Goal: Information Seeking & Learning: Learn about a topic

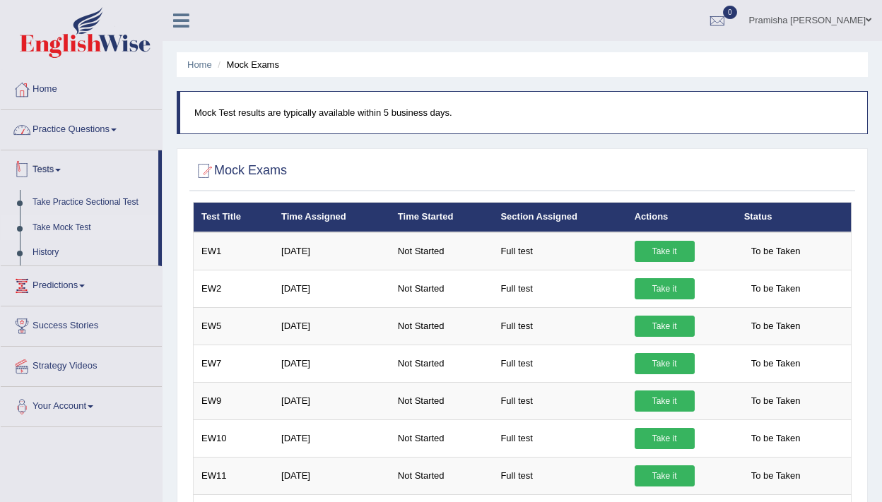
click at [78, 133] on link "Practice Questions" at bounding box center [81, 127] width 161 height 35
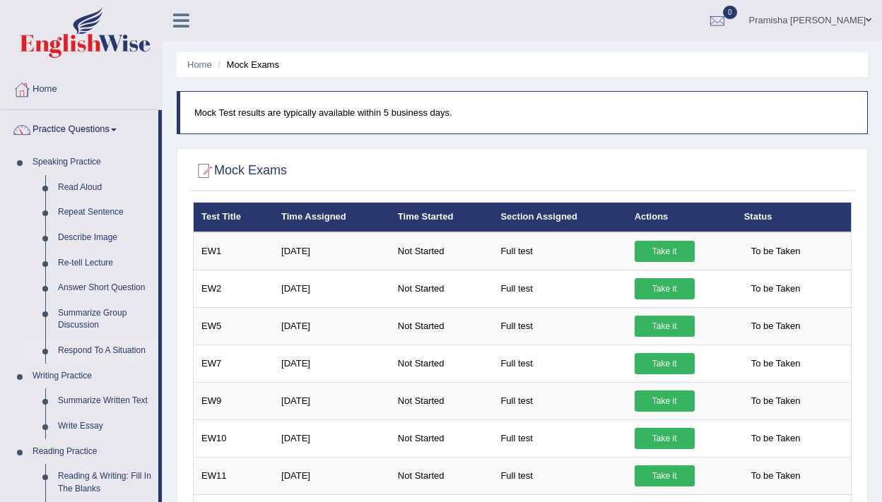
click at [114, 353] on link "Respond To A Situation" at bounding box center [105, 351] width 107 height 25
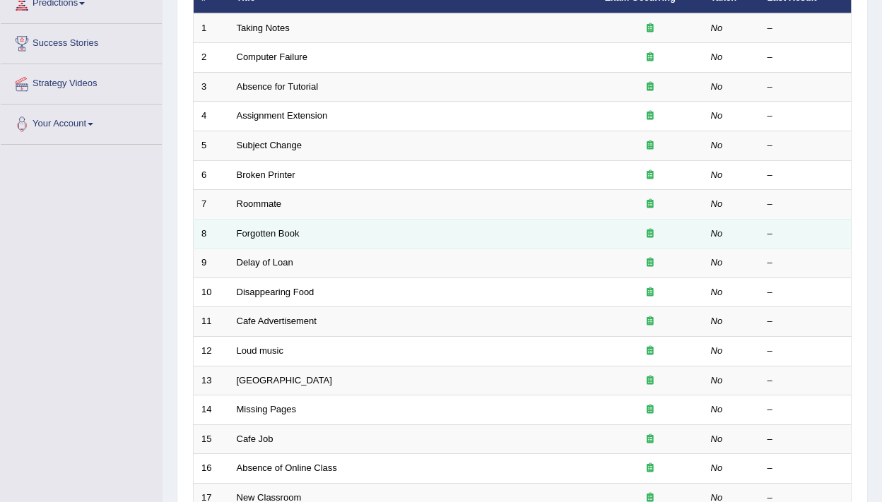
scroll to position [278, 0]
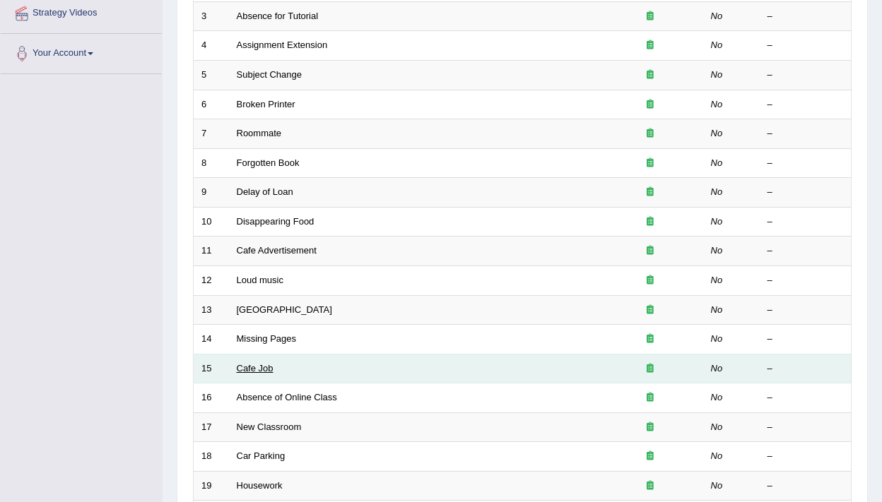
click at [254, 368] on link "Cafe Job" at bounding box center [255, 368] width 37 height 11
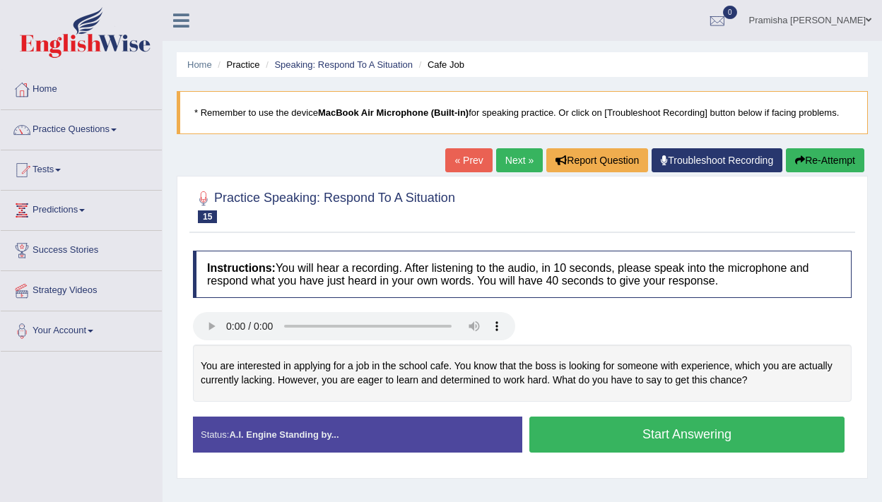
click at [514, 166] on link "Next »" at bounding box center [519, 160] width 47 height 24
click at [106, 141] on link "Practice Questions" at bounding box center [81, 127] width 161 height 35
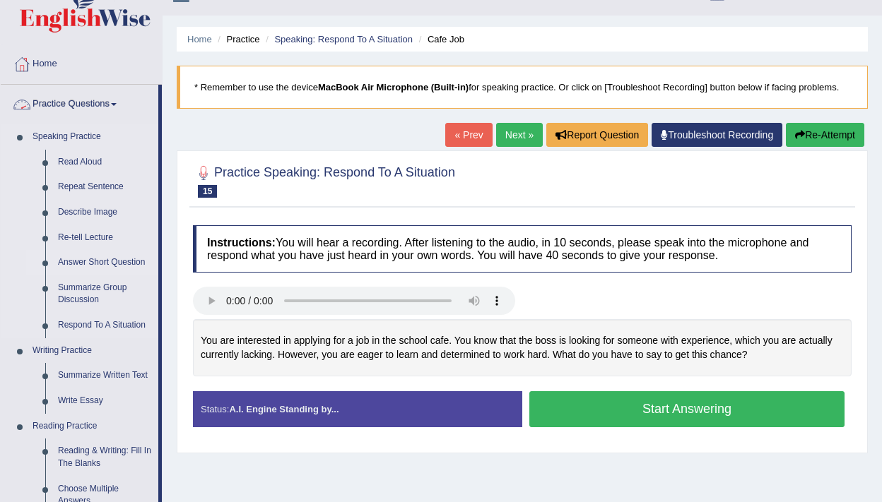
scroll to position [34, 0]
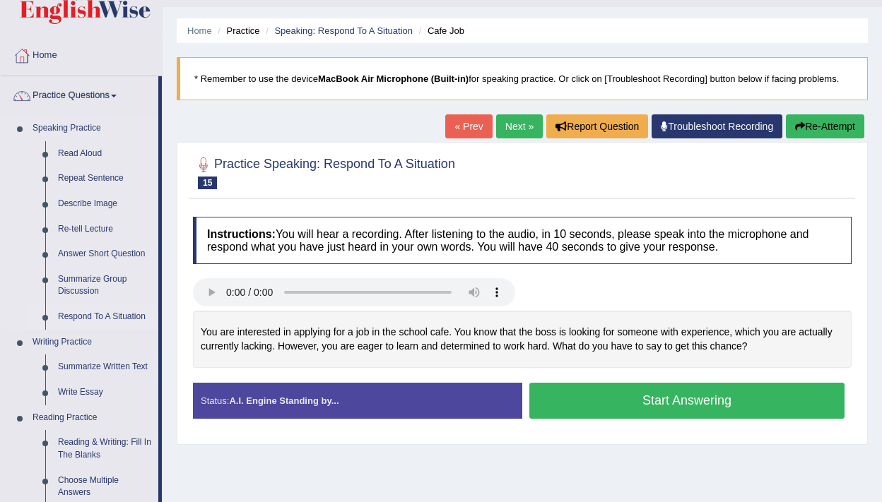
click at [97, 319] on link "Respond To A Situation" at bounding box center [105, 317] width 107 height 25
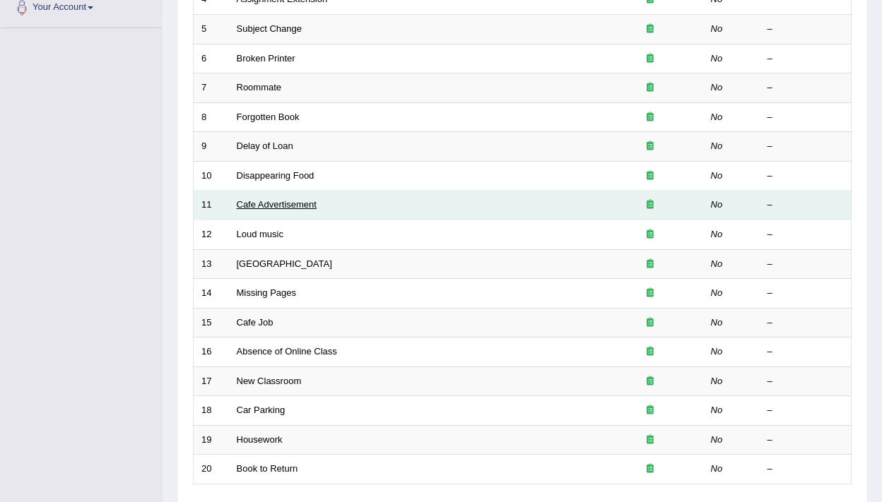
scroll to position [314, 0]
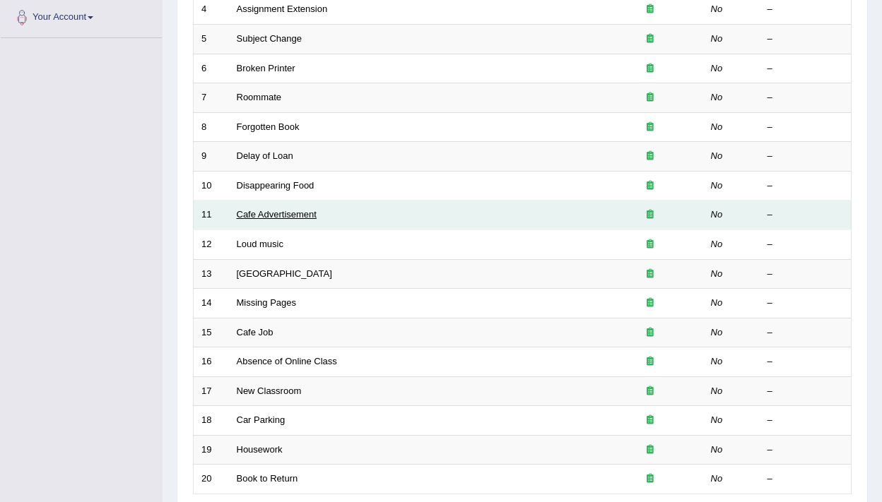
click at [289, 184] on link "Disappearing Food" at bounding box center [276, 185] width 78 height 11
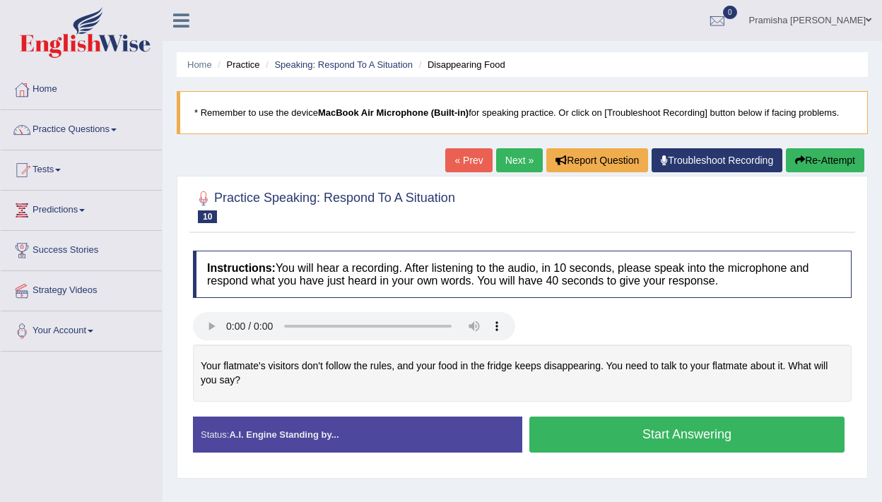
click at [567, 435] on button "Start Answering" at bounding box center [686, 435] width 315 height 36
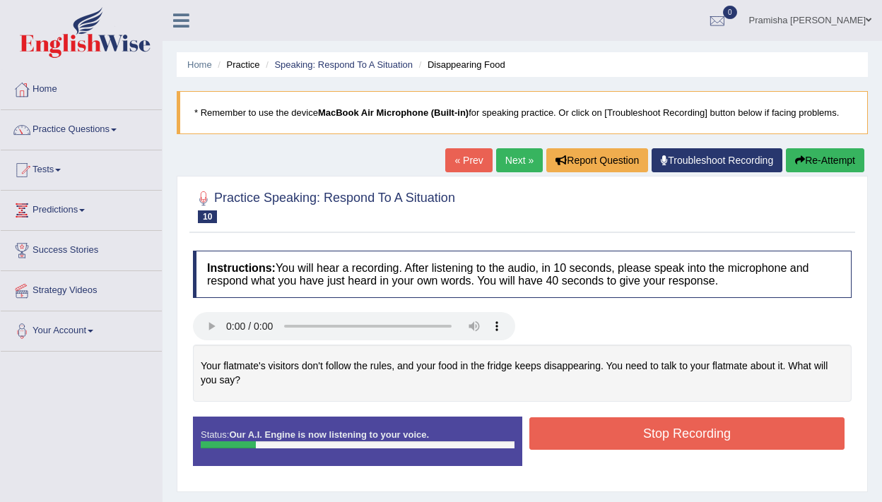
click at [641, 432] on button "Stop Recording" at bounding box center [686, 434] width 315 height 33
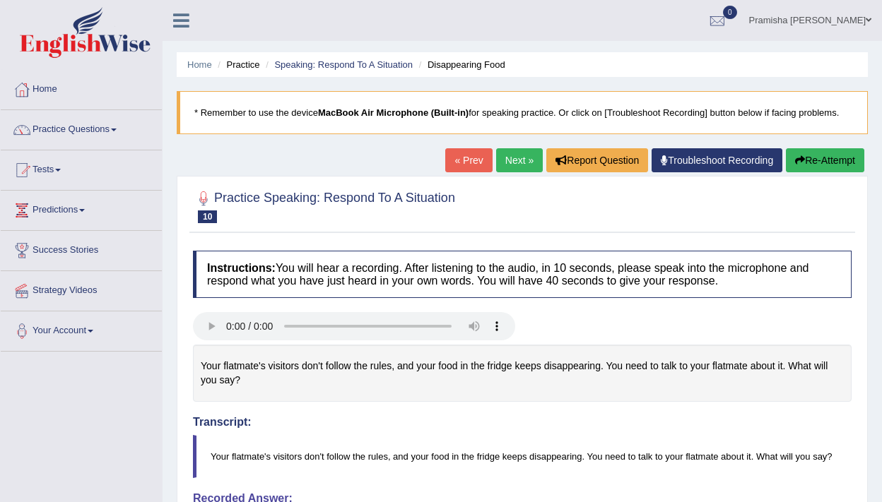
click at [831, 160] on button "Re-Attempt" at bounding box center [825, 160] width 78 height 24
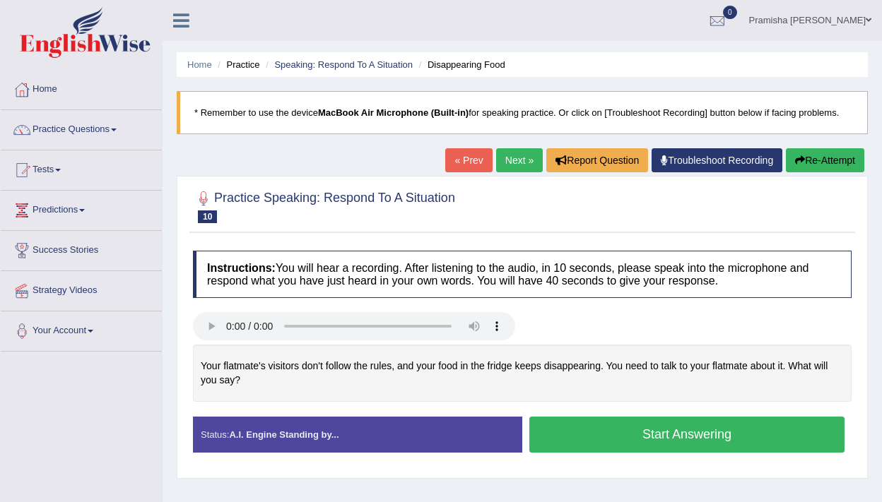
click at [753, 430] on button "Start Answering" at bounding box center [686, 435] width 315 height 36
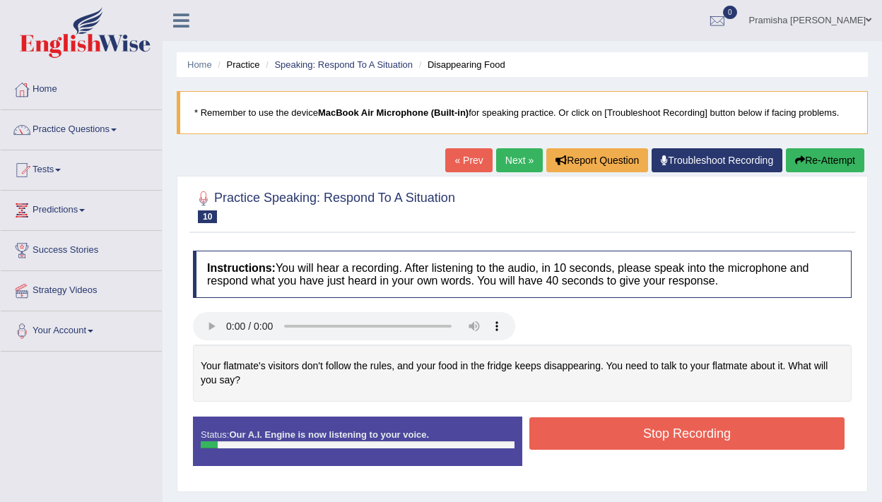
click at [753, 430] on button "Stop Recording" at bounding box center [686, 434] width 315 height 33
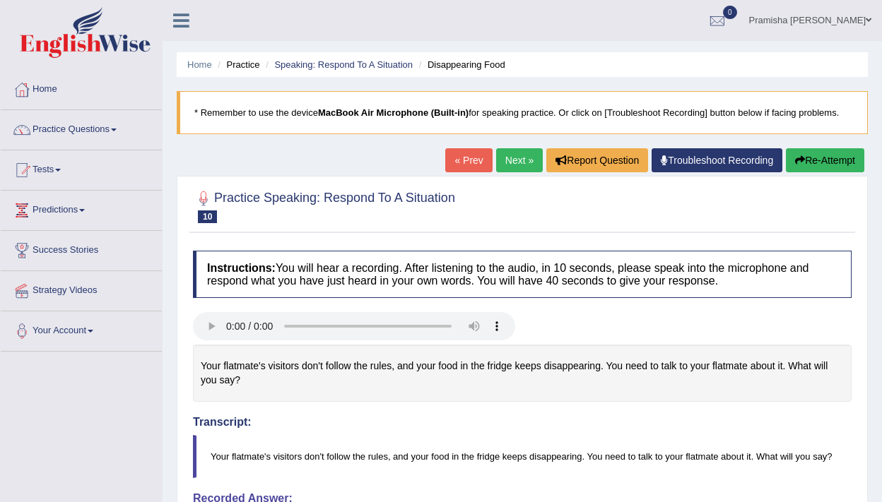
click at [810, 158] on button "Re-Attempt" at bounding box center [825, 160] width 78 height 24
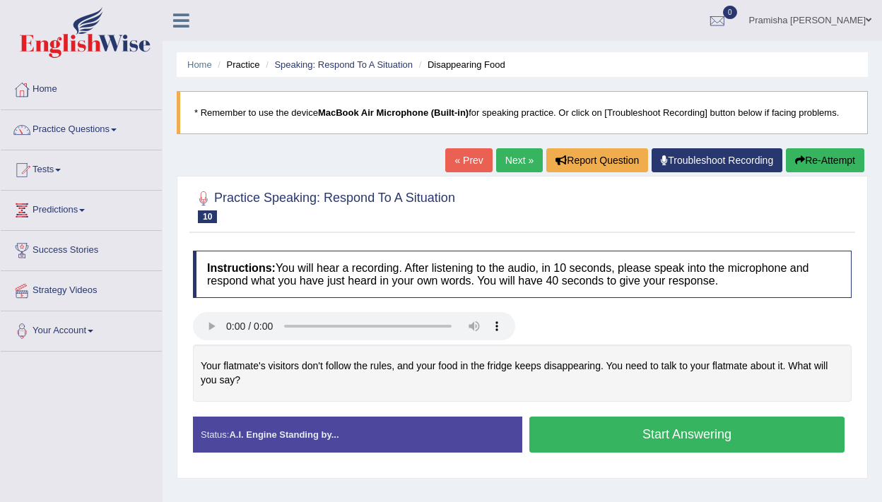
click at [666, 445] on button "Start Answering" at bounding box center [686, 435] width 315 height 36
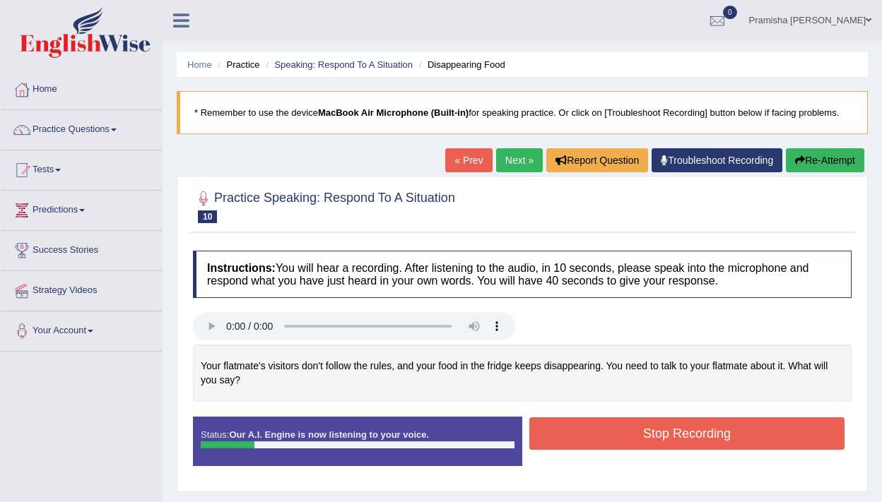
click at [666, 445] on button "Stop Recording" at bounding box center [686, 434] width 315 height 33
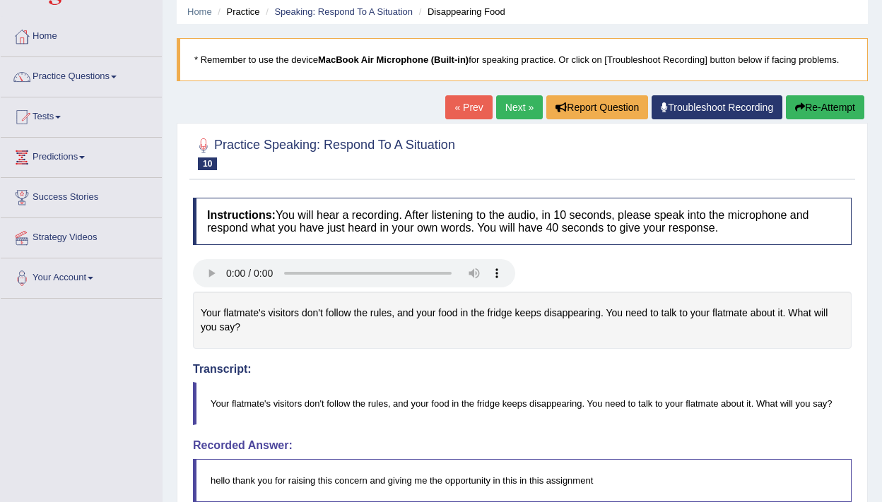
scroll to position [49, 0]
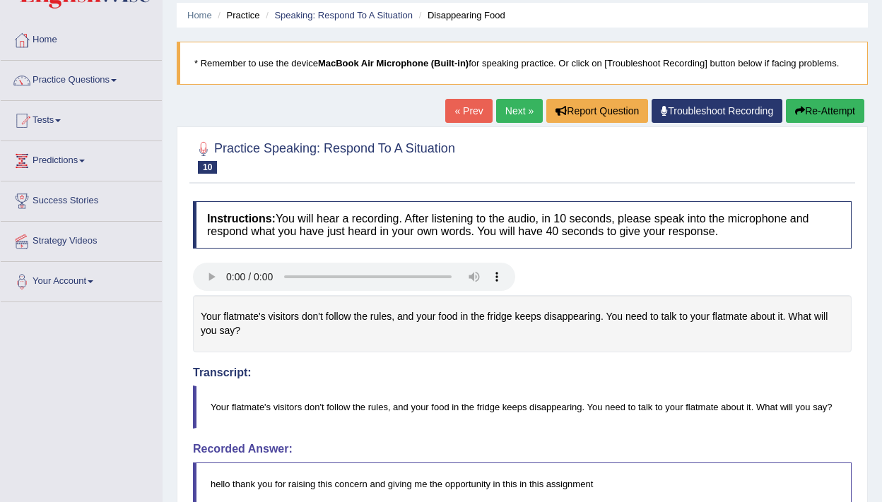
click at [802, 107] on button "Re-Attempt" at bounding box center [825, 111] width 78 height 24
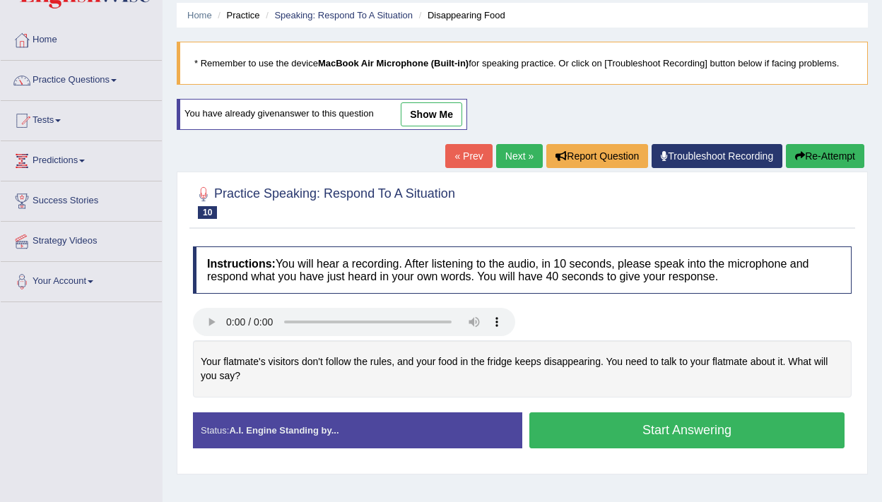
click at [635, 438] on button "Start Answering" at bounding box center [686, 431] width 315 height 36
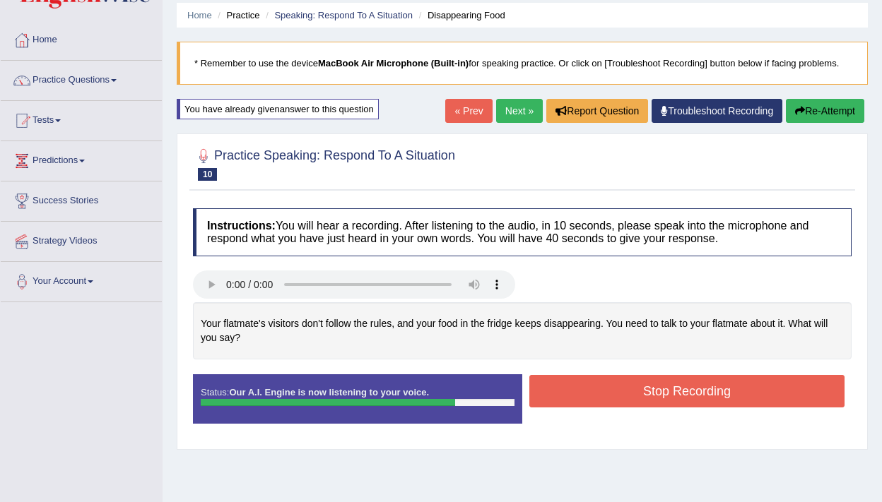
click at [665, 383] on button "Stop Recording" at bounding box center [686, 391] width 315 height 33
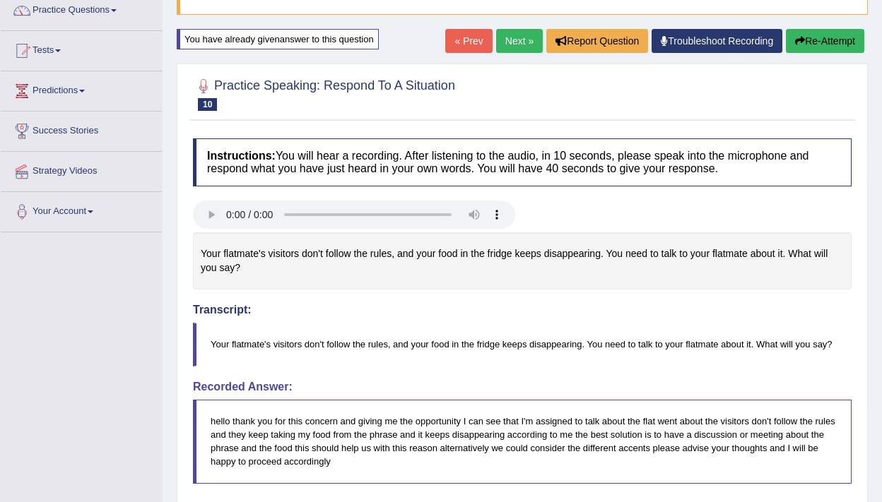
scroll to position [35, 0]
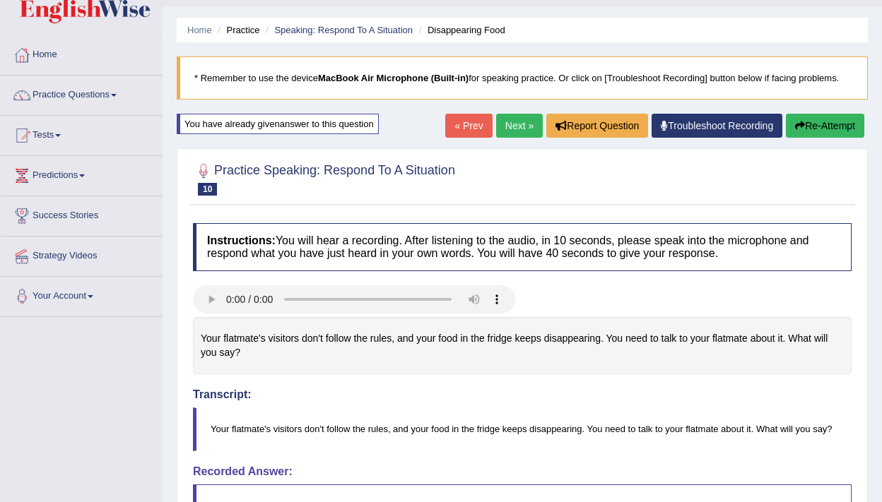
click at [807, 131] on button "Re-Attempt" at bounding box center [825, 126] width 78 height 24
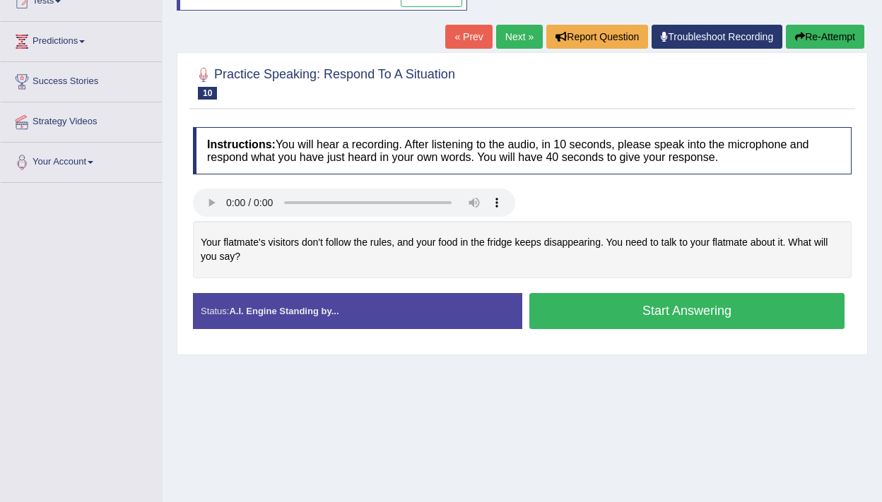
scroll to position [184, 0]
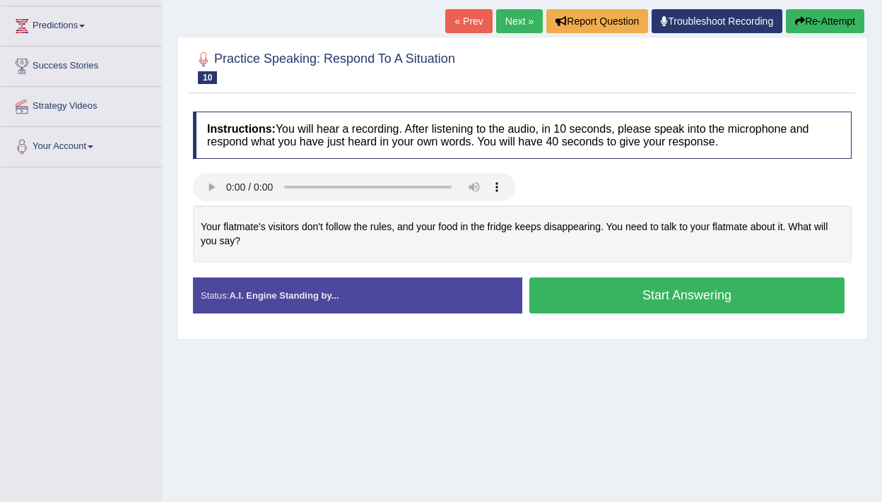
click at [623, 300] on button "Start Answering" at bounding box center [686, 296] width 315 height 36
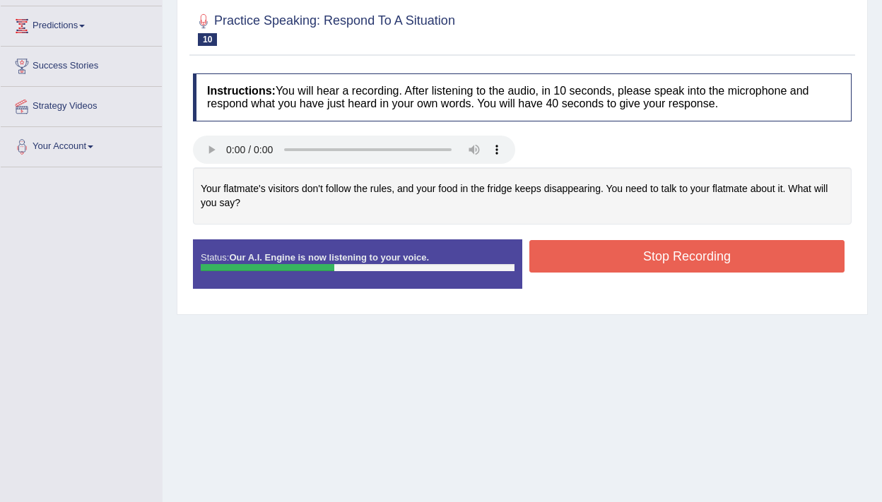
click at [665, 244] on button "Stop Recording" at bounding box center [686, 256] width 315 height 33
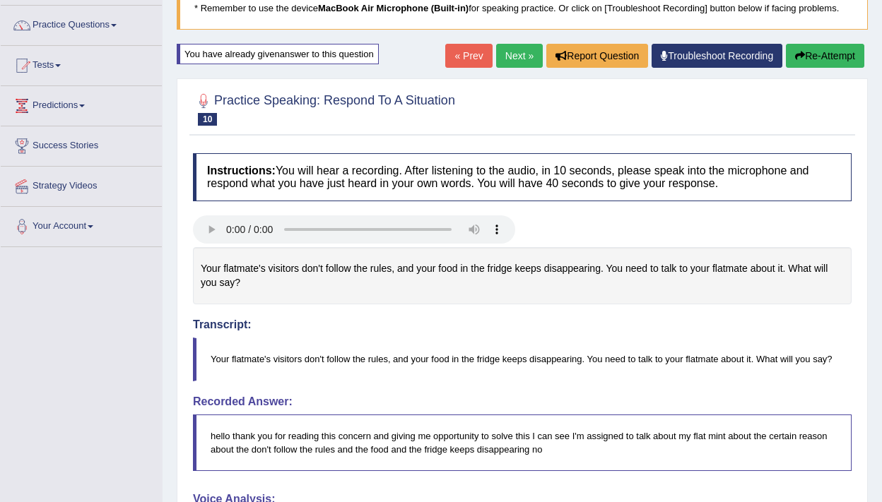
scroll to position [0, 0]
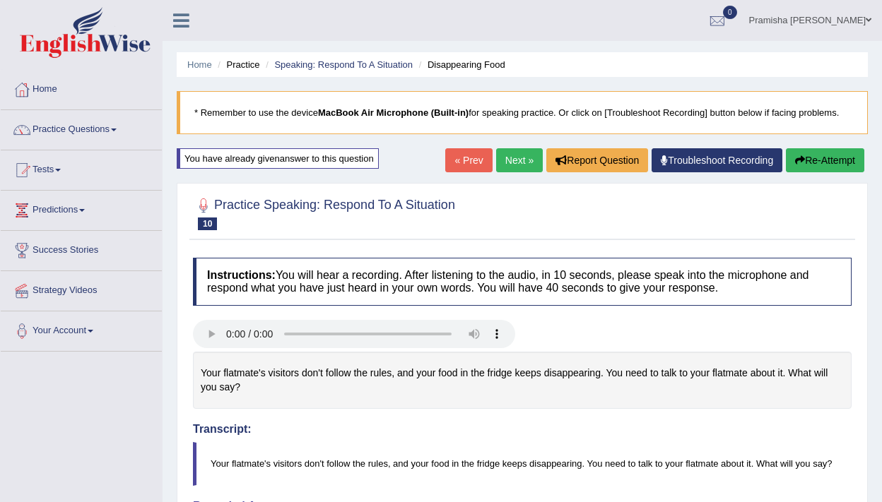
click at [837, 160] on button "Re-Attempt" at bounding box center [825, 160] width 78 height 24
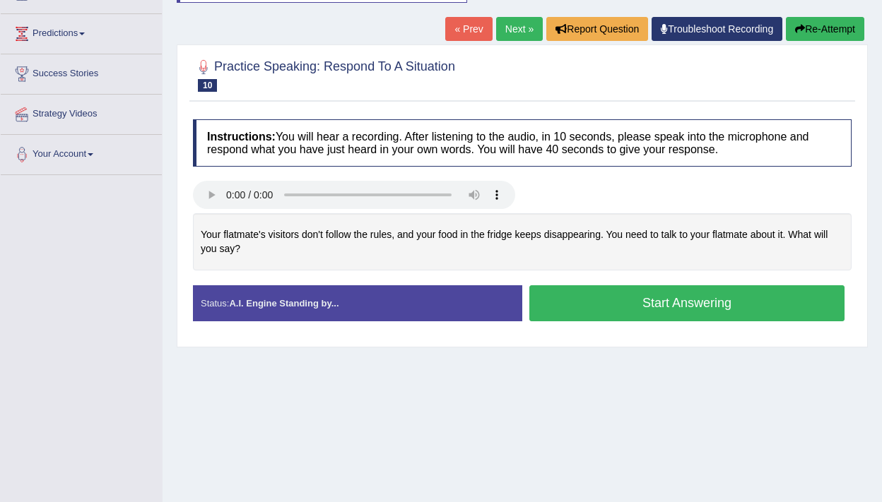
scroll to position [240, 0]
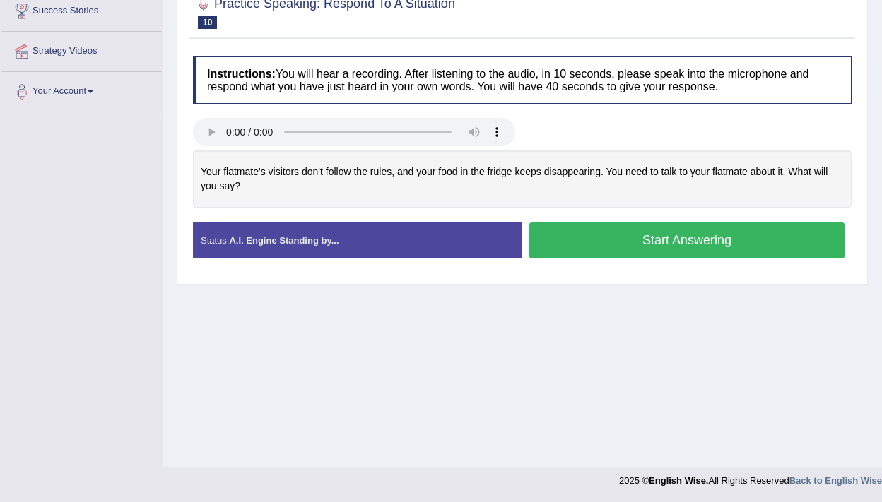
click at [601, 246] on button "Start Answering" at bounding box center [686, 241] width 315 height 36
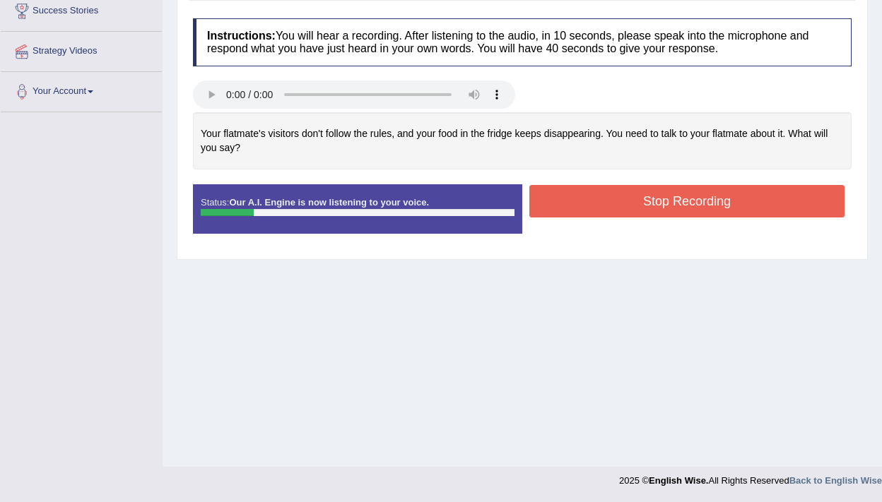
click at [597, 196] on button "Stop Recording" at bounding box center [686, 201] width 315 height 33
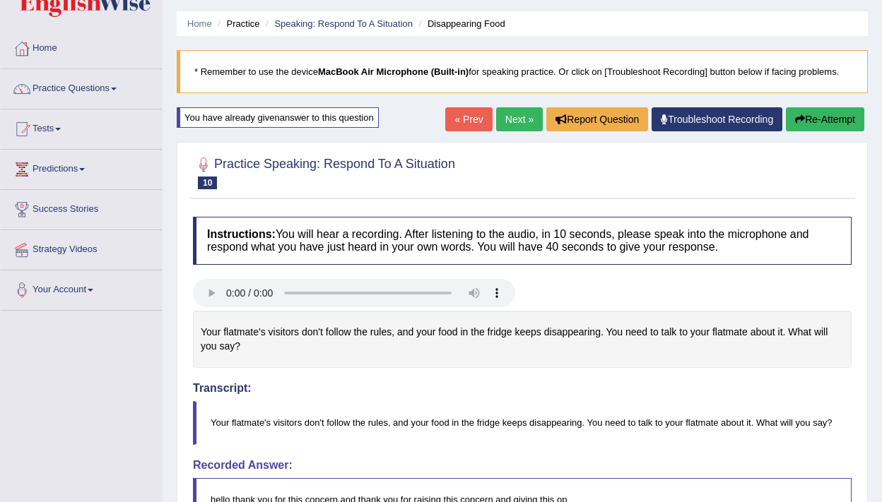
scroll to position [0, 0]
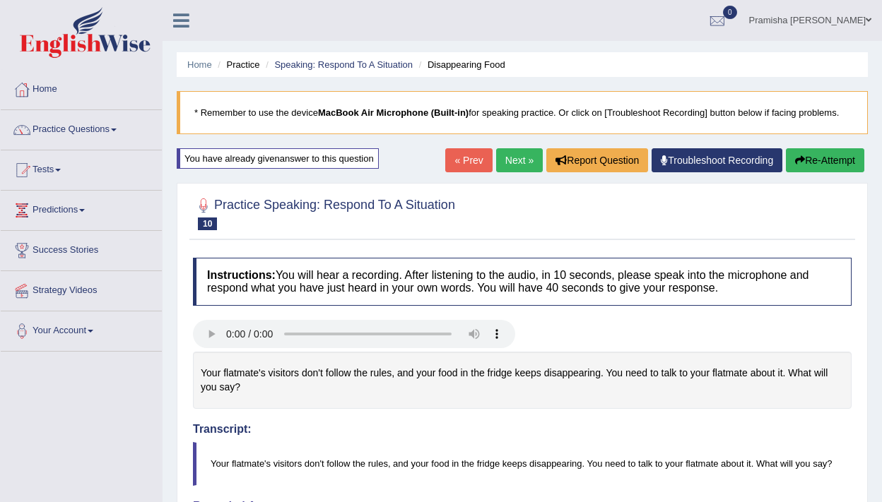
click at [802, 155] on button "Re-Attempt" at bounding box center [825, 160] width 78 height 24
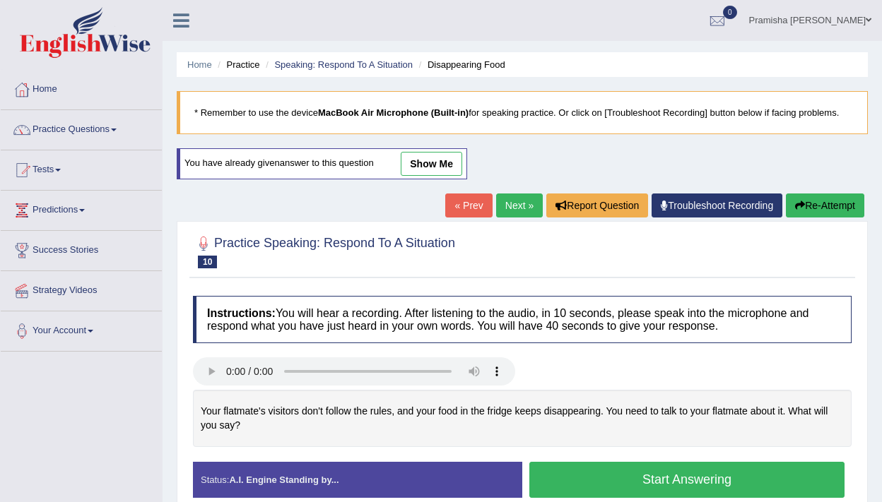
click at [687, 480] on button "Start Answering" at bounding box center [686, 480] width 315 height 36
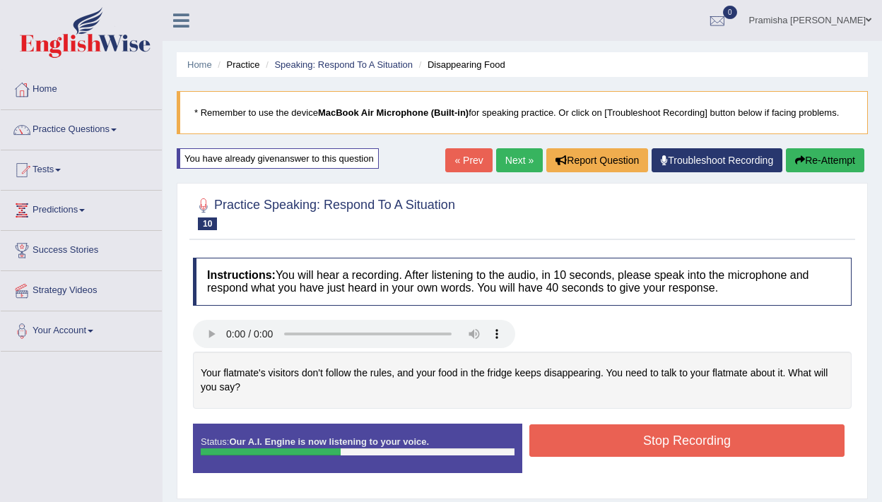
click at [619, 441] on button "Stop Recording" at bounding box center [686, 441] width 315 height 33
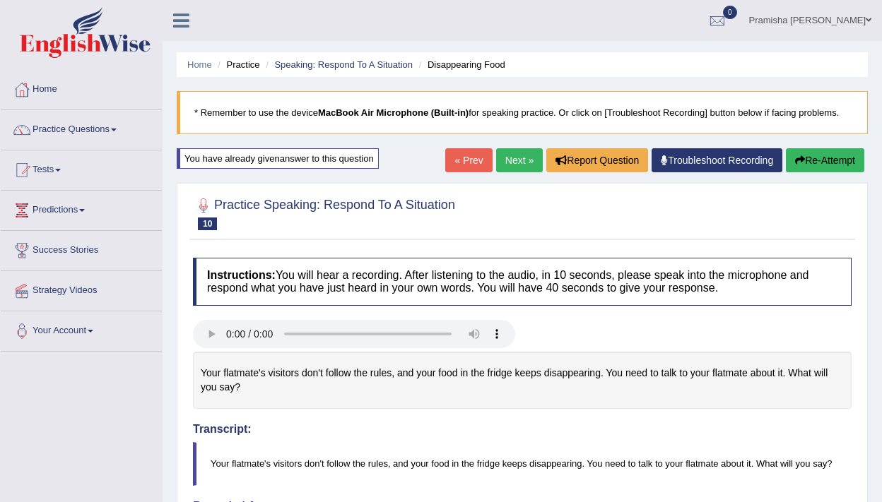
click at [828, 151] on button "Re-Attempt" at bounding box center [825, 160] width 78 height 24
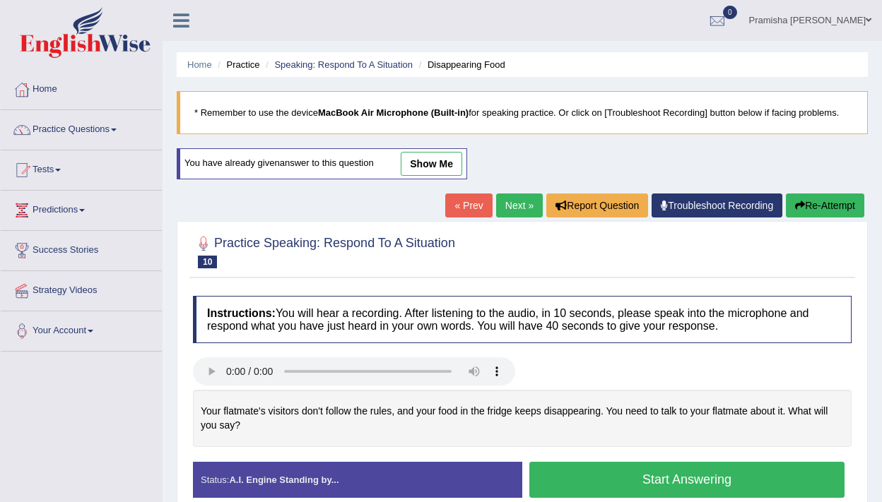
click at [598, 488] on button "Start Answering" at bounding box center [686, 480] width 315 height 36
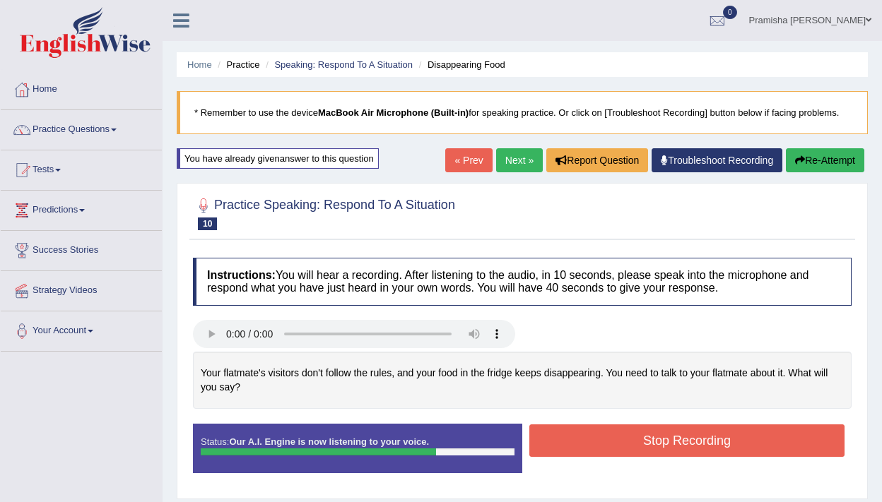
click at [666, 448] on button "Stop Recording" at bounding box center [686, 441] width 315 height 33
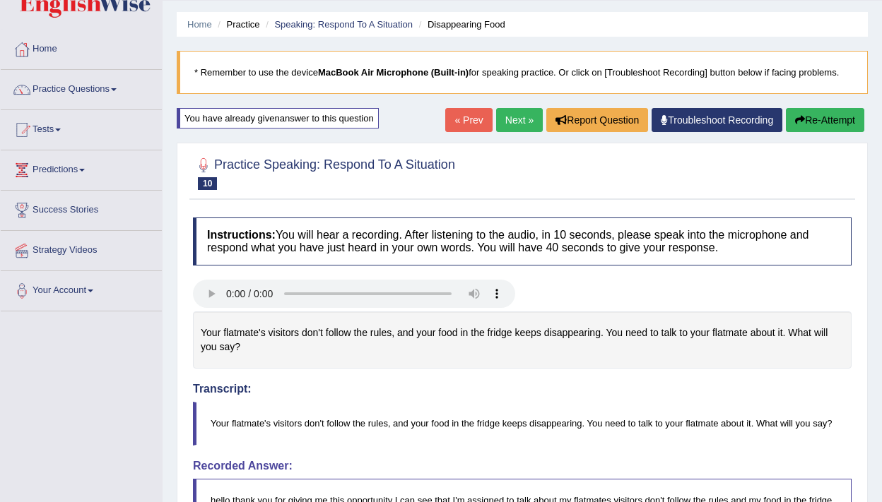
scroll to position [47, 0]
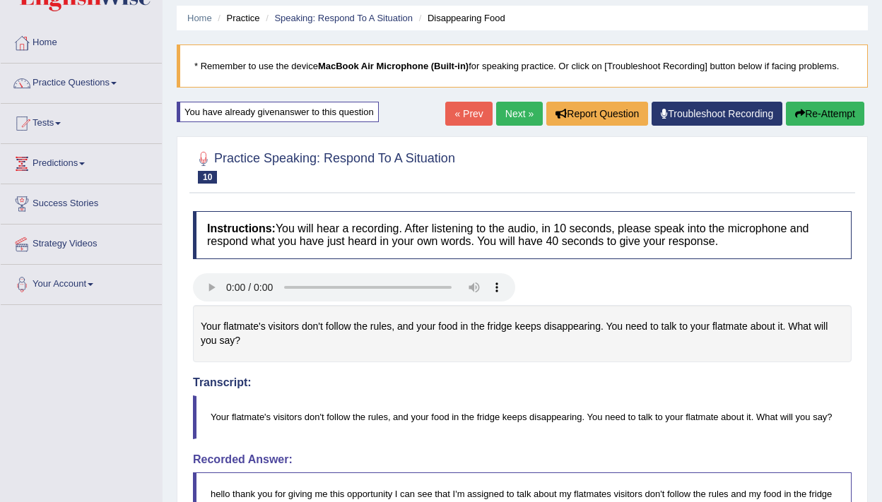
click at [514, 114] on link "Next »" at bounding box center [519, 114] width 47 height 24
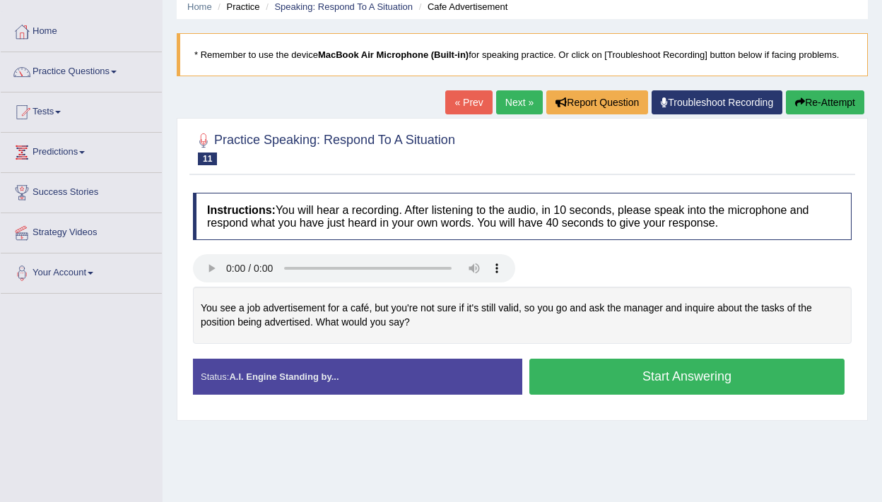
scroll to position [59, 0]
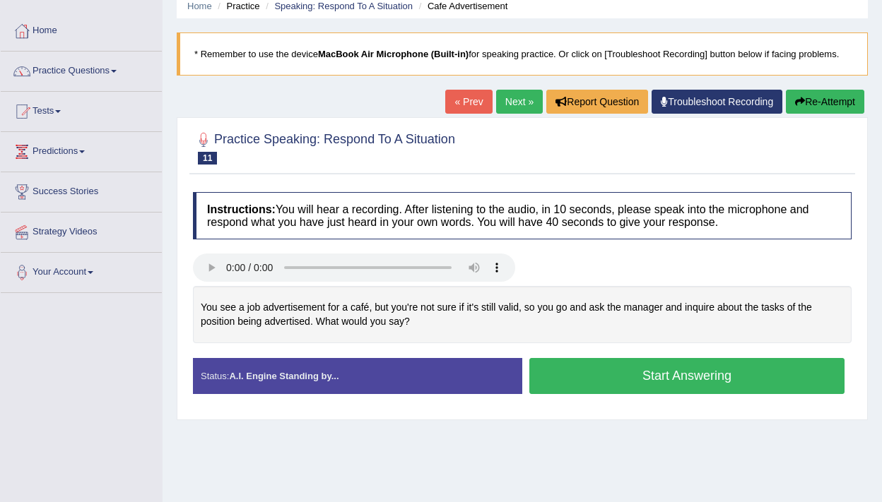
click at [702, 375] on button "Start Answering" at bounding box center [686, 376] width 315 height 36
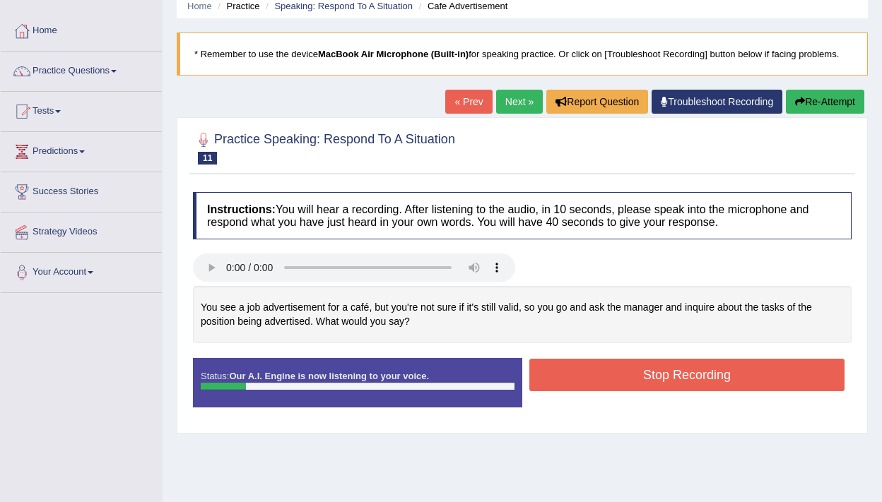
click at [702, 375] on button "Stop Recording" at bounding box center [686, 375] width 315 height 33
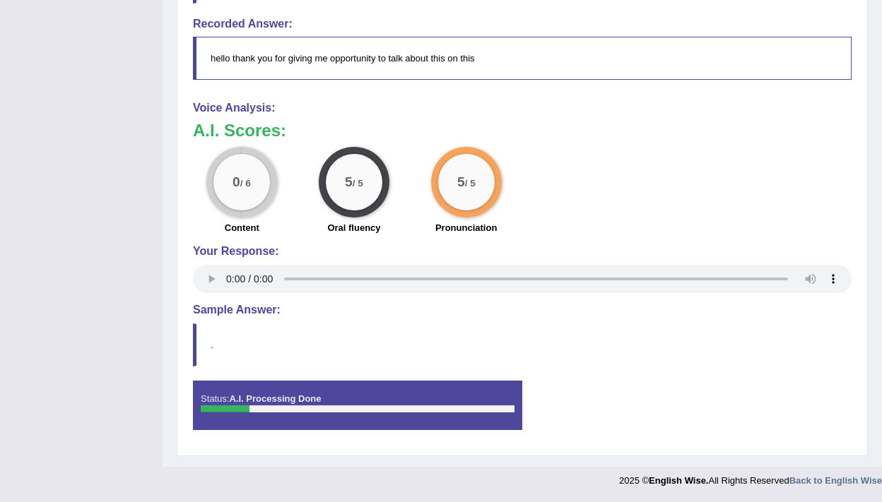
scroll to position [0, 0]
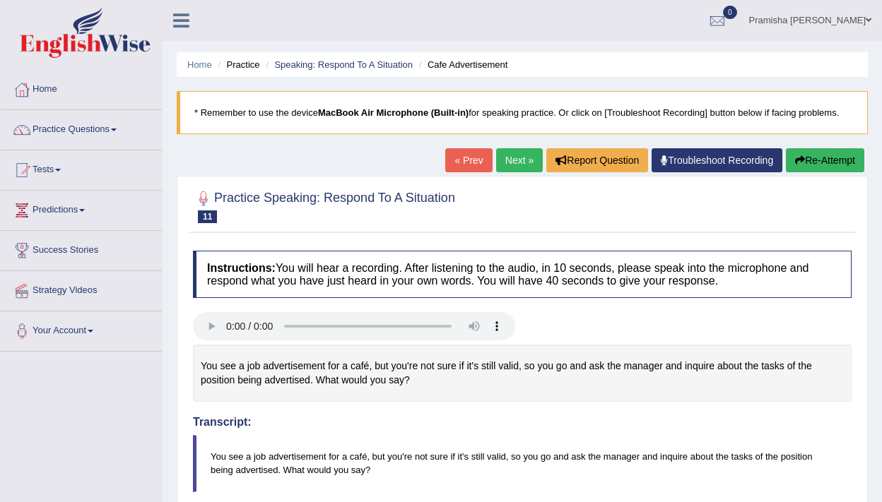
click at [821, 154] on button "Re-Attempt" at bounding box center [825, 160] width 78 height 24
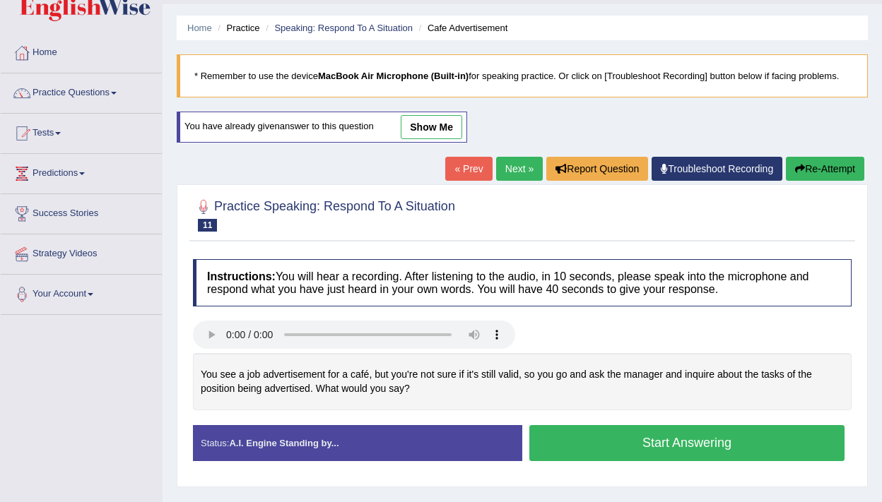
scroll to position [55, 0]
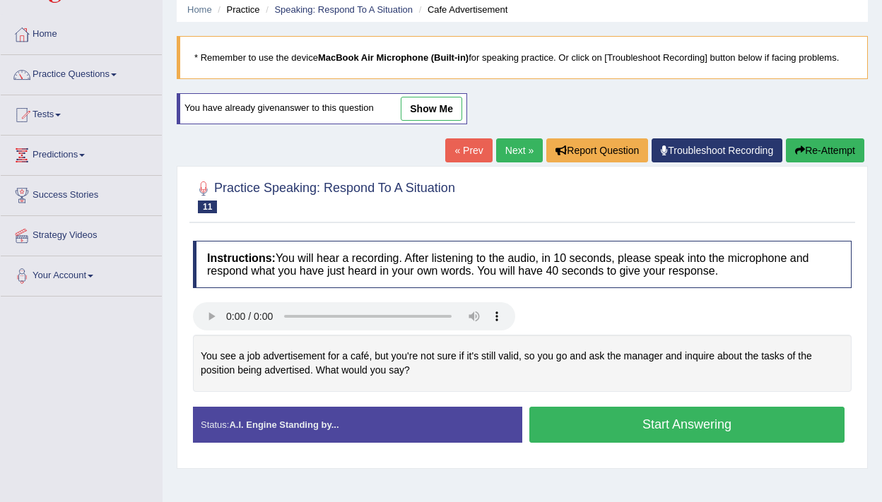
click at [614, 428] on button "Start Answering" at bounding box center [686, 425] width 315 height 36
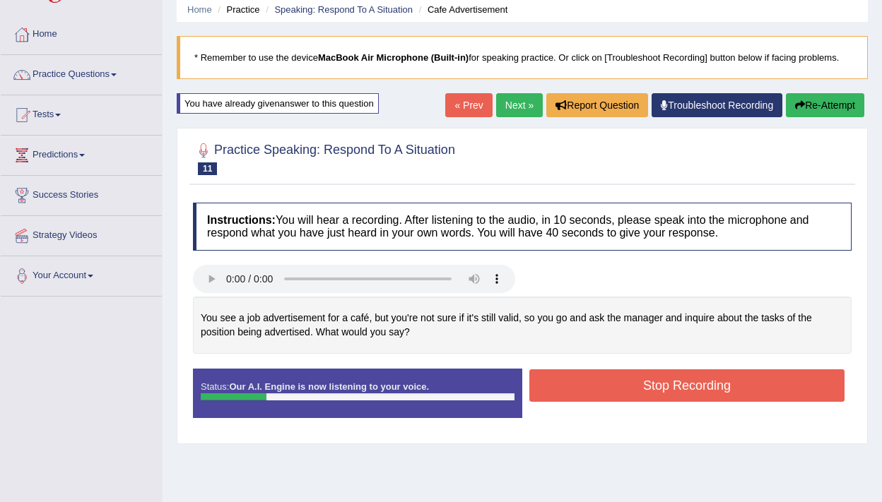
click at [595, 394] on button "Stop Recording" at bounding box center [686, 386] width 315 height 33
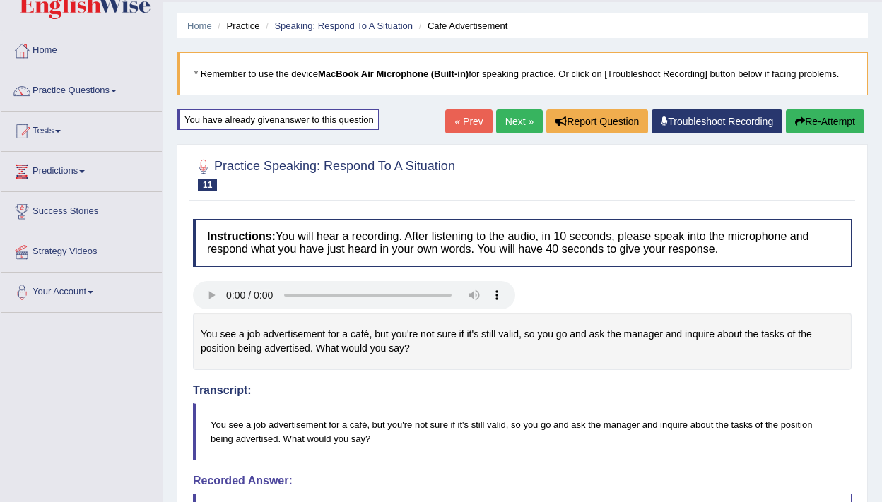
scroll to position [0, 0]
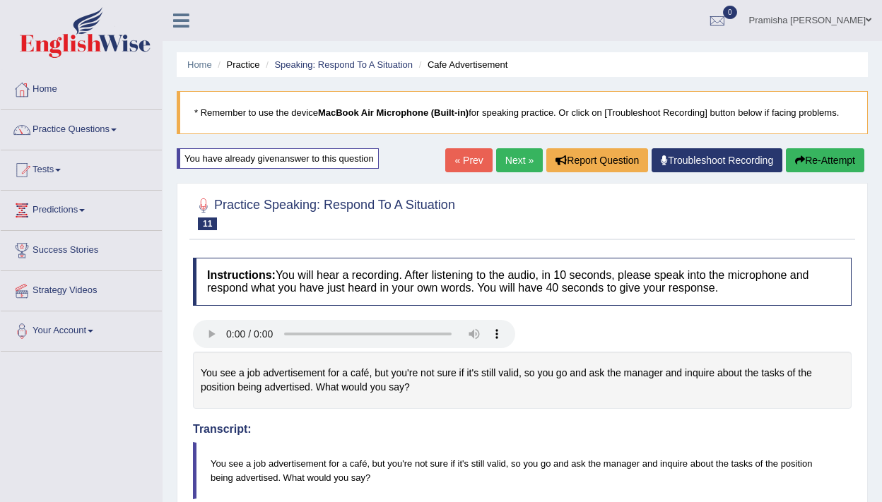
click at [823, 160] on button "Re-Attempt" at bounding box center [825, 160] width 78 height 24
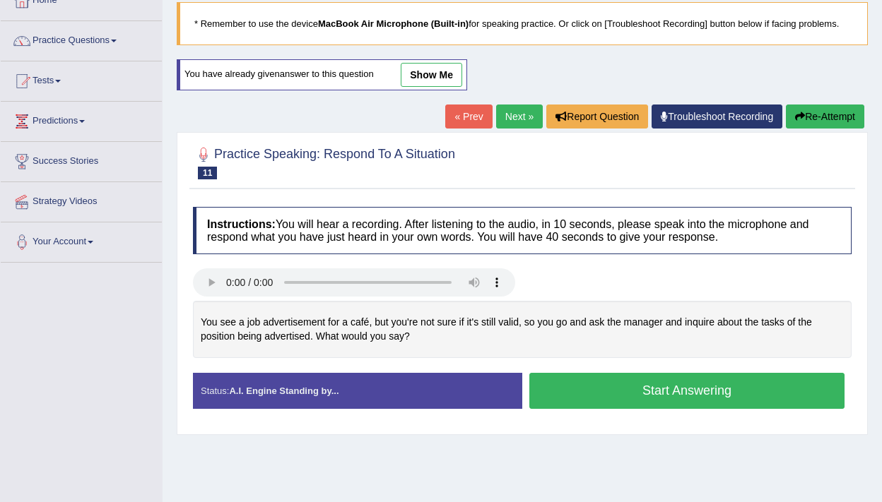
scroll to position [232, 0]
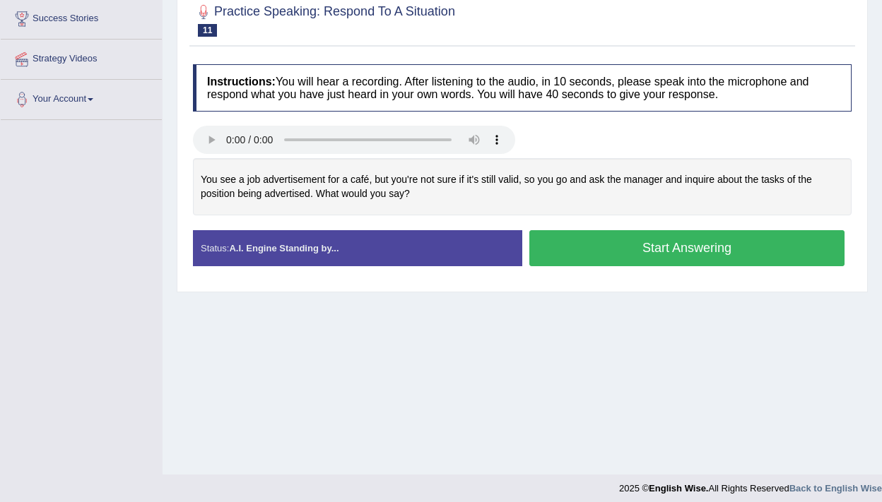
click at [642, 254] on button "Start Answering" at bounding box center [686, 248] width 315 height 36
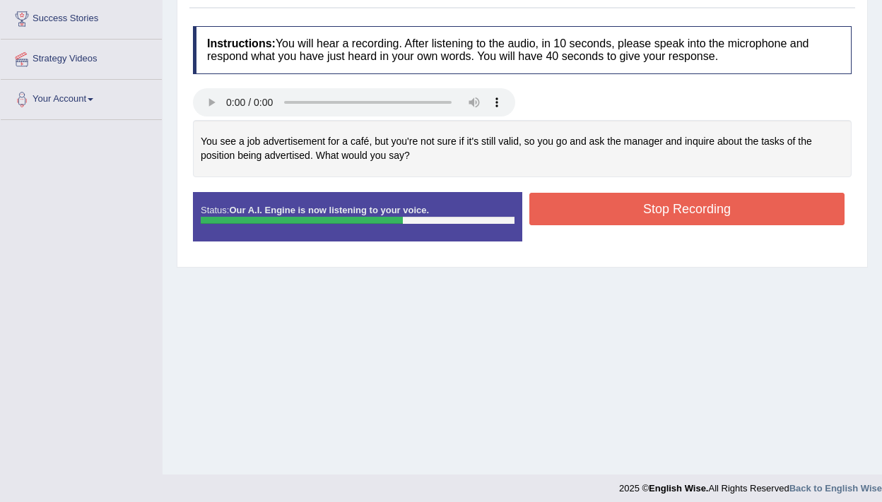
click at [658, 201] on button "Stop Recording" at bounding box center [686, 209] width 315 height 33
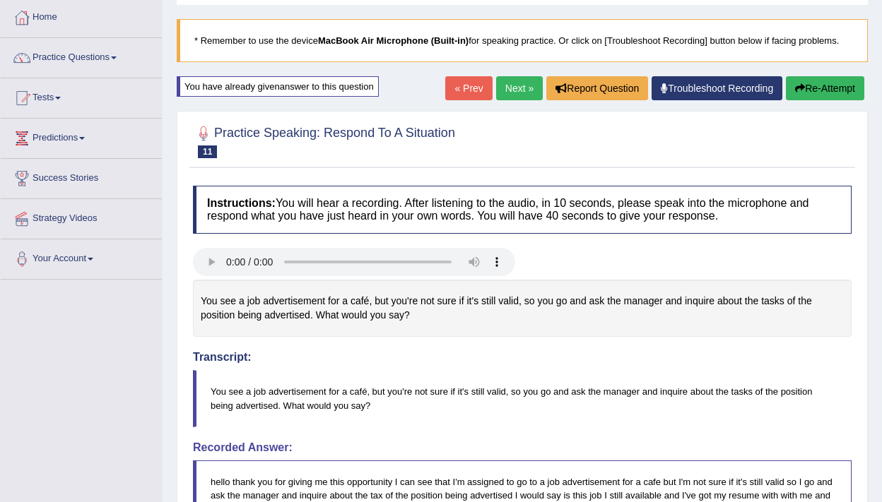
scroll to position [64, 0]
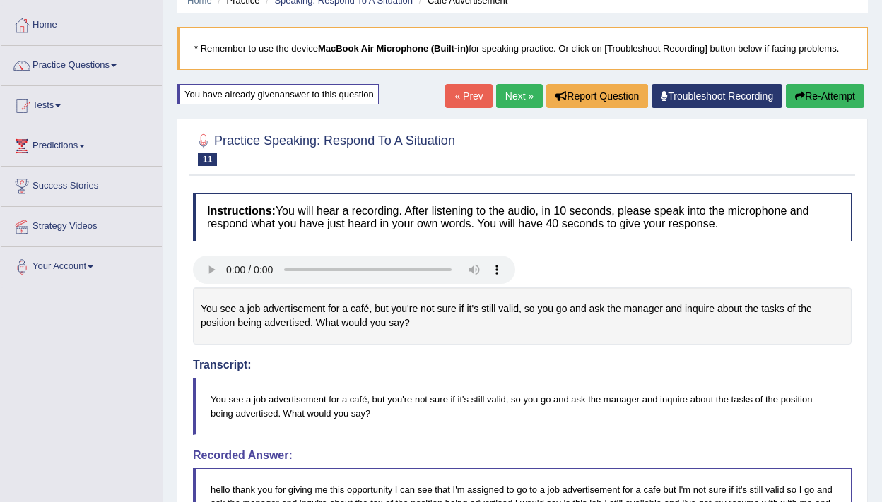
click at [512, 94] on link "Next »" at bounding box center [519, 96] width 47 height 24
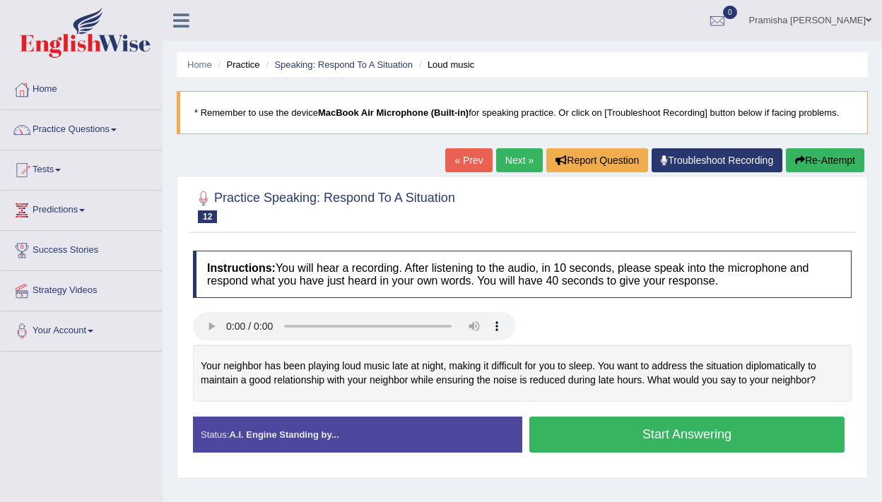
click at [508, 160] on link "Next »" at bounding box center [519, 160] width 47 height 24
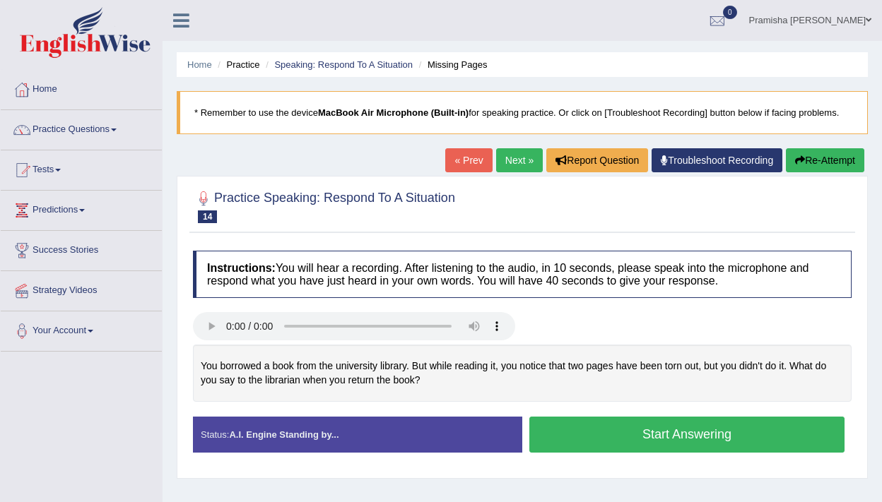
click at [508, 160] on link "Next »" at bounding box center [519, 160] width 47 height 24
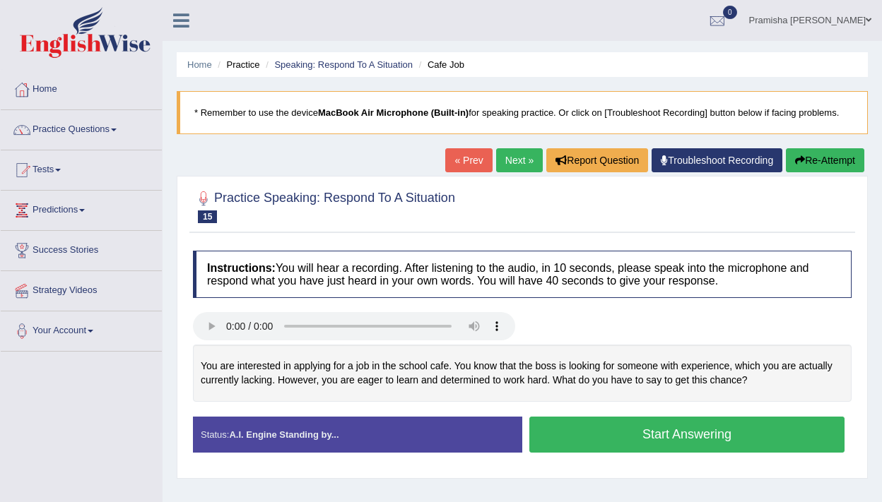
click at [607, 444] on button "Start Answering" at bounding box center [686, 435] width 315 height 36
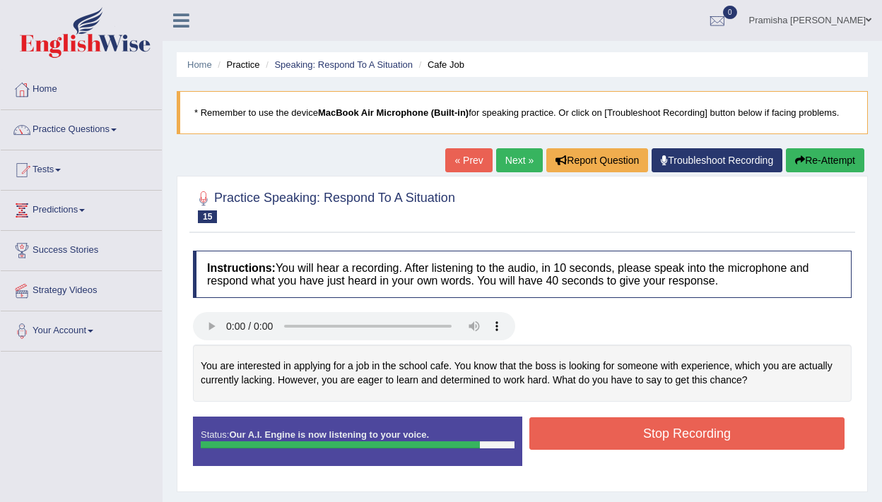
click at [611, 440] on button "Stop Recording" at bounding box center [686, 434] width 315 height 33
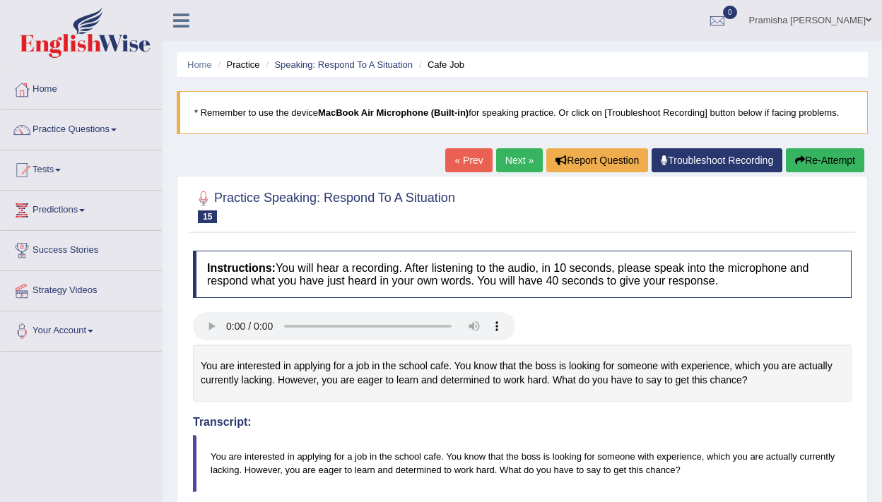
click at [512, 158] on link "Next »" at bounding box center [519, 160] width 47 height 24
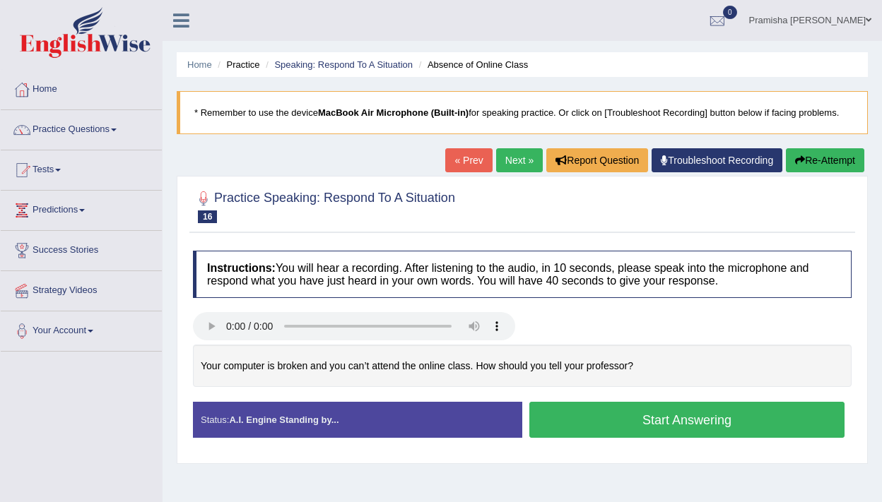
click at [512, 158] on link "Next »" at bounding box center [519, 160] width 47 height 24
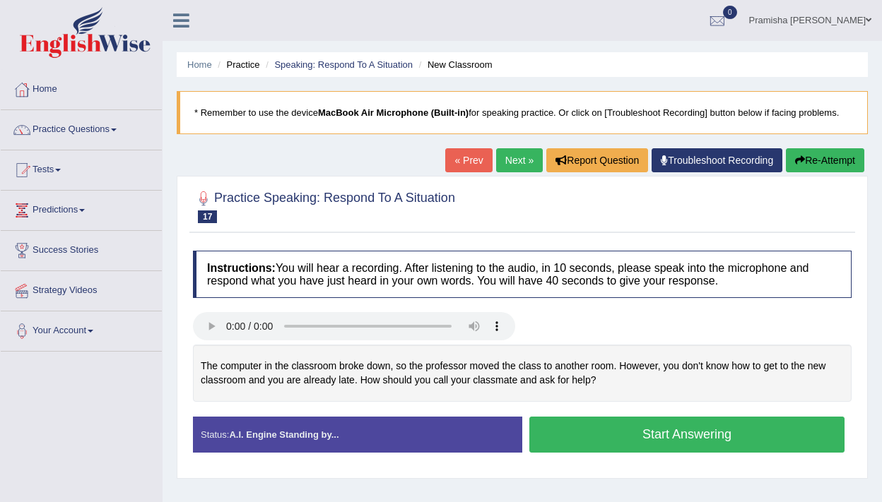
click at [512, 158] on link "Next »" at bounding box center [519, 160] width 47 height 24
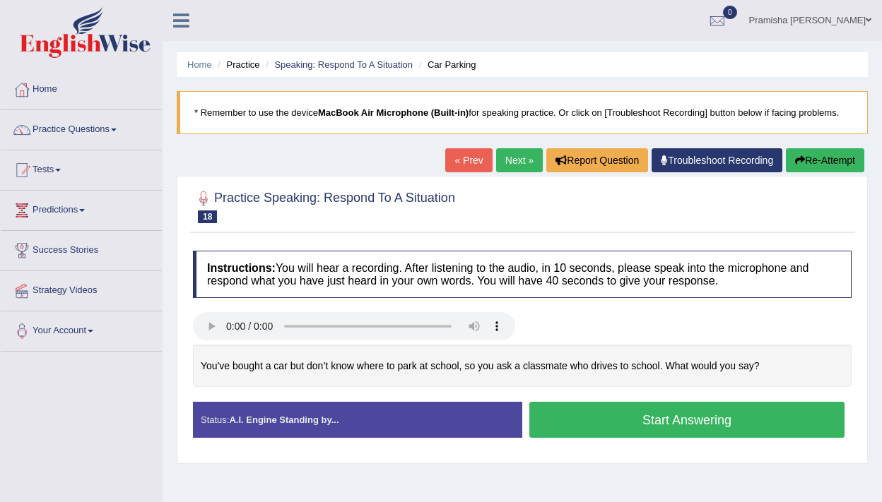
click at [602, 416] on button "Start Answering" at bounding box center [686, 420] width 315 height 36
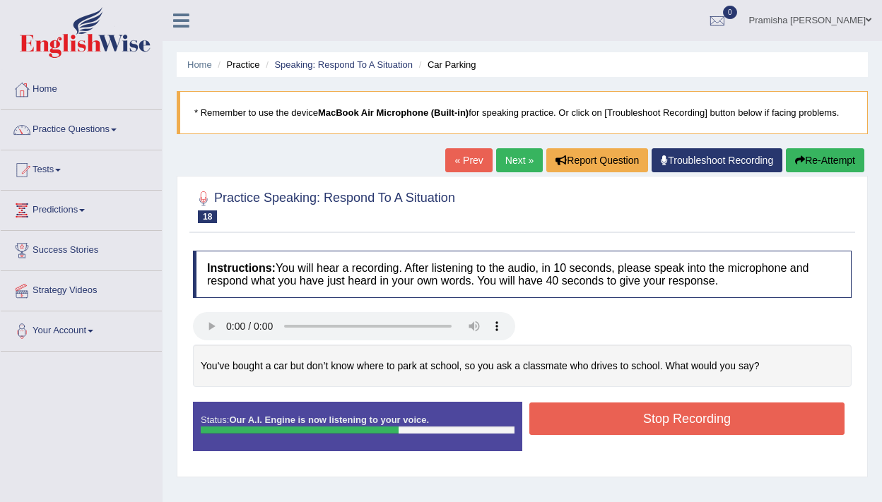
click at [602, 416] on button "Stop Recording" at bounding box center [686, 419] width 315 height 33
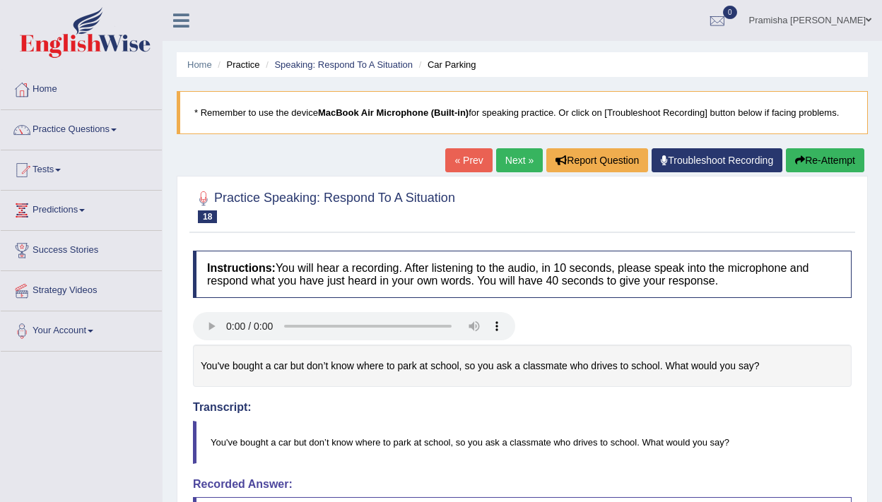
click at [534, 157] on div "« Prev Next » Report Question Troubleshoot Recording Re-Attempt" at bounding box center [656, 162] width 423 height 28
click at [512, 158] on link "Next »" at bounding box center [519, 160] width 47 height 24
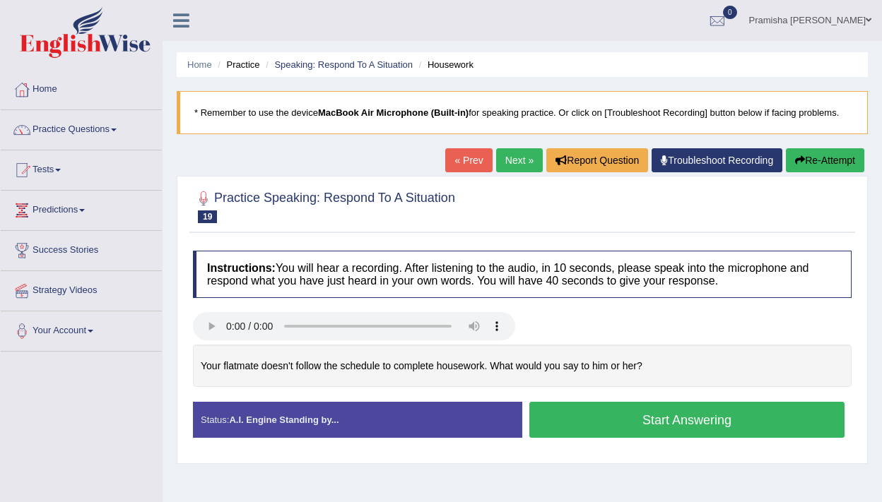
click at [499, 158] on link "Next »" at bounding box center [519, 160] width 47 height 24
click at [584, 430] on button "Start Answering" at bounding box center [686, 420] width 315 height 36
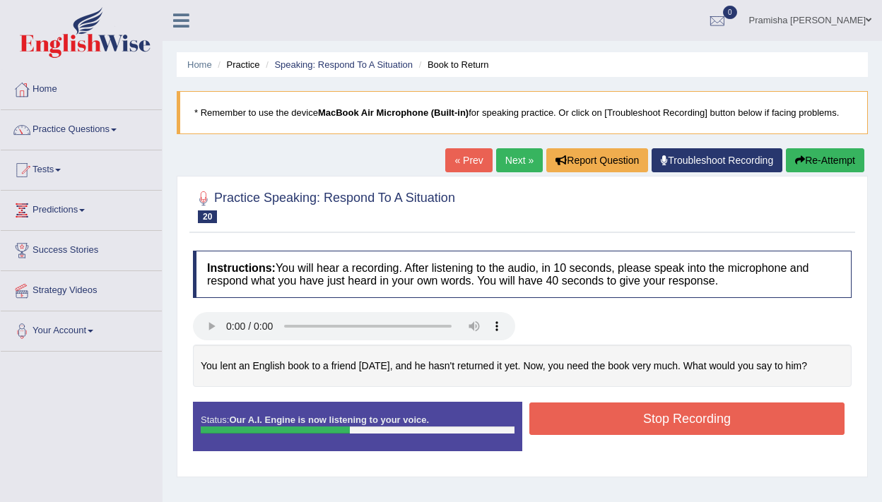
click at [583, 431] on button "Stop Recording" at bounding box center [686, 419] width 315 height 33
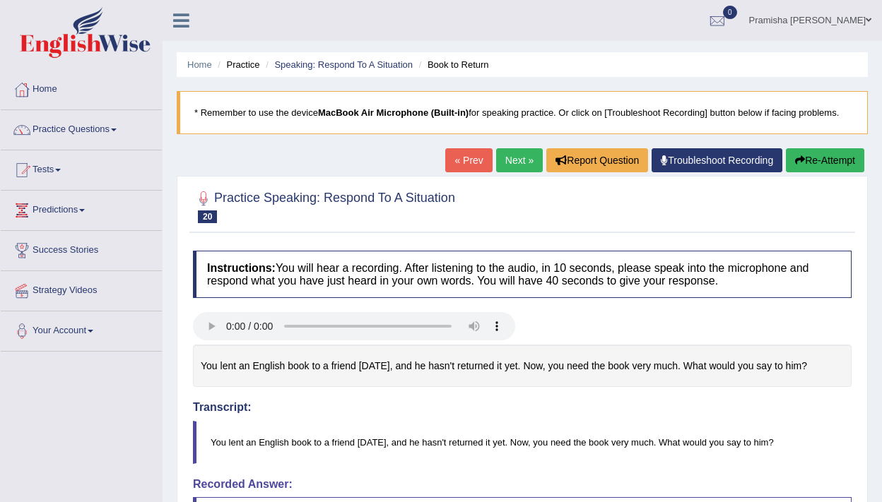
click at [512, 156] on link "Next »" at bounding box center [519, 160] width 47 height 24
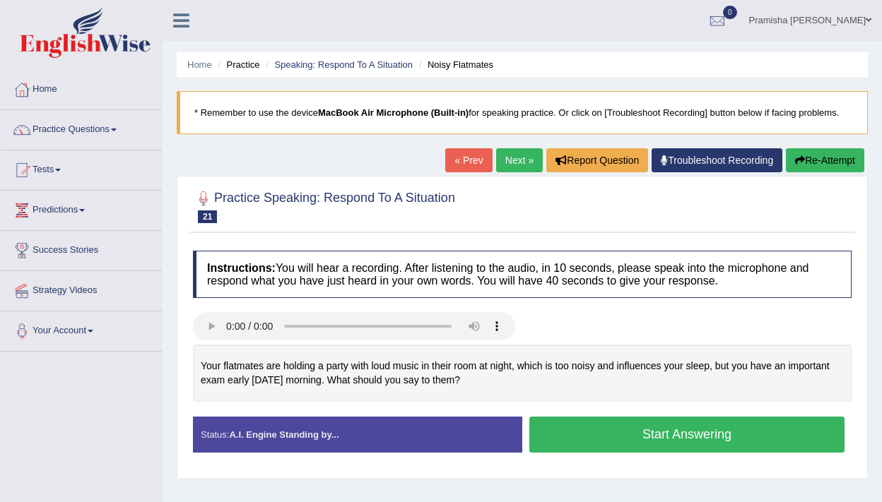
click at [645, 442] on button "Start Answering" at bounding box center [686, 435] width 315 height 36
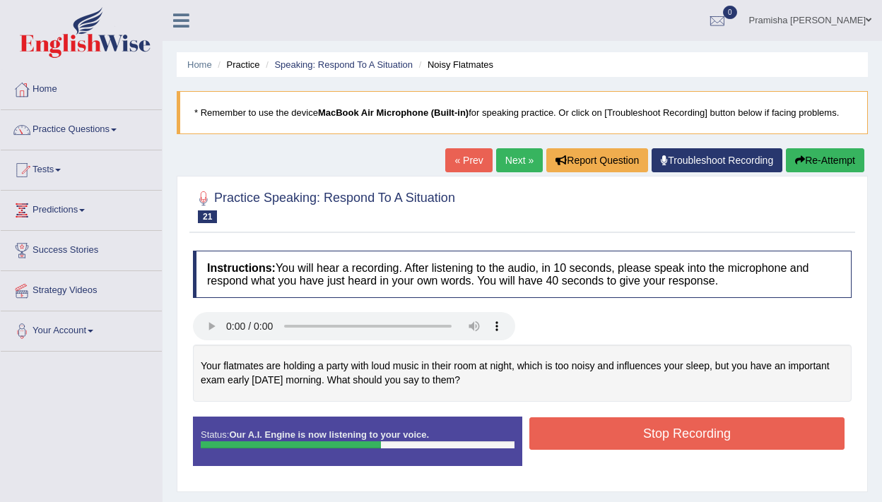
click at [645, 442] on button "Stop Recording" at bounding box center [686, 434] width 315 height 33
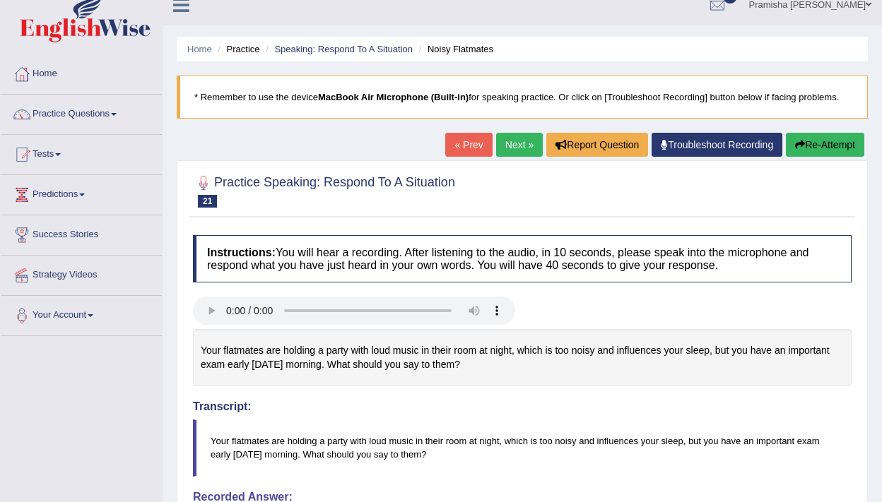
scroll to position [11, 0]
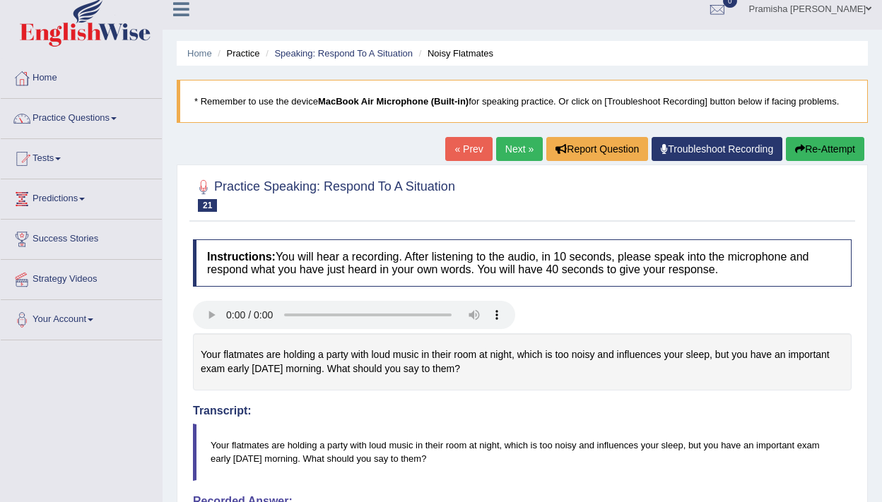
click at [514, 146] on link "Next »" at bounding box center [519, 149] width 47 height 24
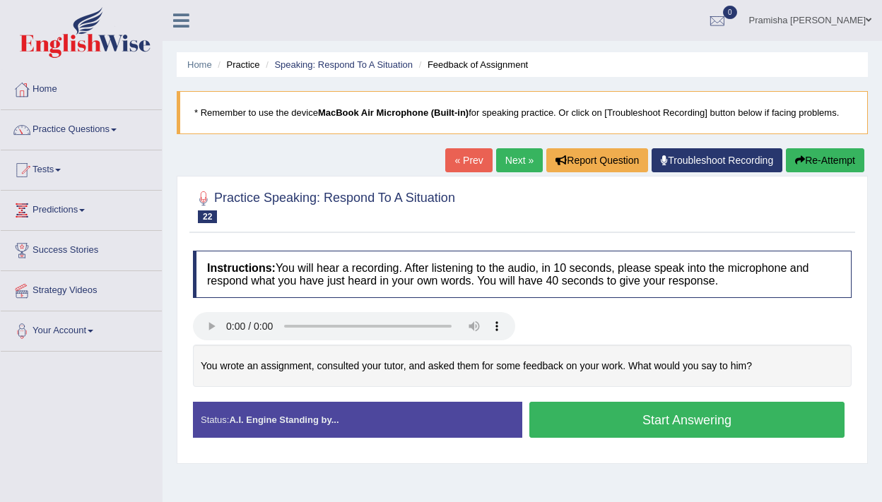
click at [592, 425] on button "Start Answering" at bounding box center [686, 420] width 315 height 36
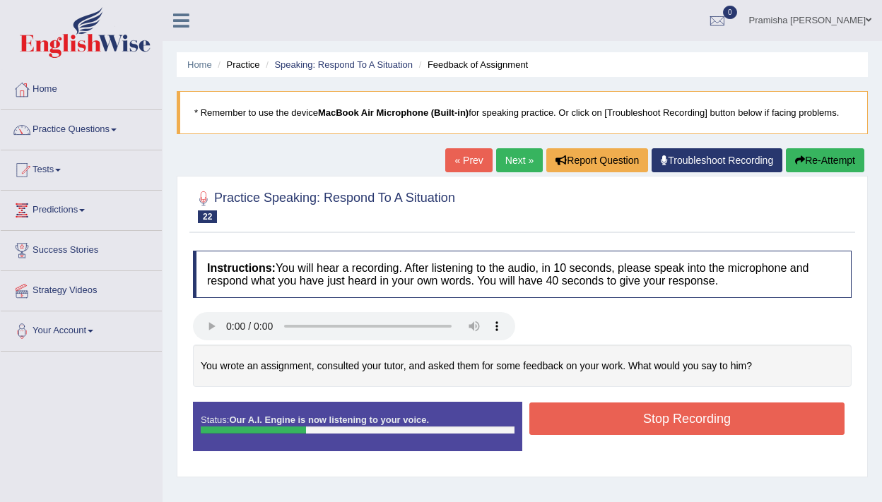
click at [592, 425] on button "Stop Recording" at bounding box center [686, 419] width 315 height 33
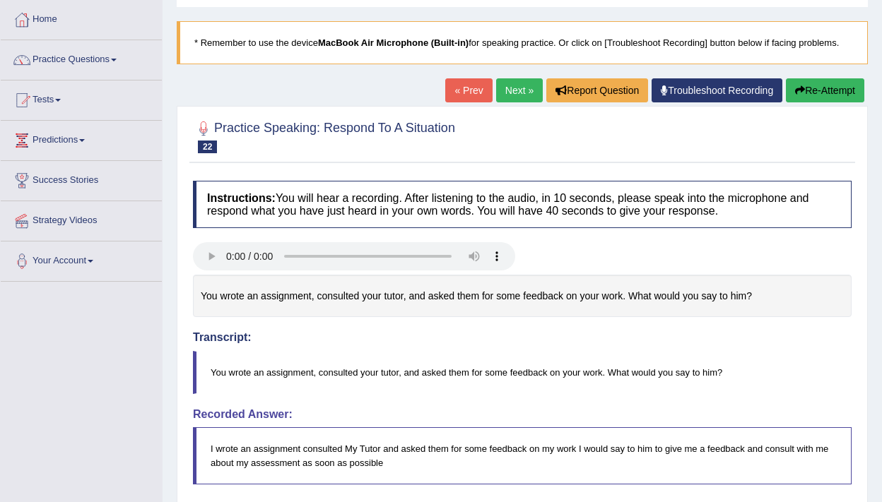
scroll to position [61, 0]
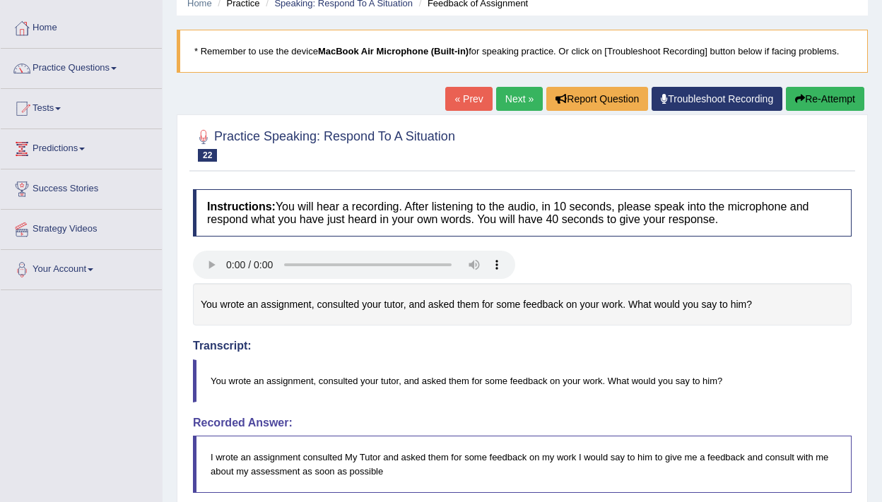
click at [822, 97] on button "Re-Attempt" at bounding box center [825, 99] width 78 height 24
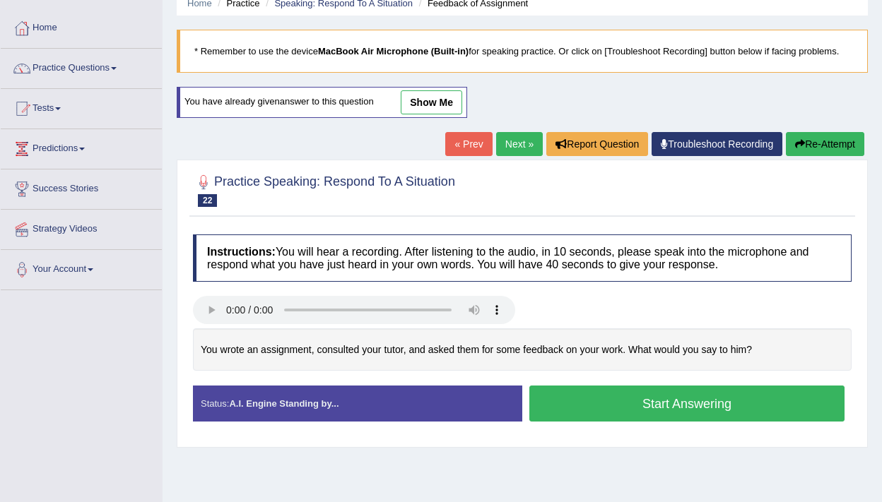
click at [595, 399] on button "Start Answering" at bounding box center [686, 404] width 315 height 36
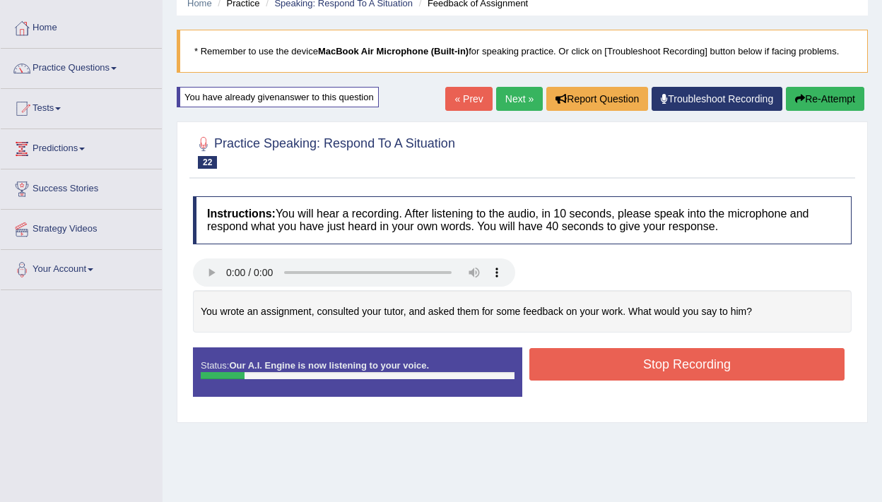
click at [589, 370] on button "Stop Recording" at bounding box center [686, 364] width 315 height 33
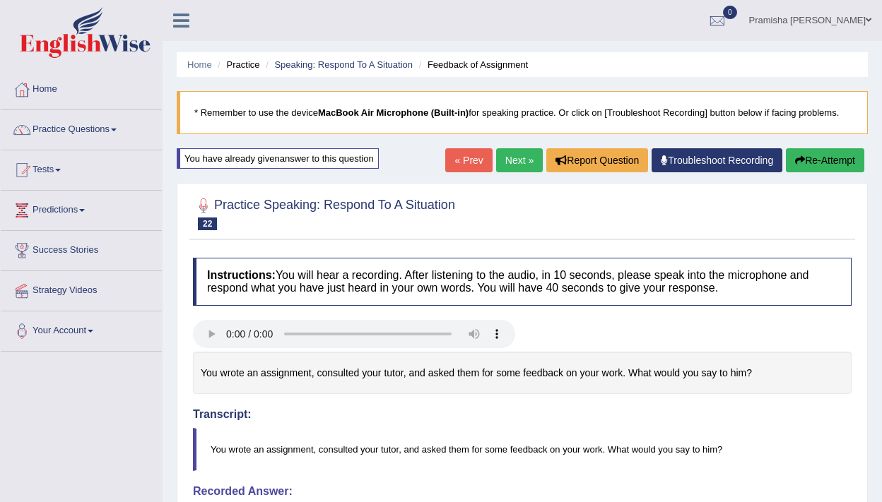
click at [505, 165] on link "Next »" at bounding box center [519, 160] width 47 height 24
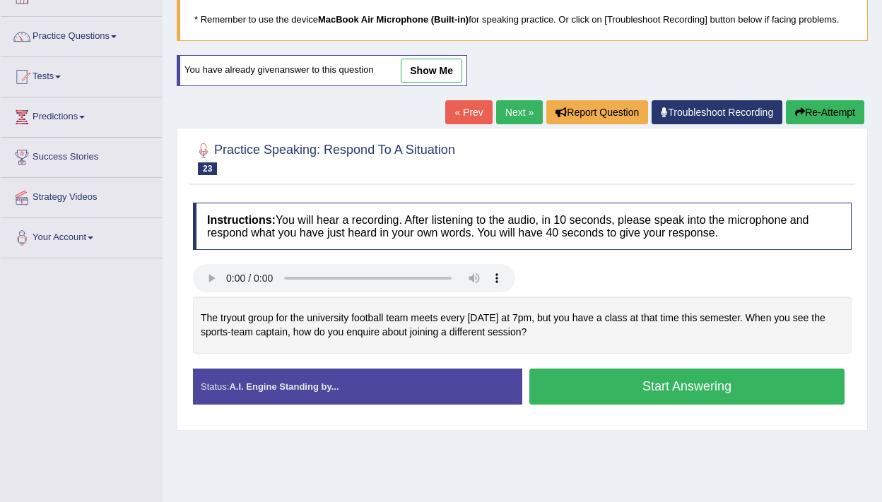
scroll to position [95, 0]
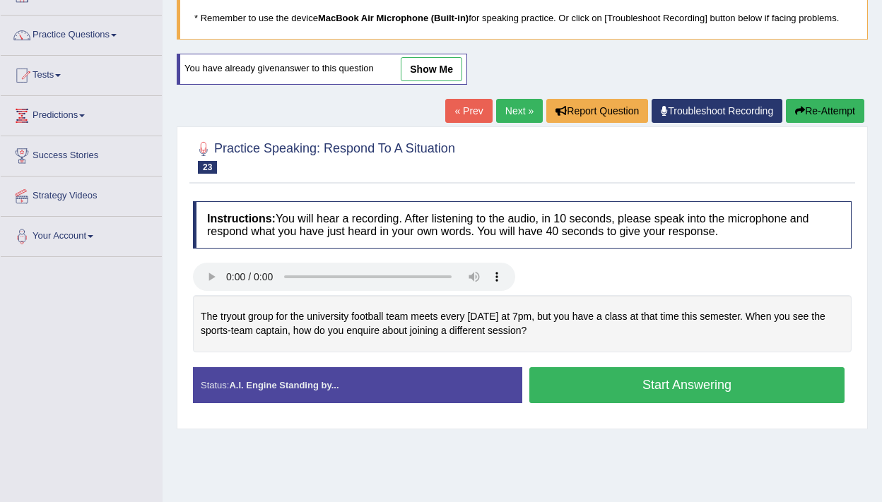
click at [608, 376] on button "Start Answering" at bounding box center [686, 385] width 315 height 36
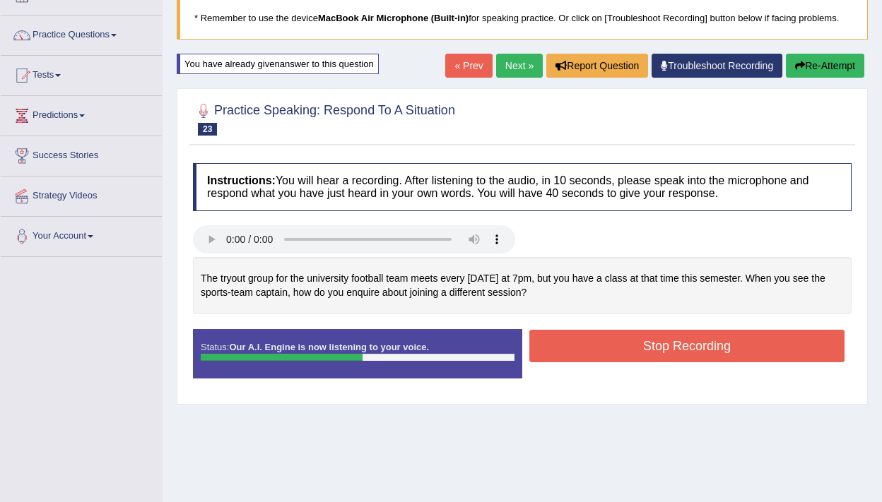
click at [607, 360] on button "Stop Recording" at bounding box center [686, 346] width 315 height 33
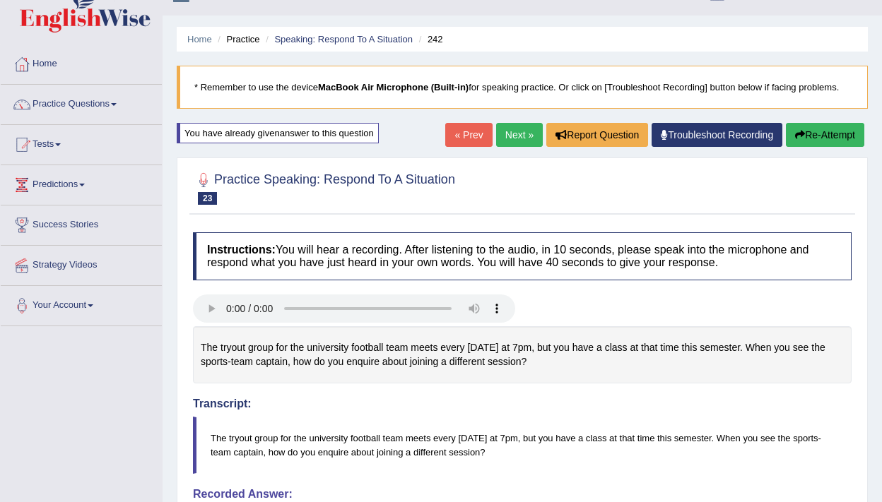
scroll to position [0, 0]
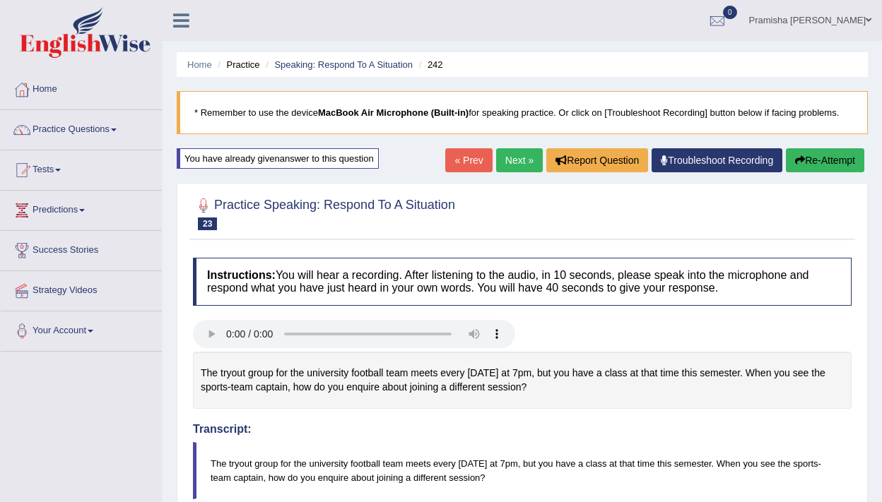
click at [519, 163] on link "Next »" at bounding box center [519, 160] width 47 height 24
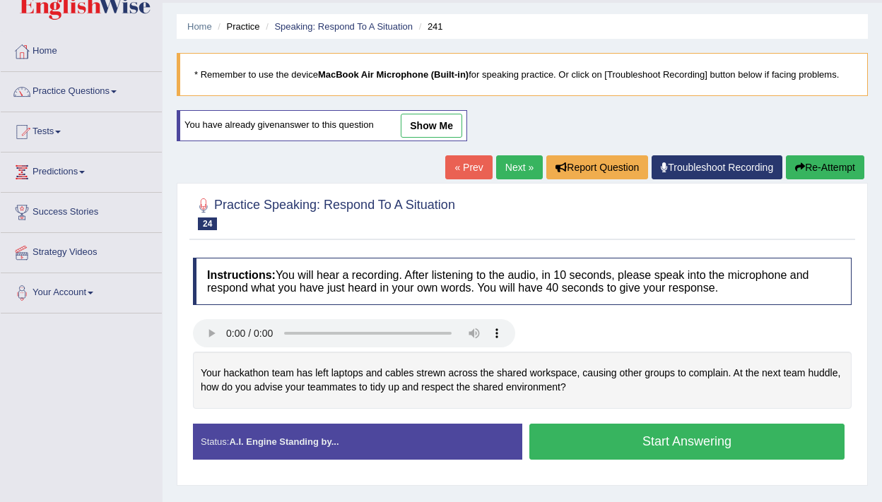
scroll to position [44, 0]
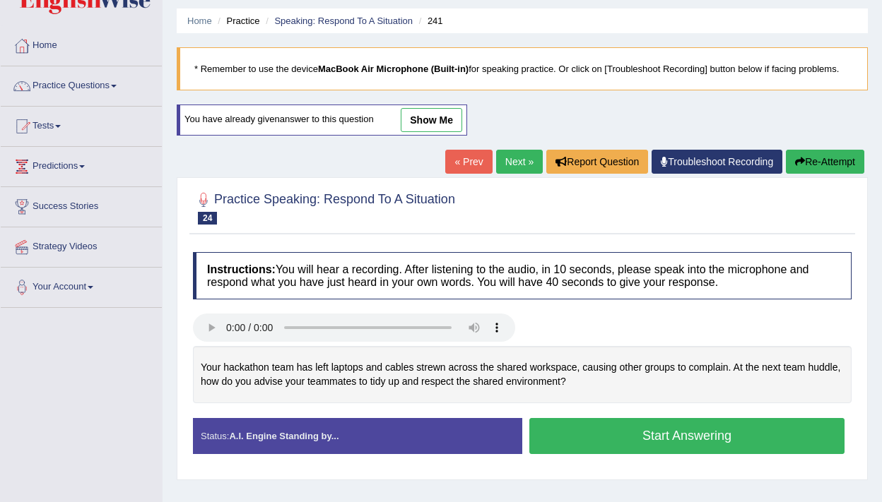
click at [616, 442] on button "Start Answering" at bounding box center [686, 436] width 315 height 36
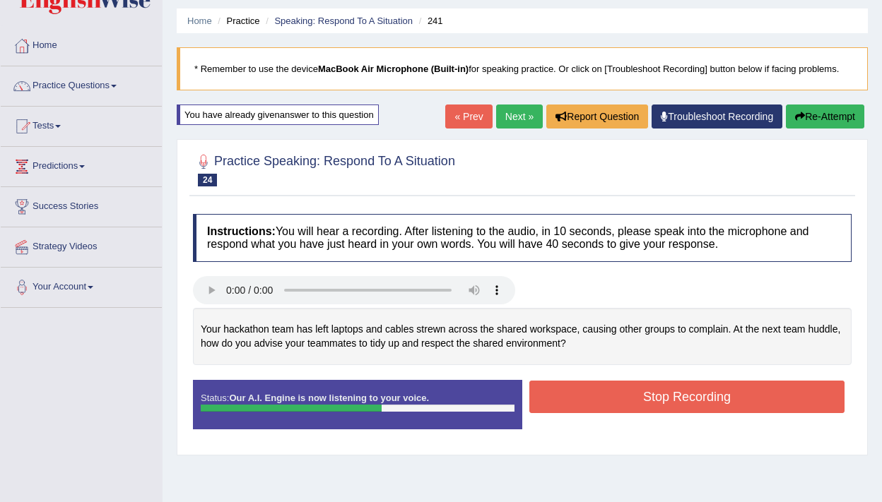
click at [629, 404] on button "Stop Recording" at bounding box center [686, 397] width 315 height 33
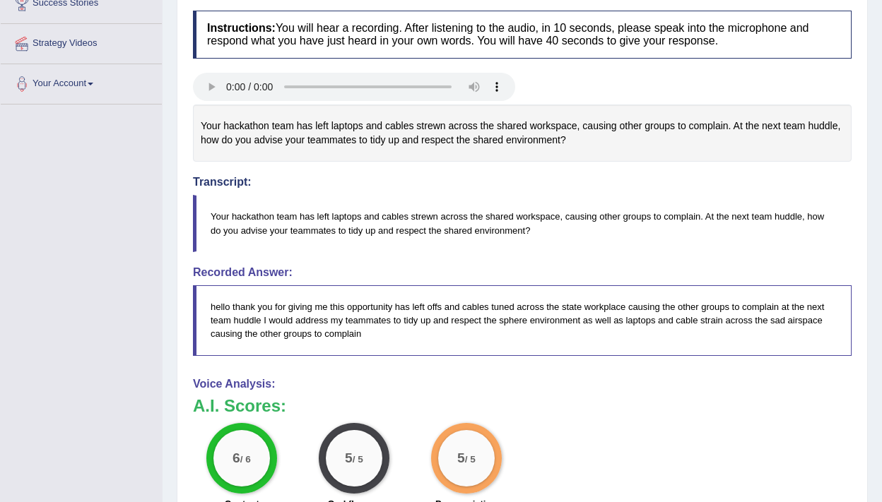
scroll to position [0, 0]
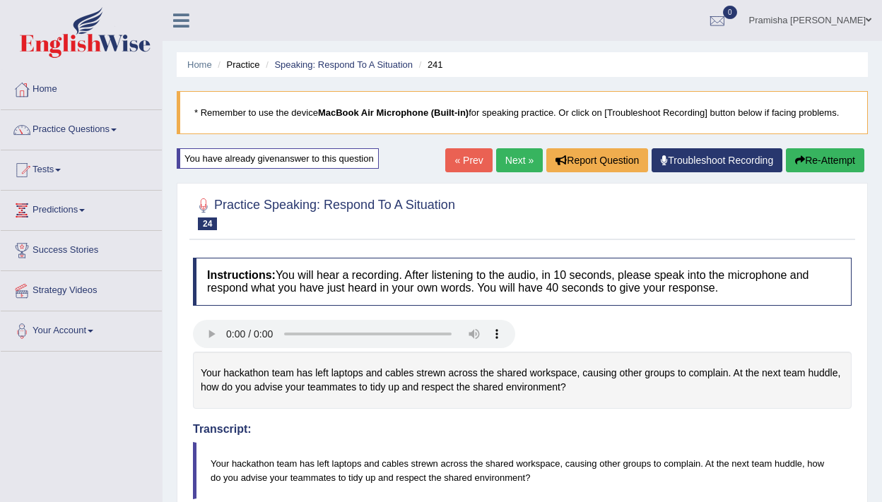
click at [88, 134] on link "Practice Questions" at bounding box center [81, 127] width 161 height 35
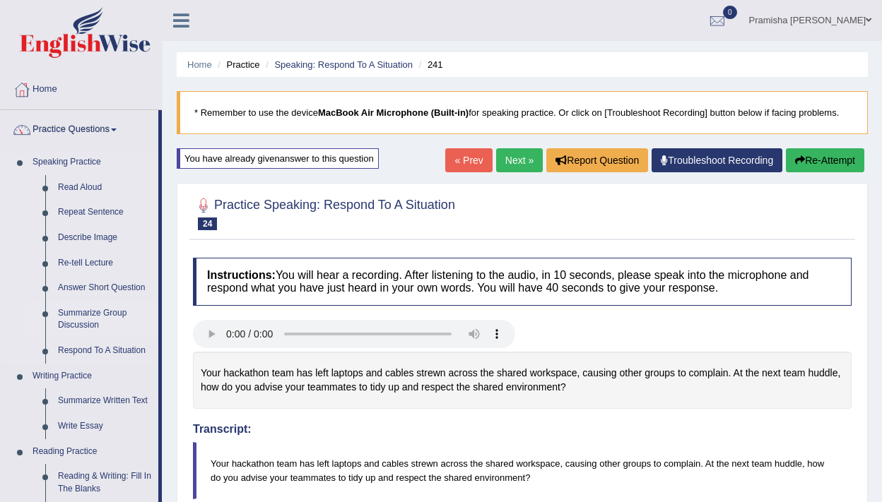
click at [97, 312] on link "Summarize Group Discussion" at bounding box center [105, 319] width 107 height 37
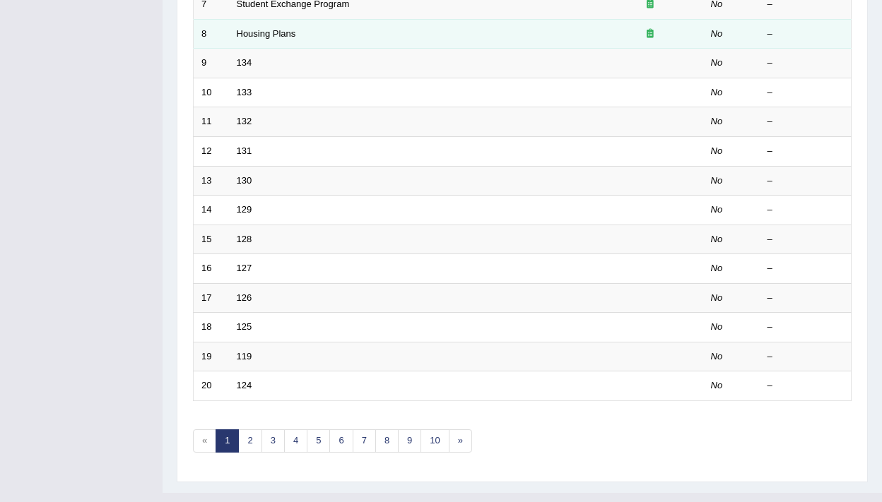
scroll to position [433, 0]
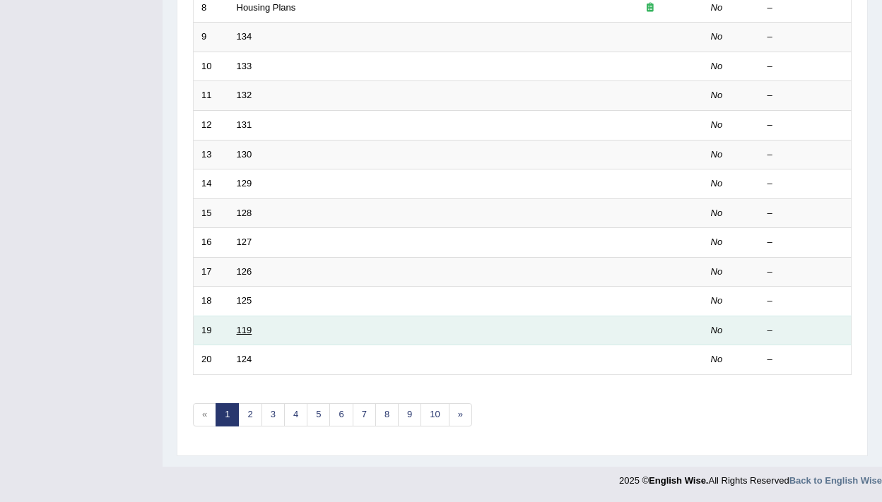
click at [245, 331] on link "119" at bounding box center [245, 330] width 16 height 11
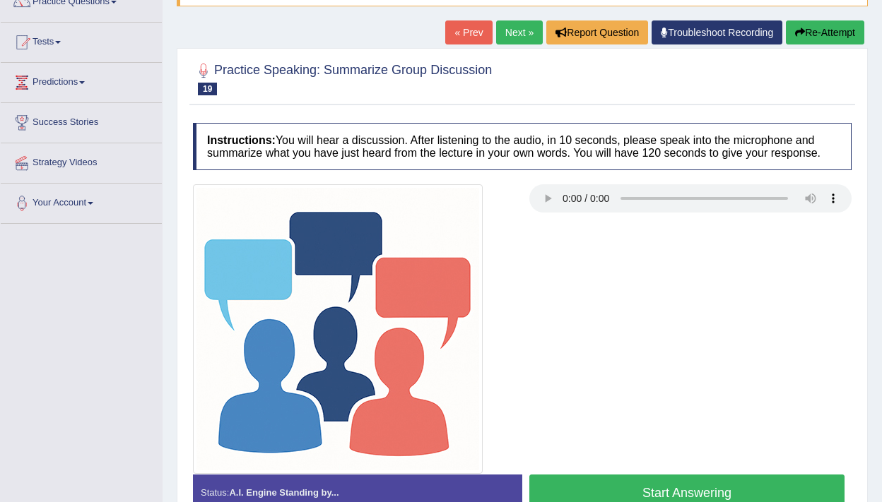
scroll to position [139, 0]
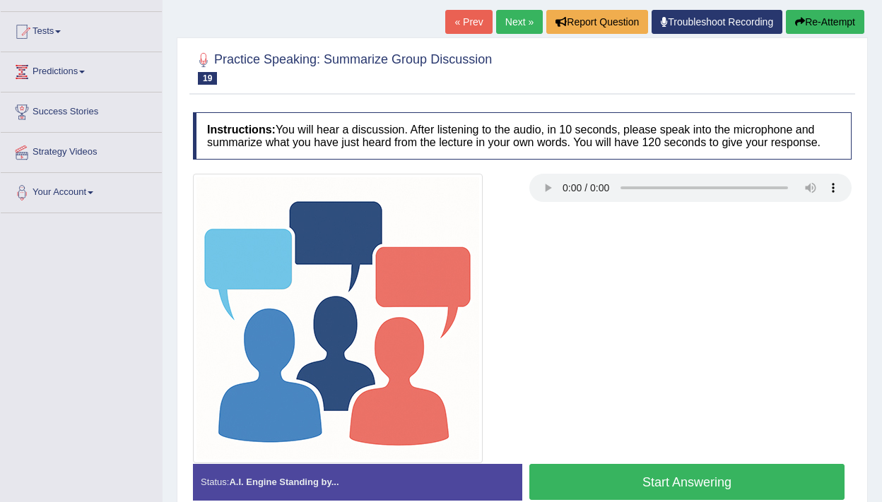
click at [513, 18] on link "Next »" at bounding box center [519, 22] width 47 height 24
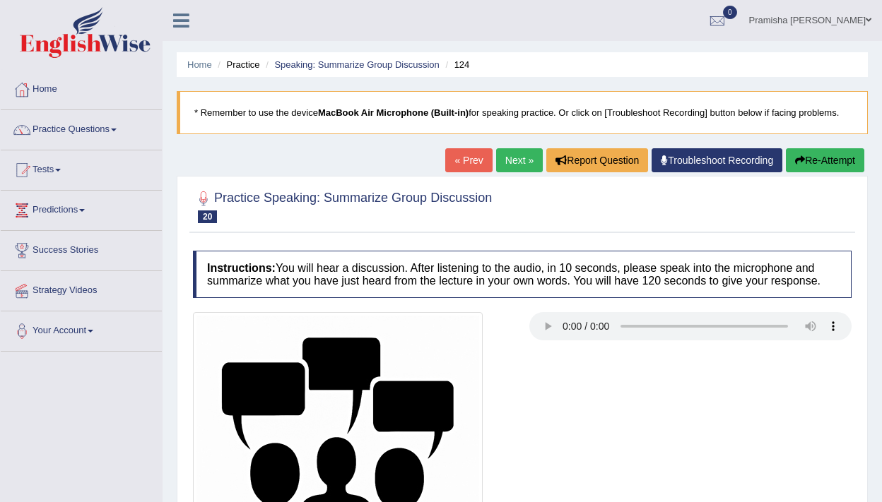
click at [505, 160] on link "Next »" at bounding box center [519, 160] width 47 height 24
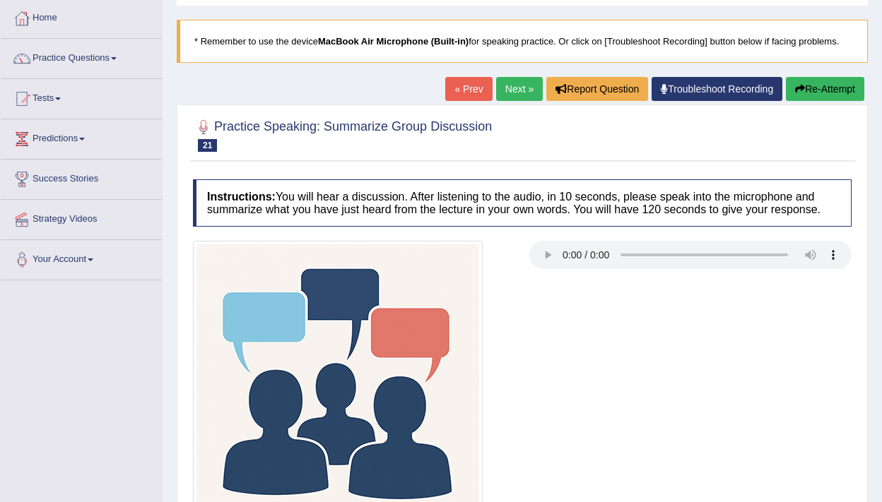
scroll to position [74, 0]
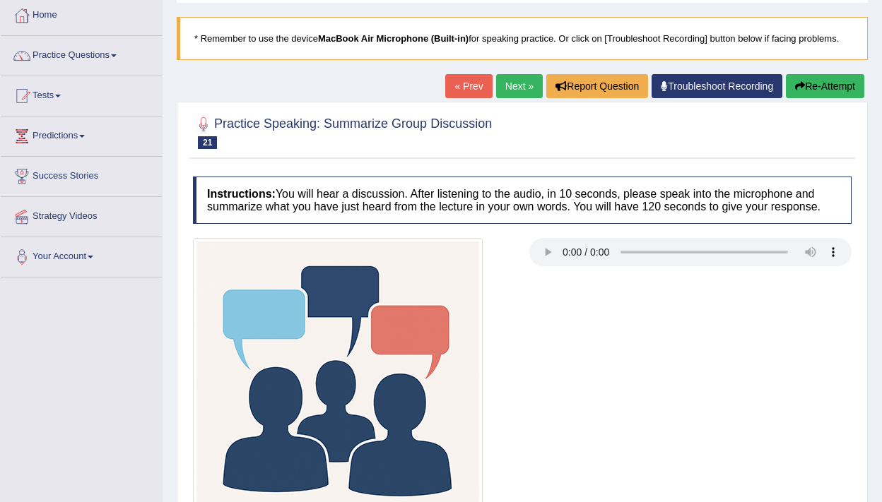
click at [506, 90] on link "Next »" at bounding box center [519, 86] width 47 height 24
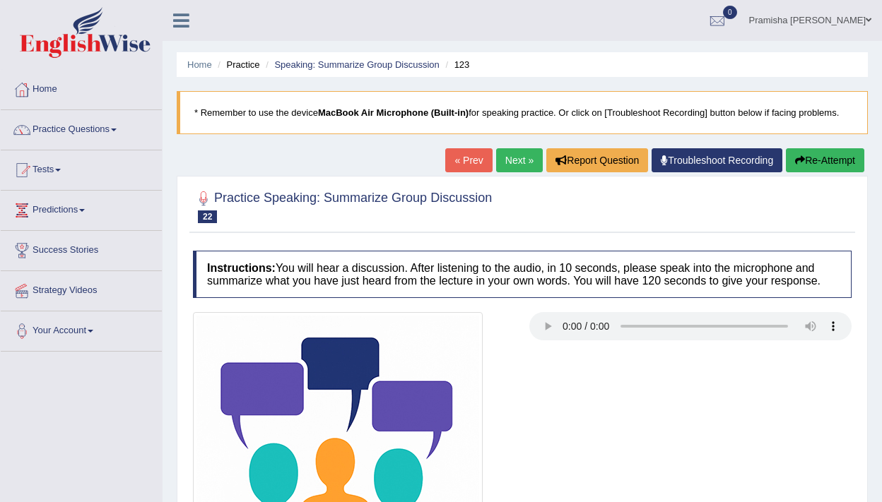
click at [504, 155] on link "Next »" at bounding box center [519, 160] width 47 height 24
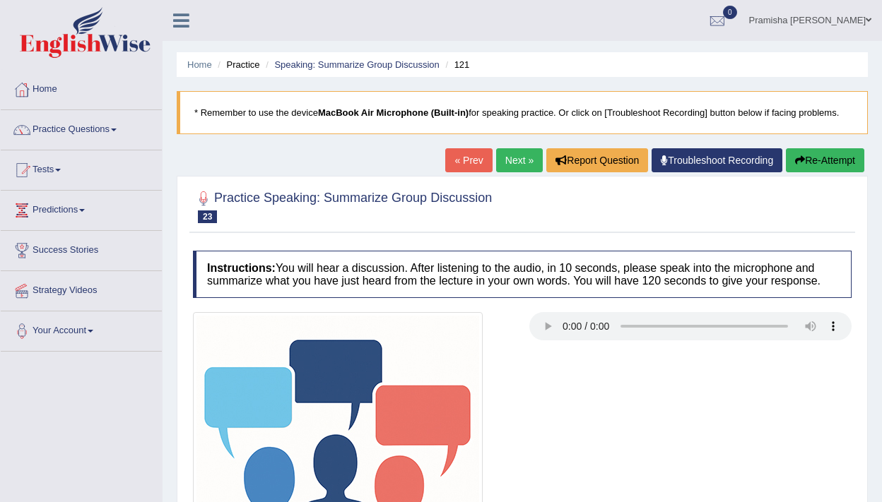
click at [504, 156] on link "Next »" at bounding box center [519, 160] width 47 height 24
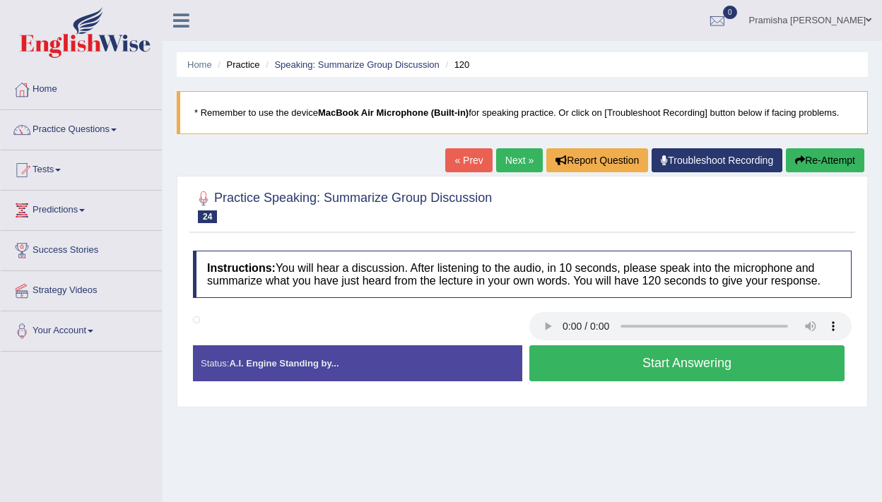
click at [504, 156] on link "Next »" at bounding box center [519, 160] width 47 height 24
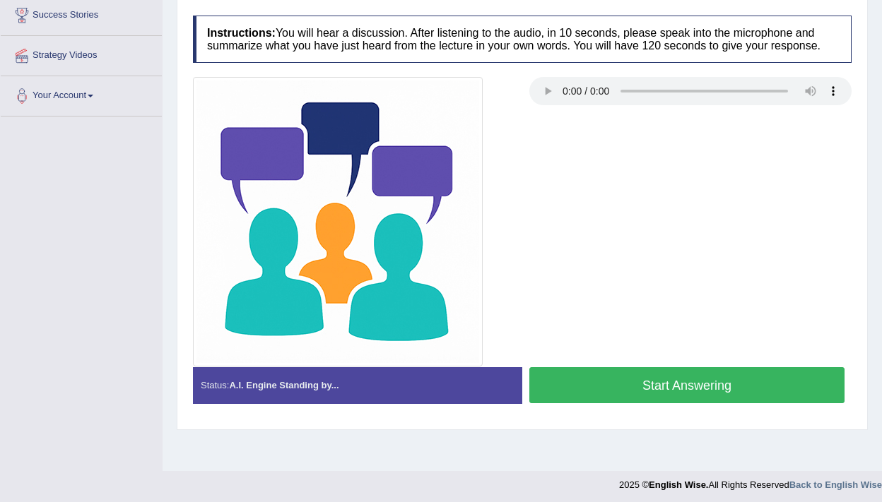
scroll to position [237, 0]
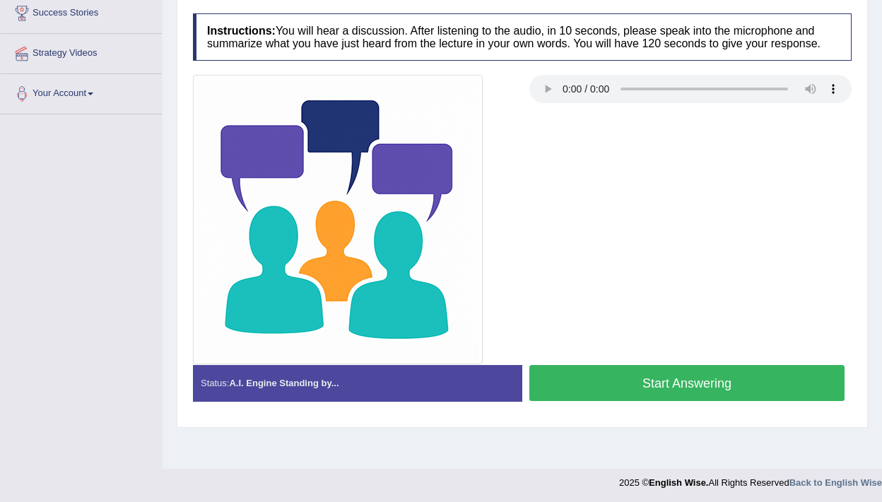
click at [581, 383] on button "Start Answering" at bounding box center [686, 383] width 315 height 36
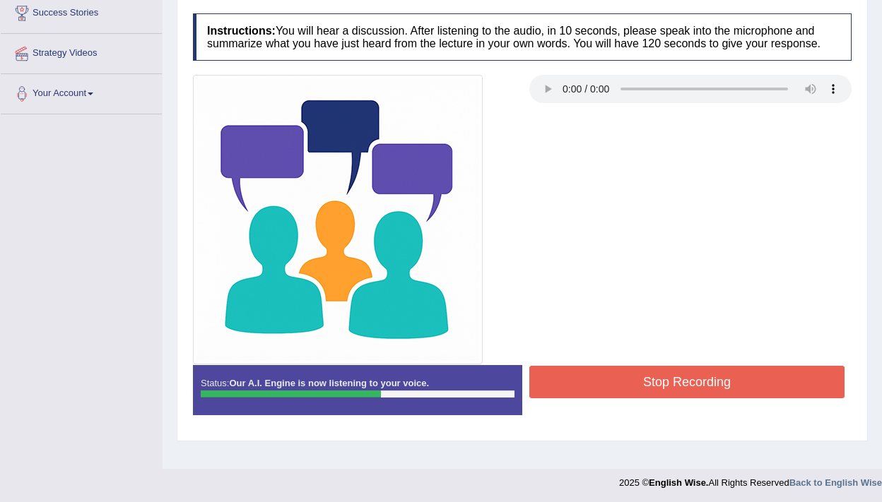
click at [592, 392] on button "Stop Recording" at bounding box center [686, 382] width 315 height 33
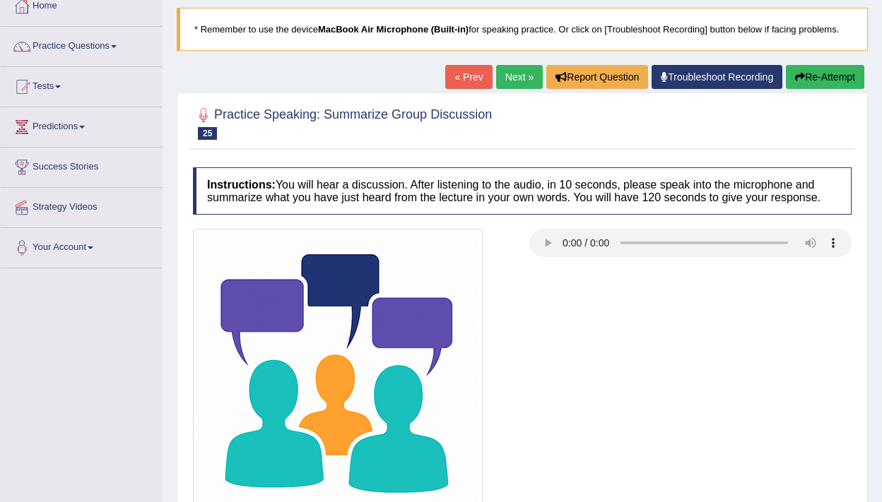
scroll to position [66, 0]
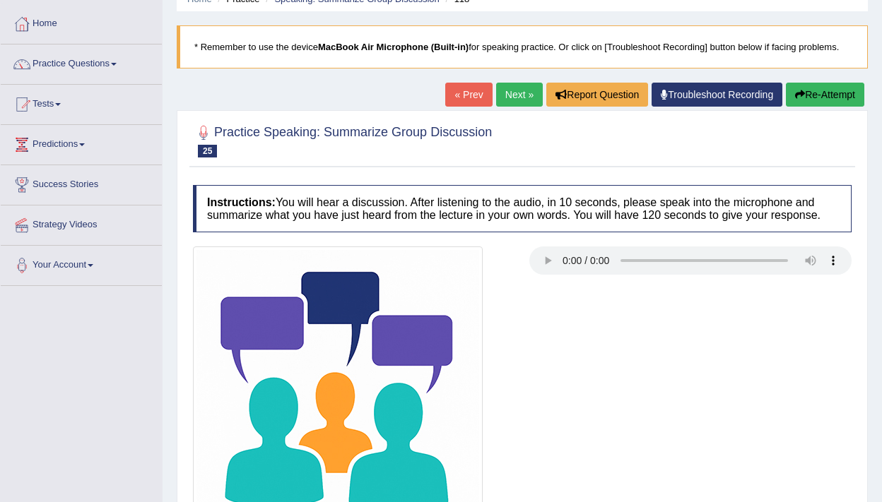
click at [507, 98] on link "Next »" at bounding box center [519, 95] width 47 height 24
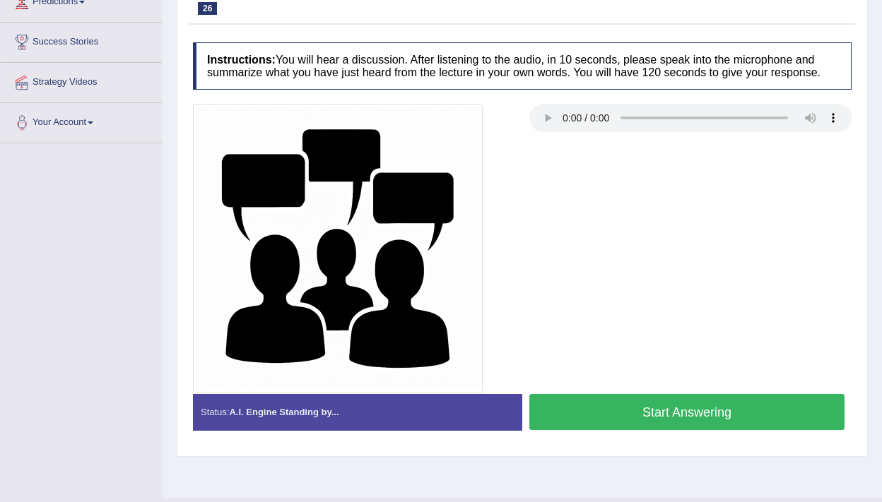
scroll to position [240, 0]
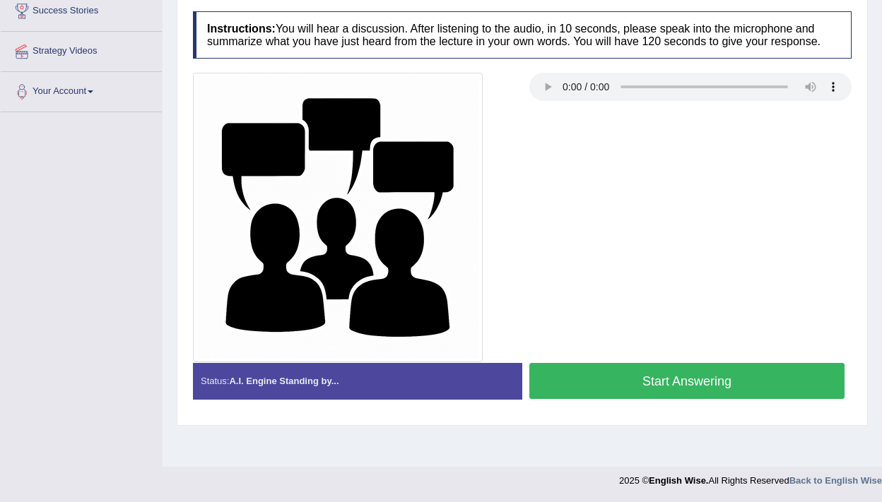
click at [735, 392] on button "Start Answering" at bounding box center [686, 381] width 315 height 36
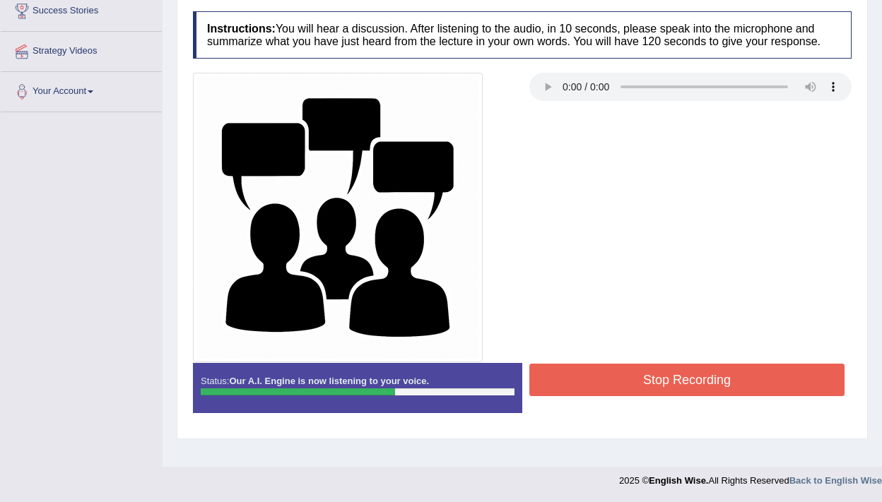
click at [735, 392] on button "Stop Recording" at bounding box center [686, 380] width 315 height 33
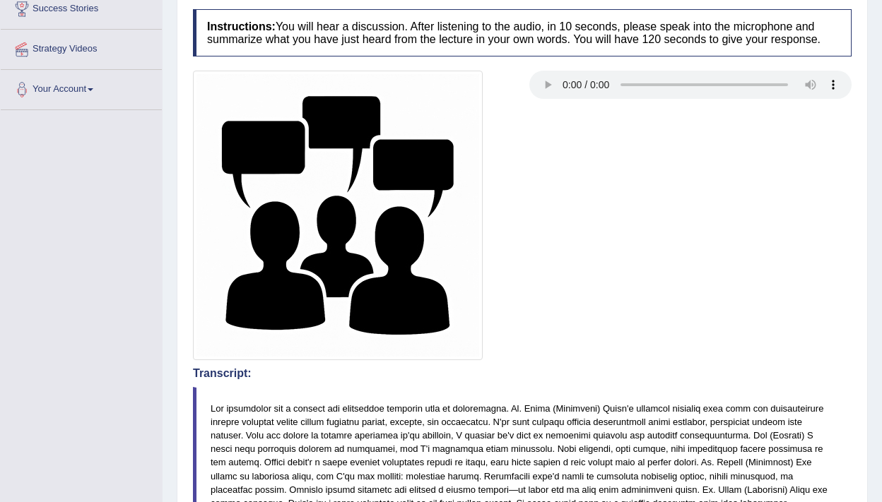
scroll to position [119, 0]
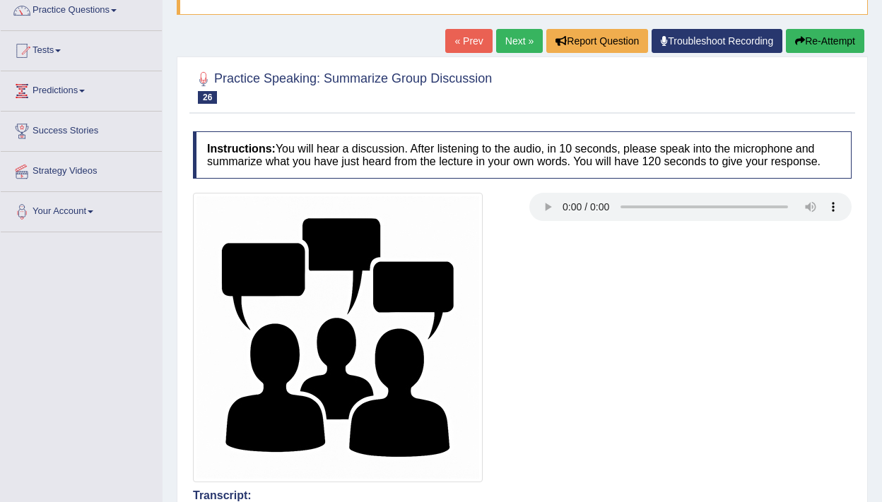
click at [516, 41] on link "Next »" at bounding box center [519, 41] width 47 height 24
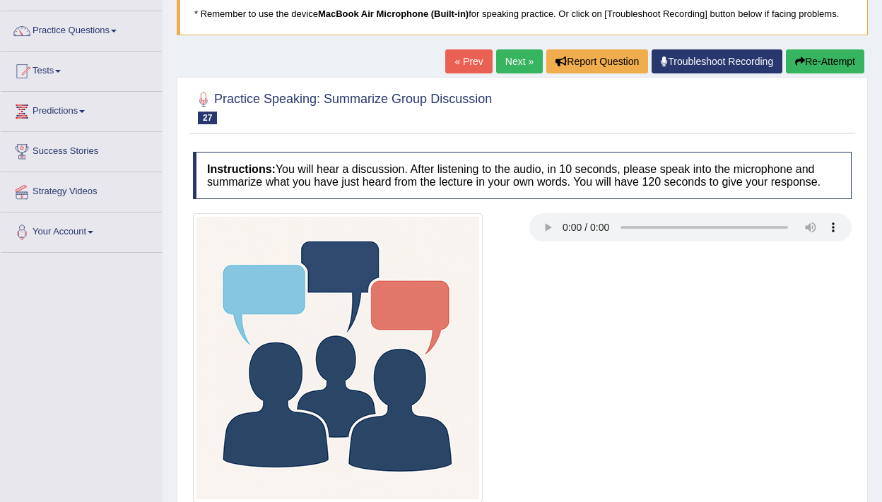
scroll to position [240, 0]
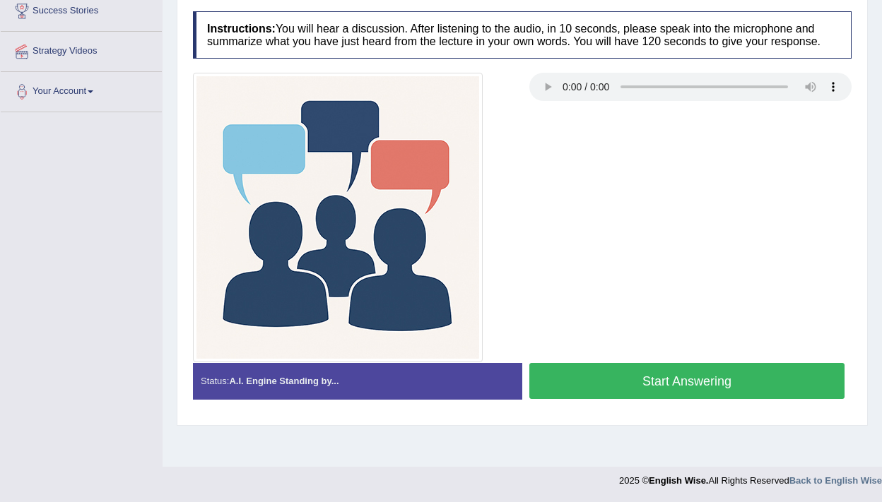
click at [588, 384] on button "Start Answering" at bounding box center [686, 381] width 315 height 36
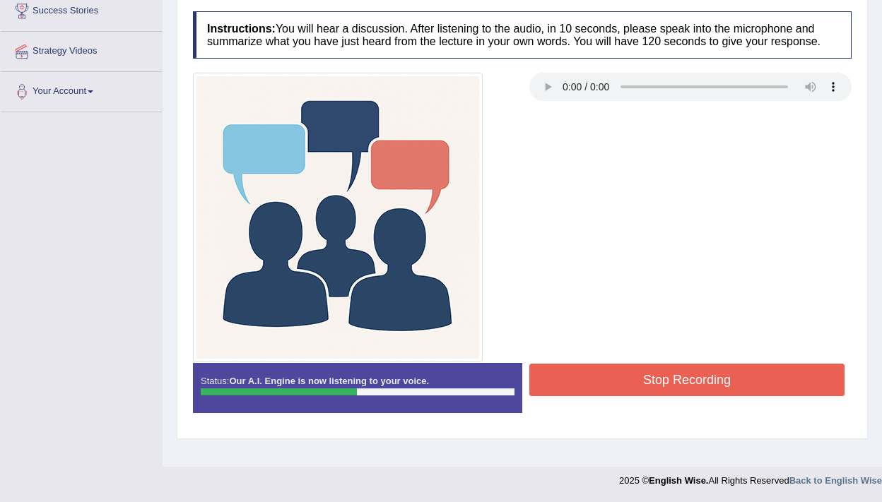
click at [588, 384] on button "Stop Recording" at bounding box center [686, 380] width 315 height 33
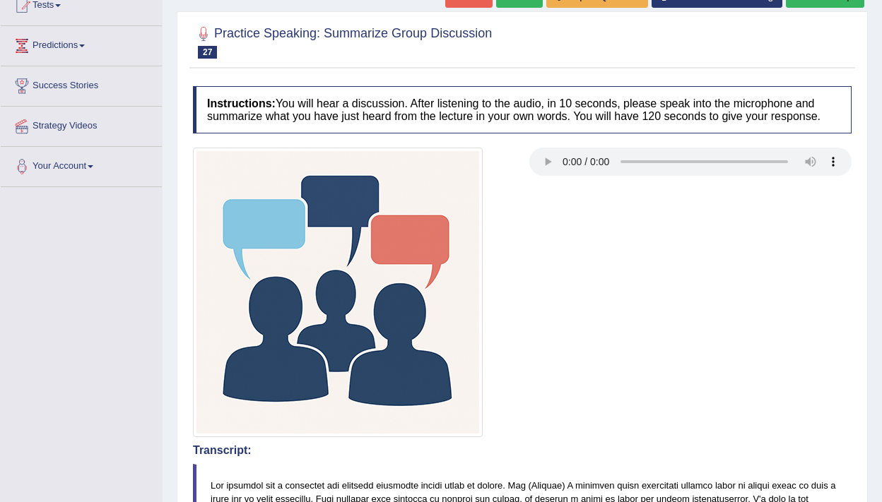
scroll to position [0, 0]
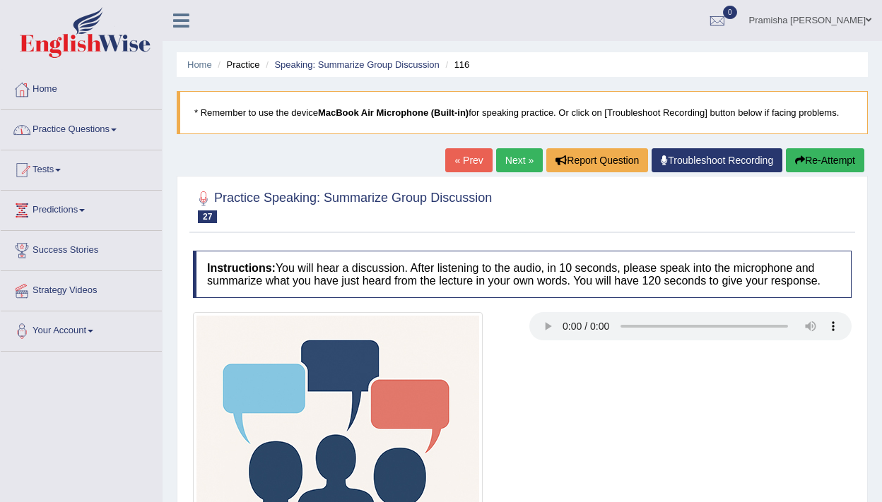
click at [90, 134] on link "Practice Questions" at bounding box center [81, 127] width 161 height 35
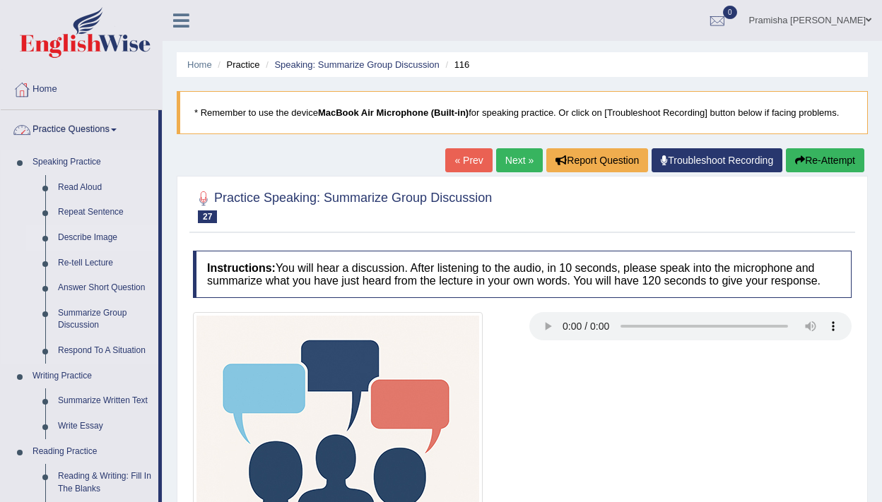
click at [111, 239] on link "Describe Image" at bounding box center [105, 237] width 107 height 25
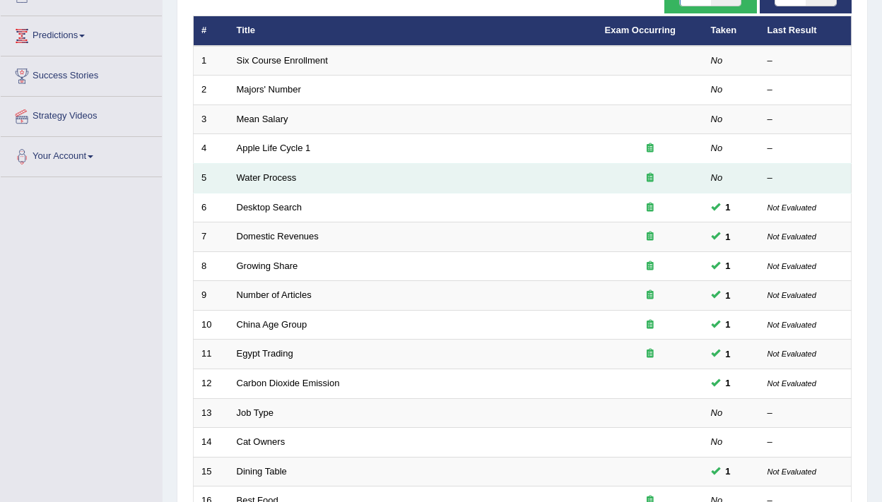
scroll to position [433, 0]
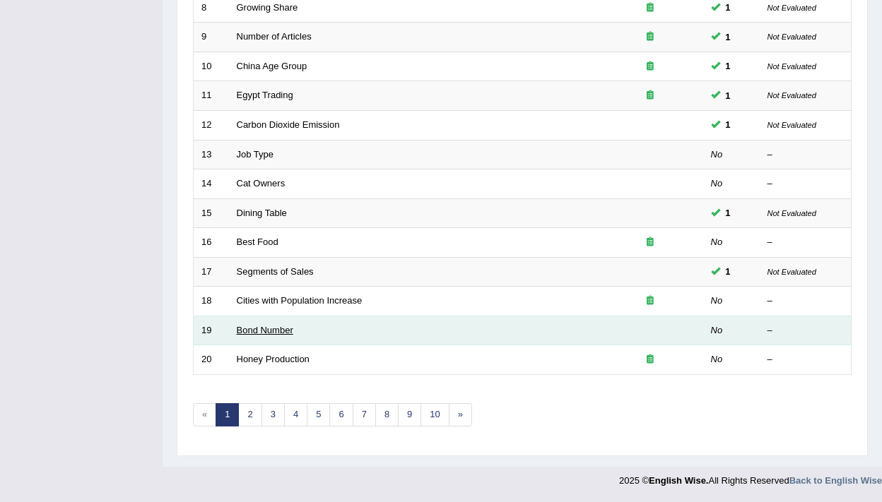
click at [281, 329] on link "Bond Number" at bounding box center [265, 330] width 57 height 11
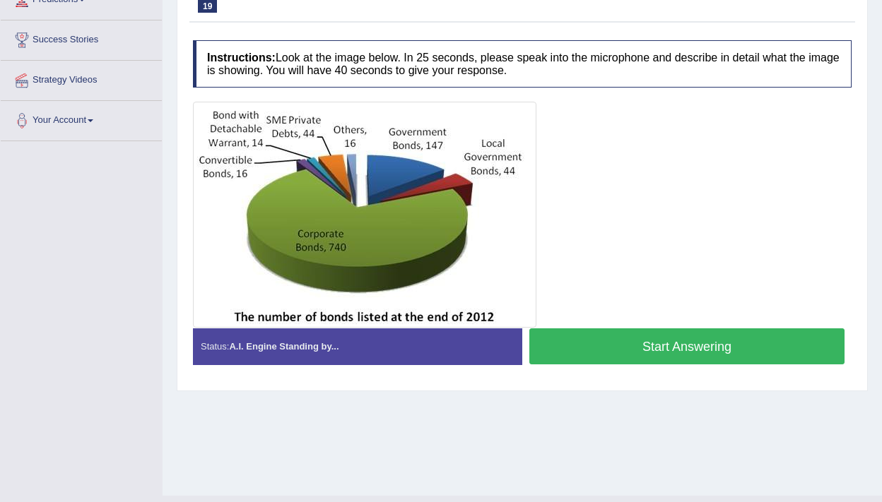
scroll to position [194, 0]
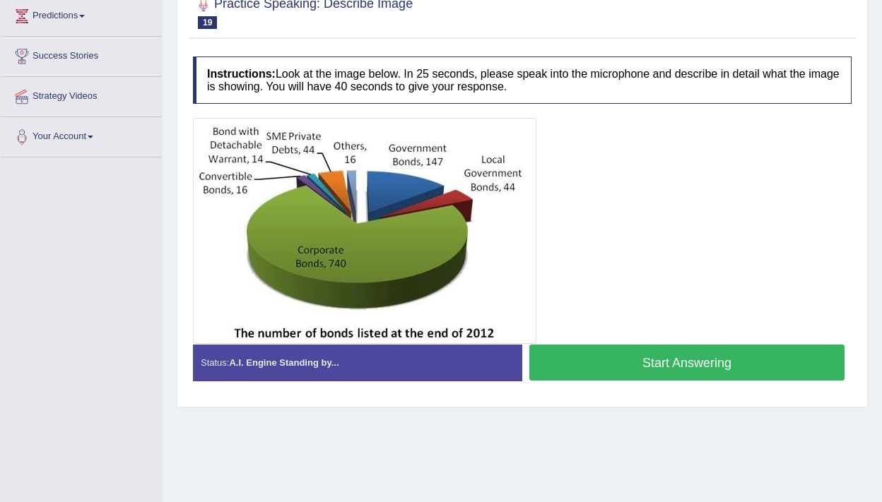
click at [637, 367] on button "Start Answering" at bounding box center [686, 363] width 315 height 36
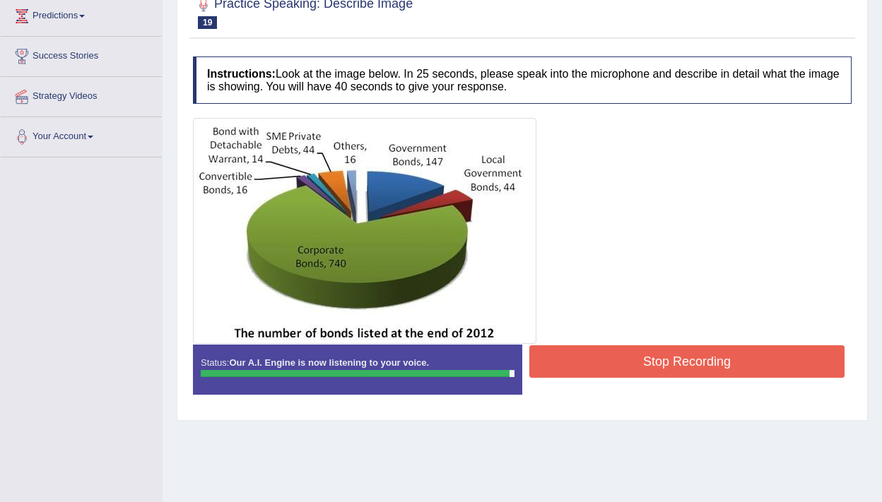
click at [637, 367] on button "Stop Recording" at bounding box center [686, 362] width 315 height 33
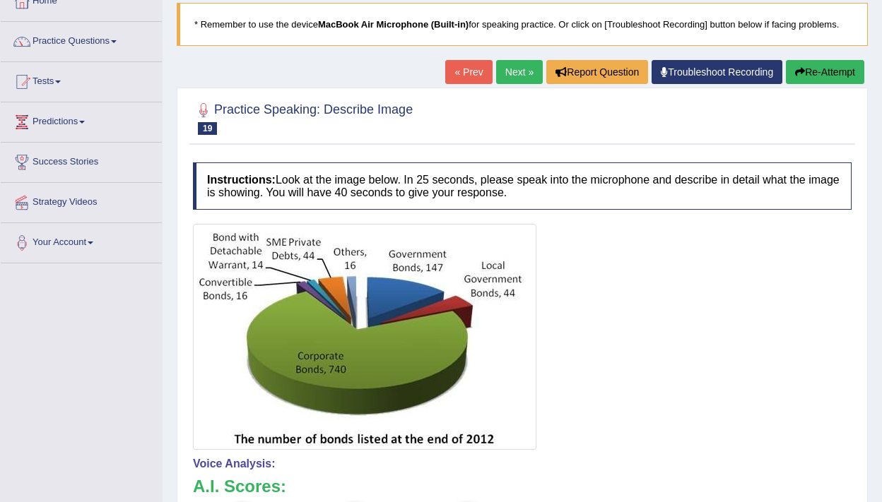
scroll to position [0, 0]
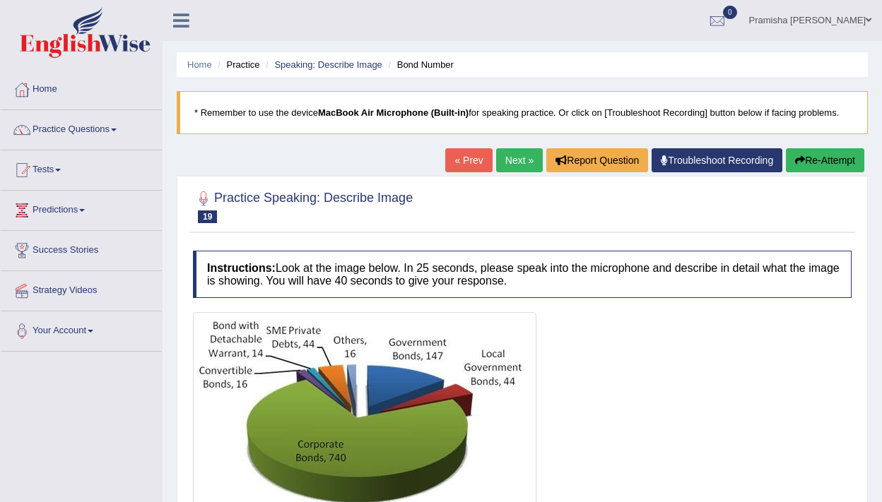
click at [517, 162] on link "Next »" at bounding box center [519, 160] width 47 height 24
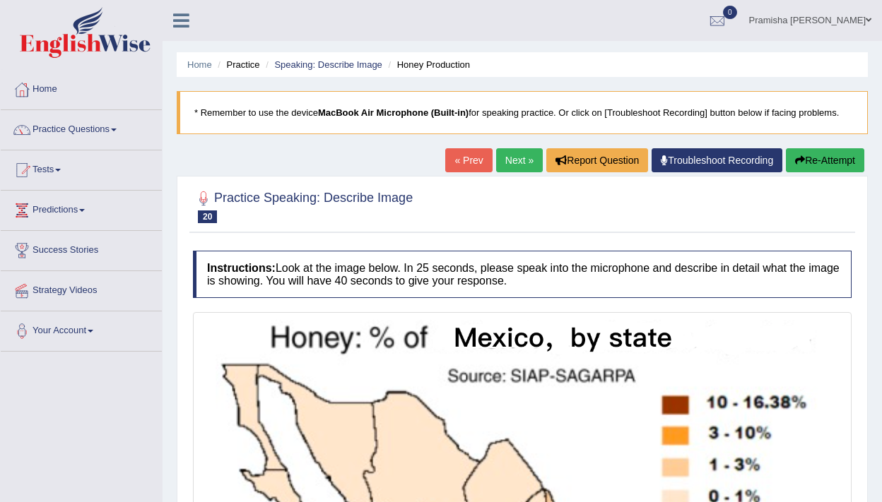
click at [511, 163] on link "Next »" at bounding box center [519, 160] width 47 height 24
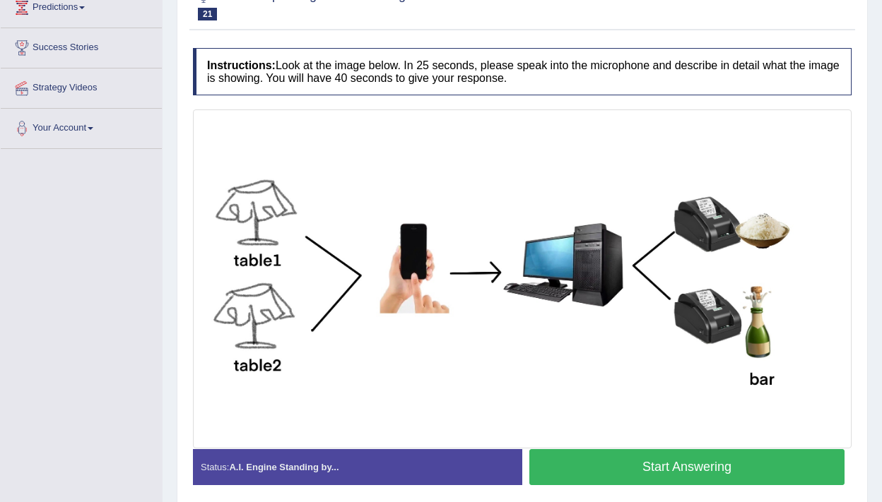
scroll to position [205, 0]
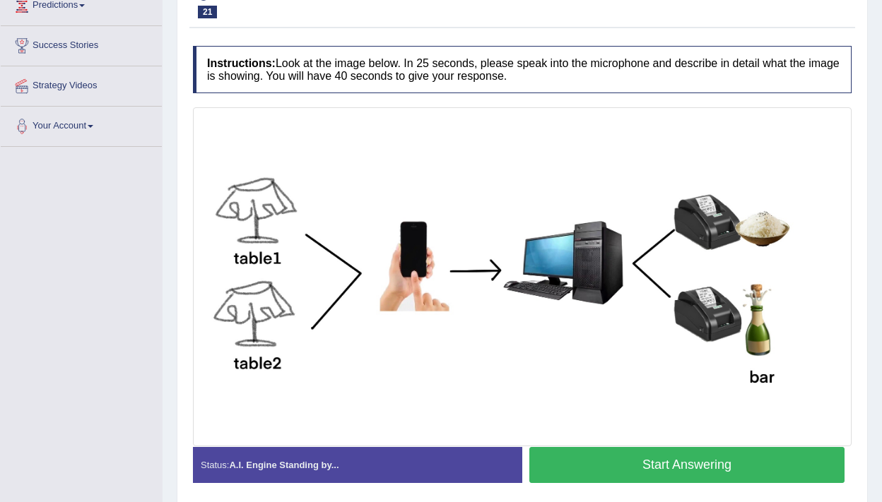
click at [618, 469] on button "Start Answering" at bounding box center [686, 465] width 315 height 36
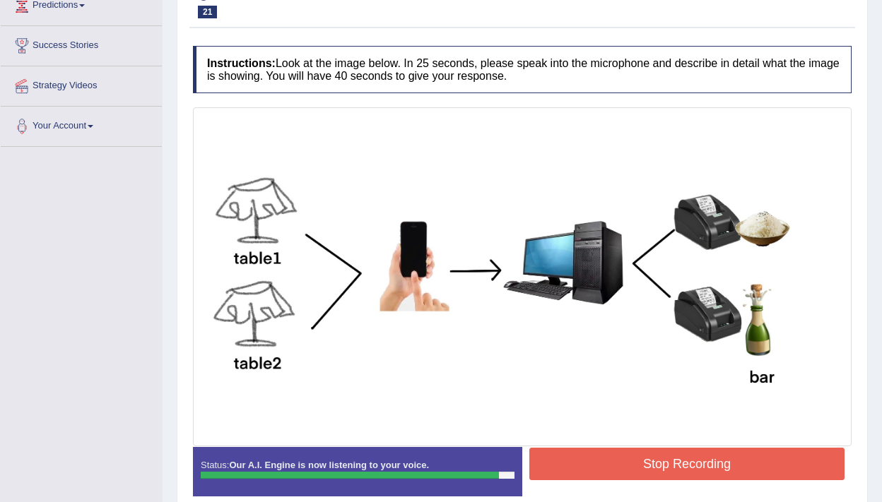
click at [618, 469] on button "Stop Recording" at bounding box center [686, 464] width 315 height 33
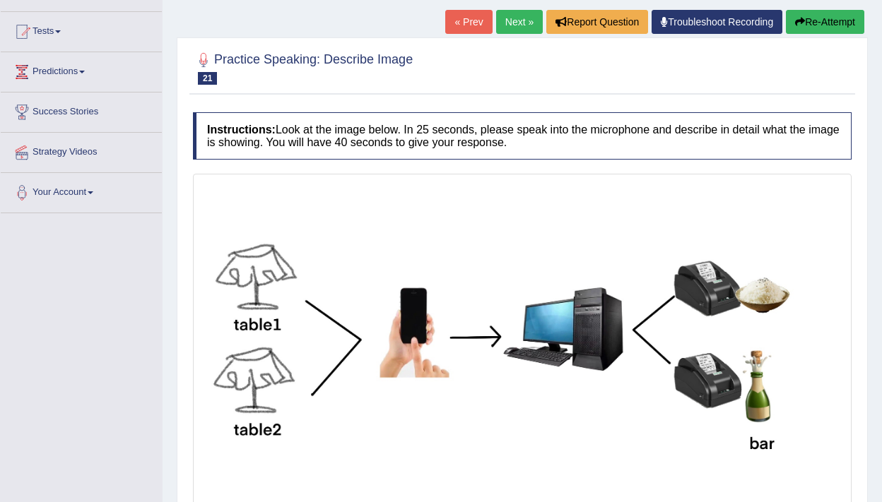
scroll to position [111, 0]
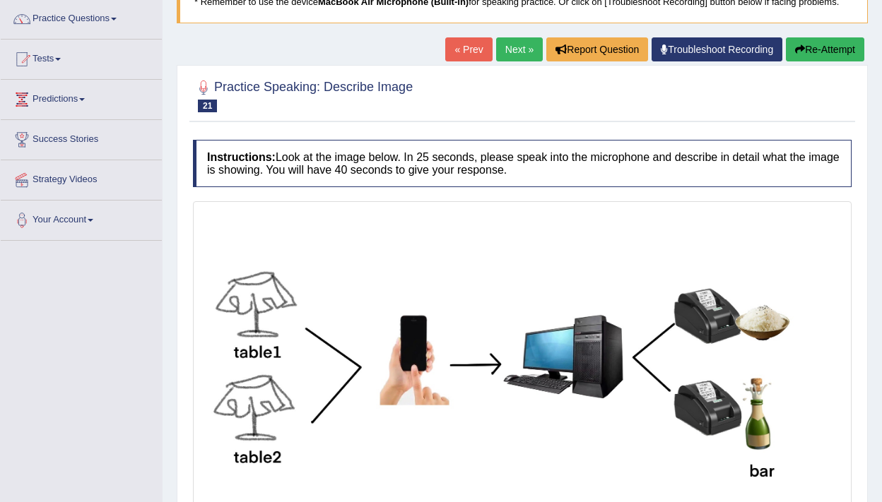
click at [511, 53] on link "Next »" at bounding box center [519, 49] width 47 height 24
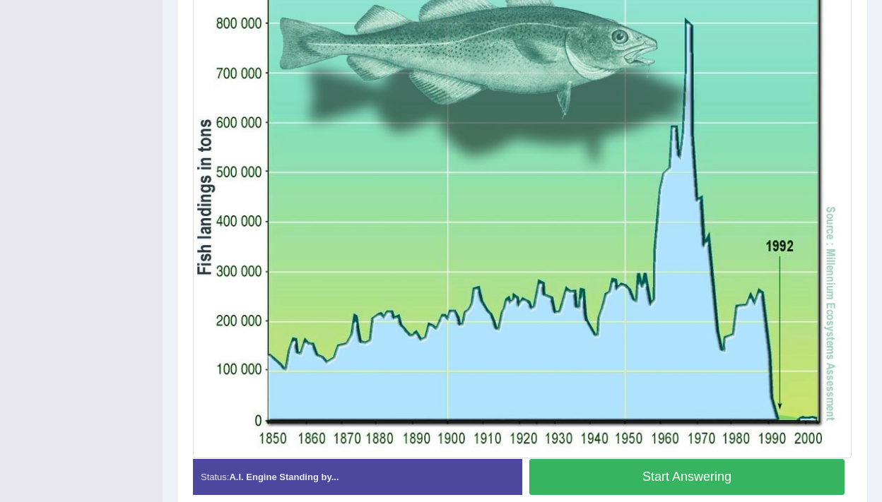
scroll to position [375, 0]
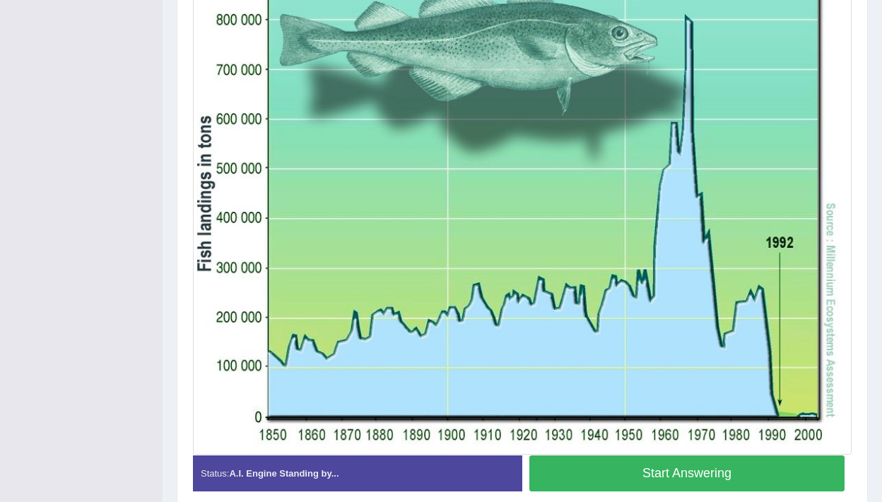
click at [646, 487] on button "Start Answering" at bounding box center [686, 474] width 315 height 36
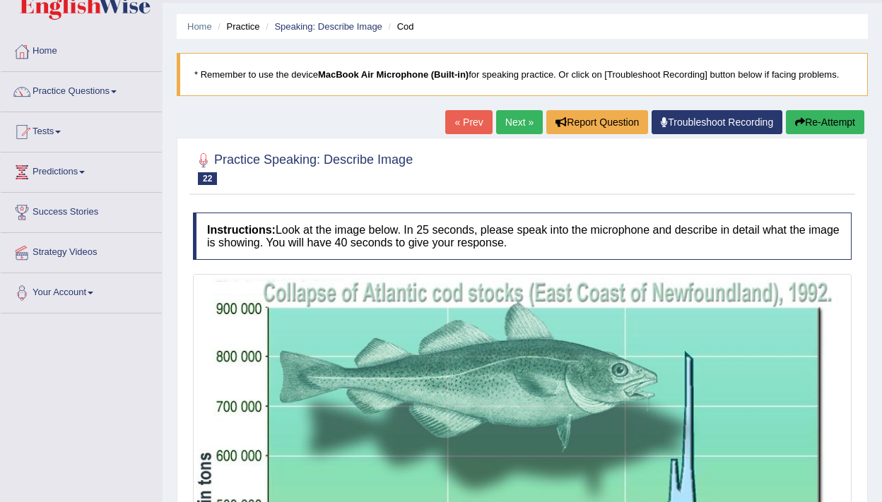
scroll to position [0, 0]
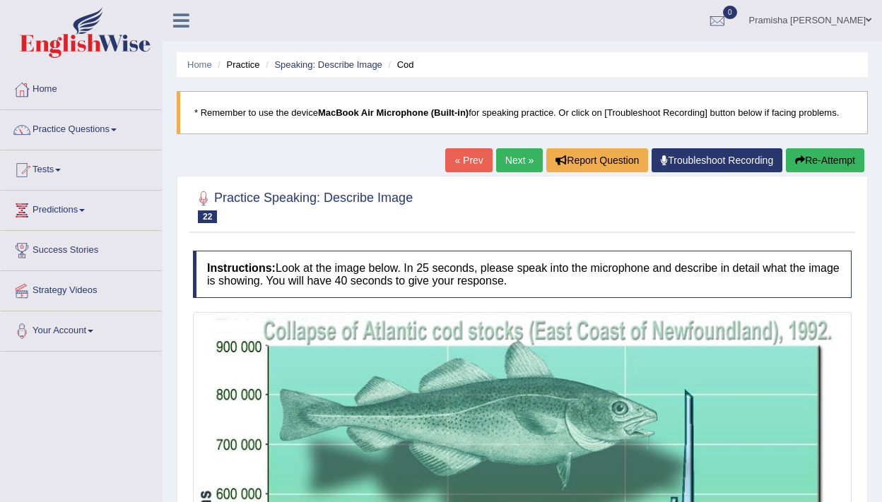
click at [510, 153] on link "Next »" at bounding box center [519, 160] width 47 height 24
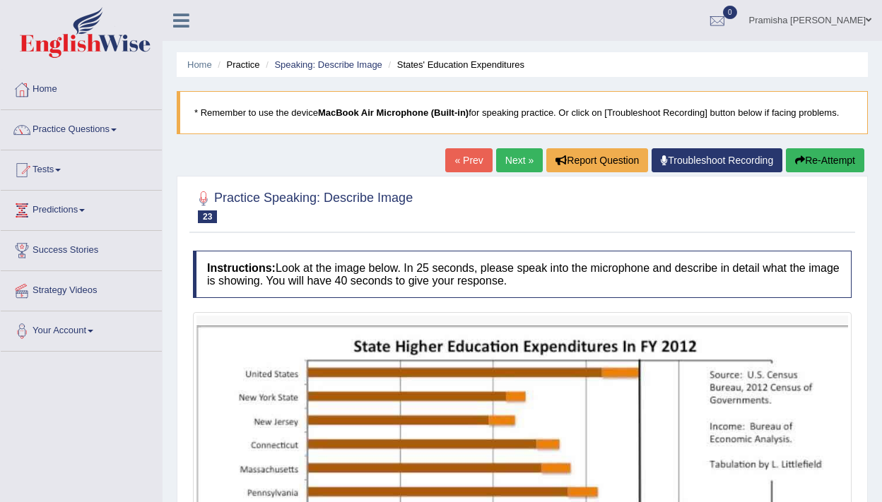
click at [513, 162] on link "Next »" at bounding box center [519, 160] width 47 height 24
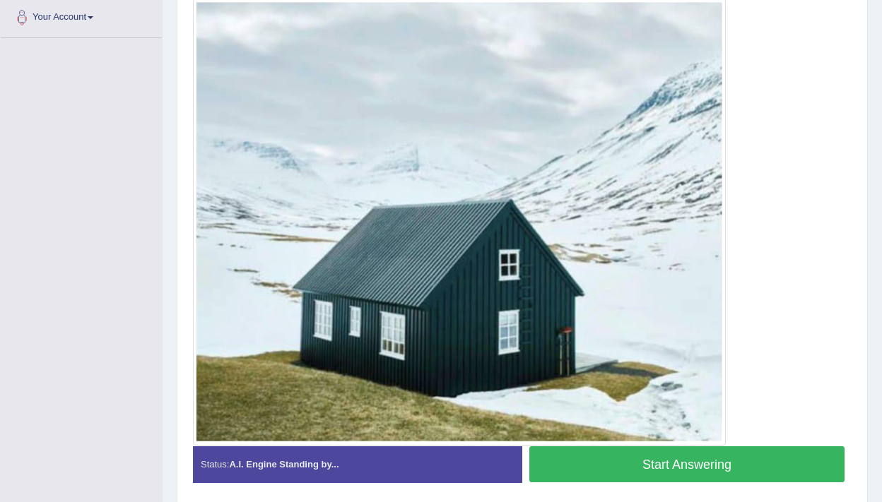
scroll to position [335, 0]
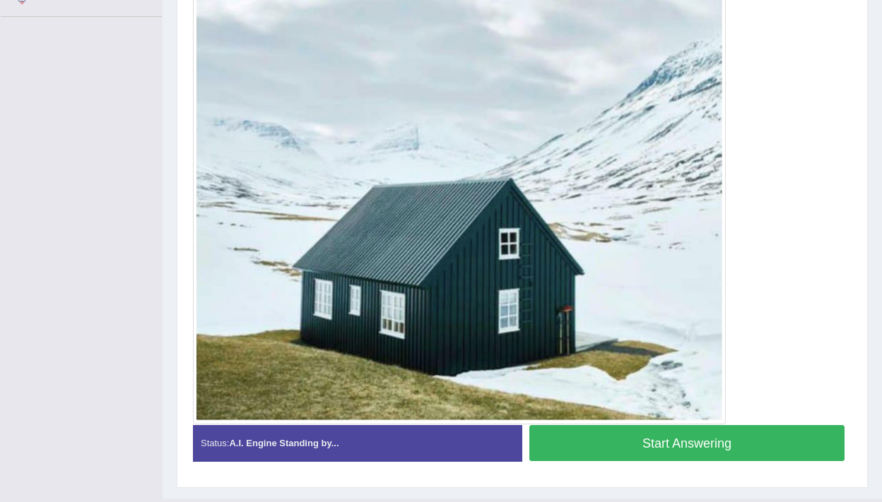
click at [594, 447] on button "Start Answering" at bounding box center [686, 443] width 315 height 36
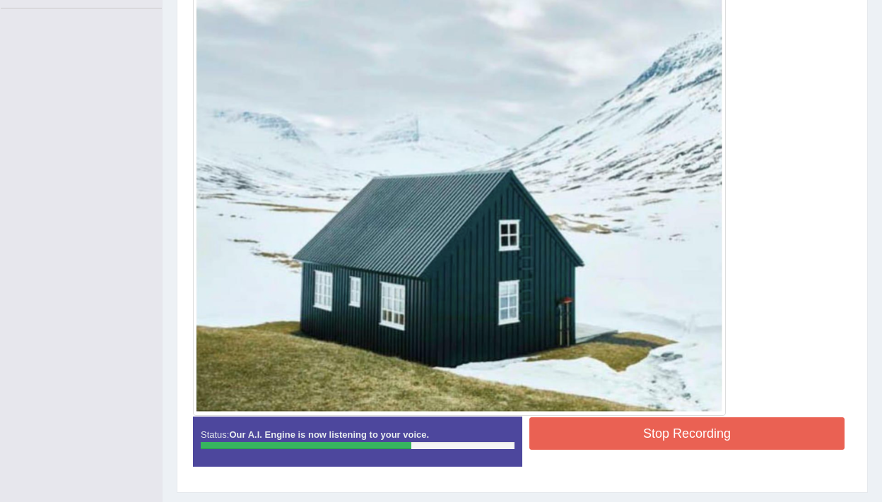
scroll to position [347, 0]
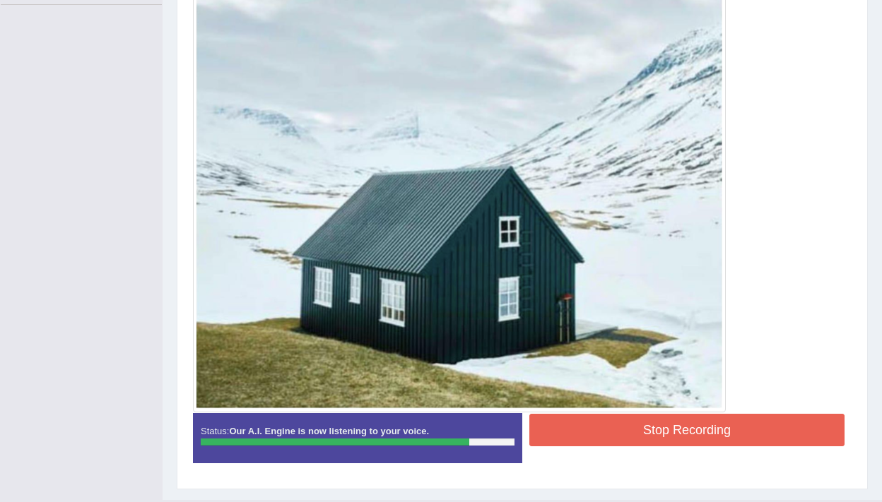
click at [591, 433] on button "Stop Recording" at bounding box center [686, 430] width 315 height 33
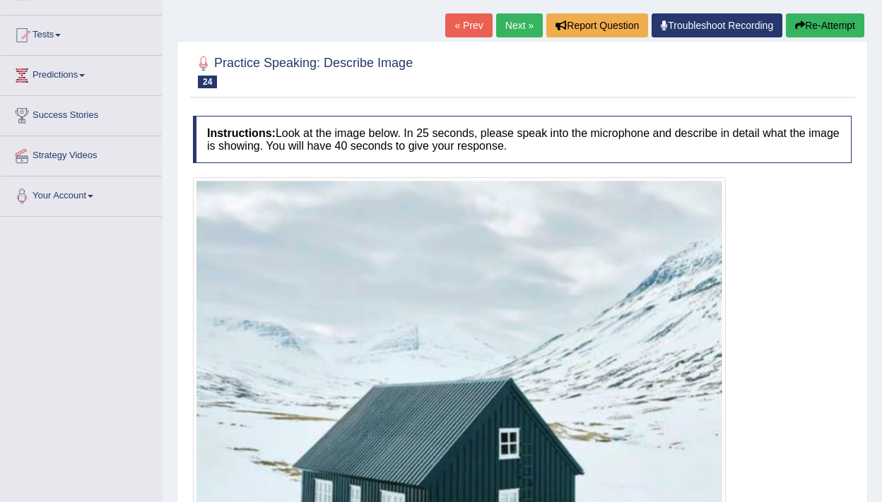
scroll to position [133, 0]
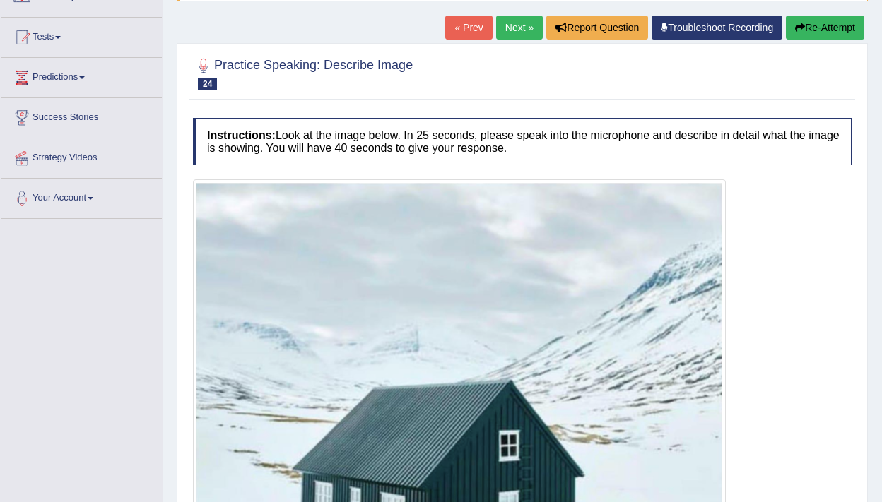
click at [513, 22] on link "Next »" at bounding box center [519, 28] width 47 height 24
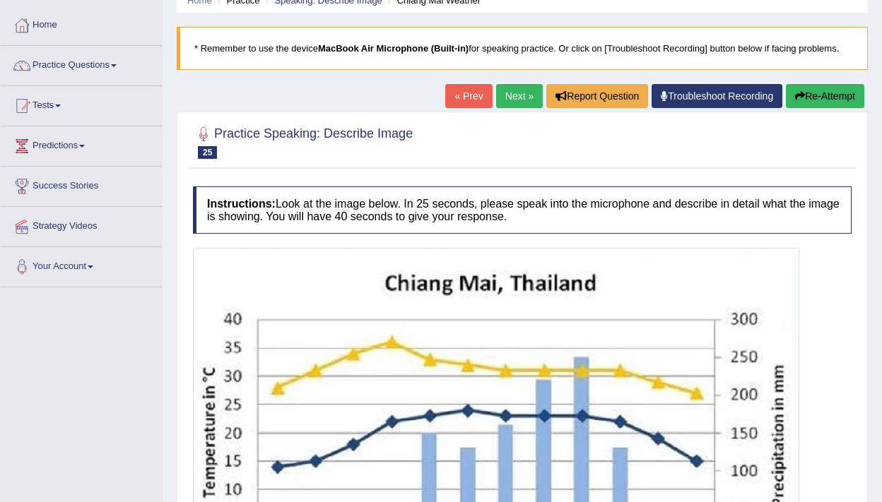
scroll to position [274, 0]
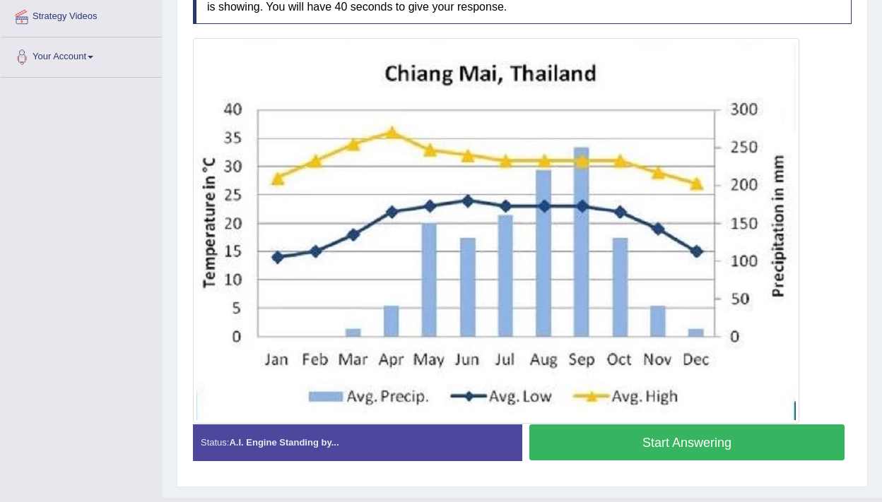
click at [667, 453] on button "Start Answering" at bounding box center [686, 443] width 315 height 36
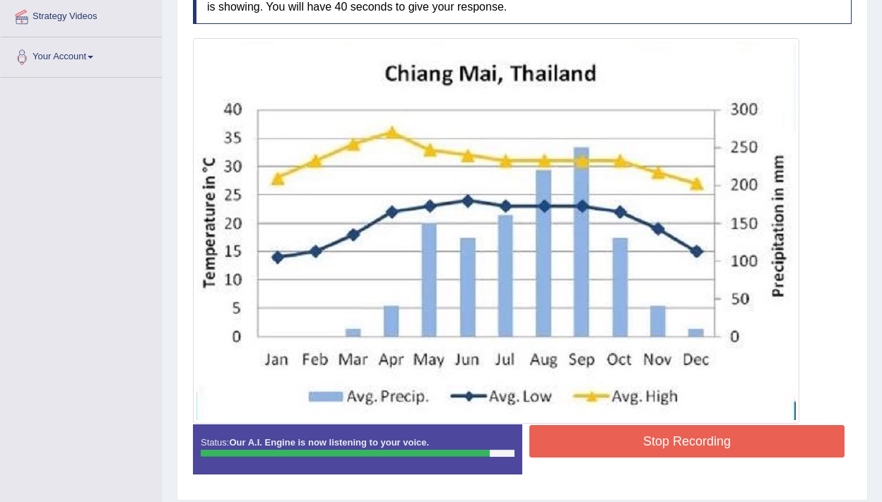
click at [667, 454] on button "Stop Recording" at bounding box center [686, 441] width 315 height 33
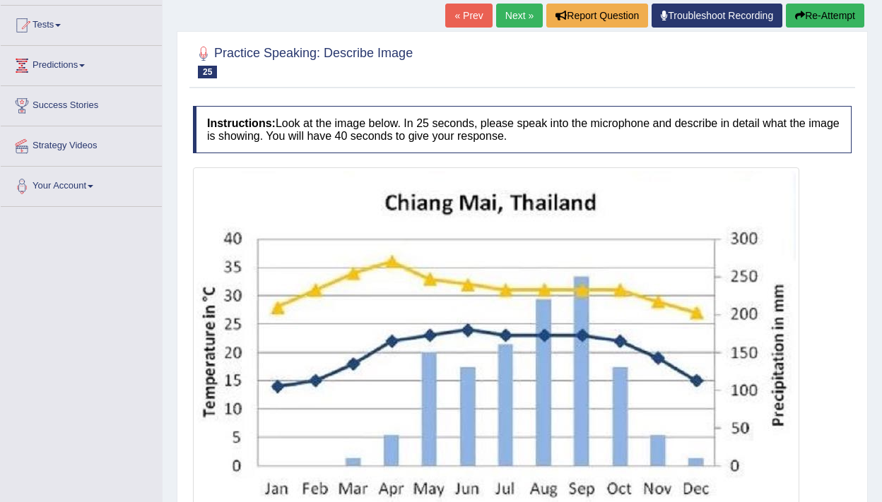
scroll to position [0, 0]
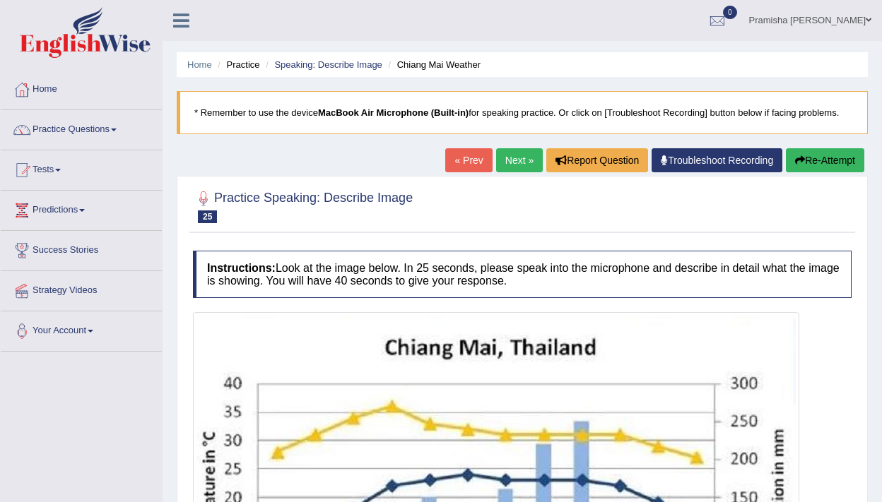
click at [504, 155] on link "Next »" at bounding box center [519, 160] width 47 height 24
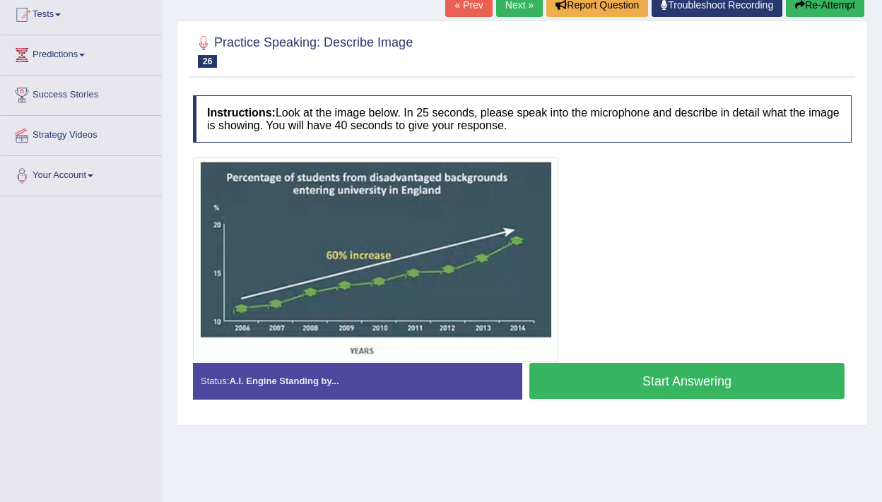
scroll to position [156, 0]
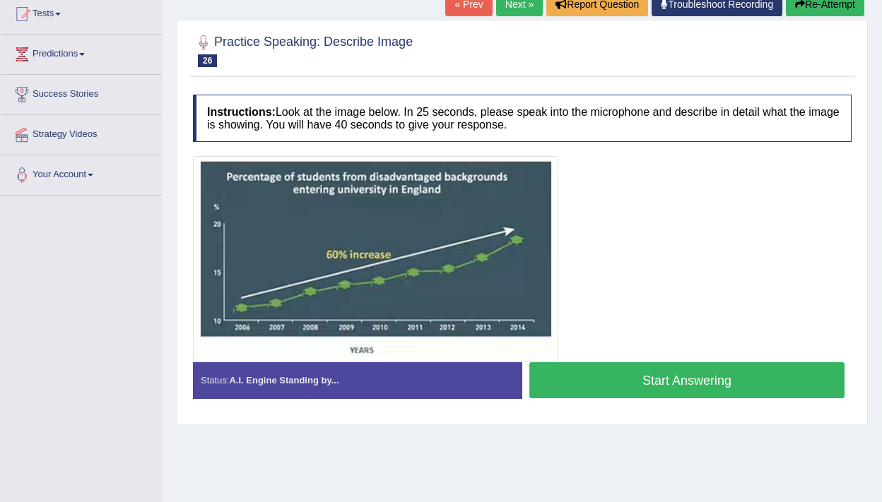
click at [580, 380] on button "Start Answering" at bounding box center [686, 381] width 315 height 36
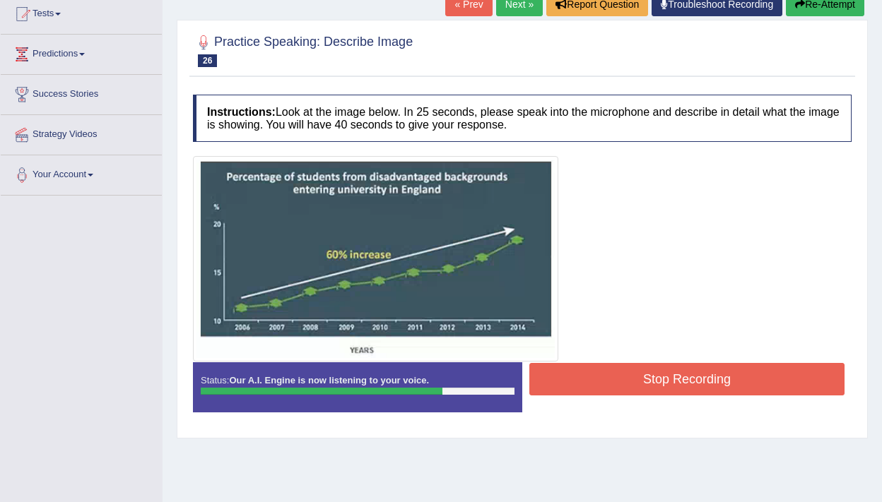
click at [614, 391] on button "Stop Recording" at bounding box center [686, 379] width 315 height 33
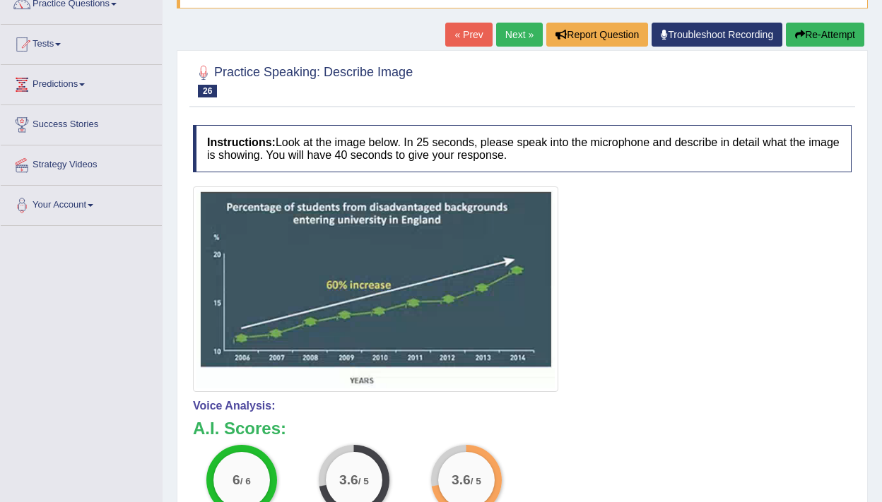
scroll to position [0, 0]
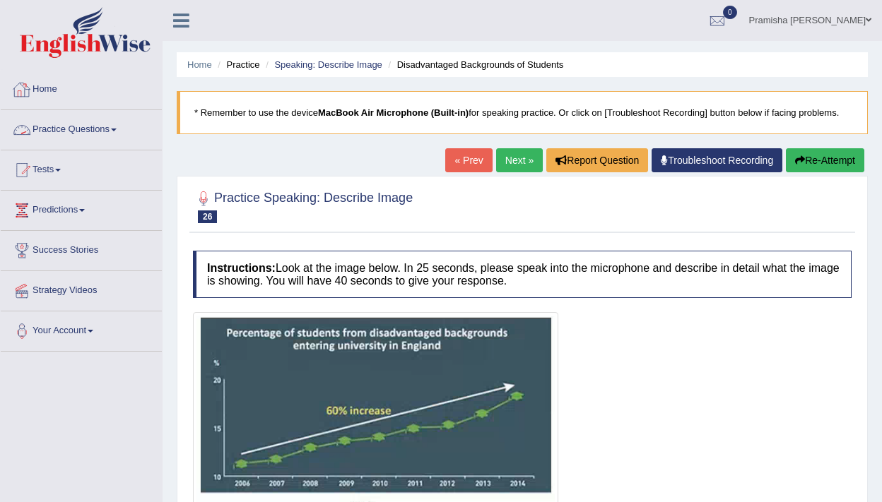
click at [76, 141] on link "Practice Questions" at bounding box center [81, 127] width 161 height 35
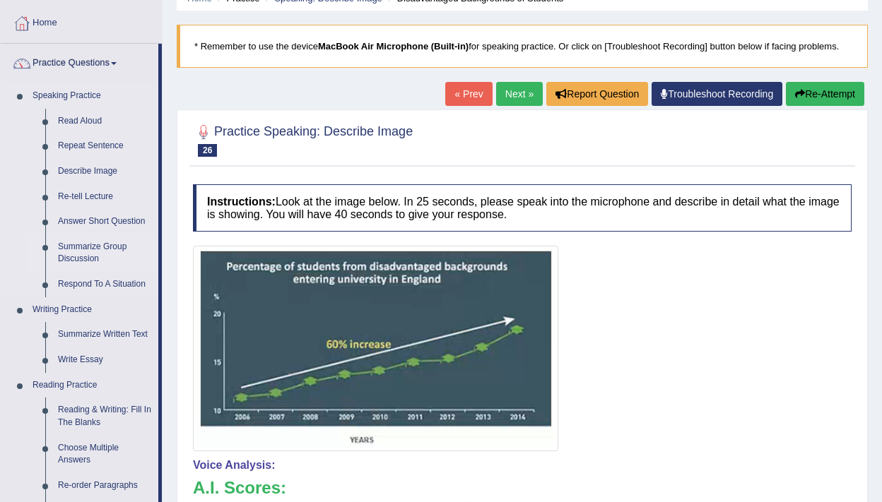
scroll to position [67, 0]
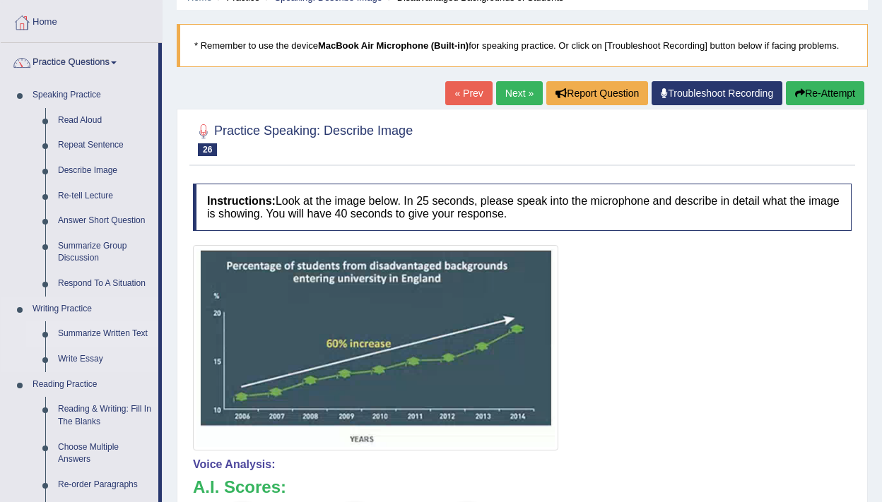
click at [79, 338] on link "Summarize Written Text" at bounding box center [105, 334] width 107 height 25
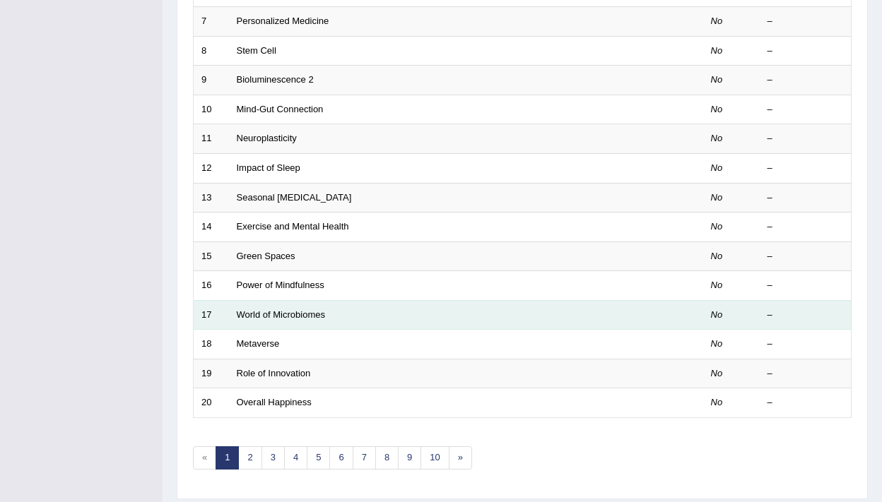
scroll to position [391, 0]
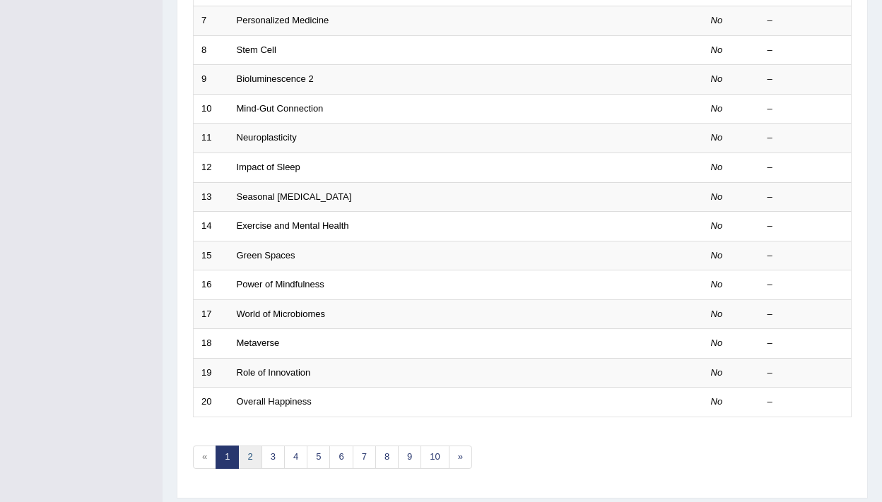
click at [251, 457] on link "2" at bounding box center [249, 457] width 23 height 23
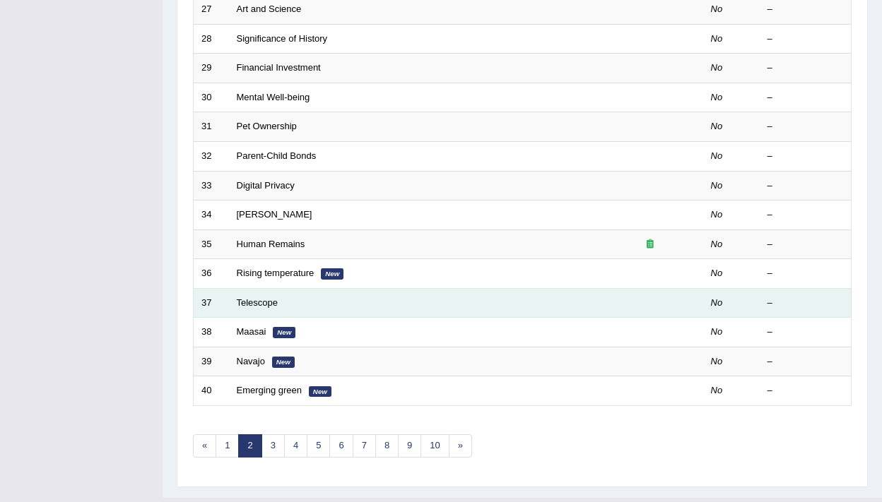
scroll to position [403, 0]
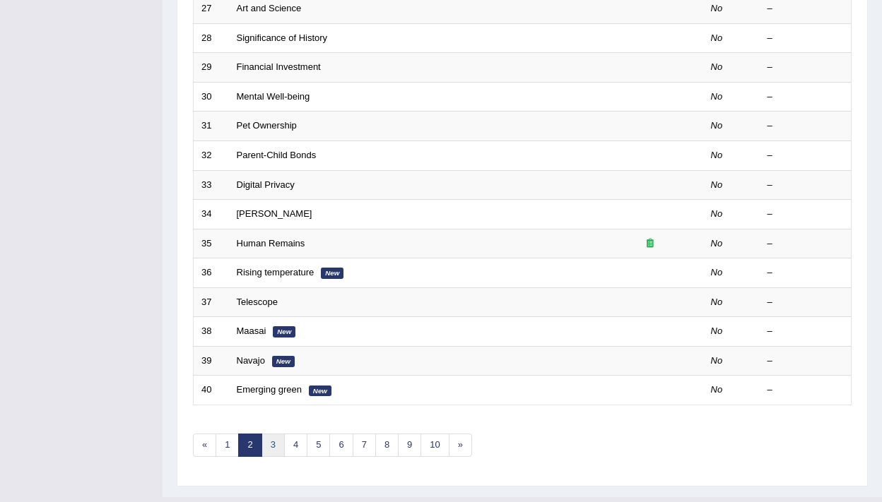
click at [272, 448] on link "3" at bounding box center [272, 445] width 23 height 23
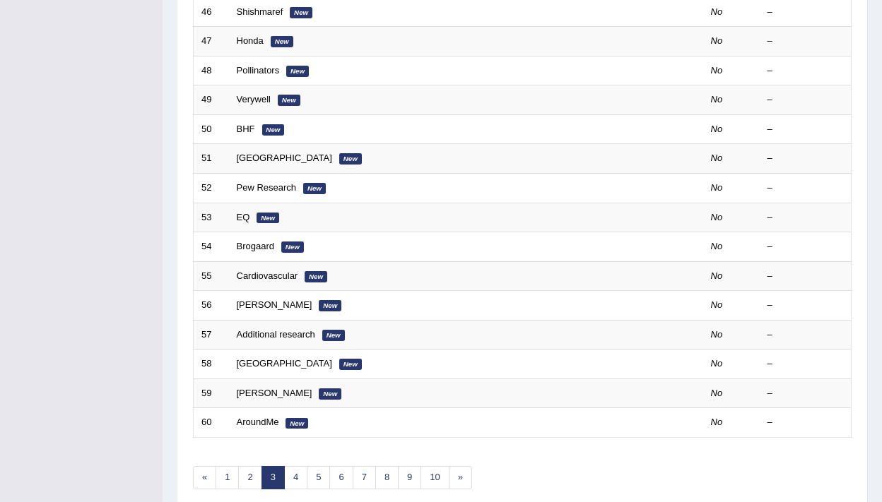
scroll to position [433, 0]
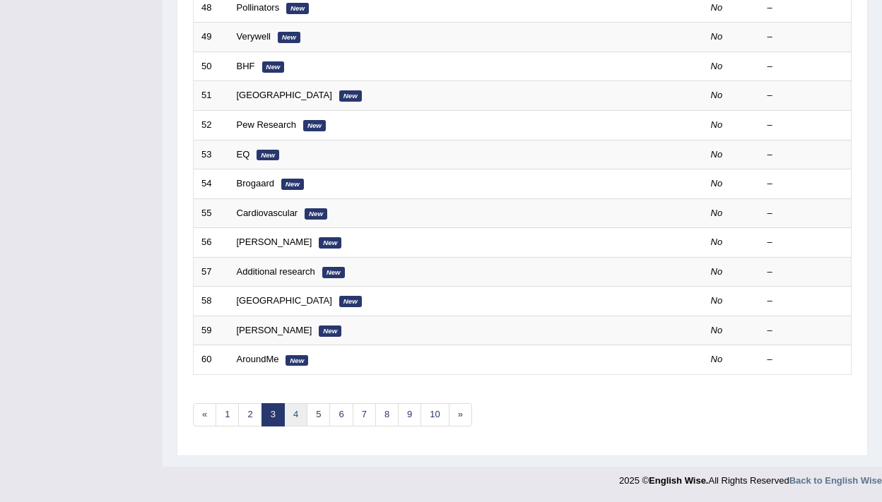
click at [298, 418] on link "4" at bounding box center [295, 415] width 23 height 23
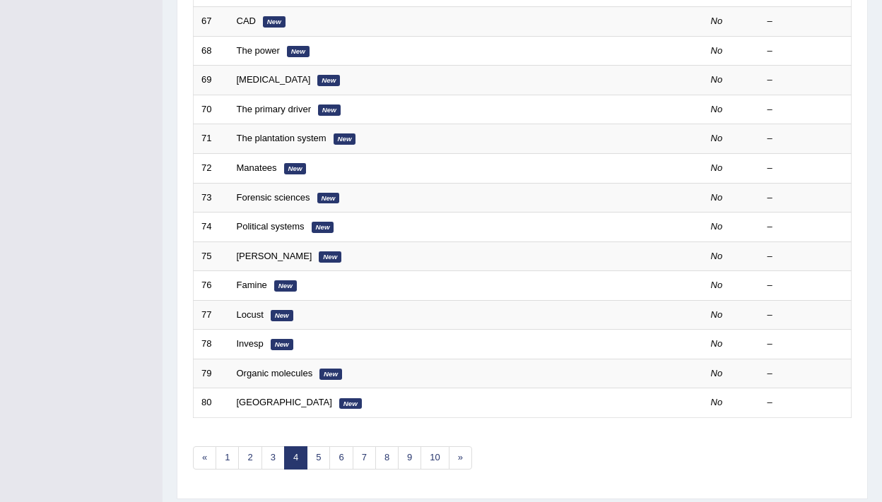
scroll to position [395, 0]
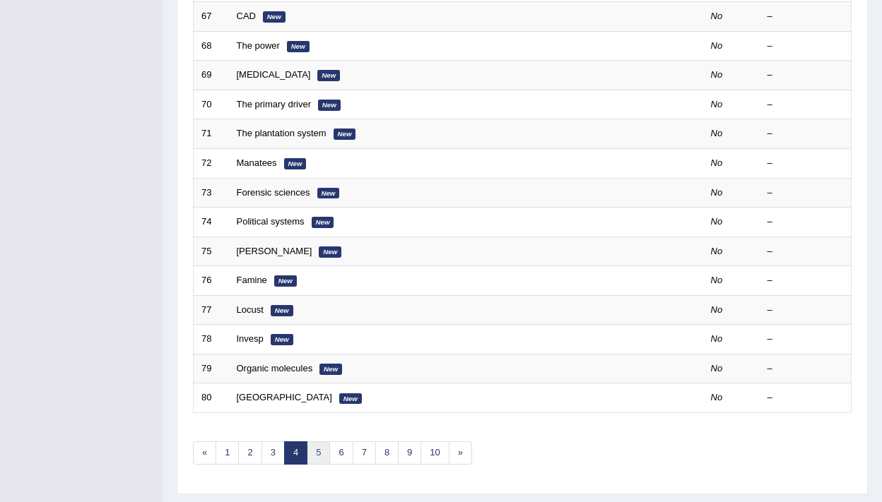
click at [323, 452] on link "5" at bounding box center [318, 453] width 23 height 23
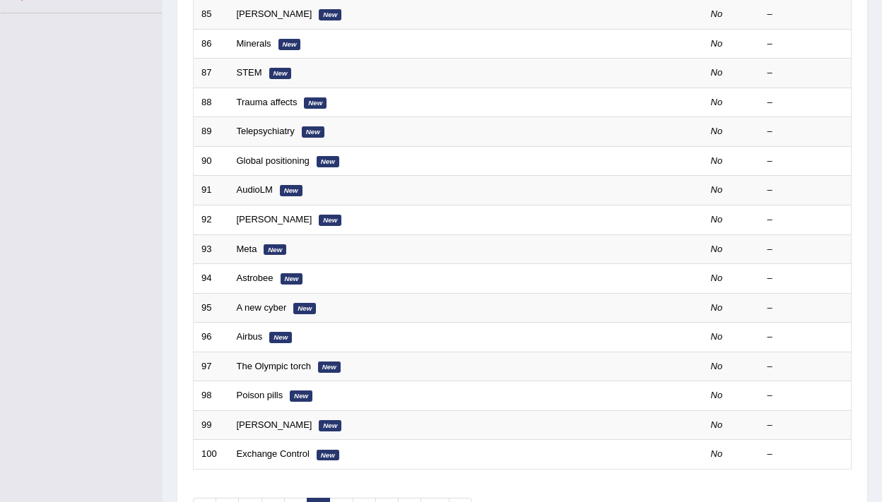
scroll to position [433, 0]
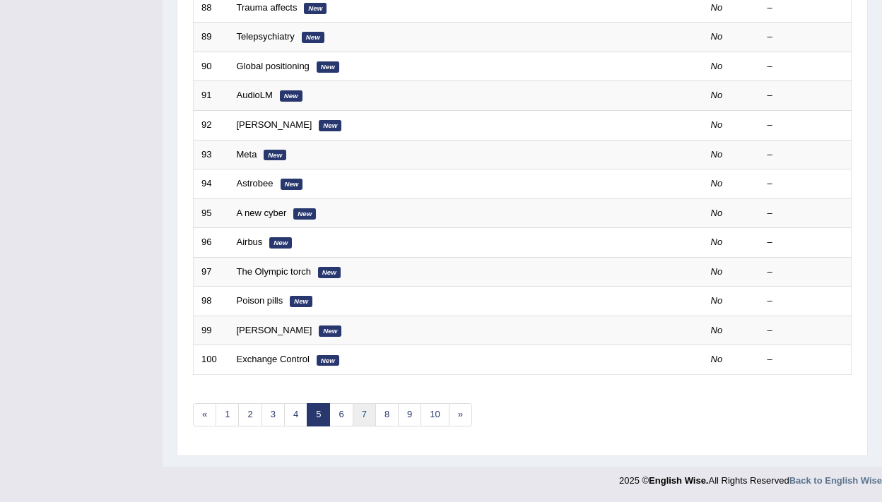
click at [356, 414] on link "7" at bounding box center [364, 415] width 23 height 23
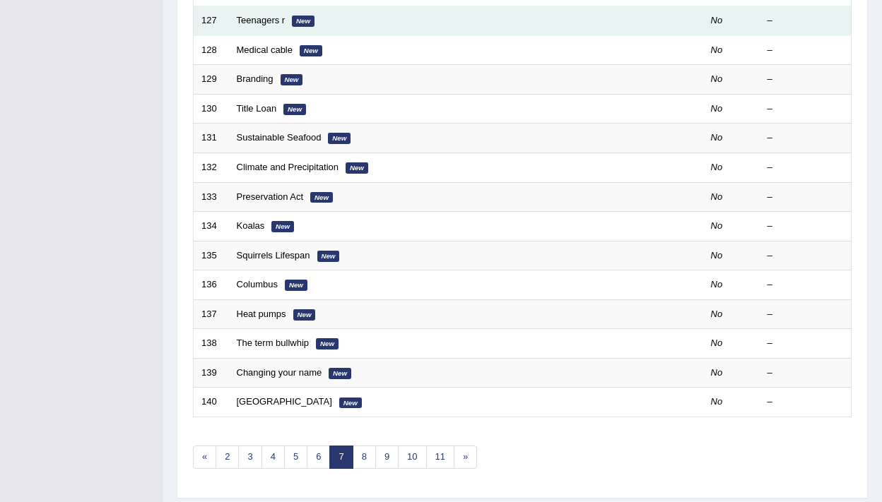
scroll to position [393, 0]
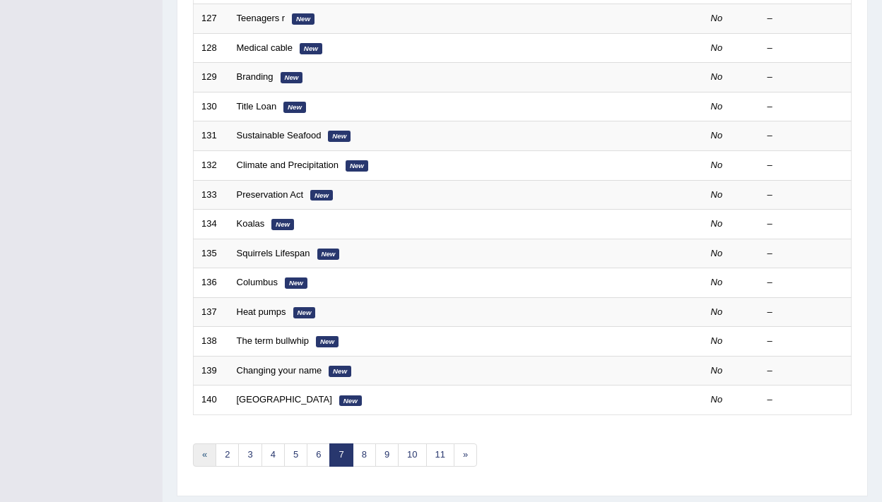
click at [211, 455] on link "«" at bounding box center [204, 455] width 23 height 23
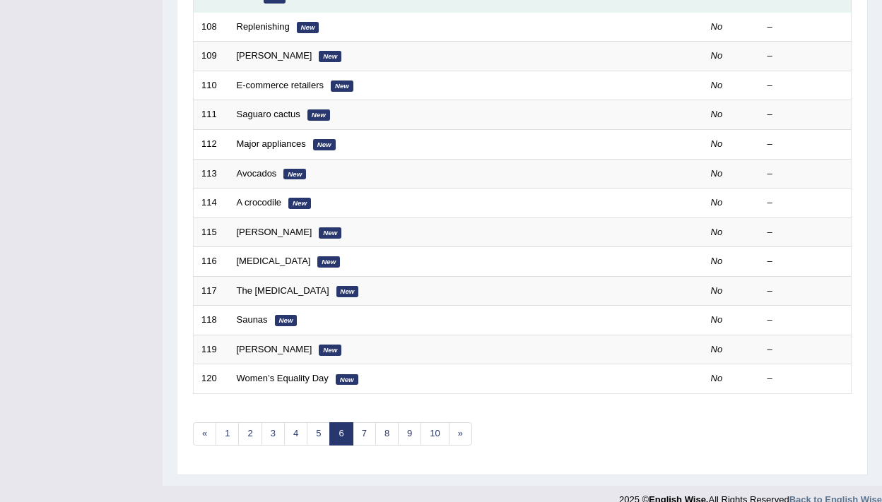
scroll to position [433, 0]
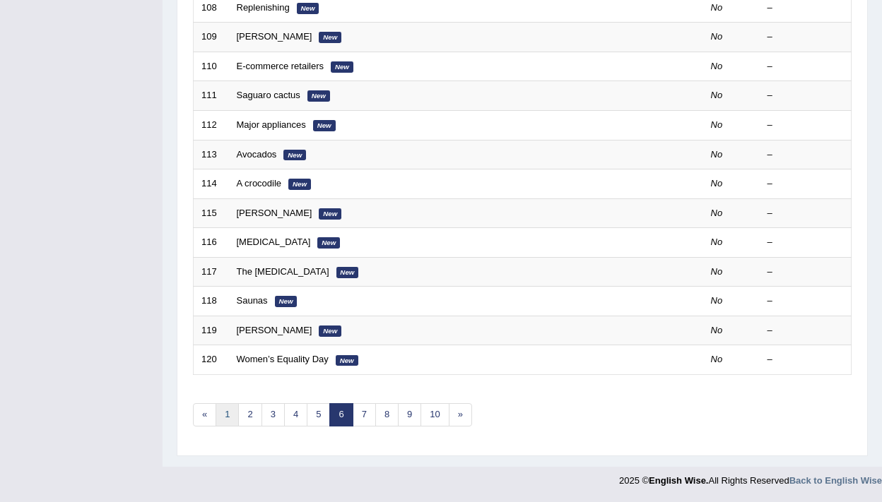
click at [227, 412] on link "1" at bounding box center [227, 415] width 23 height 23
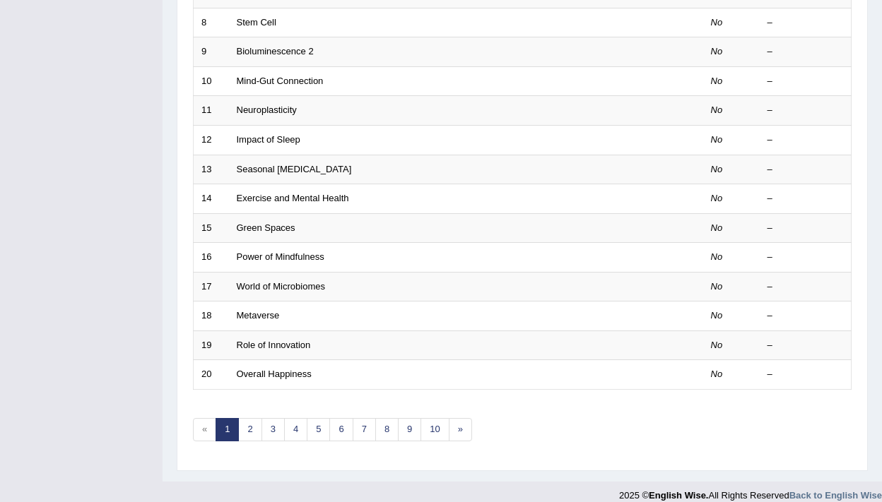
scroll to position [421, 0]
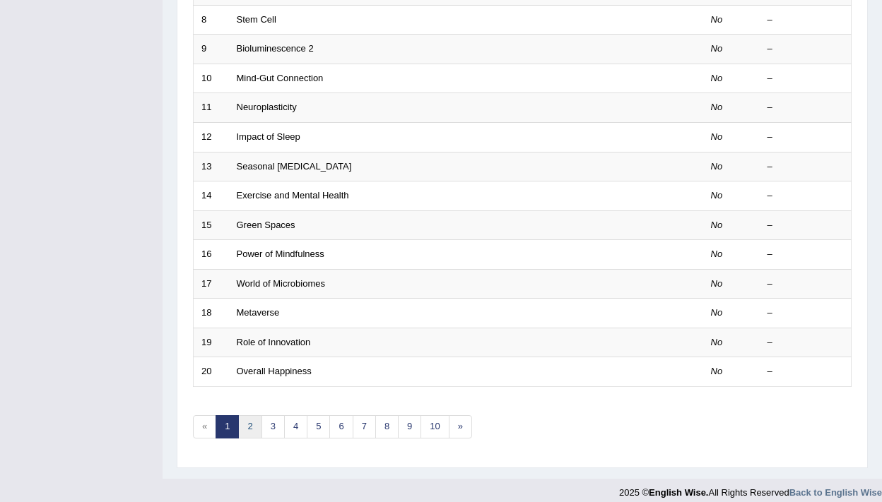
click at [252, 424] on link "2" at bounding box center [249, 427] width 23 height 23
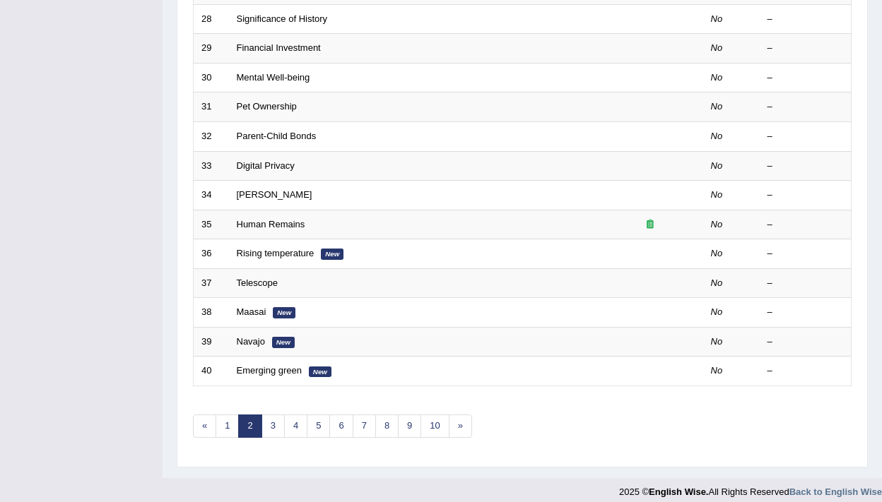
scroll to position [423, 0]
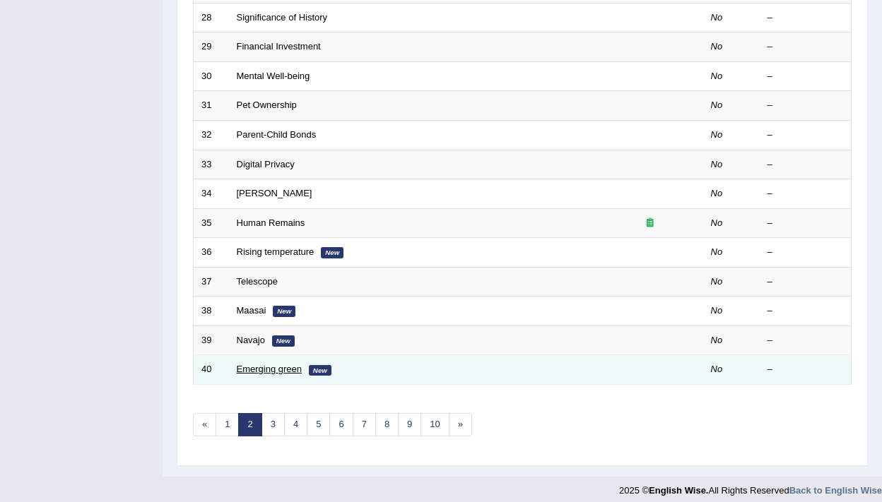
click at [274, 370] on link "Emerging green" at bounding box center [270, 369] width 66 height 11
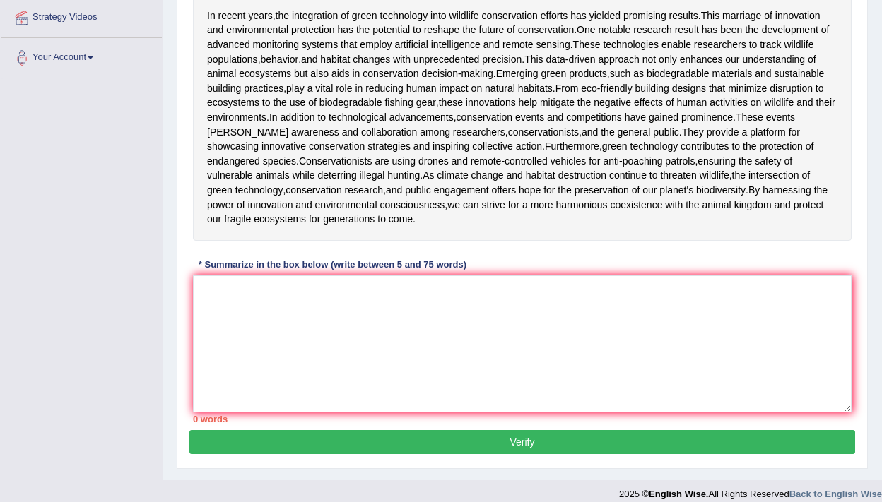
scroll to position [272, 0]
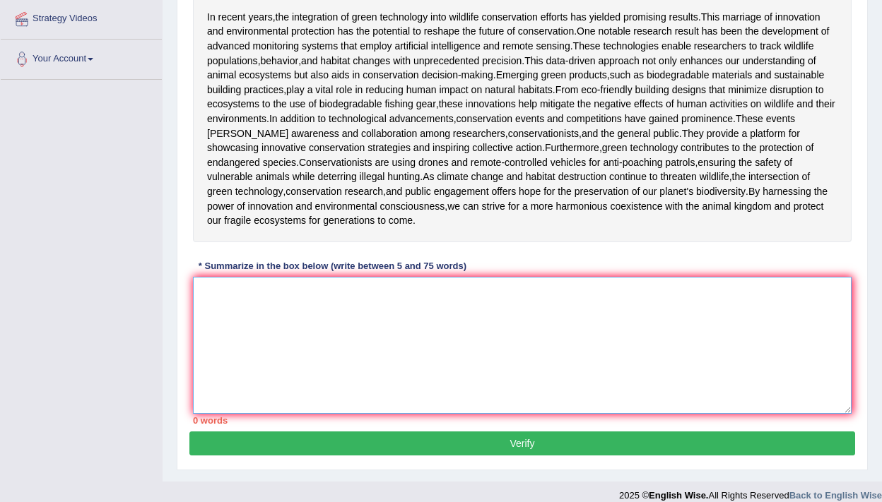
click at [264, 406] on textarea at bounding box center [522, 345] width 659 height 137
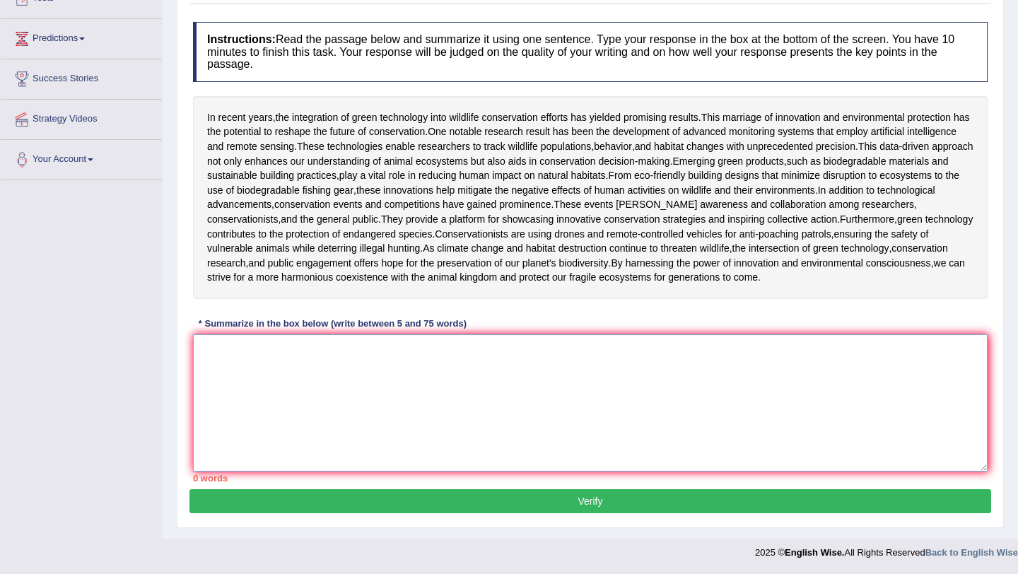
scroll to position [237, 0]
click at [259, 425] on textarea at bounding box center [590, 402] width 794 height 137
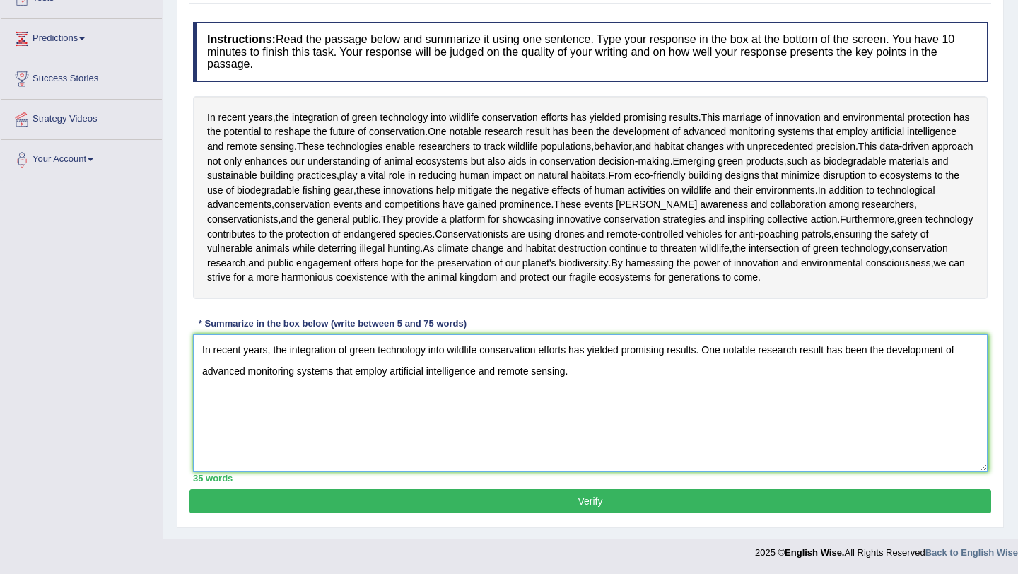
drag, startPoint x: 712, startPoint y: 405, endPoint x: 712, endPoint y: 447, distance: 42.4
click at [712, 406] on textarea "In recent years, the integration of green technology into wildlife conservation…" at bounding box center [590, 402] width 794 height 137
click at [645, 446] on textarea "In recent years, the integration of green technology into wildlife conservation…" at bounding box center [590, 402] width 794 height 137
click at [606, 428] on textarea "In recent years, the integration of green technology into wildlife conservation…" at bounding box center [590, 402] width 794 height 137
click at [630, 426] on textarea "In recent years, the integration of green technology into wildlife conservation…" at bounding box center [590, 402] width 794 height 137
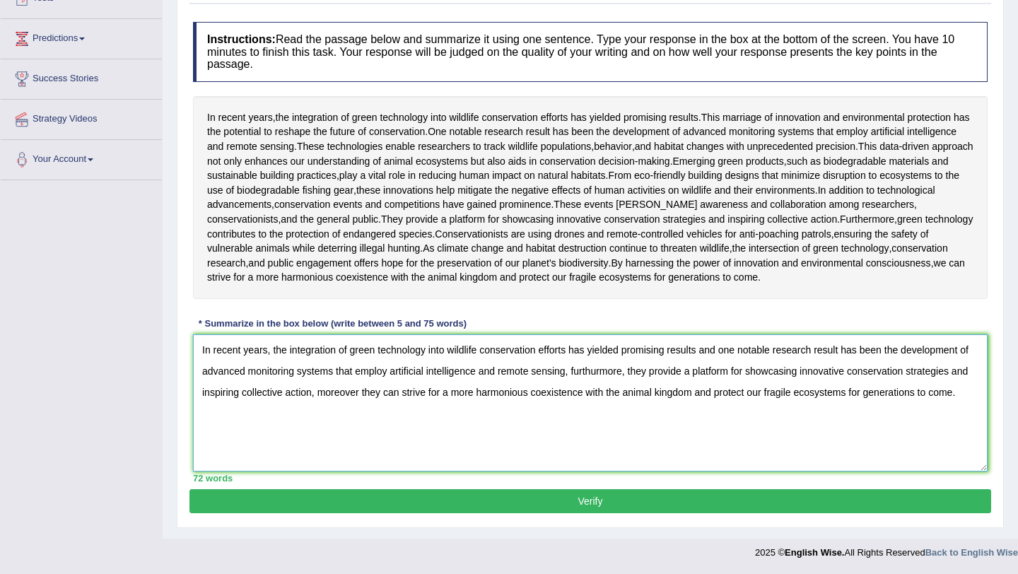
drag, startPoint x: 360, startPoint y: 448, endPoint x: 360, endPoint y: 457, distance: 8.5
click at [360, 452] on textarea "In recent years, the integration of green technology into wildlife conservation…" at bounding box center [590, 402] width 794 height 137
click at [428, 457] on textarea "In recent years, the integration of green technology into wildlife conservation…" at bounding box center [590, 402] width 794 height 137
type textarea "In recent years, the integration of green technology into wildlife conservation…"
click at [435, 502] on button "Verify" at bounding box center [589, 501] width 801 height 24
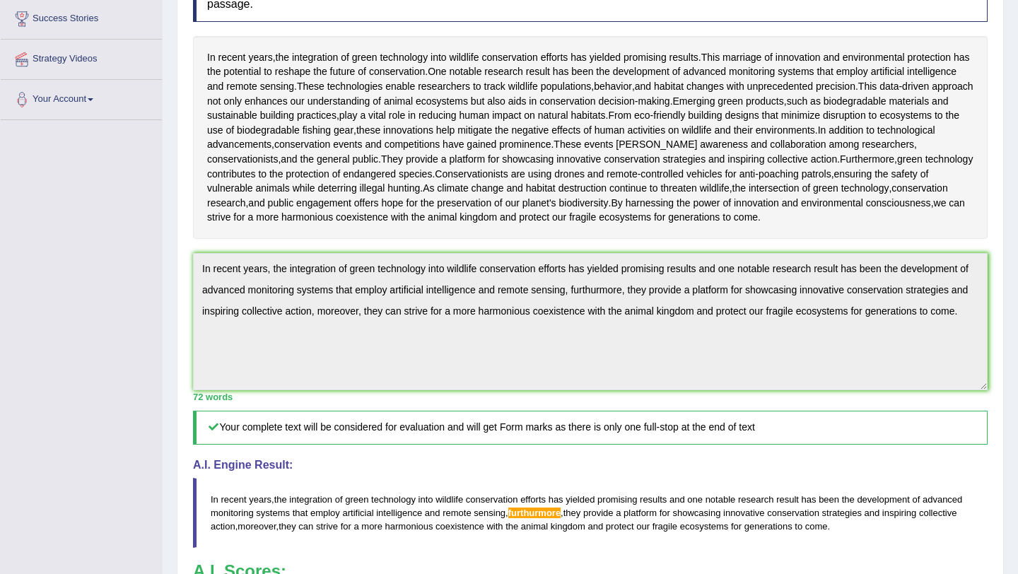
scroll to position [0, 0]
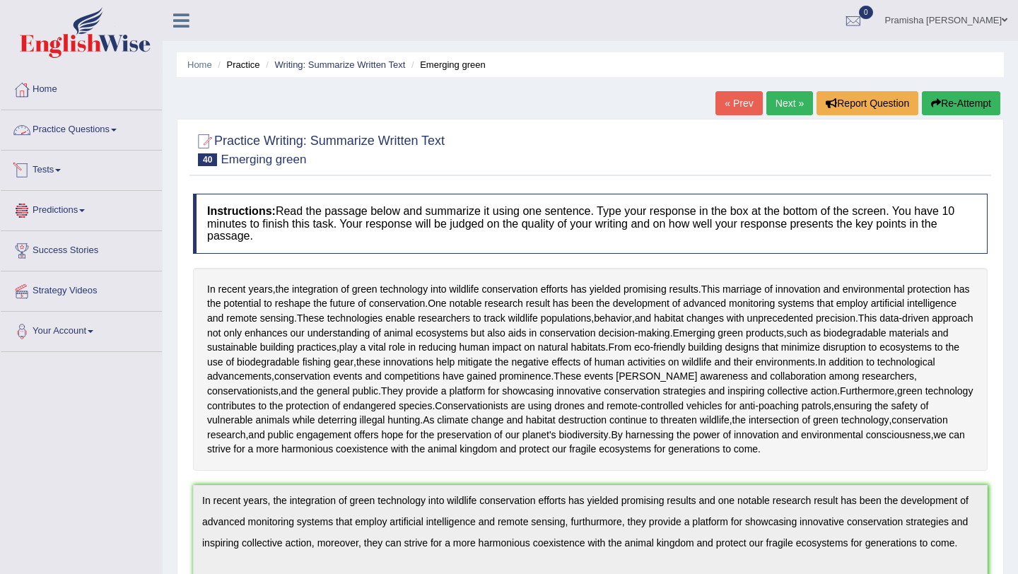
click at [64, 208] on link "Predictions" at bounding box center [81, 208] width 161 height 35
click at [57, 167] on link "Tests" at bounding box center [81, 168] width 161 height 35
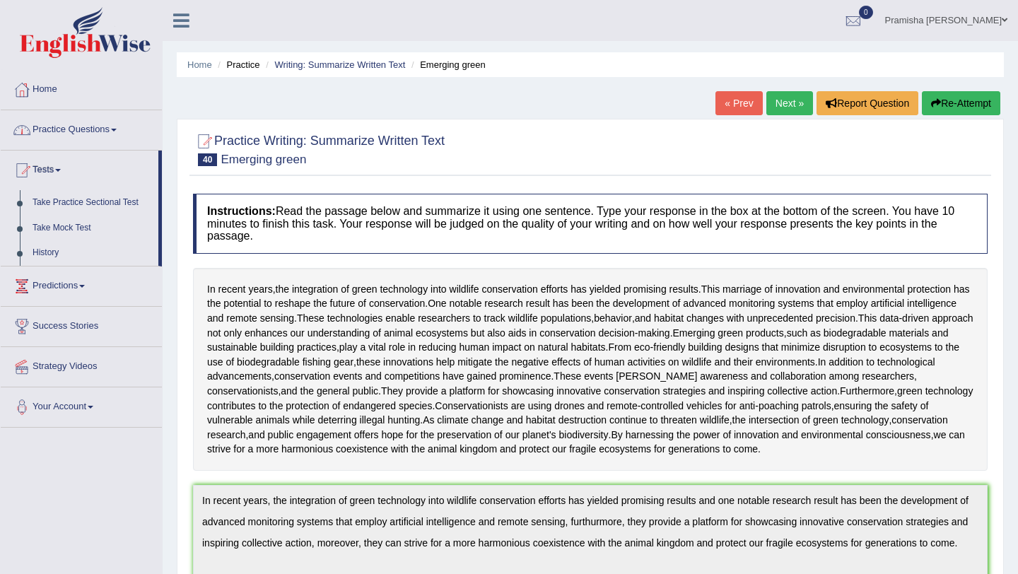
click at [94, 137] on link "Practice Questions" at bounding box center [81, 127] width 161 height 35
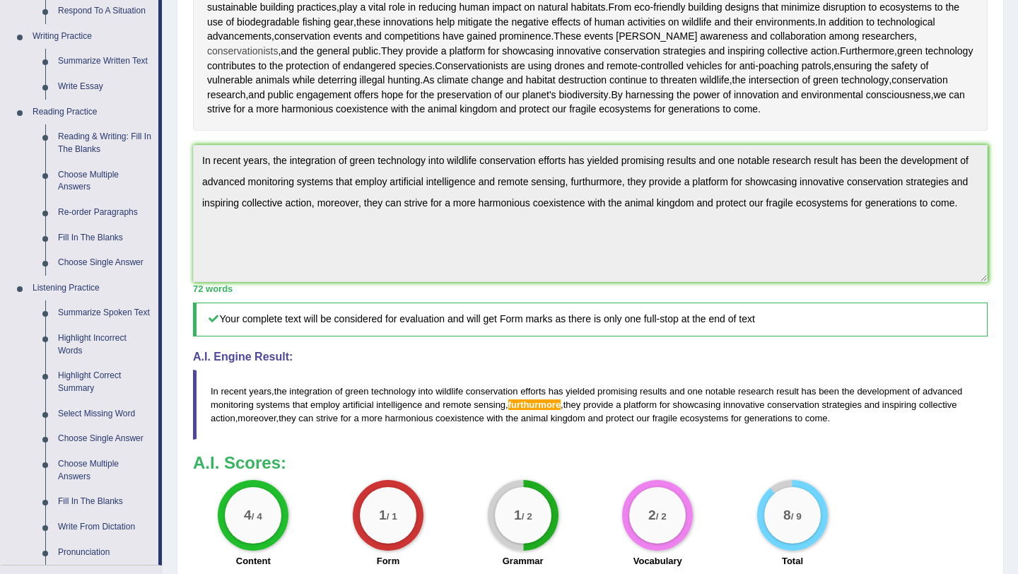
scroll to position [346, 0]
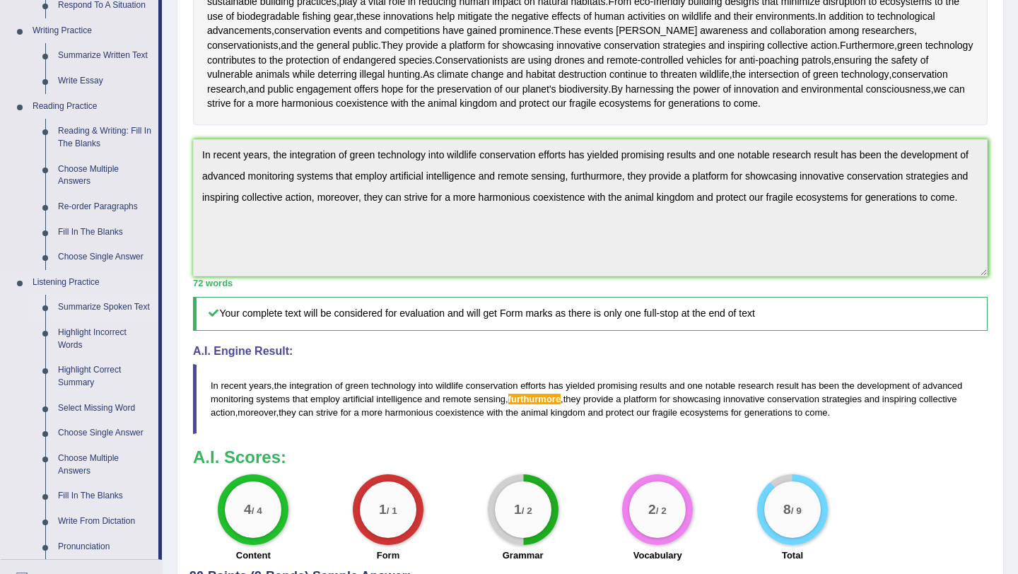
click at [90, 310] on link "Summarize Spoken Text" at bounding box center [105, 307] width 107 height 25
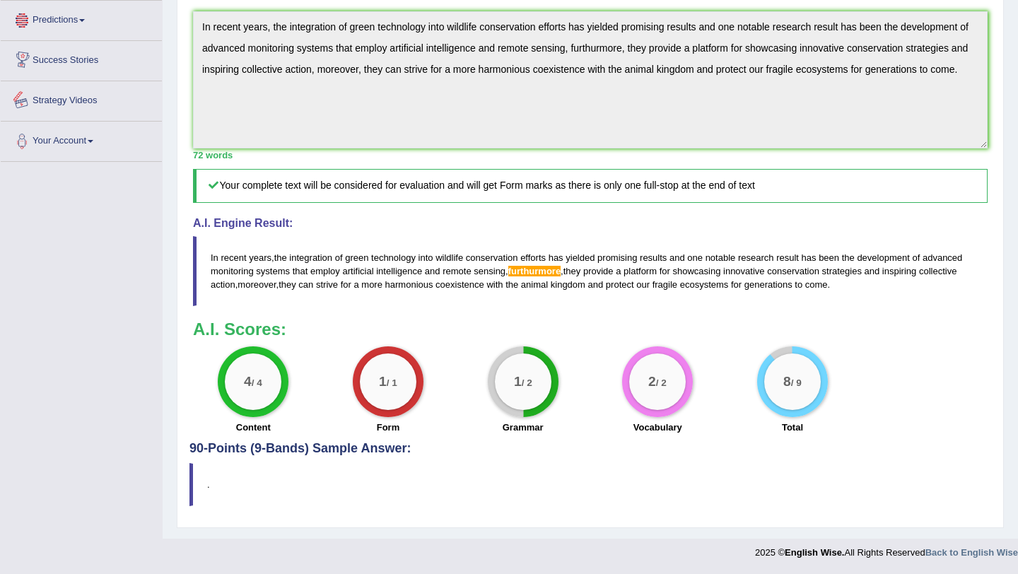
scroll to position [590, 0]
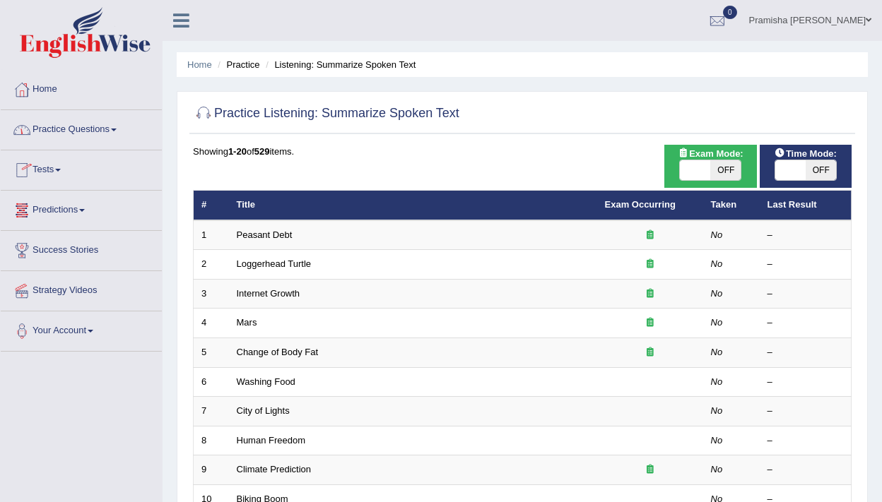
click at [104, 129] on link "Practice Questions" at bounding box center [81, 127] width 161 height 35
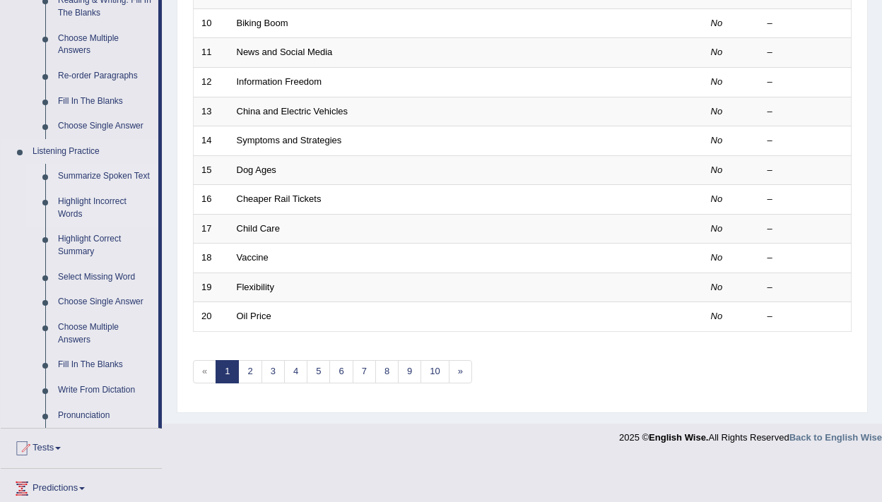
scroll to position [476, 0]
click at [114, 180] on link "Summarize Spoken Text" at bounding box center [105, 177] width 107 height 25
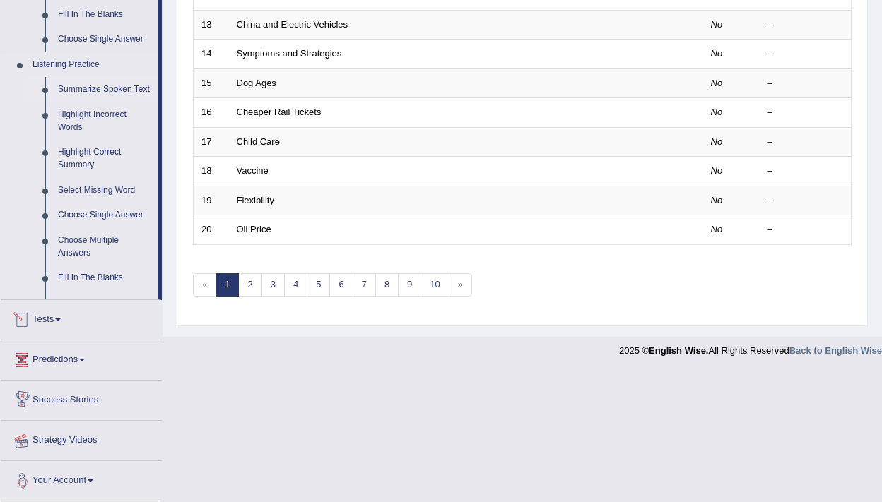
scroll to position [514, 0]
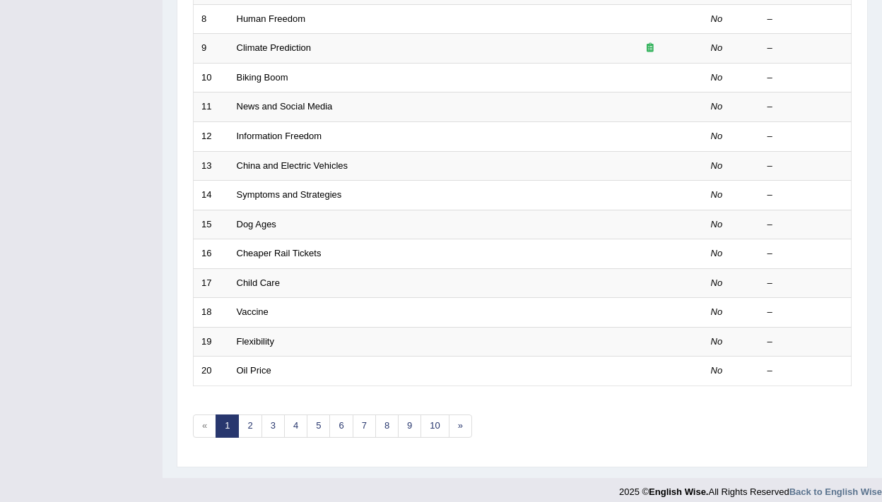
scroll to position [433, 0]
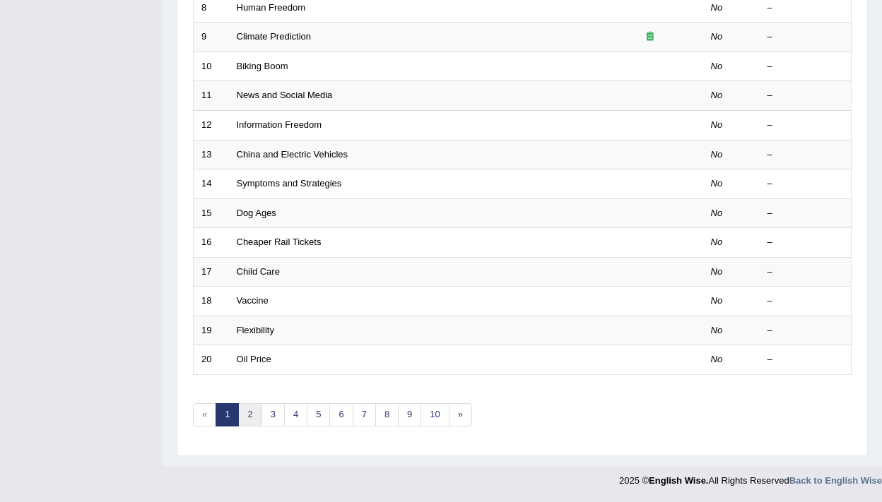
click at [252, 411] on link "2" at bounding box center [249, 415] width 23 height 23
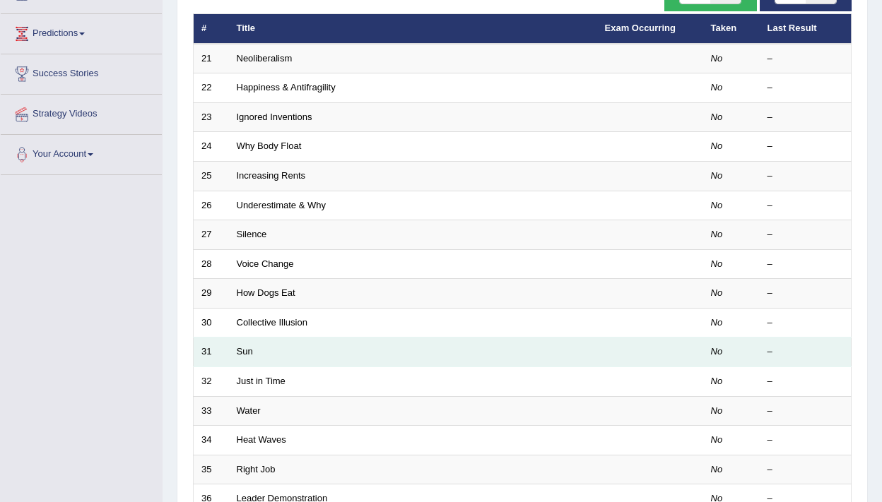
scroll to position [212, 0]
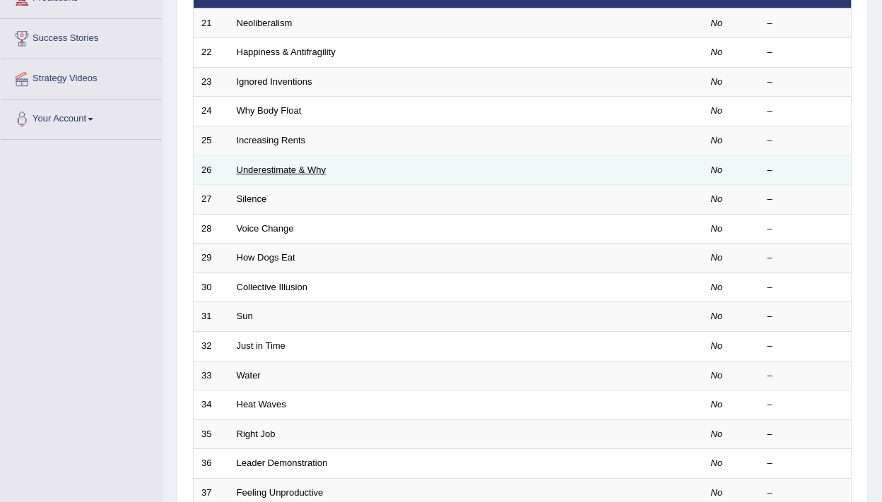
click at [300, 170] on link "Underestimate & Why" at bounding box center [281, 170] width 89 height 11
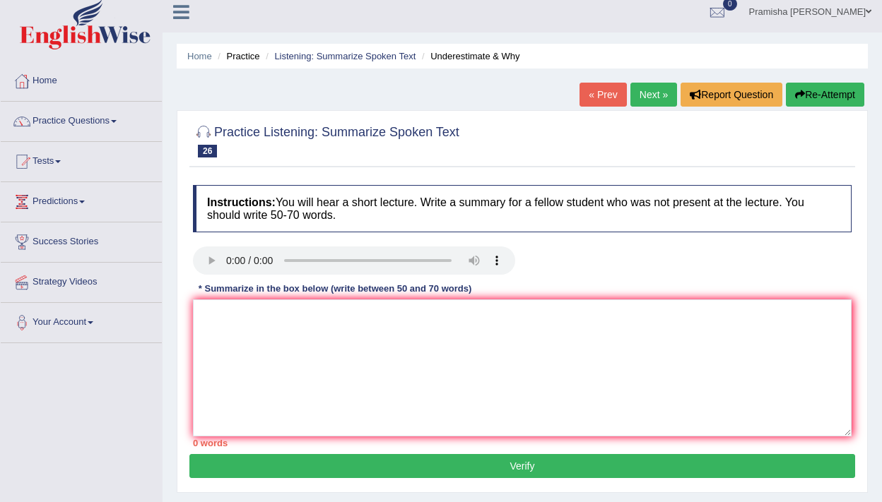
scroll to position [10, 0]
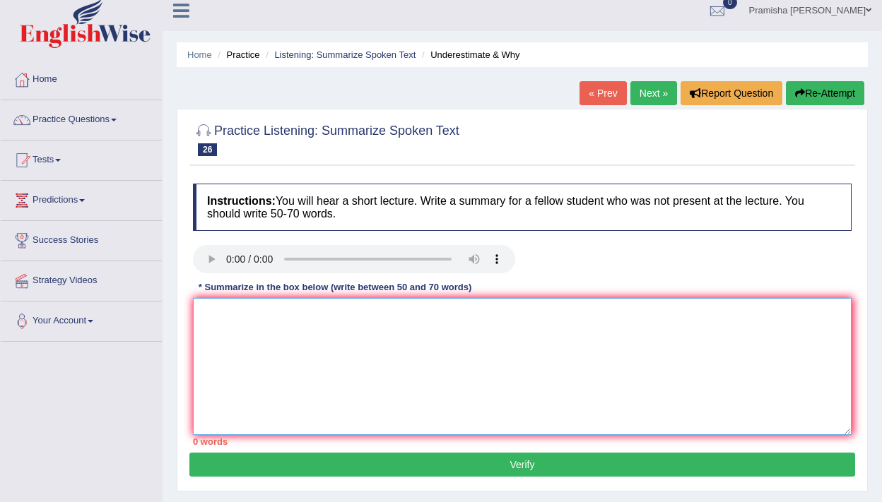
click at [341, 372] on textarea at bounding box center [522, 366] width 659 height 137
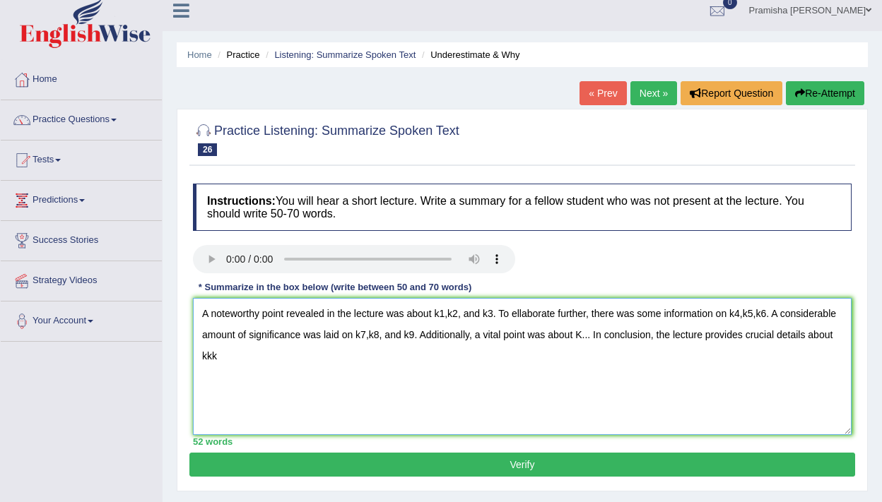
type textarea "A noteworthy point revealed in the lecture was about k1,k2, and k3. To ellabora…"
click at [496, 317] on textarea "A noteworthy point revealed in the lecture was about k1,k2, and k3. To ellabora…" at bounding box center [522, 366] width 659 height 137
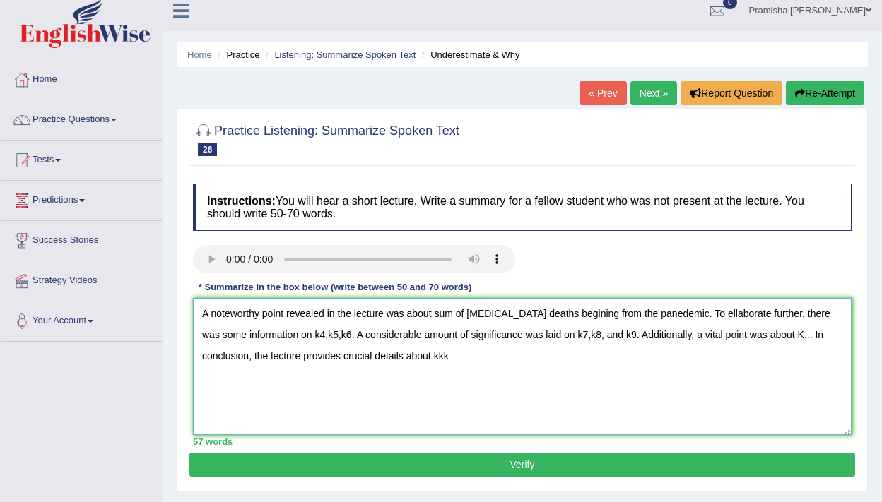
click at [307, 339] on textarea "A noteworthy point revealed in the lecture was about sum of covid 19 deaths beg…" at bounding box center [522, 366] width 659 height 137
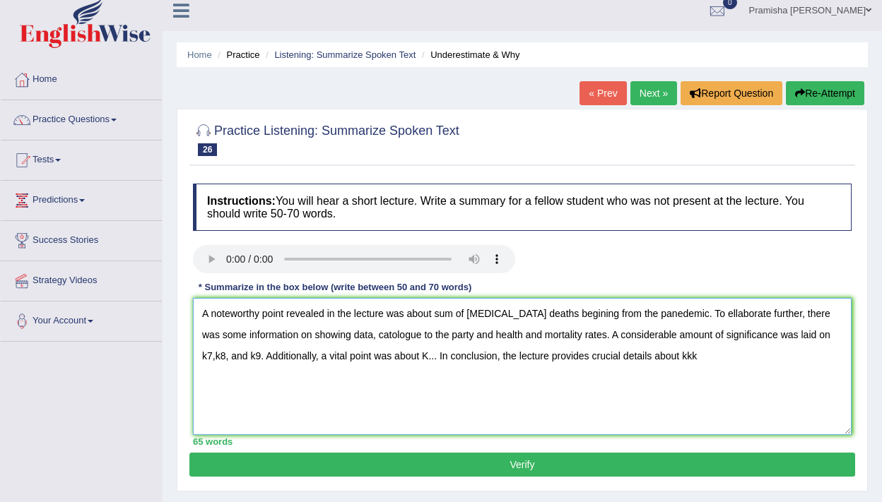
click at [213, 363] on textarea "A noteworthy point revealed in the lecture was about sum of covid 19 deaths beg…" at bounding box center [522, 366] width 659 height 137
click at [538, 356] on textarea "A noteworthy point revealed in the lecture was about sum of covid 19 deaths beg…" at bounding box center [522, 366] width 659 height 137
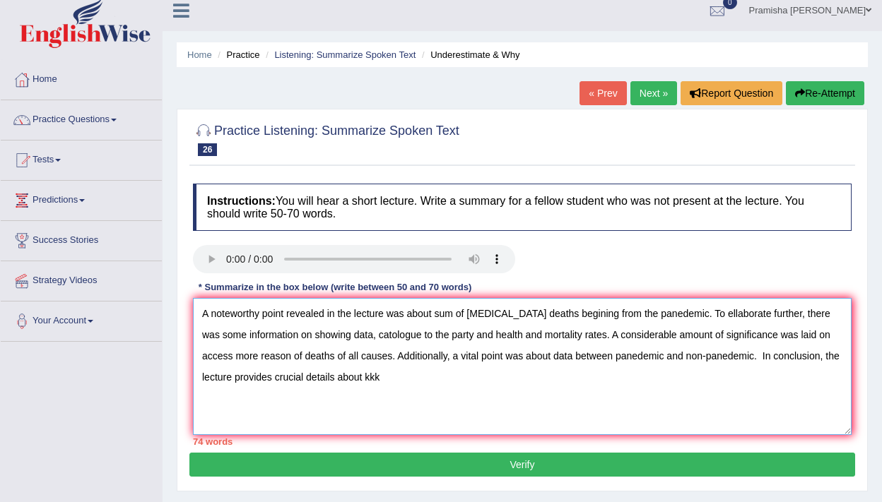
click at [401, 384] on textarea "A noteworthy point revealed in the lecture was about sum of covid 19 deaths beg…" at bounding box center [522, 366] width 659 height 137
click at [586, 339] on textarea "A noteworthy point revealed in the lecture was about sum of covid 19 deaths beg…" at bounding box center [522, 366] width 659 height 137
click at [571, 336] on textarea "A noteworthy point revealed in the lecture was about sum of covid 19 deaths beg…" at bounding box center [522, 366] width 659 height 137
drag, startPoint x: 571, startPoint y: 336, endPoint x: 796, endPoint y: 341, distance: 224.8
click at [796, 341] on textarea "A noteworthy point revealed in the lecture was about sum of covid 19 deaths beg…" at bounding box center [522, 366] width 659 height 137
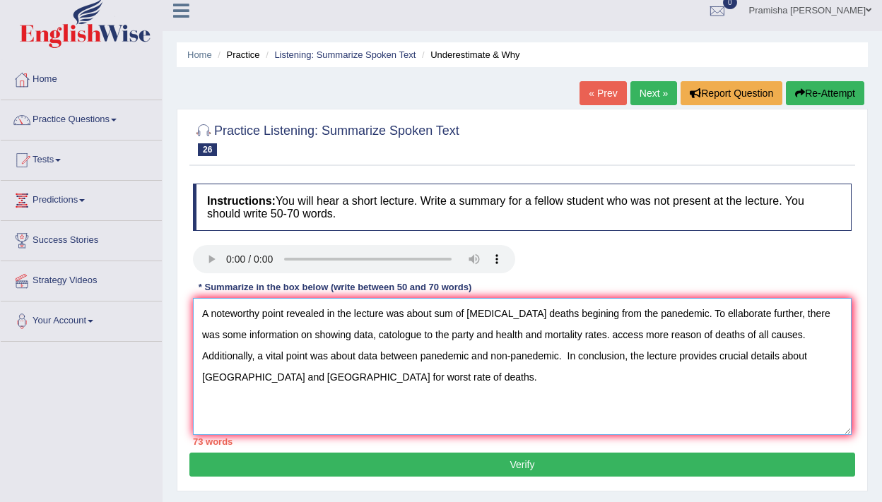
click at [575, 334] on textarea "A noteworthy point revealed in the lecture was about sum of covid 19 deaths beg…" at bounding box center [522, 366] width 659 height 137
click at [604, 336] on textarea "A noteworthy point revealed in the lecture was about sum of covid 19 deaths beg…" at bounding box center [522, 366] width 659 height 137
click at [502, 337] on textarea "A noteworthy point revealed in the lecture was about sum of covid 19 deaths beg…" at bounding box center [522, 366] width 659 height 137
click at [552, 333] on textarea "A noteworthy point revealed in the lecture was about sum of covid 19 deaths beg…" at bounding box center [522, 366] width 659 height 137
click at [558, 339] on textarea "A noteworthy point revealed in the lecture was about sum of covid 19 deaths beg…" at bounding box center [522, 366] width 659 height 137
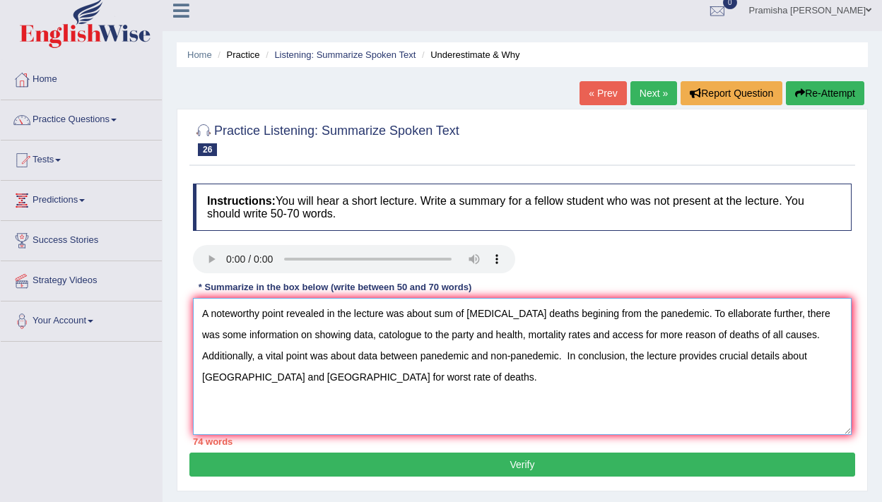
click at [641, 355] on textarea "A noteworthy point revealed in the lecture was about sum of covid 19 deaths beg…" at bounding box center [522, 366] width 659 height 137
click at [670, 357] on textarea "A noteworthy point revealed in the lecture was about sum of covid 19 deaths beg…" at bounding box center [522, 366] width 659 height 137
click at [625, 355] on textarea "A noteworthy point revealed in the lecture was about sum of covid 19 deaths beg…" at bounding box center [522, 366] width 659 height 137
click at [661, 357] on textarea "A noteworthy point revealed in the lecture was about sum of covid 19 deaths beg…" at bounding box center [522, 366] width 659 height 137
click at [472, 341] on textarea "A noteworthy point revealed in the lecture was about sum of covid 19 deaths beg…" at bounding box center [522, 366] width 659 height 137
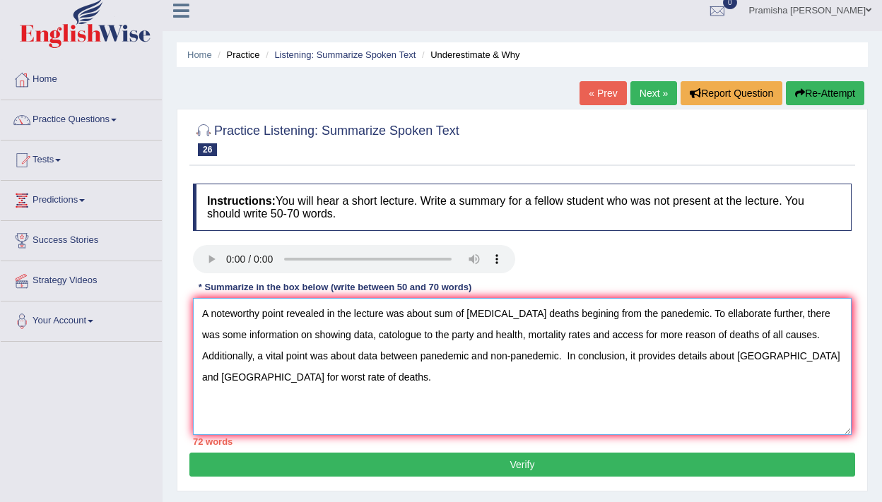
click at [482, 338] on textarea "A noteworthy point revealed in the lecture was about sum of covid 19 deaths beg…" at bounding box center [522, 366] width 659 height 137
drag, startPoint x: 482, startPoint y: 338, endPoint x: 334, endPoint y: 329, distance: 147.9
click at [334, 329] on textarea "A noteworthy point revealed in the lecture was about sum of covid 19 deaths beg…" at bounding box center [522, 366] width 659 height 137
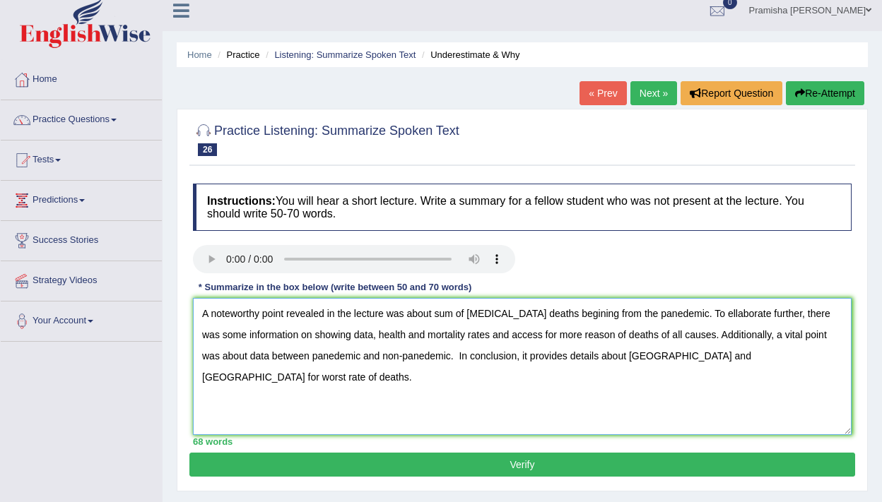
click at [491, 380] on textarea "A noteworthy point revealed in the lecture was about sum of covid 19 deaths beg…" at bounding box center [522, 366] width 659 height 137
click at [463, 339] on textarea "A noteworthy point revealed in the lecture was about sum of covid 19 deaths beg…" at bounding box center [522, 366] width 659 height 137
click at [459, 377] on textarea "A noteworthy point revealed in the lecture was about sum of covid 19 deaths beg…" at bounding box center [522, 366] width 659 height 137
click at [440, 358] on textarea "A noteworthy point revealed in the lecture was about sum of covid 19 deaths beg…" at bounding box center [522, 366] width 659 height 137
click at [443, 365] on textarea "A noteworthy point revealed in the lecture was about sum of covid 19 deaths beg…" at bounding box center [522, 366] width 659 height 137
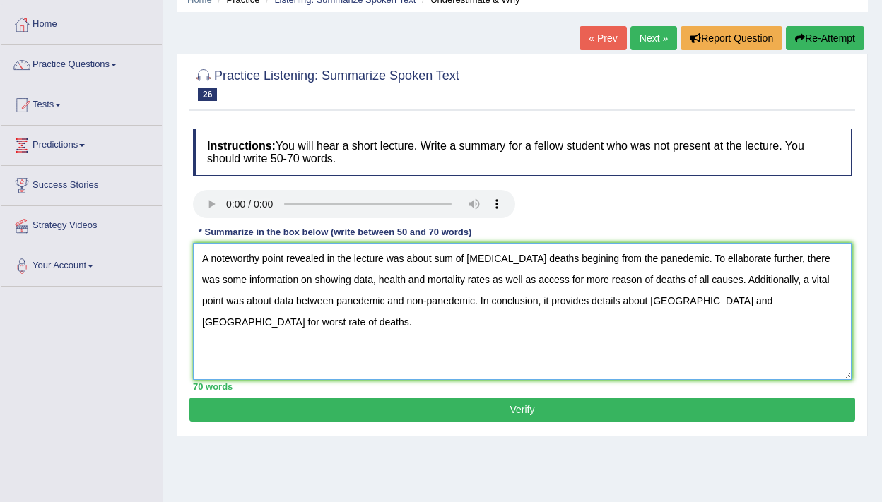
scroll to position [66, 0]
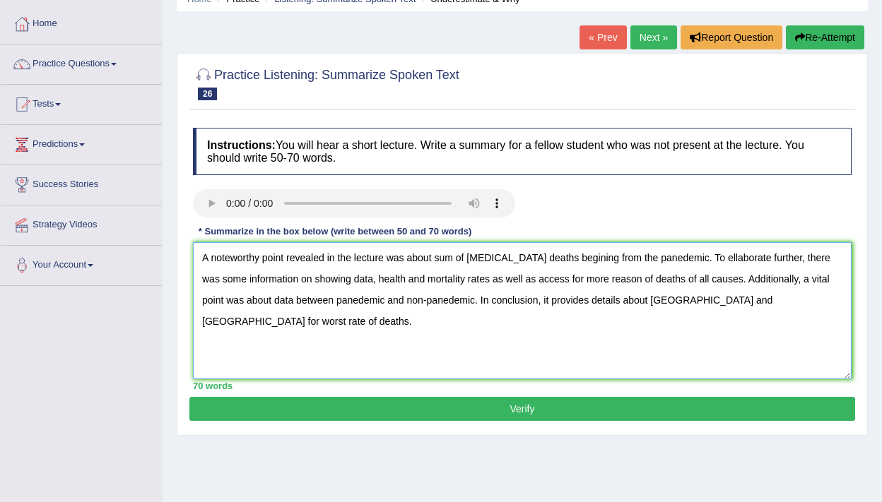
type textarea "A noteworthy point revealed in the lecture was about sum of covid 19 deaths beg…"
click at [688, 411] on button "Verify" at bounding box center [522, 409] width 666 height 24
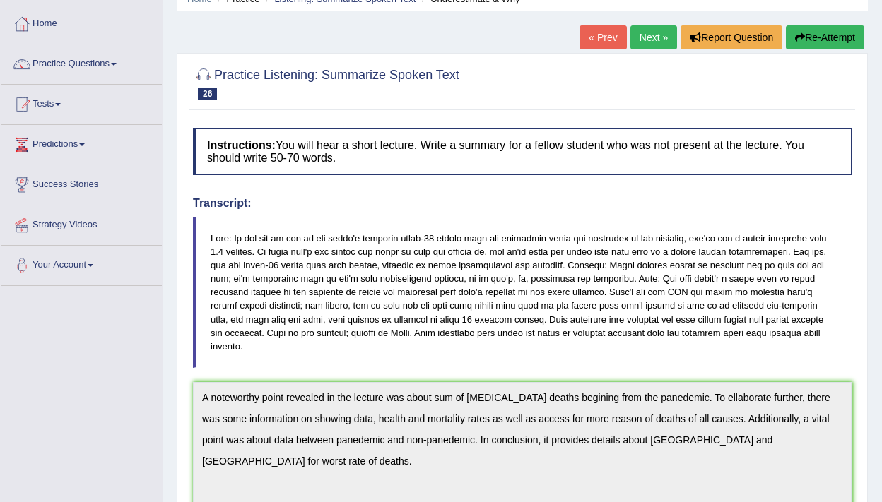
scroll to position [0, 0]
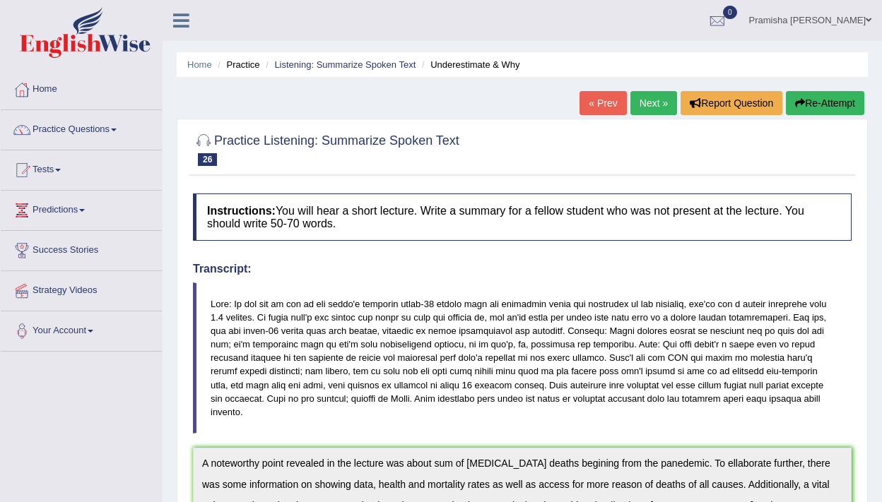
click at [654, 101] on link "Next »" at bounding box center [653, 103] width 47 height 24
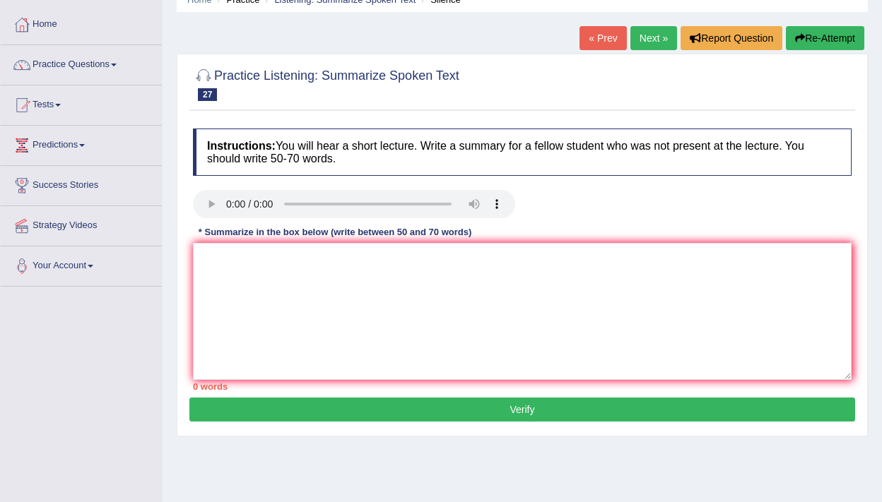
scroll to position [64, 0]
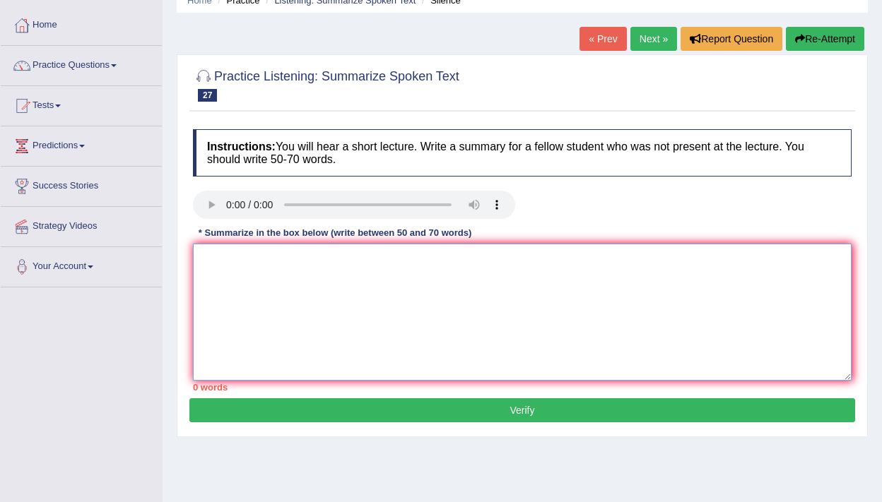
click at [618, 333] on textarea at bounding box center [522, 312] width 659 height 137
click at [255, 281] on textarea at bounding box center [522, 312] width 659 height 137
type textarea "T"
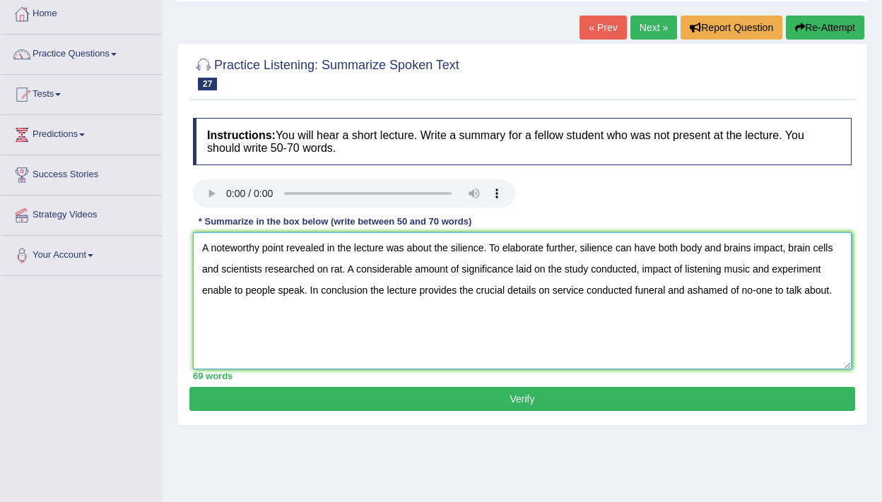
scroll to position [77, 0]
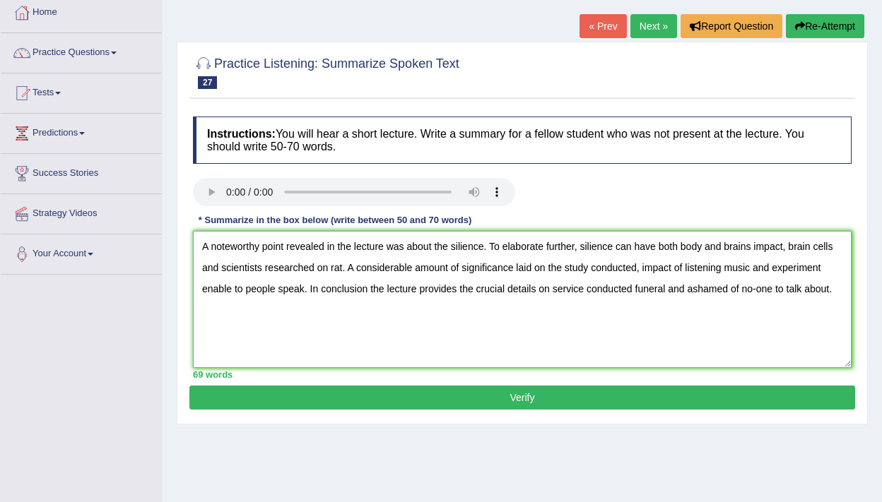
click at [749, 292] on textarea "A noteworthy point revealed in the lecture was about the silience. To elaborate…" at bounding box center [522, 299] width 659 height 137
click at [690, 293] on textarea "A noteworthy point revealed in the lecture was about the silience. To elaborate…" at bounding box center [522, 299] width 659 height 137
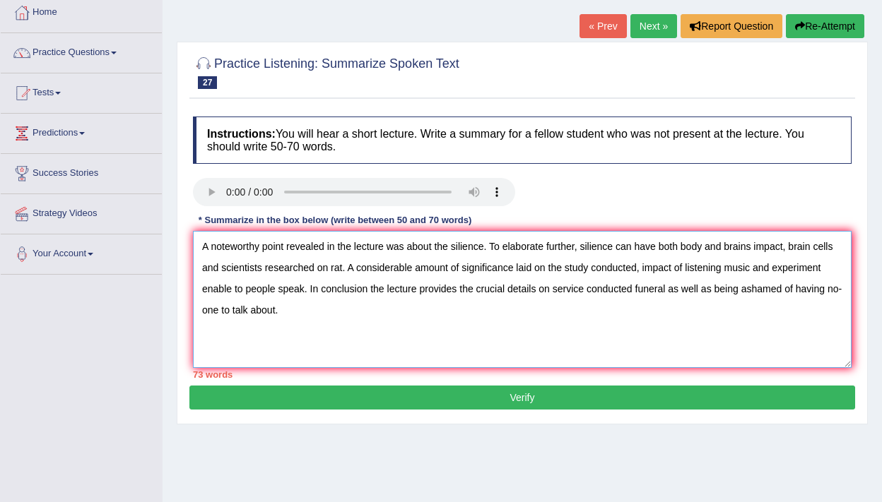
click at [751, 320] on textarea "A noteworthy point revealed in the lecture was about the silience. To elaborate…" at bounding box center [522, 299] width 659 height 137
click at [707, 250] on textarea "A noteworthy point revealed in the lecture was about the silience. To elaborate…" at bounding box center [522, 299] width 659 height 137
click at [722, 321] on textarea "A noteworthy point revealed in the lecture was about the silience. To elaborate…" at bounding box center [522, 299] width 659 height 137
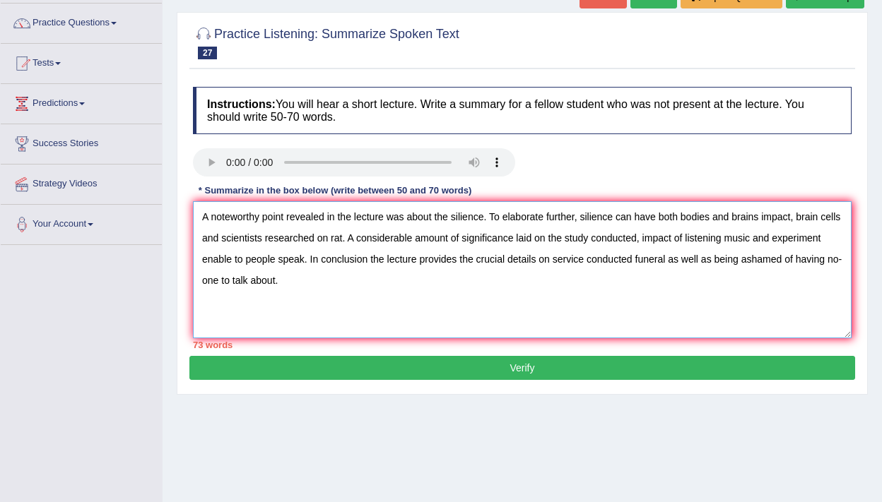
scroll to position [109, 0]
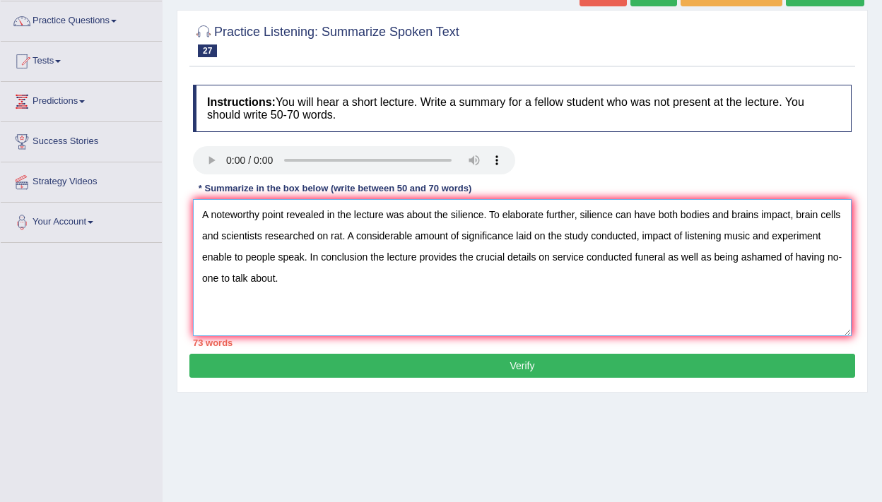
type textarea "A noteworthy point revealed in the lecture was about the silience. To elaborate…"
click at [640, 362] on button "Verify" at bounding box center [522, 366] width 666 height 24
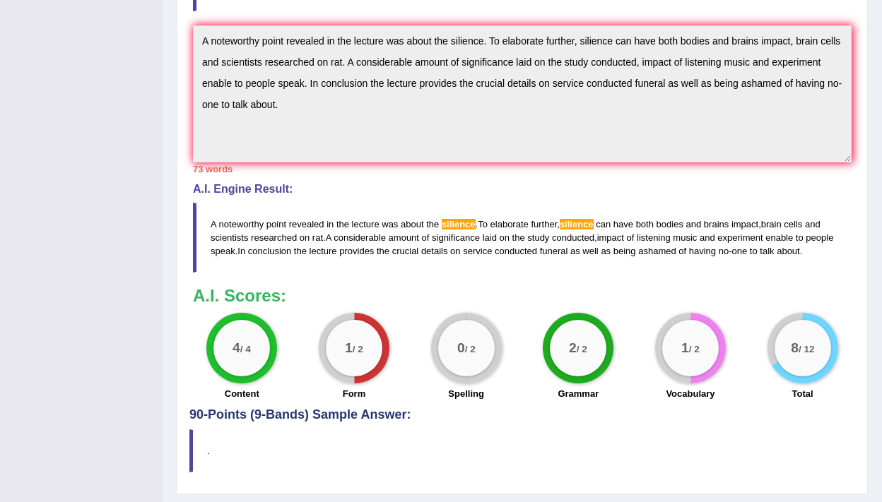
scroll to position [478, 0]
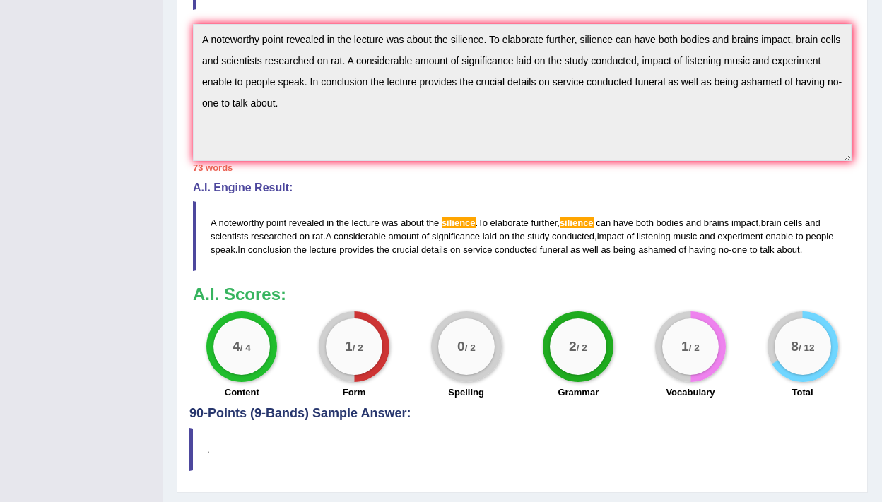
click at [481, 364] on div "0 / 2" at bounding box center [466, 347] width 57 height 57
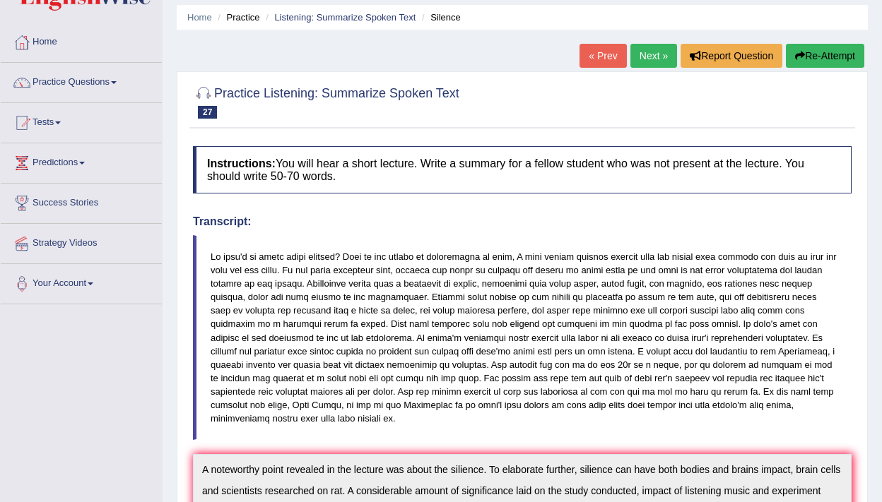
scroll to position [28, 0]
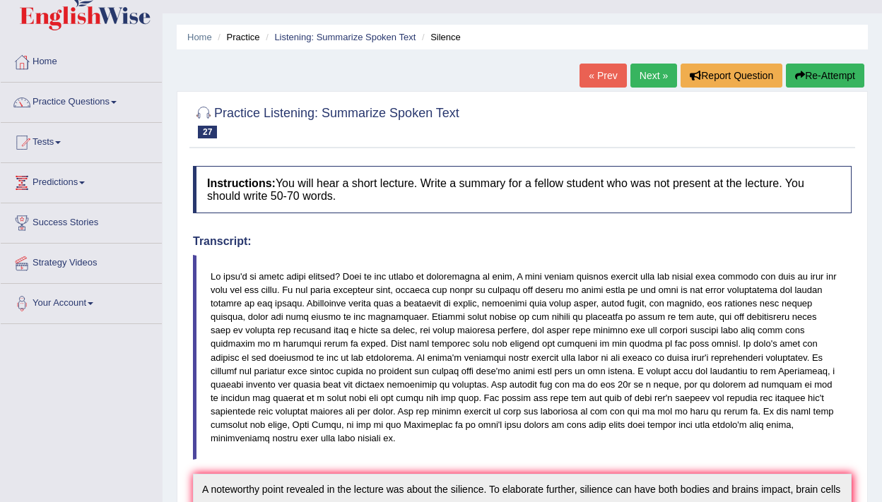
click at [641, 71] on link "Next »" at bounding box center [653, 76] width 47 height 24
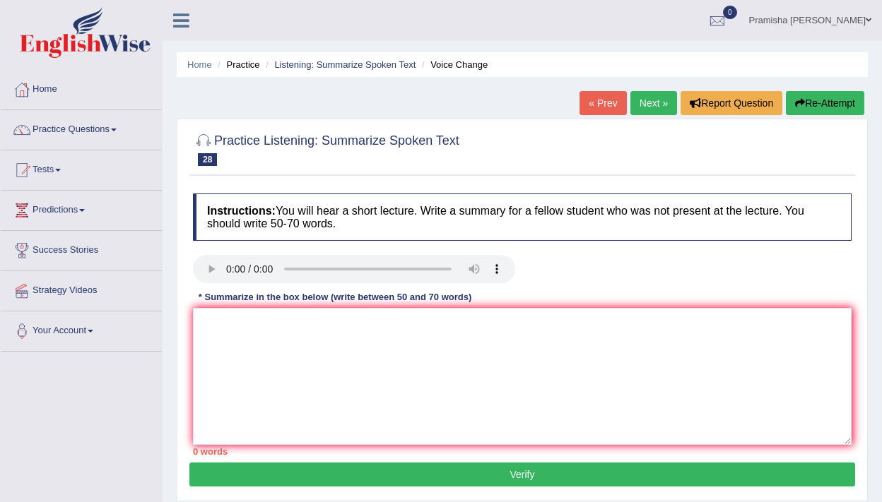
click at [645, 100] on link "Next »" at bounding box center [653, 103] width 47 height 24
click at [75, 147] on li "Practice Questions Speaking Practice Read Aloud Repeat Sentence Describe Image …" at bounding box center [81, 130] width 161 height 40
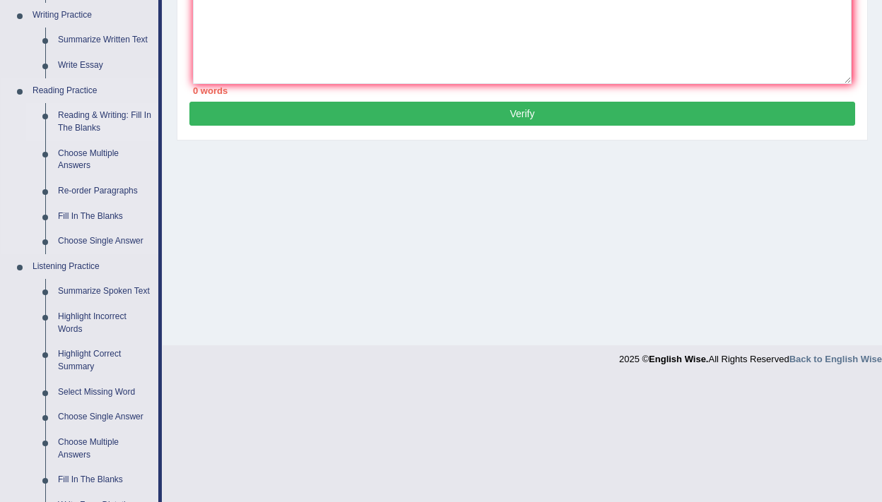
scroll to position [463, 0]
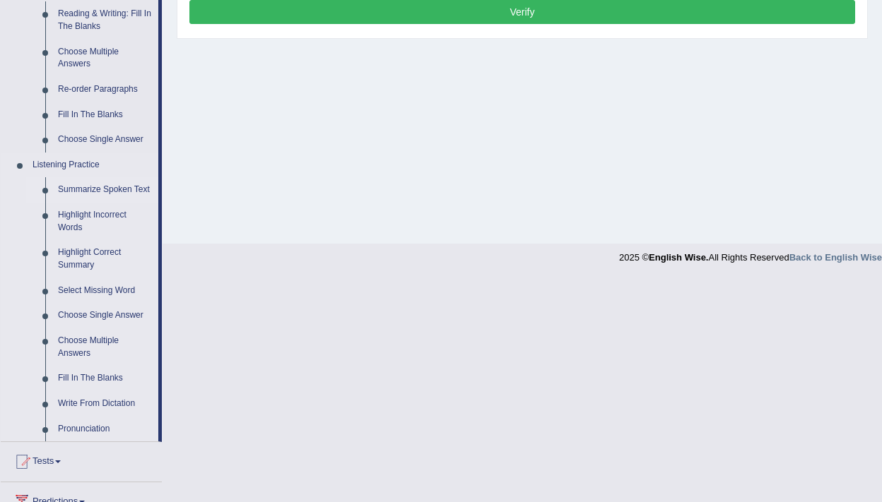
click at [79, 194] on link "Summarize Spoken Text" at bounding box center [105, 189] width 107 height 25
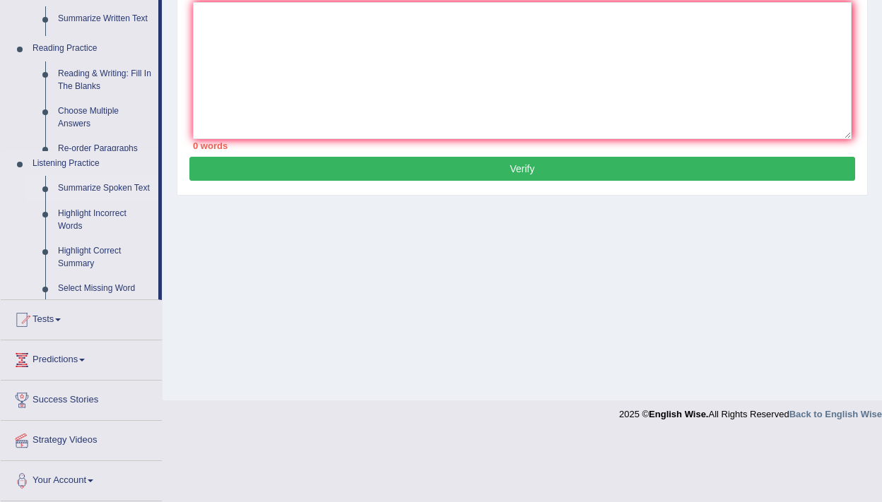
scroll to position [240, 0]
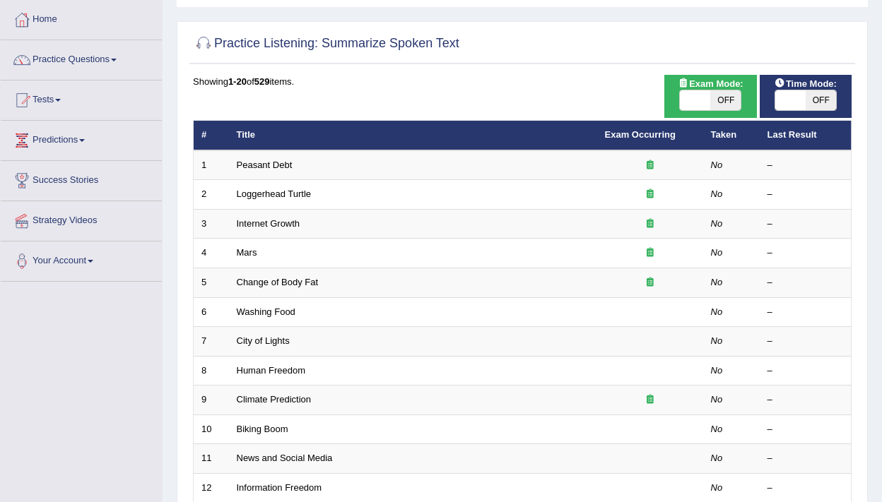
scroll to position [433, 0]
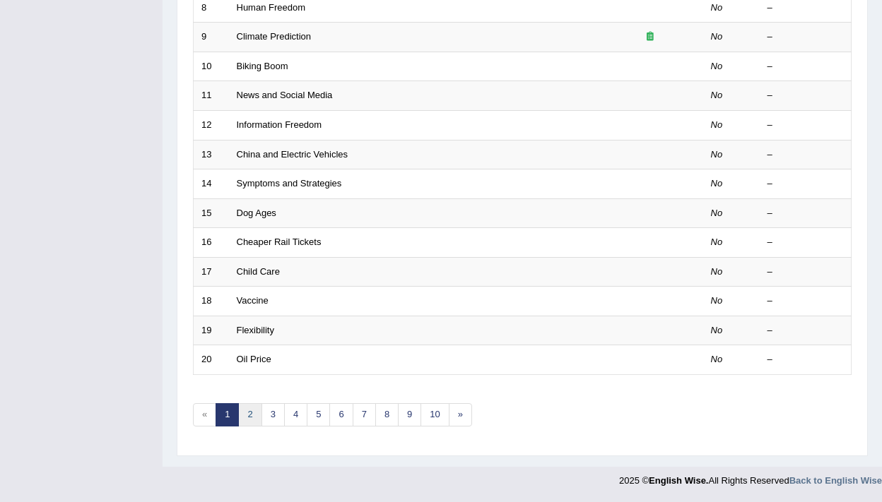
click at [254, 416] on link "2" at bounding box center [249, 415] width 23 height 23
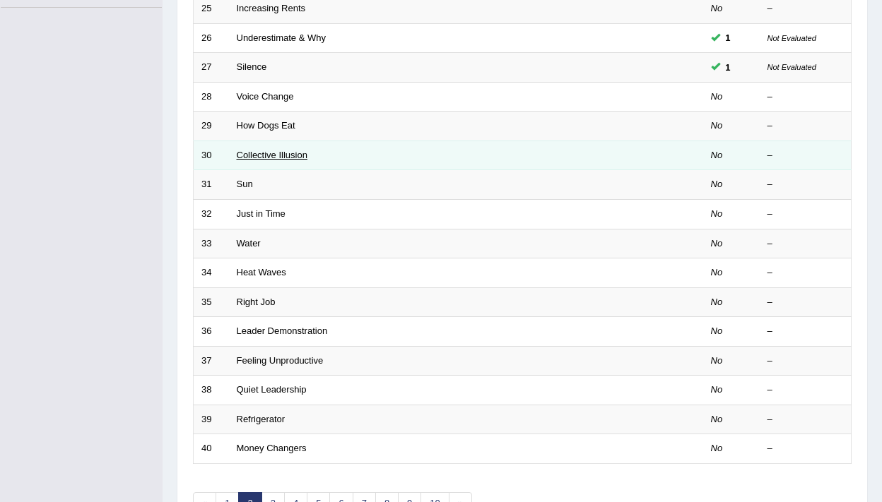
scroll to position [433, 0]
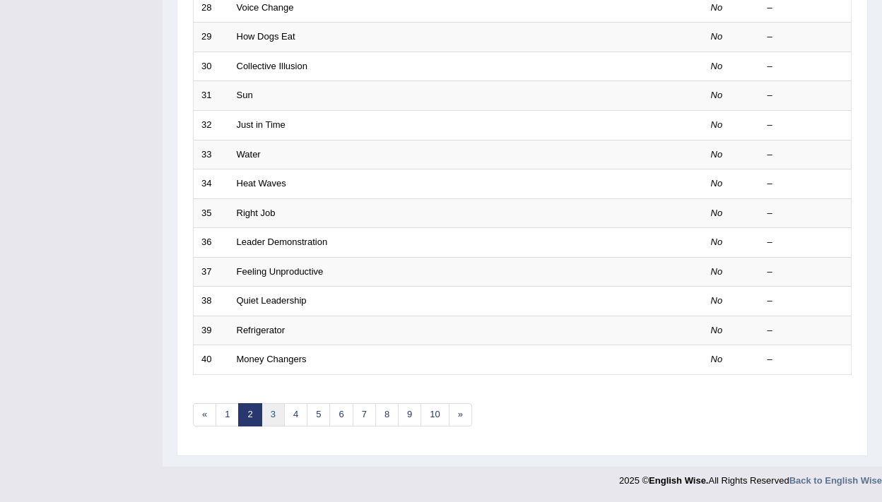
click at [271, 414] on link "3" at bounding box center [272, 415] width 23 height 23
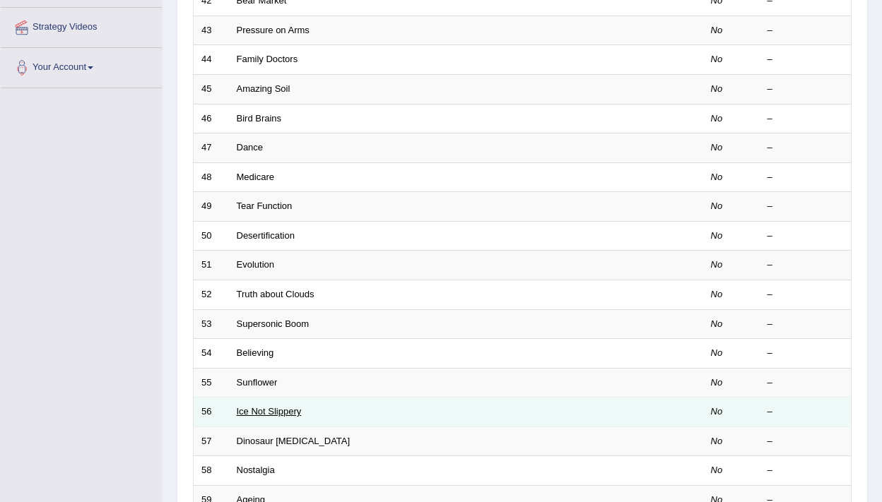
scroll to position [262, 0]
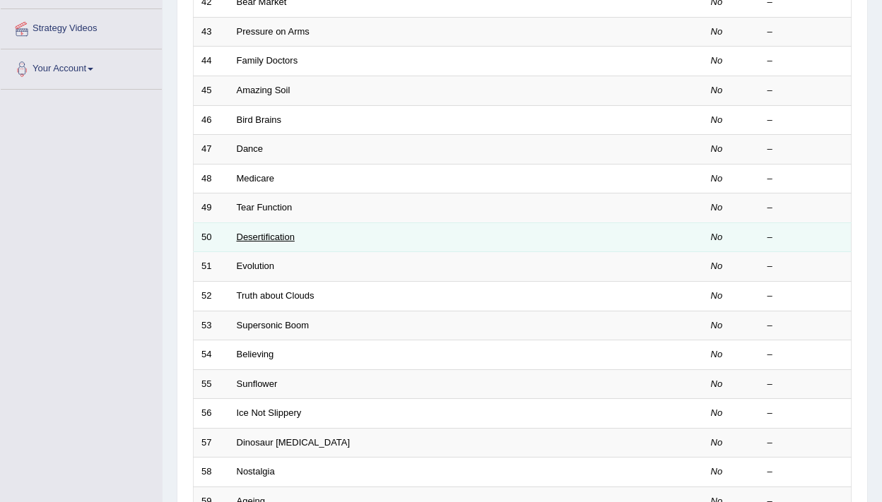
click at [268, 237] on link "Desertification" at bounding box center [266, 237] width 58 height 11
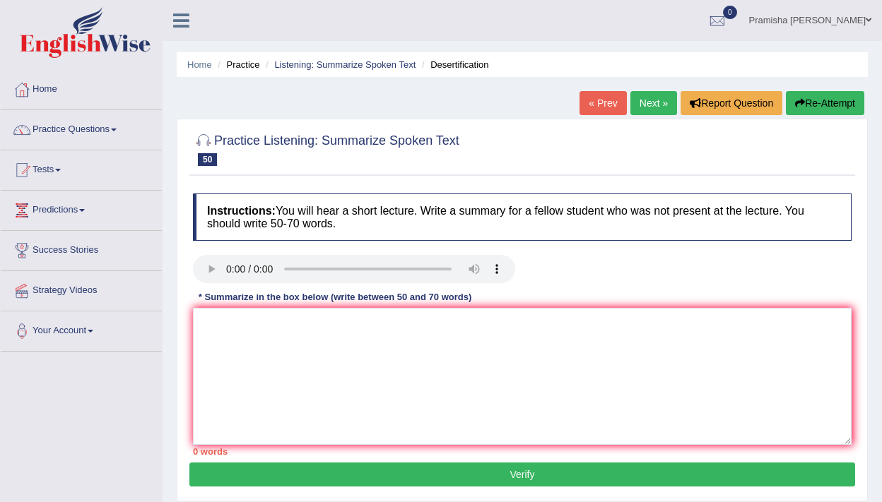
click at [649, 101] on link "Next »" at bounding box center [653, 103] width 47 height 24
click at [650, 102] on link "Next »" at bounding box center [653, 103] width 47 height 24
click at [443, 349] on textarea at bounding box center [522, 376] width 659 height 137
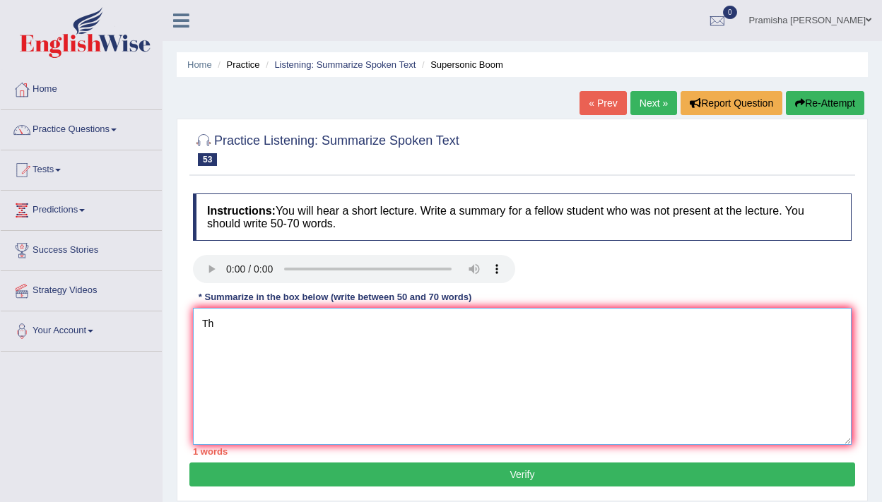
type textarea "T"
click at [457, 326] on textarea "A noteworthy point revealed in this lecture was about topic. To elaborate furth…" at bounding box center [522, 376] width 659 height 137
click at [459, 327] on textarea "A noteworthy point revealed in this lecture was about topic. To elaborate furth…" at bounding box center [522, 376] width 659 height 137
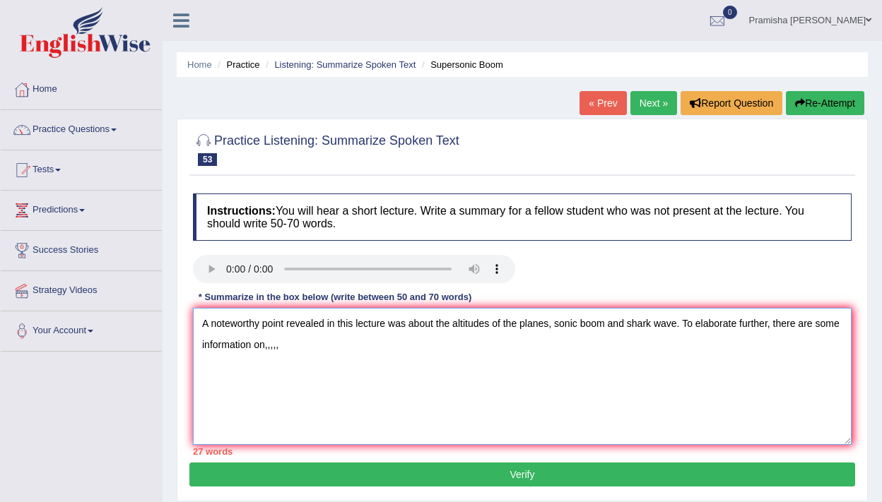
click at [327, 354] on textarea "A noteworthy point revealed in this lecture was about the altitudes of the plan…" at bounding box center [522, 376] width 659 height 137
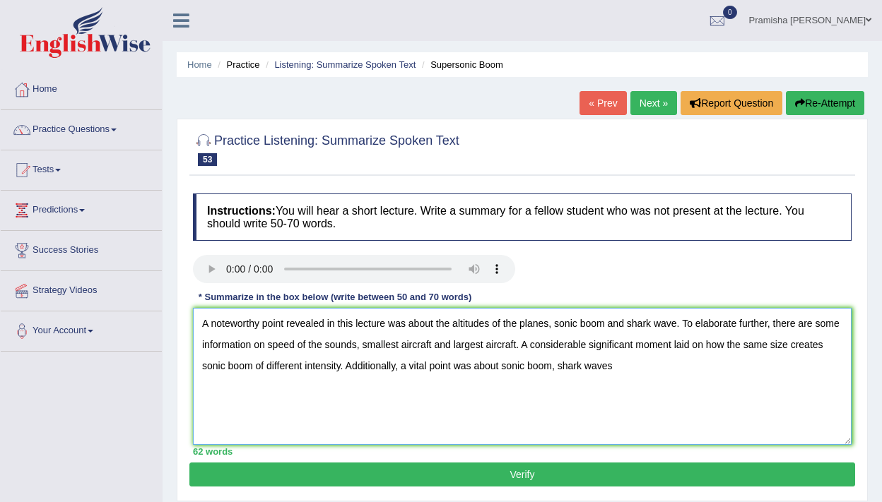
click at [681, 324] on textarea "A noteworthy point revealed in this lecture was about the altitudes of the plan…" at bounding box center [522, 376] width 659 height 137
click at [609, 327] on textarea "A noteworthy point revealed in this lecture was about the altitudes of the plan…" at bounding box center [522, 376] width 659 height 137
click at [290, 369] on textarea "A noteworthy point revealed in this lecture was about the altitudes of the plan…" at bounding box center [522, 376] width 659 height 137
drag, startPoint x: 759, startPoint y: 346, endPoint x: 759, endPoint y: 361, distance: 14.8
click at [759, 346] on textarea "A noteworthy point revealed in this lecture was about the altitudes of the plan…" at bounding box center [522, 376] width 659 height 137
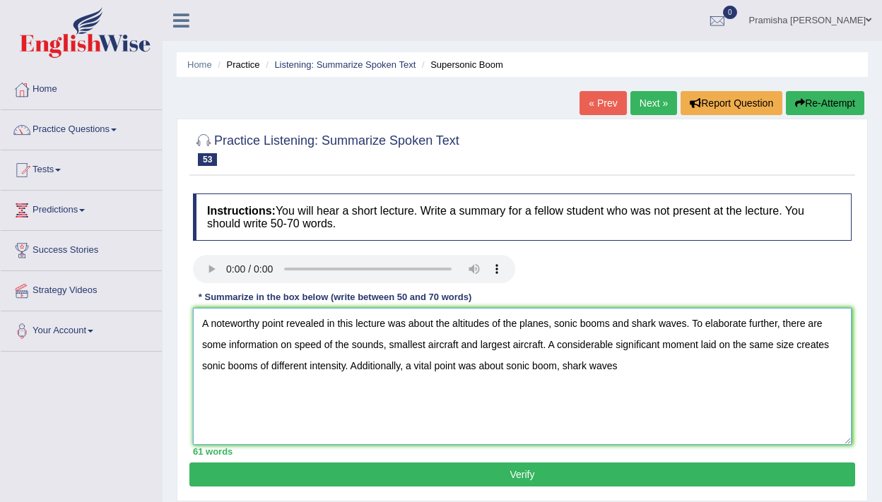
click at [626, 374] on textarea "A noteworthy point revealed in this lecture was about the altitudes of the plan…" at bounding box center [522, 376] width 659 height 137
click at [690, 368] on textarea "A noteworthy point revealed in this lecture was about the altitudes of the plan…" at bounding box center [522, 376] width 659 height 137
click at [811, 377] on textarea "A noteworthy point revealed in this lecture was about the altitudes of the plan…" at bounding box center [522, 376] width 659 height 137
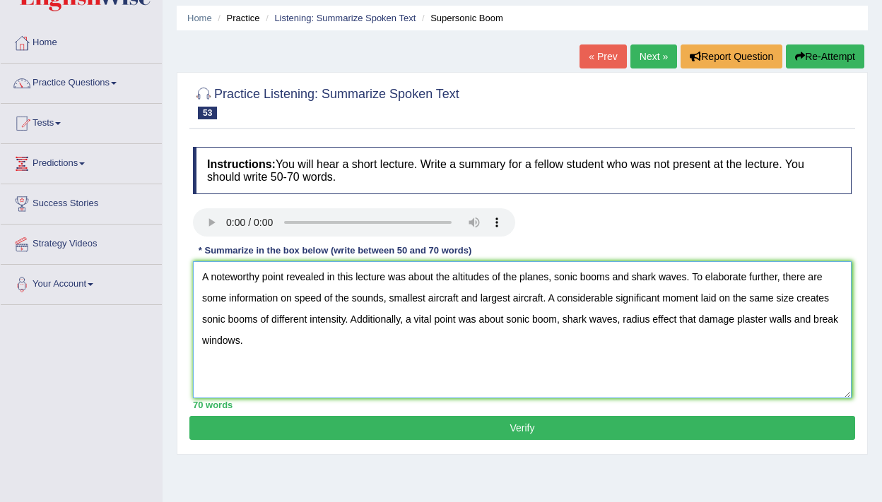
scroll to position [52, 0]
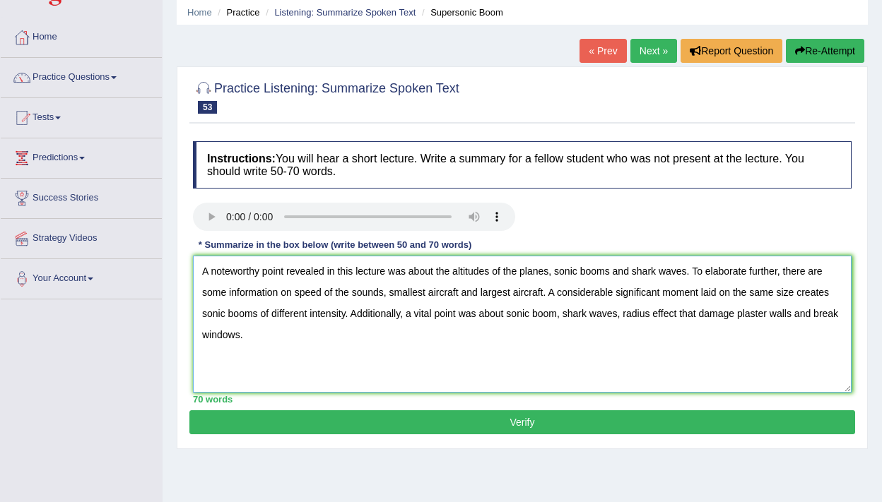
type textarea "A noteworthy point revealed in this lecture was about the altitudes of the plan…"
click at [534, 428] on button "Verify" at bounding box center [522, 423] width 666 height 24
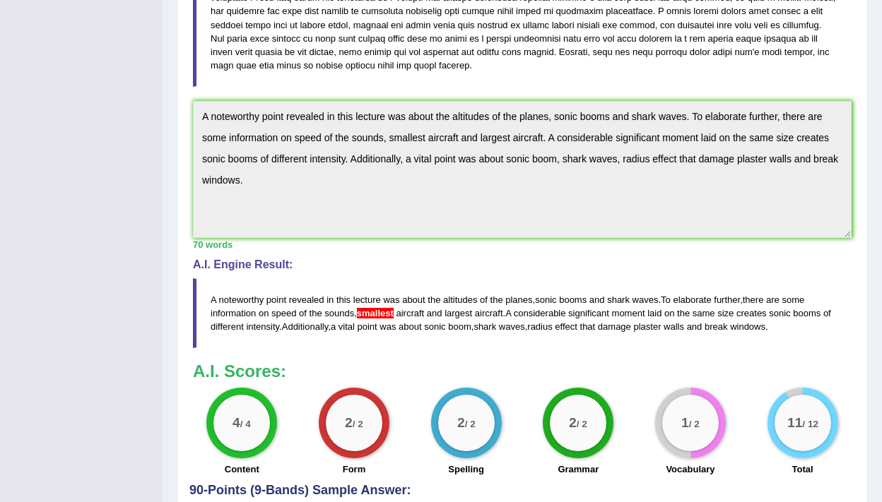
scroll to position [474, 0]
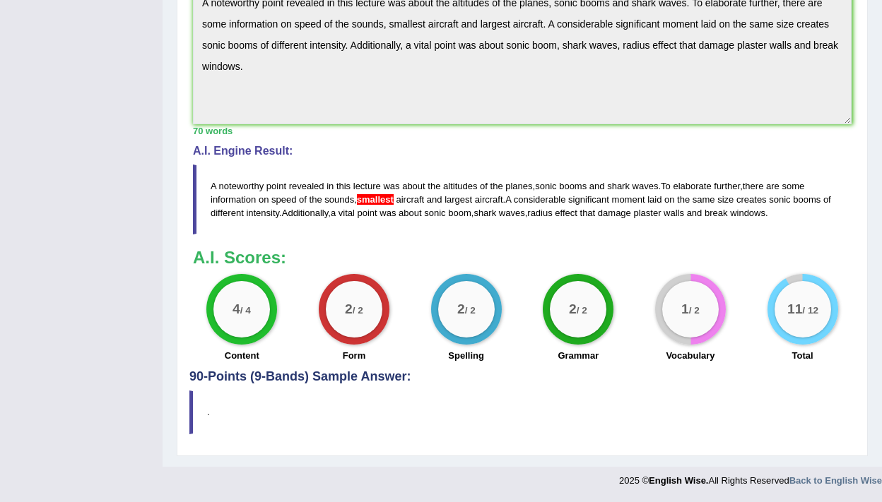
click at [668, 323] on div "1 / 2" at bounding box center [690, 309] width 57 height 57
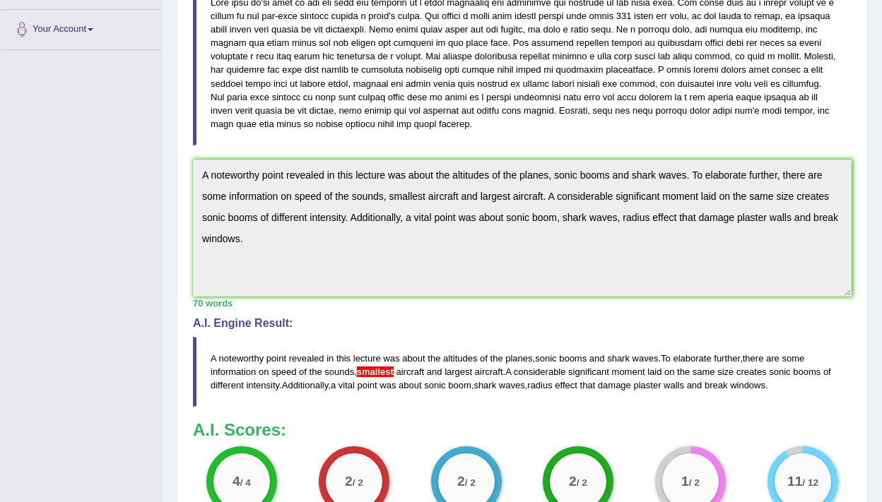
scroll to position [0, 0]
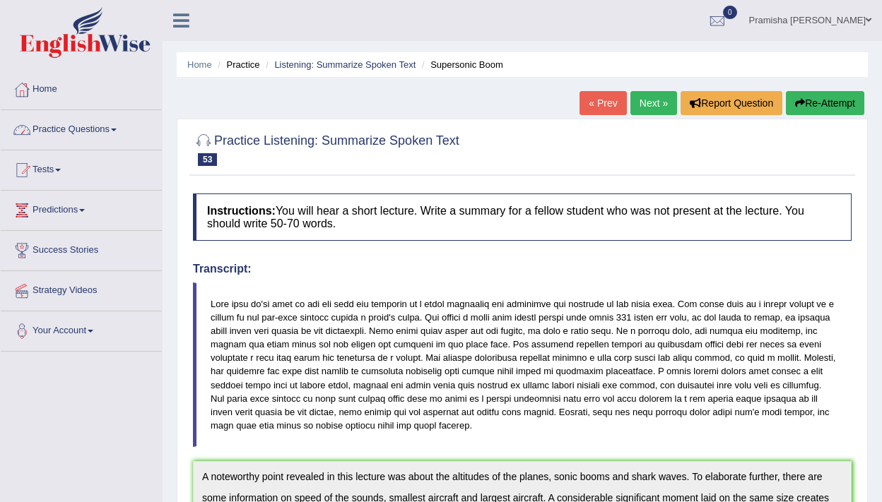
click at [112, 130] on link "Practice Questions" at bounding box center [81, 127] width 161 height 35
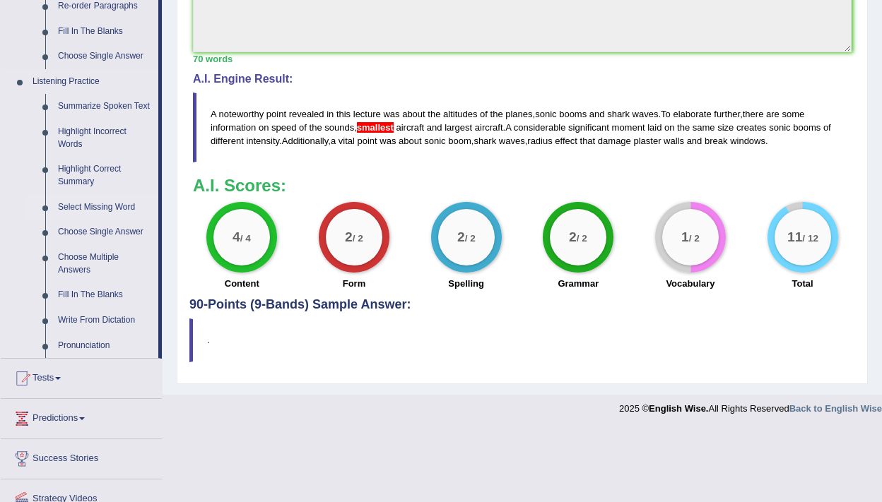
scroll to position [547, 0]
click at [105, 333] on link "Write From Dictation" at bounding box center [105, 319] width 107 height 25
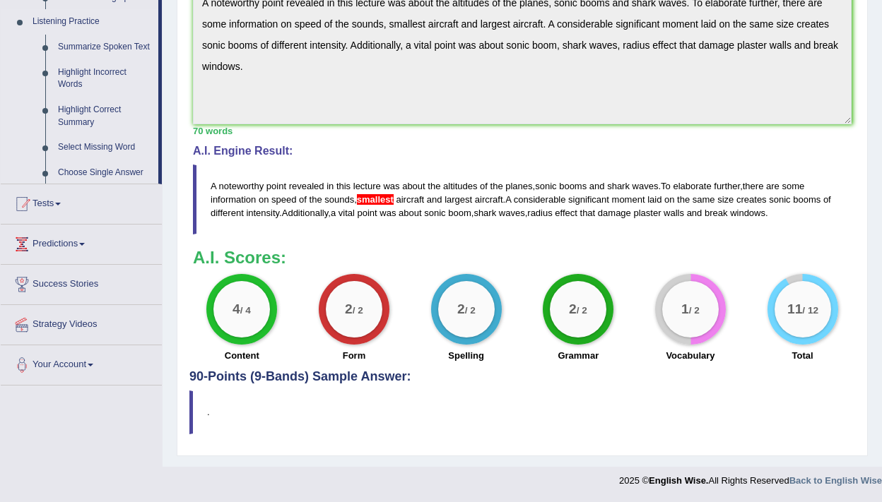
scroll to position [474, 0]
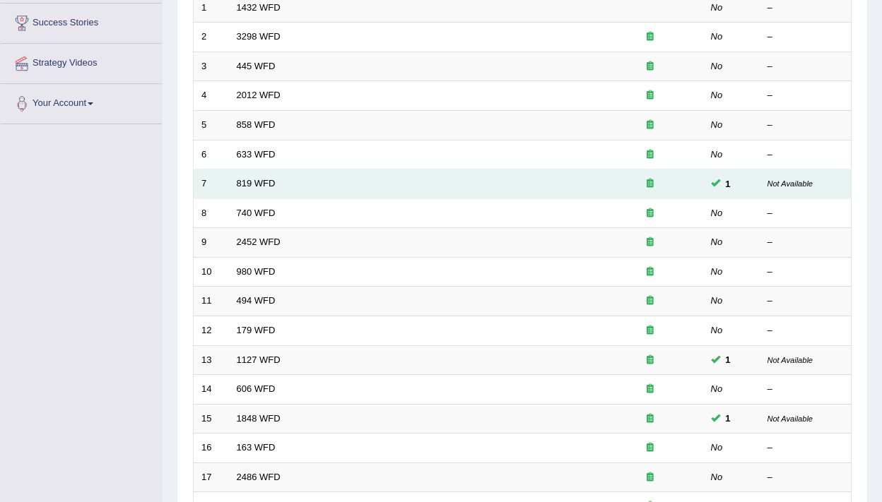
scroll to position [433, 0]
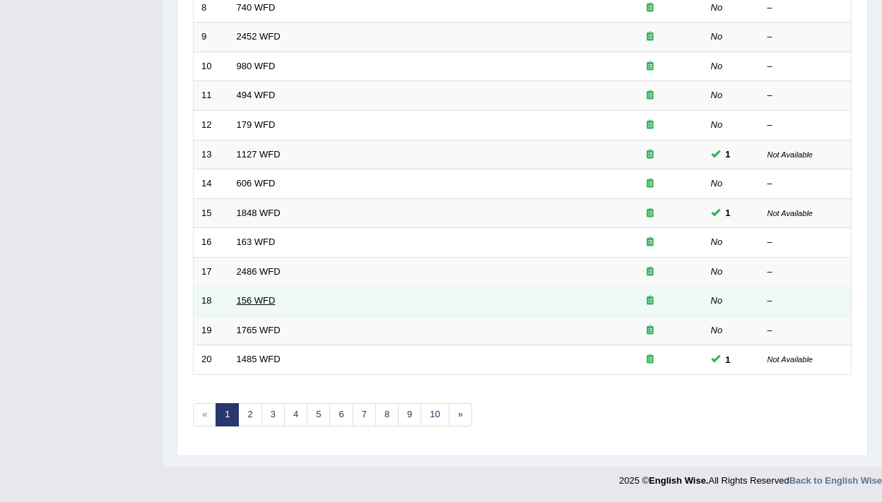
click at [253, 297] on link "156 WFD" at bounding box center [256, 300] width 39 height 11
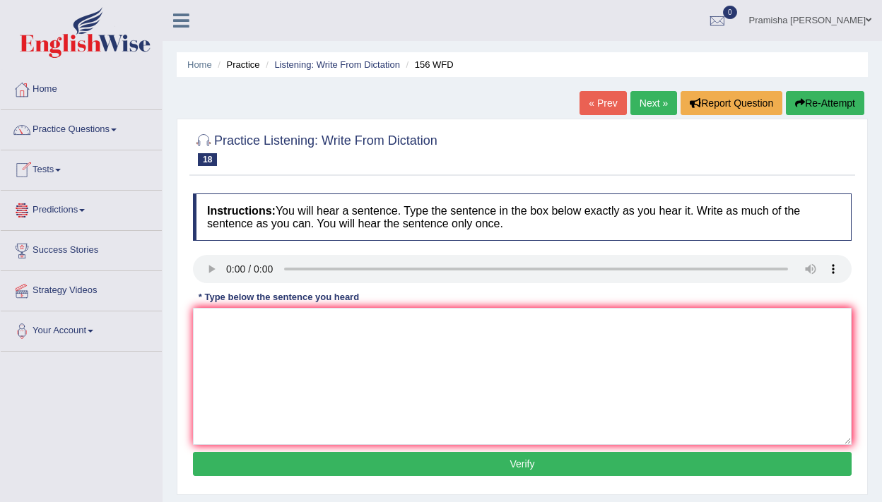
click at [85, 213] on link "Predictions" at bounding box center [81, 208] width 161 height 35
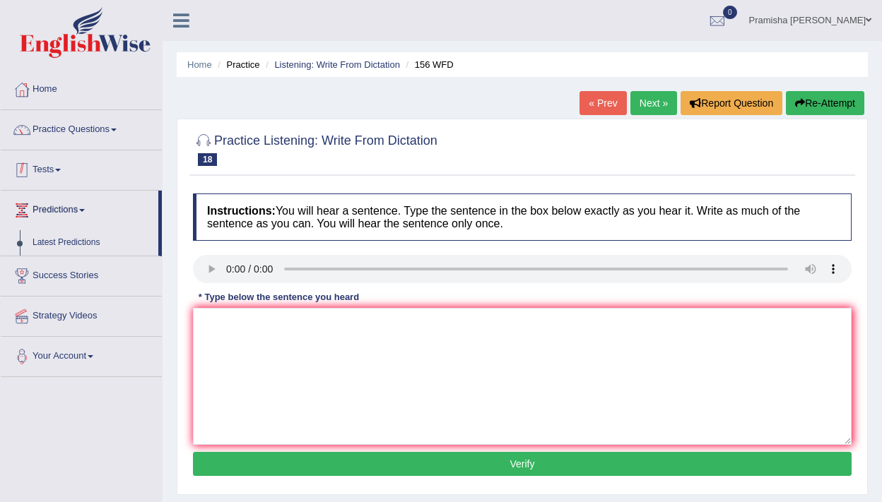
click at [56, 171] on link "Tests" at bounding box center [81, 168] width 161 height 35
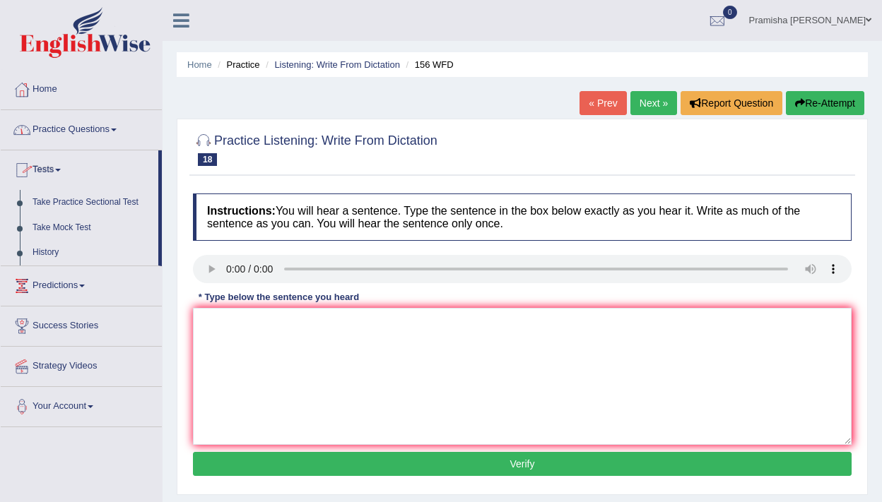
click at [58, 136] on link "Practice Questions" at bounding box center [81, 127] width 161 height 35
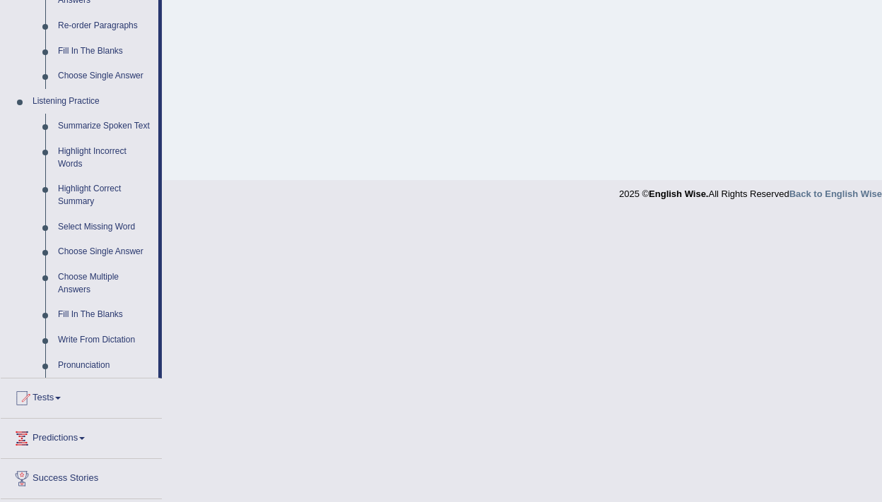
scroll to position [618, 0]
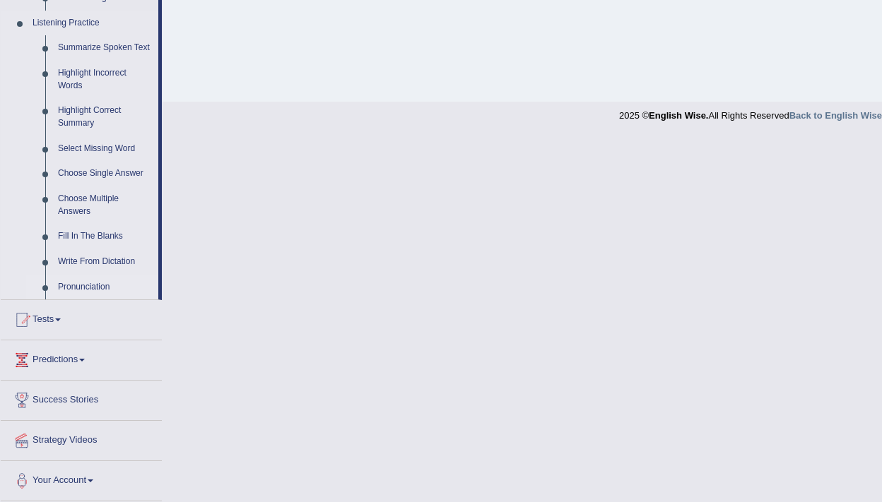
click at [105, 285] on link "Pronunciation" at bounding box center [105, 287] width 107 height 25
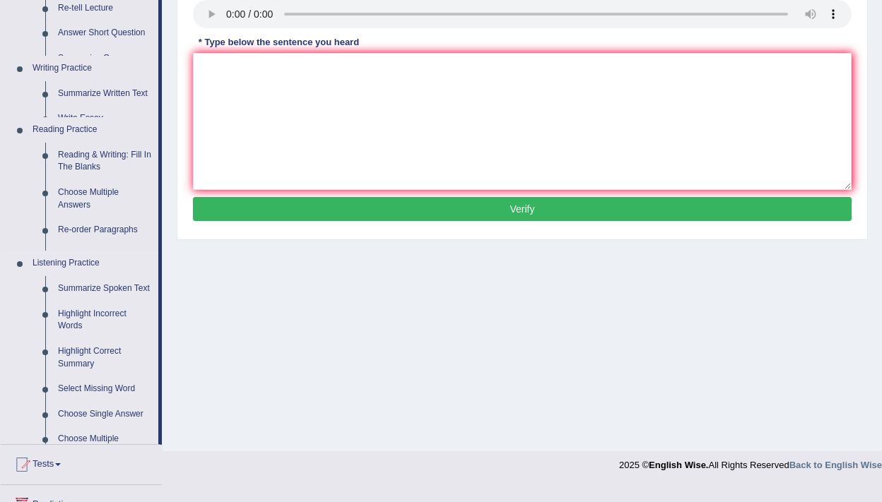
scroll to position [240, 0]
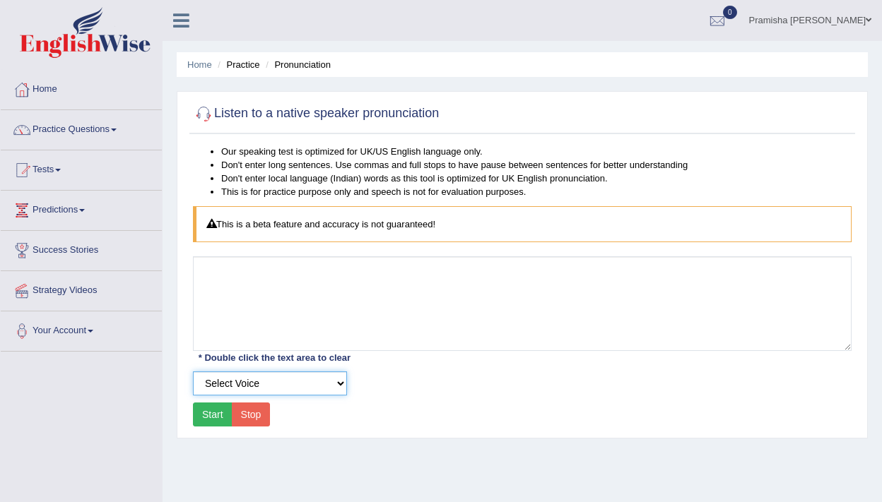
click at [338, 381] on select "Select Voice UK English Female UK English Male" at bounding box center [270, 384] width 154 height 24
select select "193"
click at [193, 372] on select "Select Voice UK English Female UK English Male" at bounding box center [270, 384] width 154 height 24
click at [216, 416] on button "Start" at bounding box center [213, 415] width 40 height 24
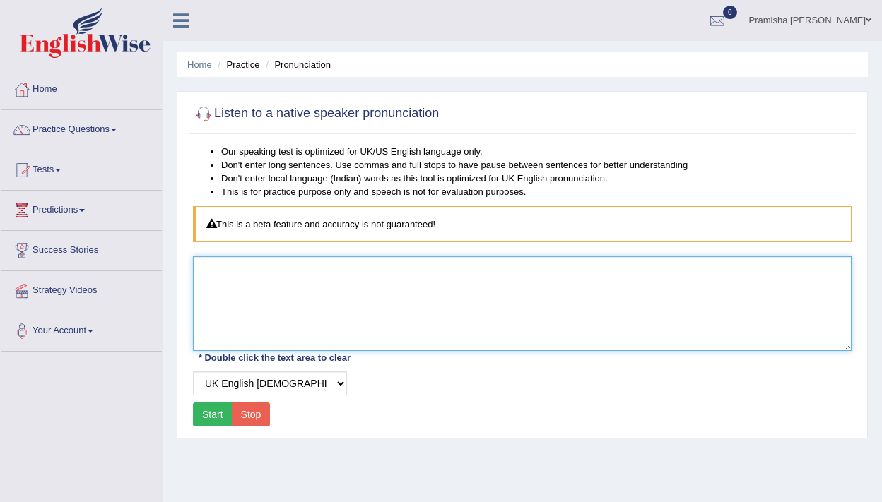
click at [261, 305] on textarea at bounding box center [522, 304] width 659 height 95
type textarea "beginning"
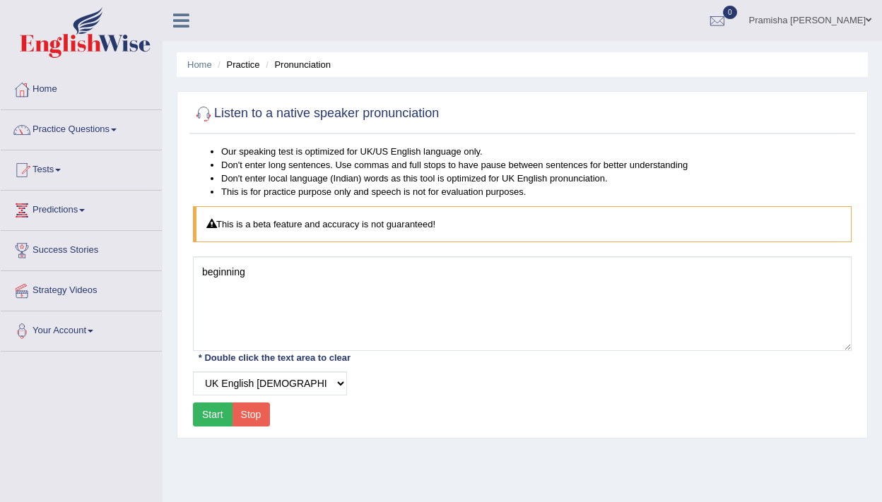
click at [216, 420] on button "Start" at bounding box center [213, 415] width 40 height 24
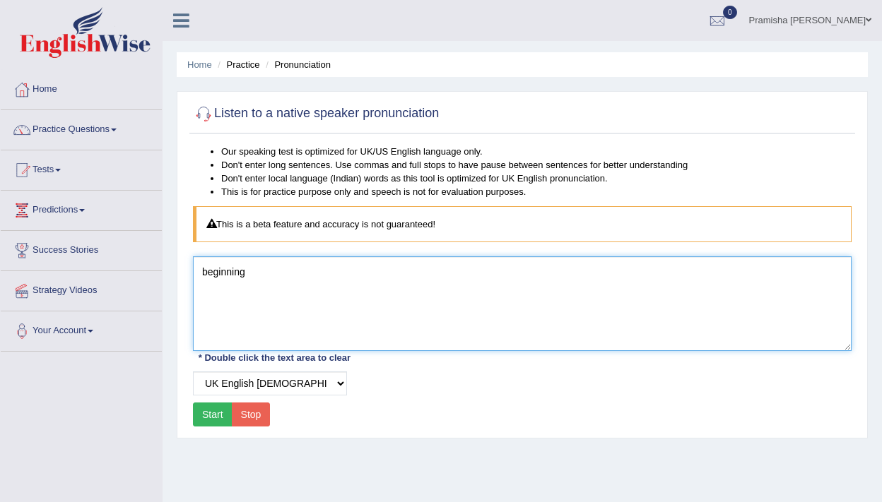
click at [253, 289] on textarea "beginning" at bounding box center [522, 304] width 659 height 95
drag, startPoint x: 254, startPoint y: 272, endPoint x: 183, endPoint y: 272, distance: 71.4
click at [183, 272] on div "Listen to a native speaker pronunciation Our speaking test is optimized for UK/…" at bounding box center [522, 265] width 691 height 348
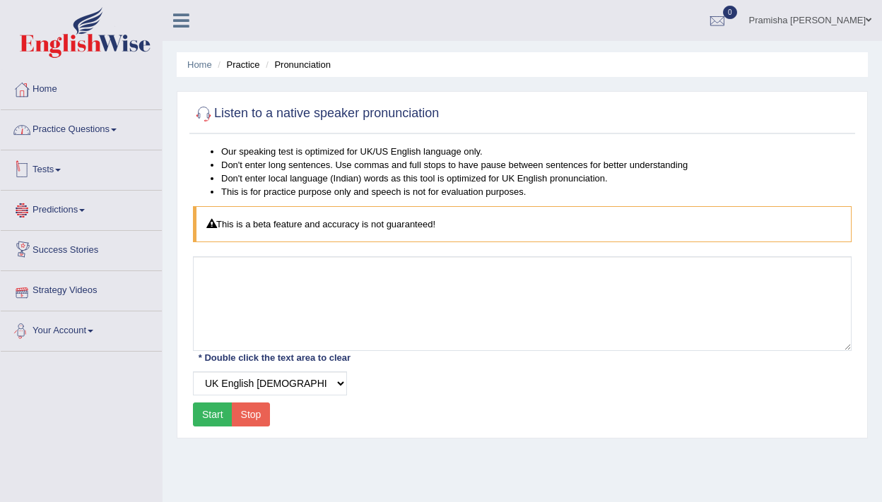
click at [66, 141] on link "Practice Questions" at bounding box center [81, 127] width 161 height 35
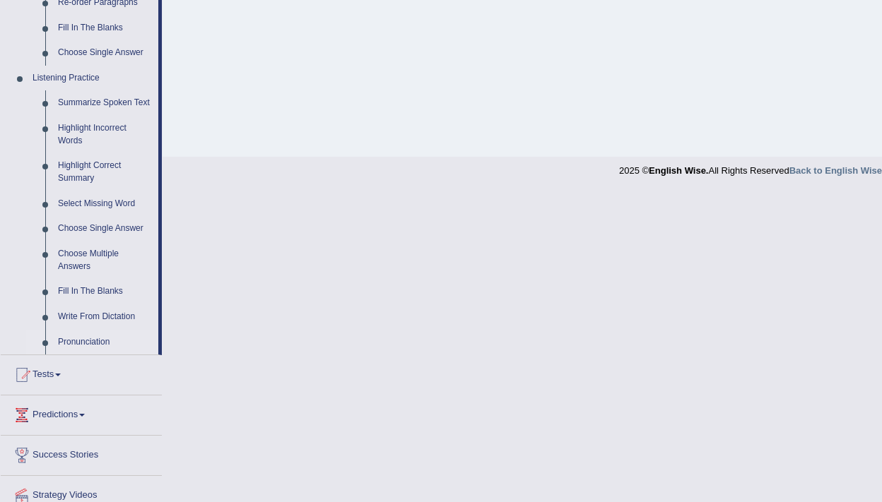
scroll to position [551, 0]
click at [104, 329] on link "Write From Dictation" at bounding box center [105, 316] width 107 height 25
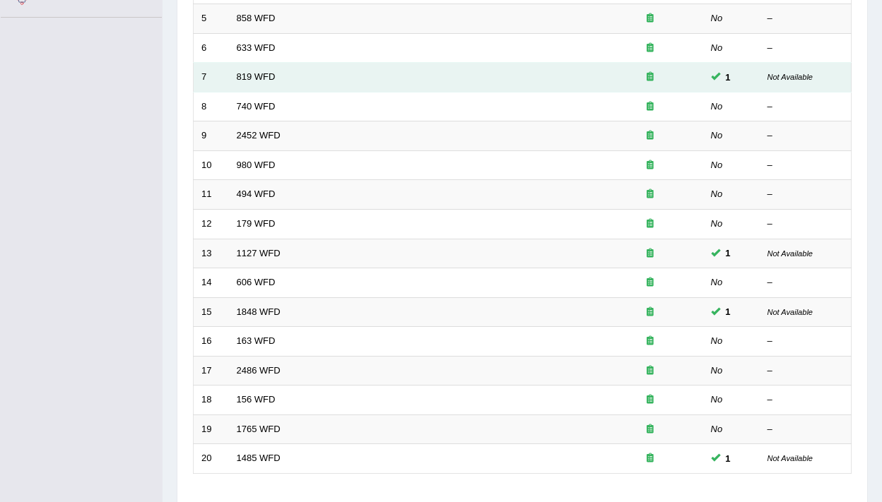
scroll to position [357, 0]
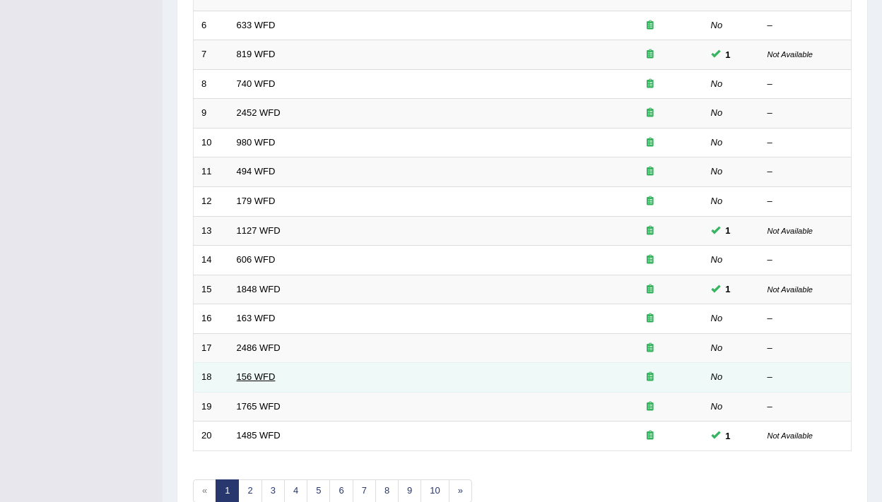
click at [261, 378] on link "156 WFD" at bounding box center [256, 377] width 39 height 11
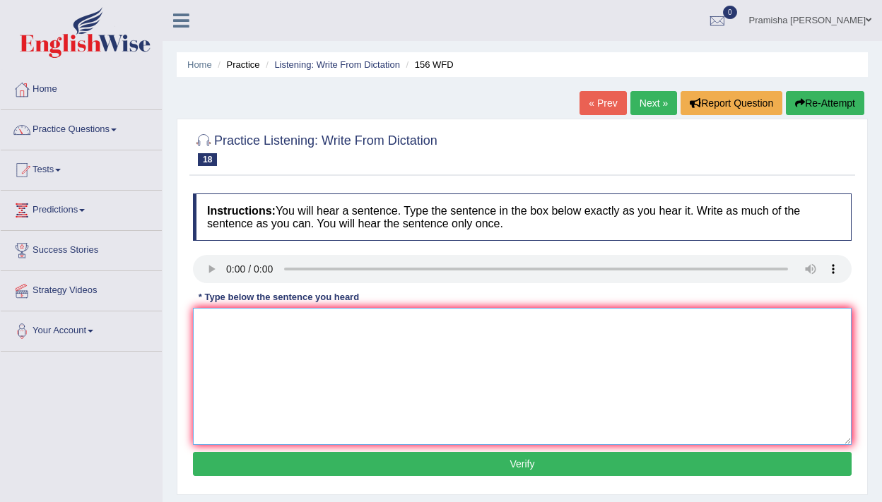
click at [237, 334] on textarea at bounding box center [522, 376] width 659 height 137
type textarea "All of your assignment are due by [DATE]."
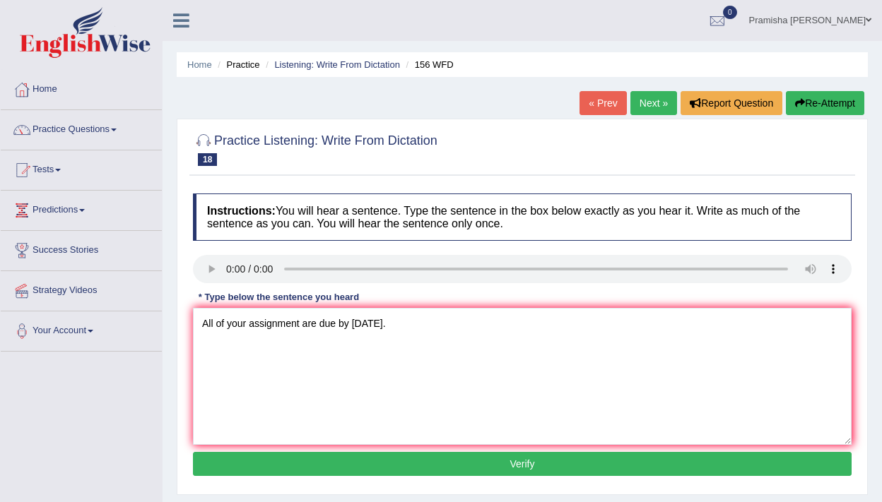
click at [306, 465] on button "Verify" at bounding box center [522, 464] width 659 height 24
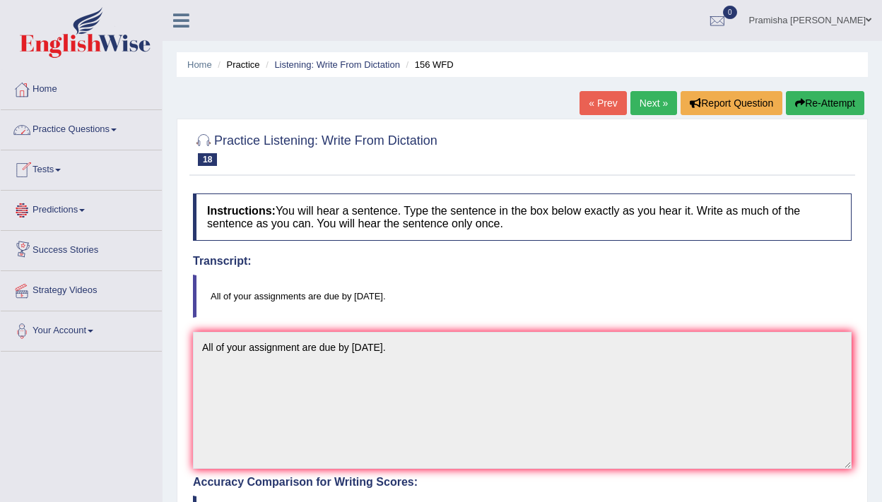
click at [83, 126] on link "Practice Questions" at bounding box center [81, 127] width 161 height 35
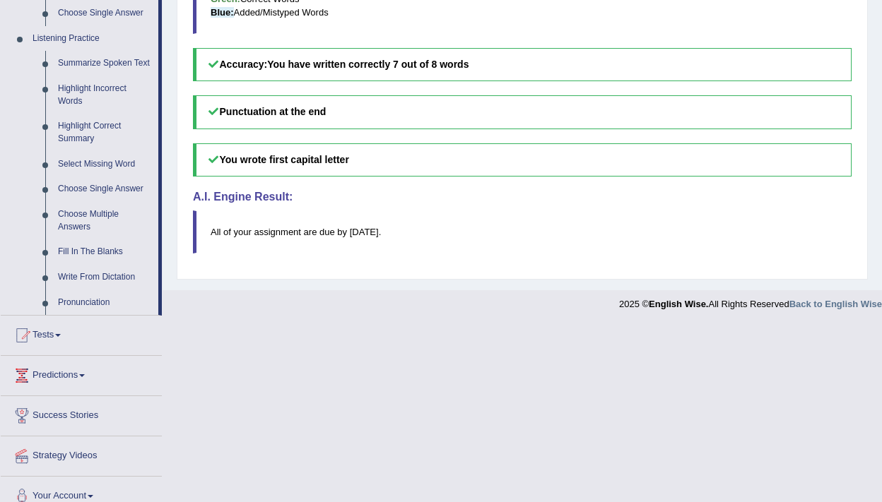
scroll to position [618, 0]
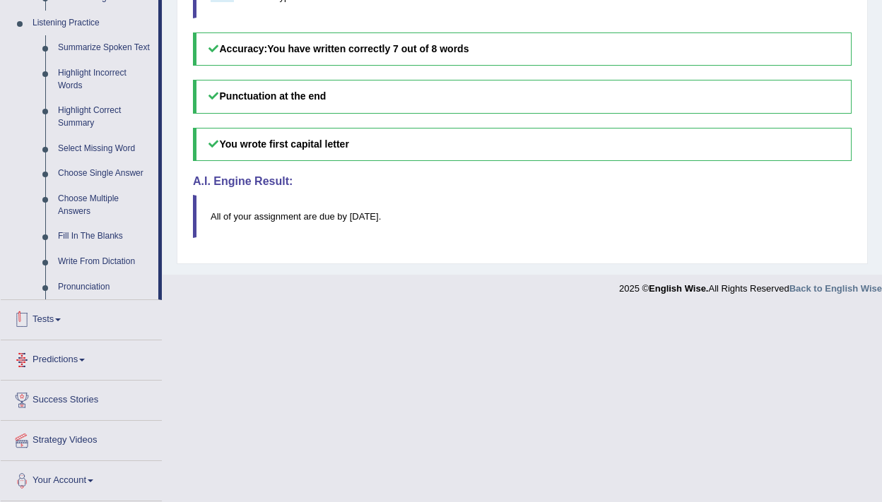
click at [60, 322] on link "Tests" at bounding box center [81, 317] width 161 height 35
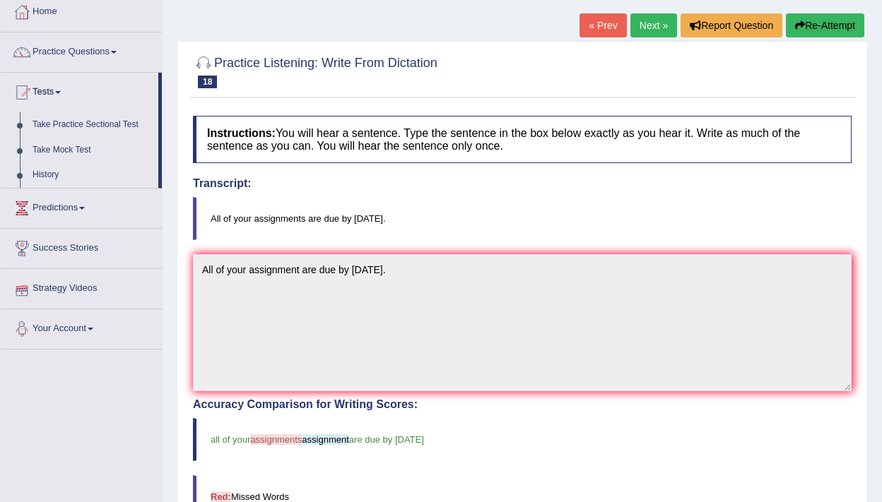
scroll to position [73, 0]
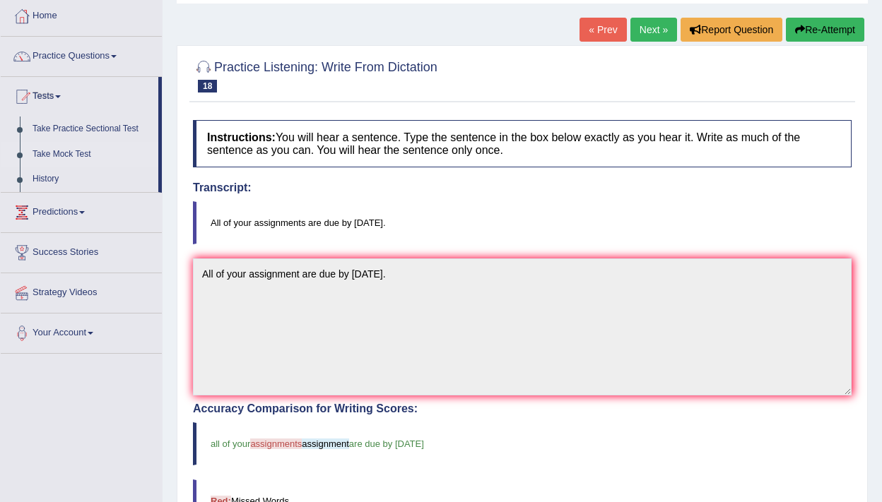
click at [77, 151] on link "Take Mock Test" at bounding box center [92, 154] width 132 height 25
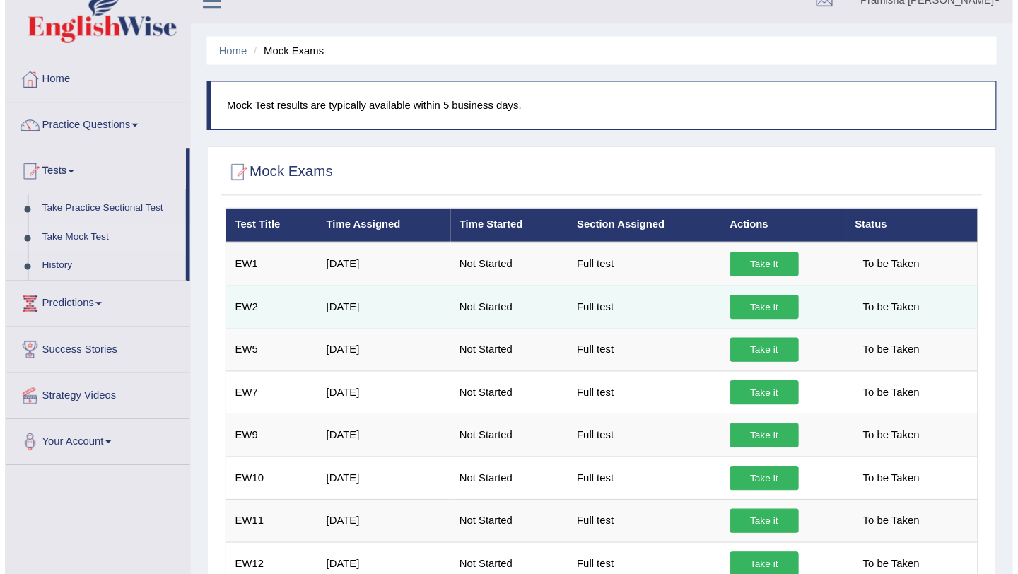
scroll to position [26, 0]
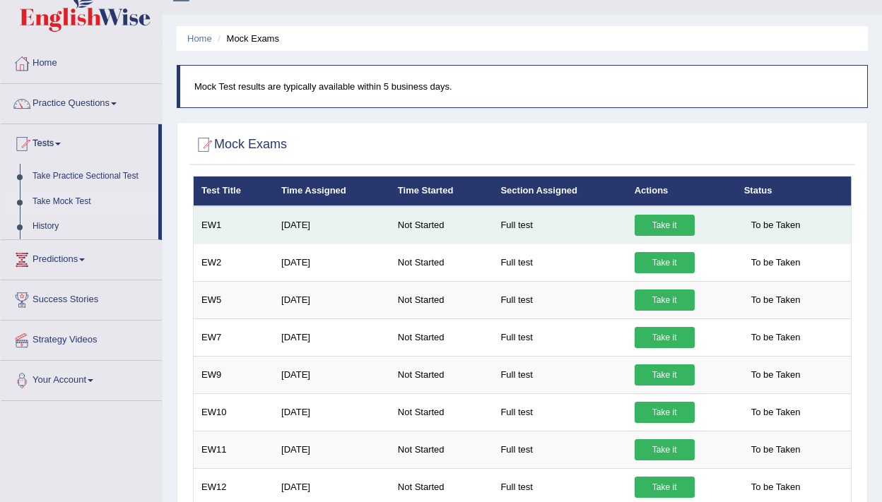
click at [662, 225] on link "Take it" at bounding box center [665, 225] width 60 height 21
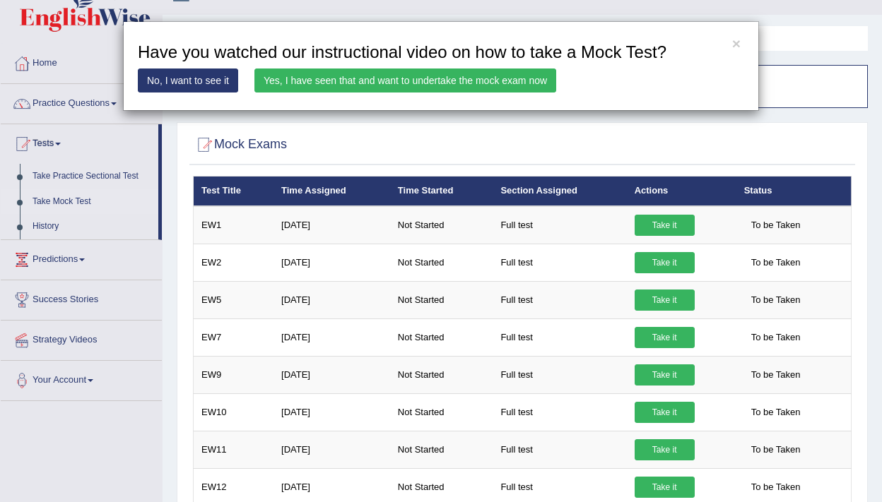
click at [218, 76] on link "No, I want to see it" at bounding box center [188, 81] width 100 height 24
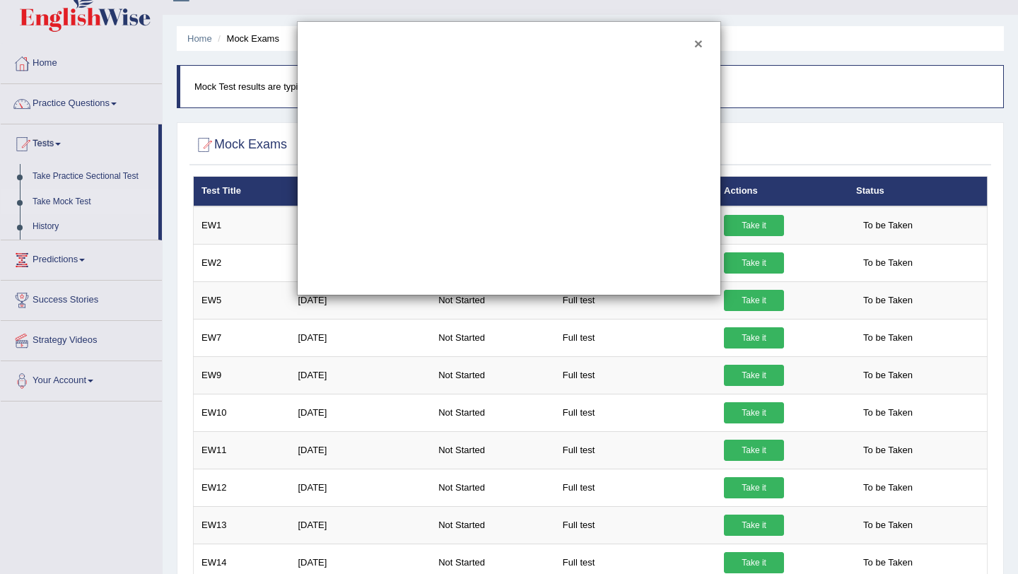
click at [698, 42] on button "×" at bounding box center [698, 43] width 8 height 15
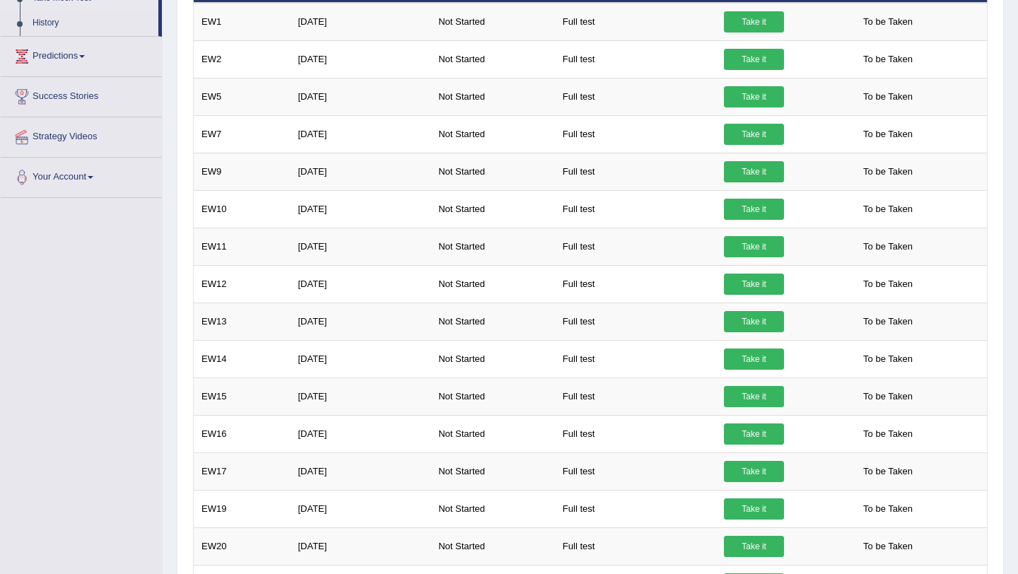
scroll to position [0, 0]
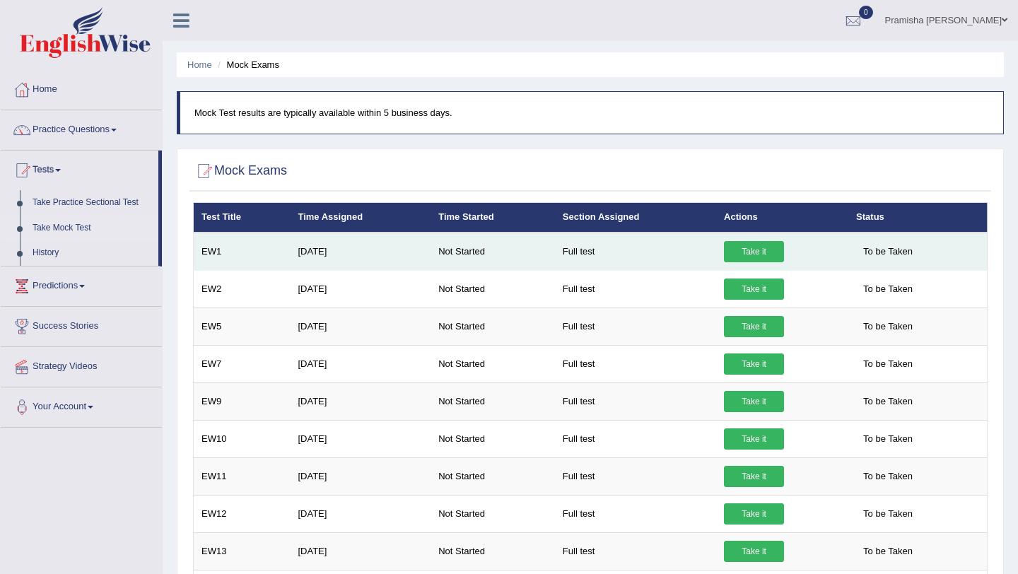
click at [760, 249] on link "Take it" at bounding box center [754, 251] width 60 height 21
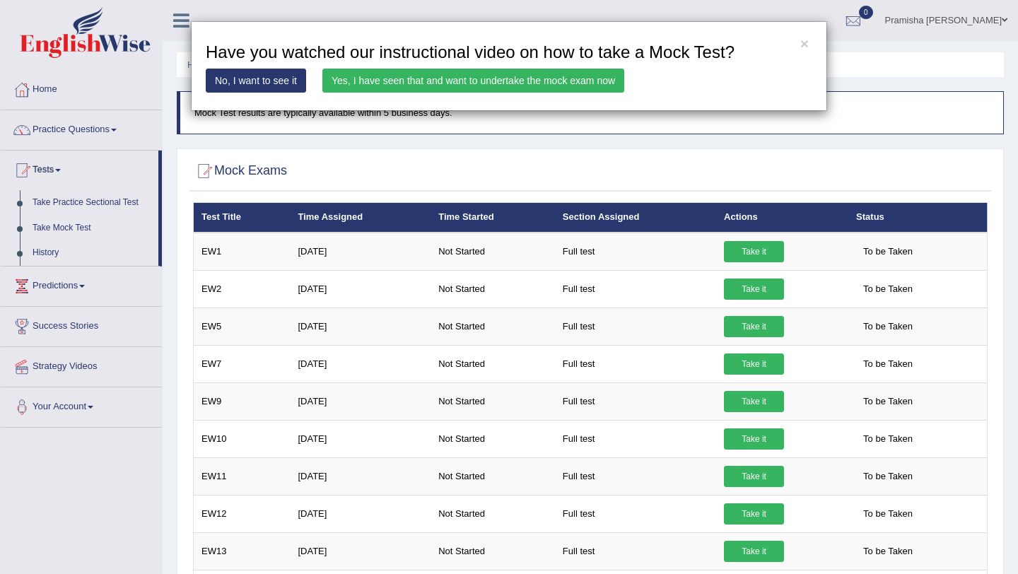
click at [433, 81] on link "Yes, I have seen that and want to undertake the mock exam now" at bounding box center [473, 81] width 302 height 24
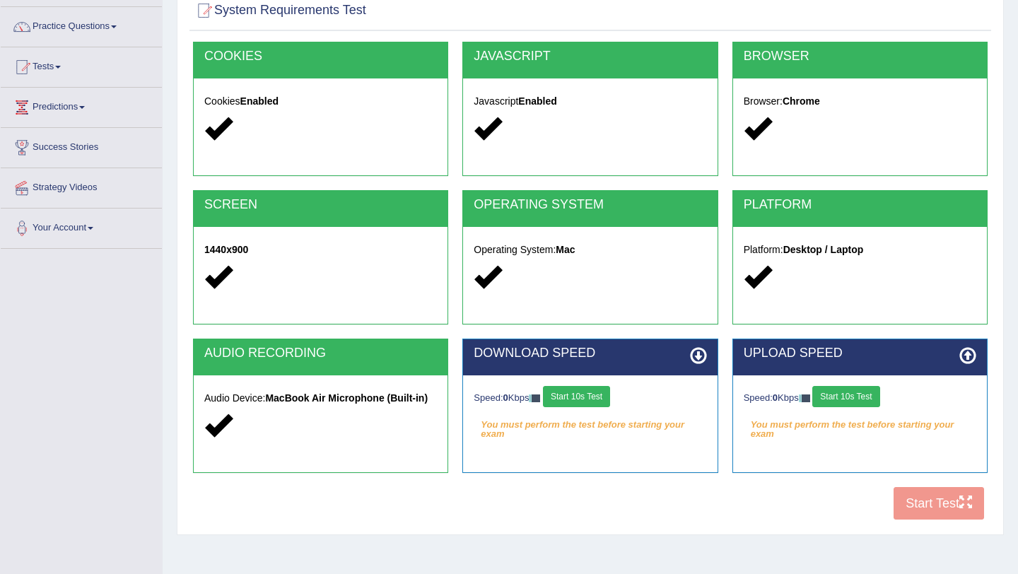
scroll to position [105, 0]
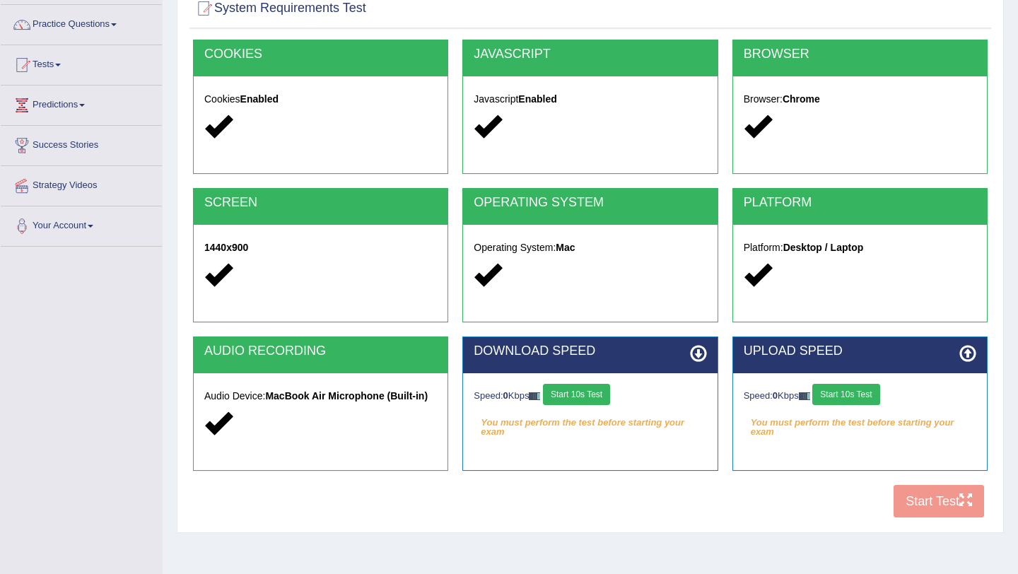
click at [584, 389] on button "Start 10s Test" at bounding box center [576, 394] width 67 height 21
click at [845, 392] on button "Start 10s Test" at bounding box center [845, 394] width 67 height 21
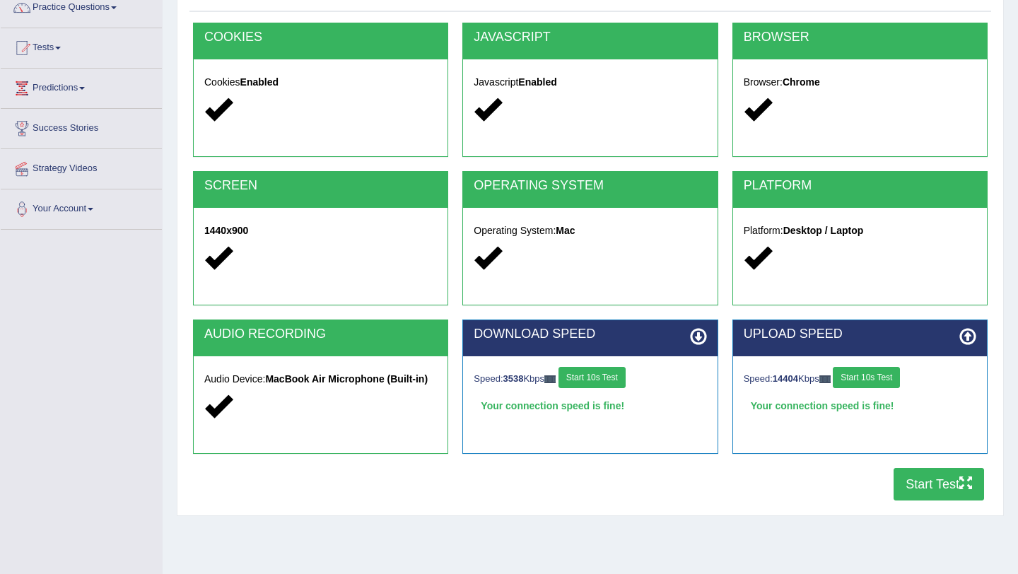
scroll to position [124, 0]
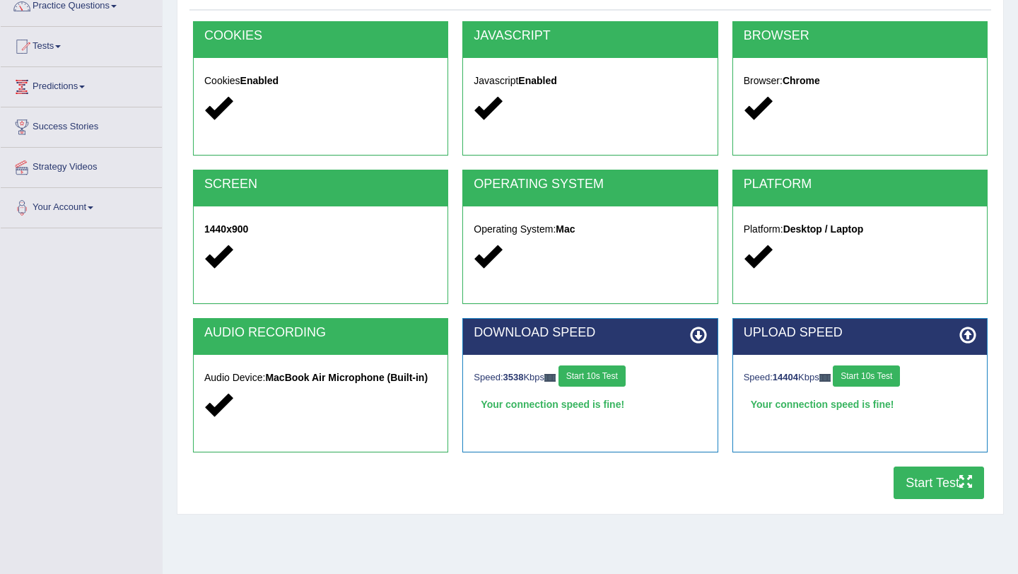
click at [919, 481] on button "Start Test" at bounding box center [938, 482] width 90 height 33
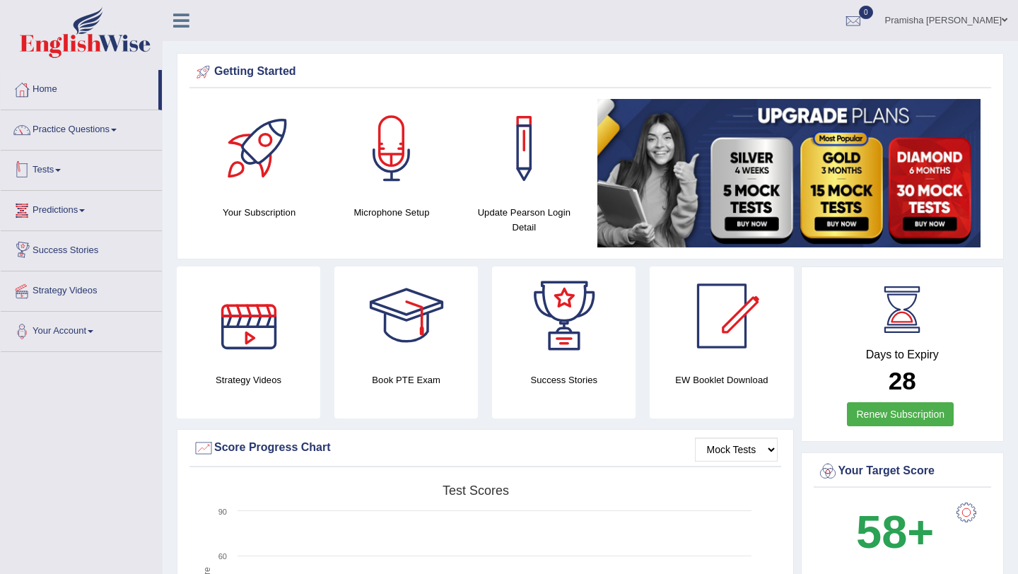
click at [59, 174] on link "Tests" at bounding box center [81, 168] width 161 height 35
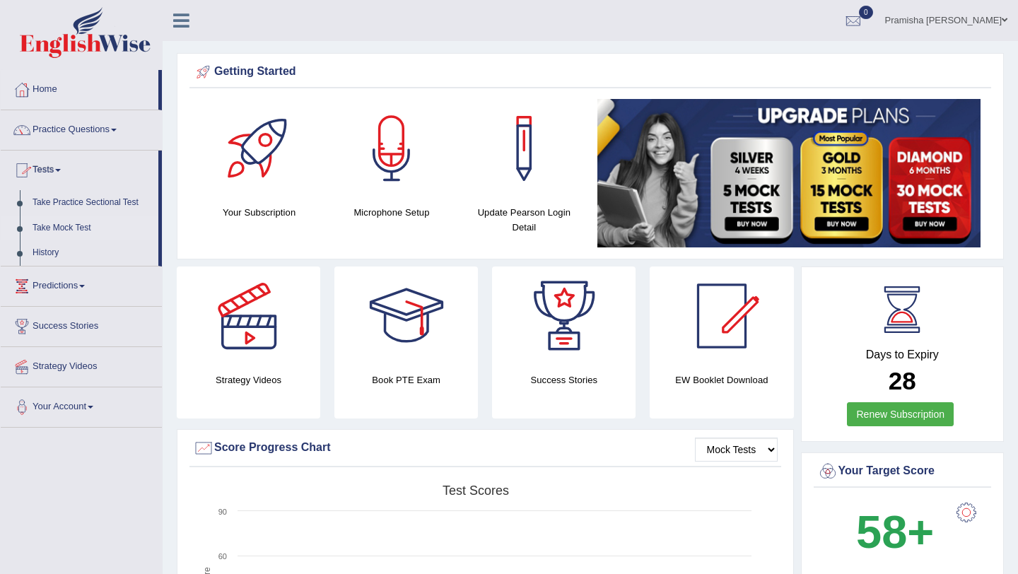
click at [73, 230] on link "Take Mock Test" at bounding box center [92, 228] width 132 height 25
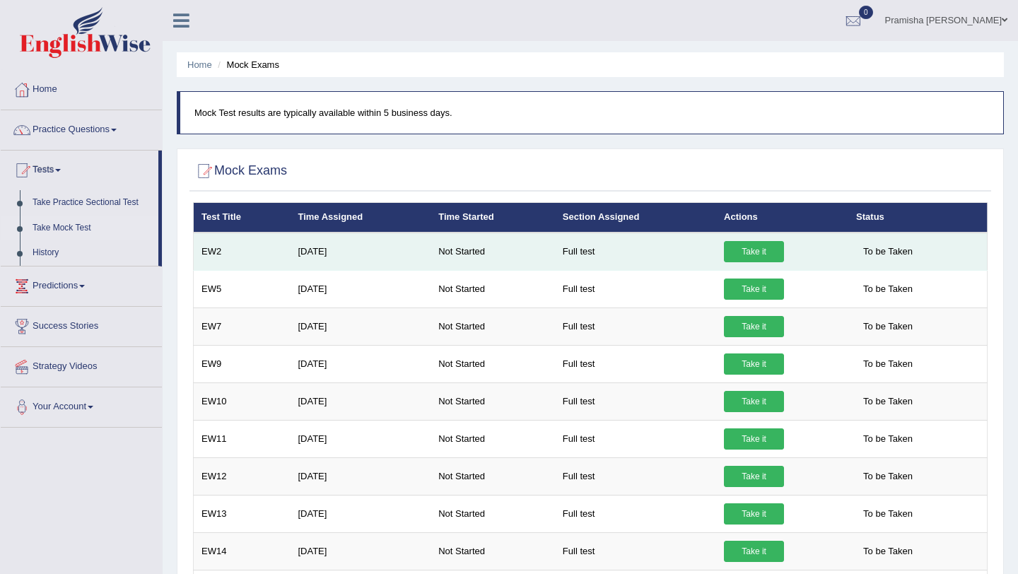
click at [767, 252] on link "Take it" at bounding box center [754, 251] width 60 height 21
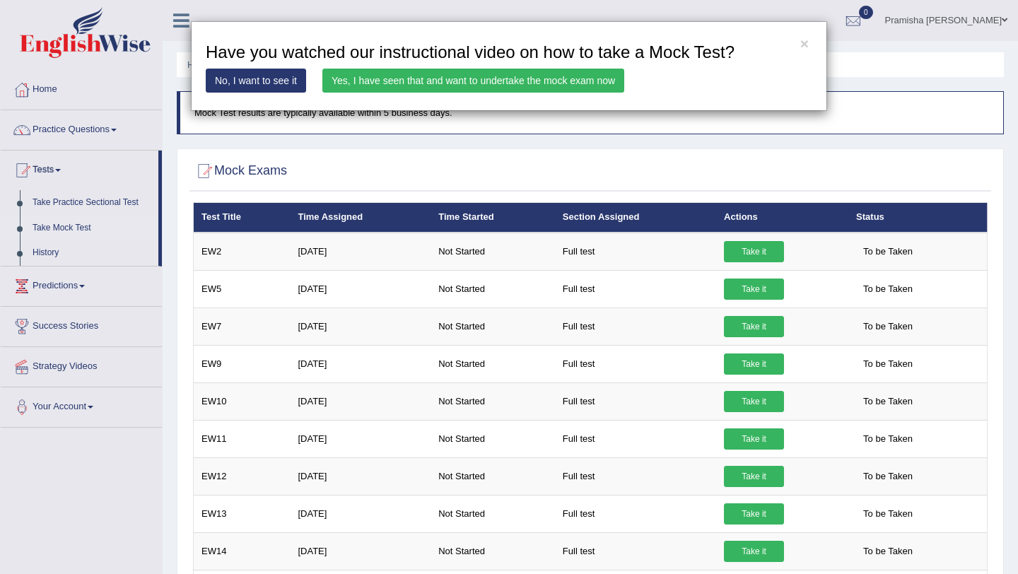
click at [510, 73] on link "Yes, I have seen that and want to undertake the mock exam now" at bounding box center [473, 81] width 302 height 24
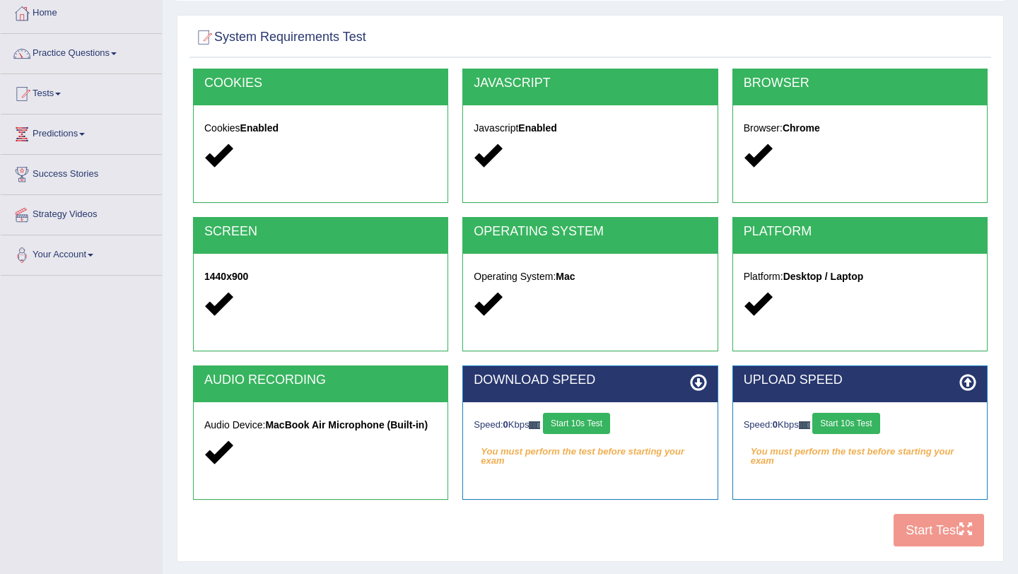
scroll to position [168, 0]
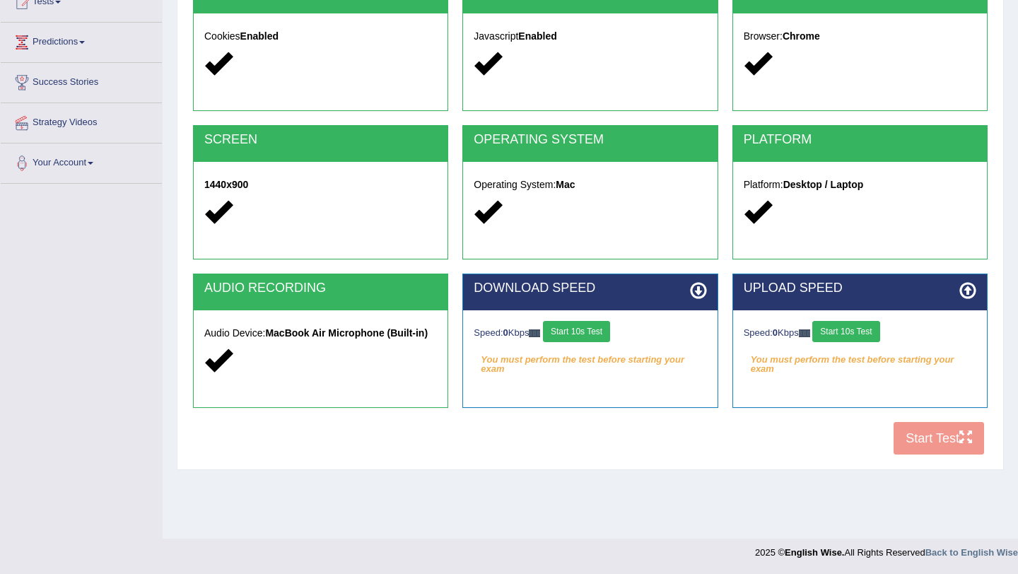
click at [583, 329] on button "Start 10s Test" at bounding box center [576, 331] width 67 height 21
click at [861, 333] on div "Speed: 0 Kbps Start 10s Test" at bounding box center [859, 333] width 233 height 25
click at [861, 327] on button "Start 10s Test" at bounding box center [845, 331] width 67 height 21
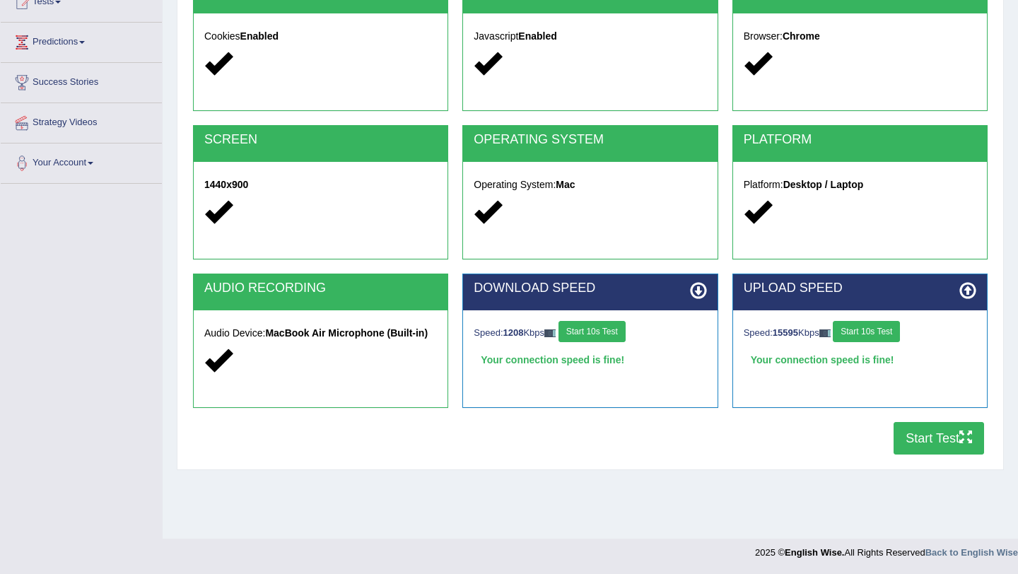
click at [931, 439] on button "Start Test" at bounding box center [938, 438] width 90 height 33
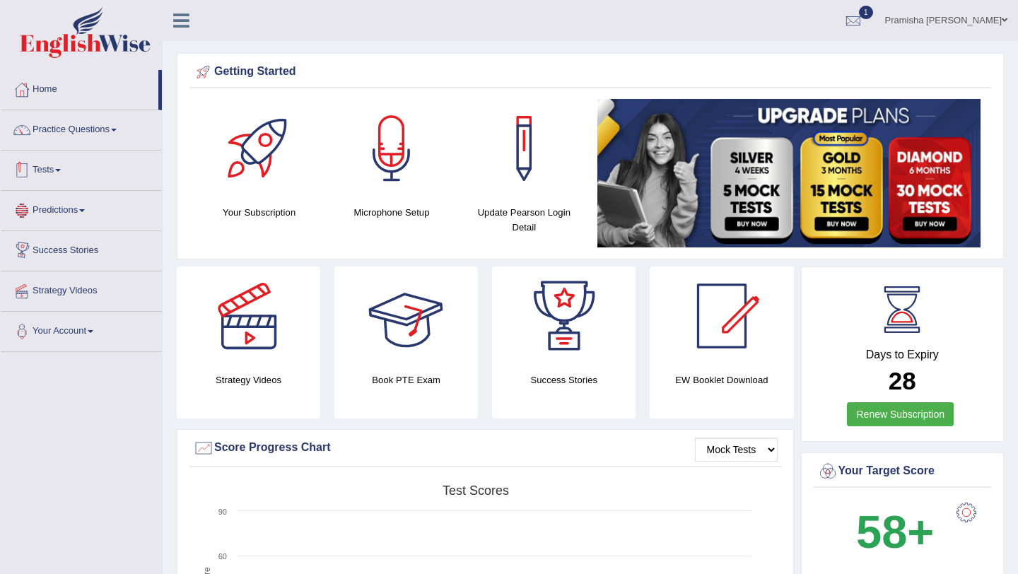
click at [57, 165] on link "Tests" at bounding box center [81, 168] width 161 height 35
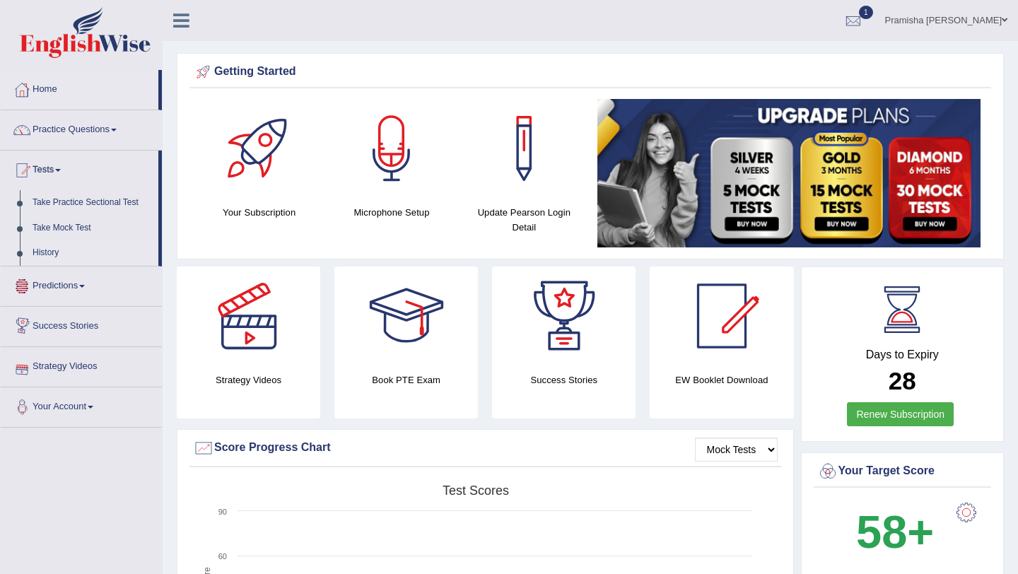
click at [48, 254] on link "History" at bounding box center [92, 252] width 132 height 25
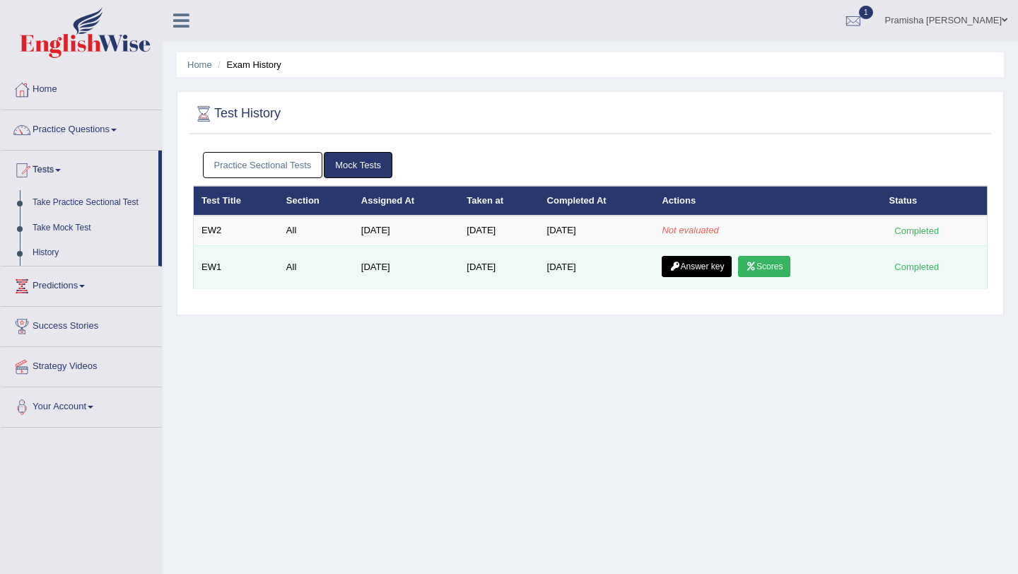
click at [775, 266] on link "Scores" at bounding box center [764, 266] width 52 height 21
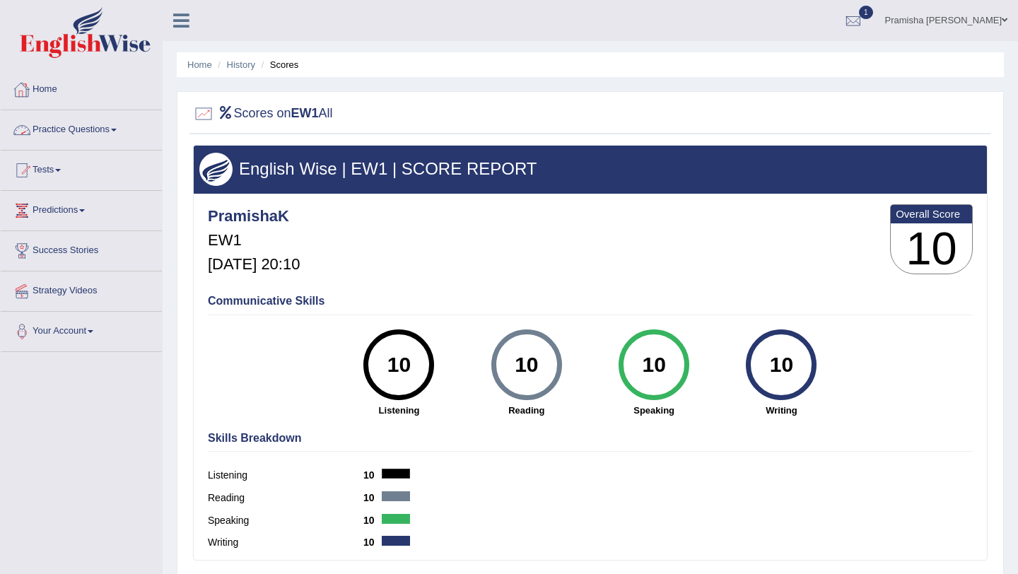
click at [61, 124] on link "Practice Questions" at bounding box center [81, 127] width 161 height 35
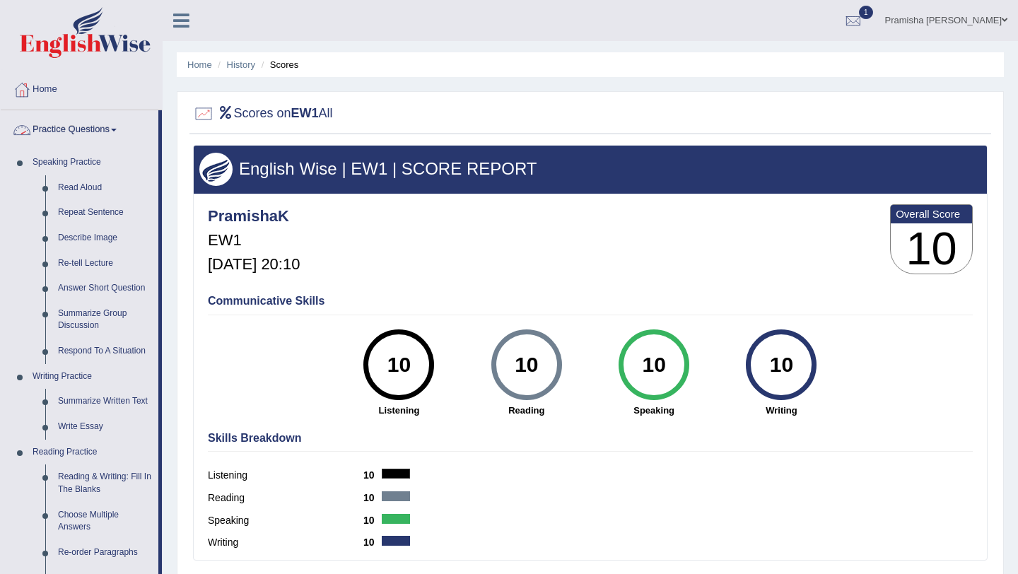
click at [93, 127] on link "Practice Questions" at bounding box center [80, 127] width 158 height 35
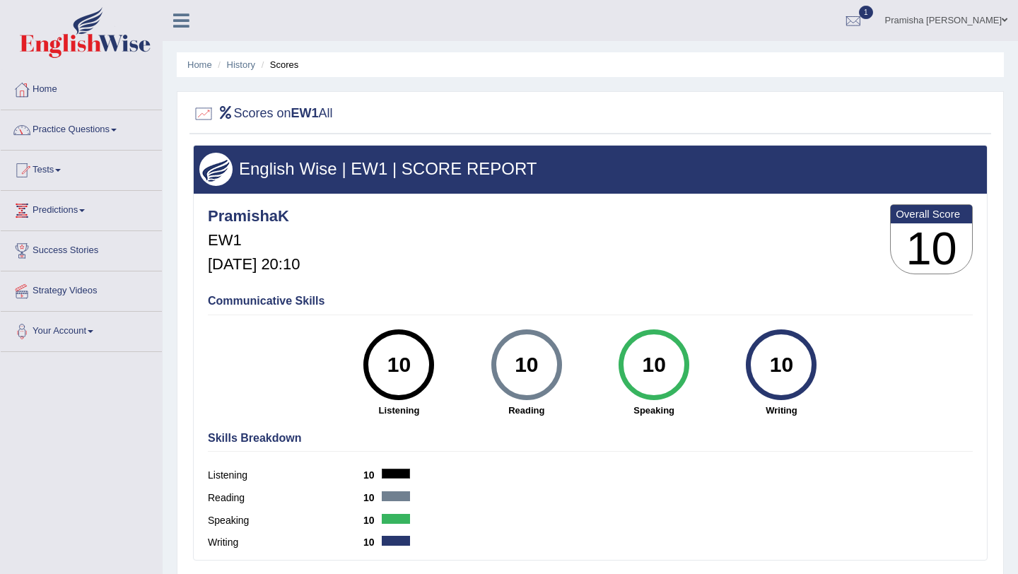
click at [93, 127] on link "Practice Questions" at bounding box center [81, 127] width 161 height 35
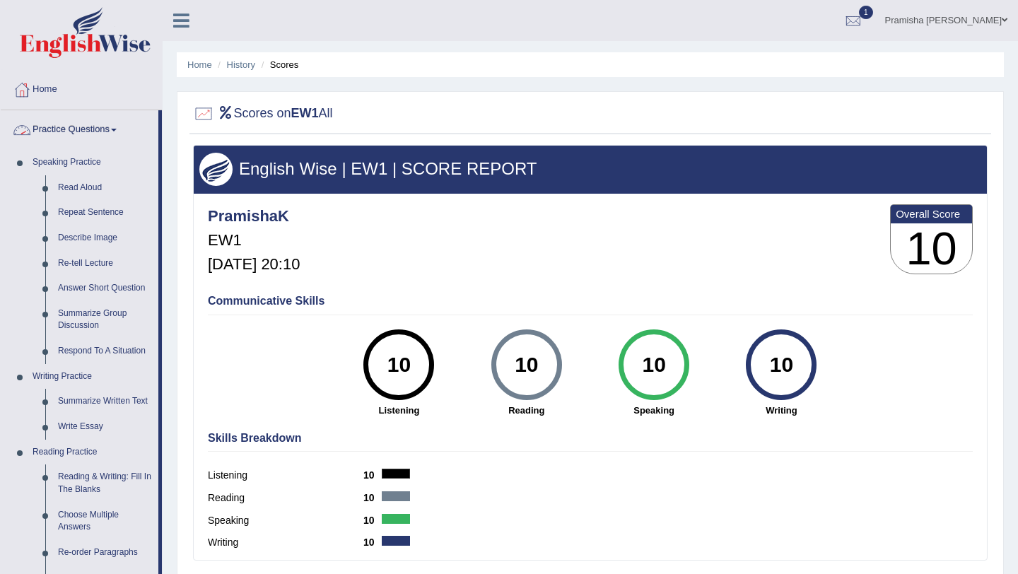
click at [78, 129] on link "Practice Questions" at bounding box center [80, 127] width 158 height 35
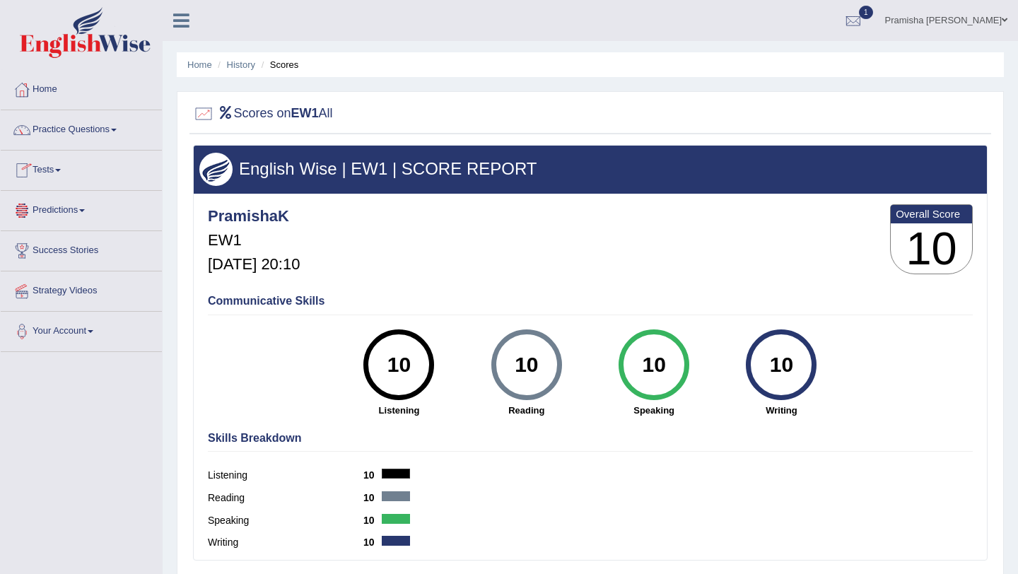
click at [57, 175] on link "Tests" at bounding box center [81, 168] width 161 height 35
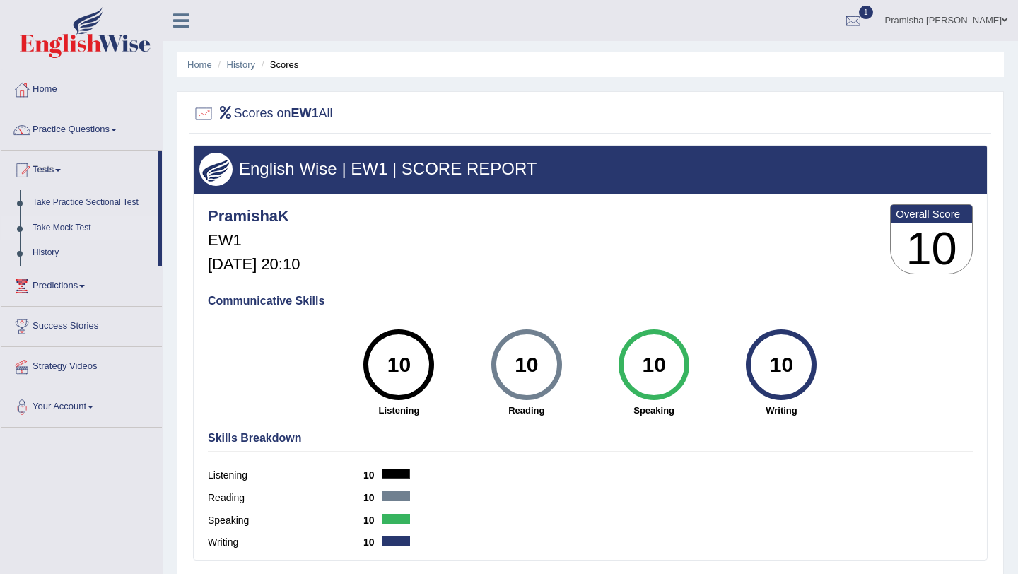
click at [57, 222] on link "Take Mock Test" at bounding box center [92, 228] width 132 height 25
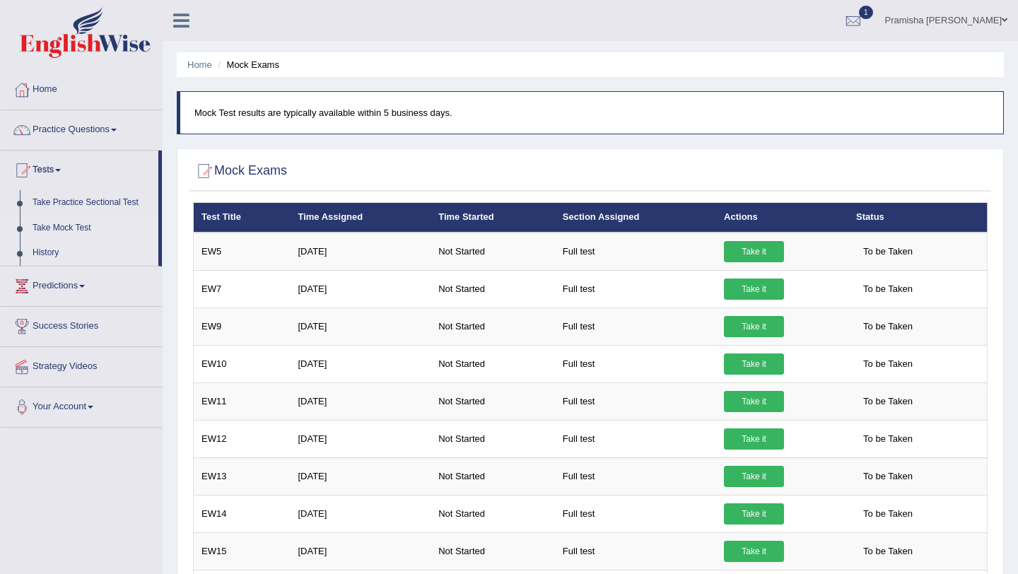
click at [47, 255] on link "History" at bounding box center [92, 252] width 132 height 25
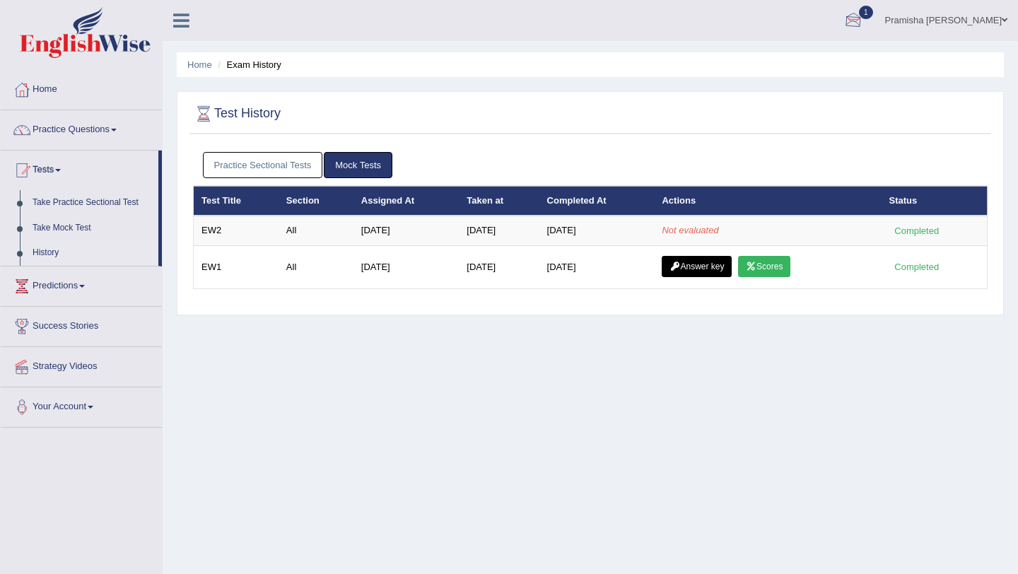
click at [864, 28] on div at bounding box center [852, 21] width 21 height 21
click at [956, 47] on div "Home Exam History Test History Practice Sectional Tests Mock Tests Test Title S…" at bounding box center [590, 353] width 855 height 707
click at [864, 18] on div at bounding box center [852, 21] width 21 height 21
click at [823, 60] on link "EW1 Sep 7, 2025 Exam evaluated" at bounding box center [767, 64] width 195 height 30
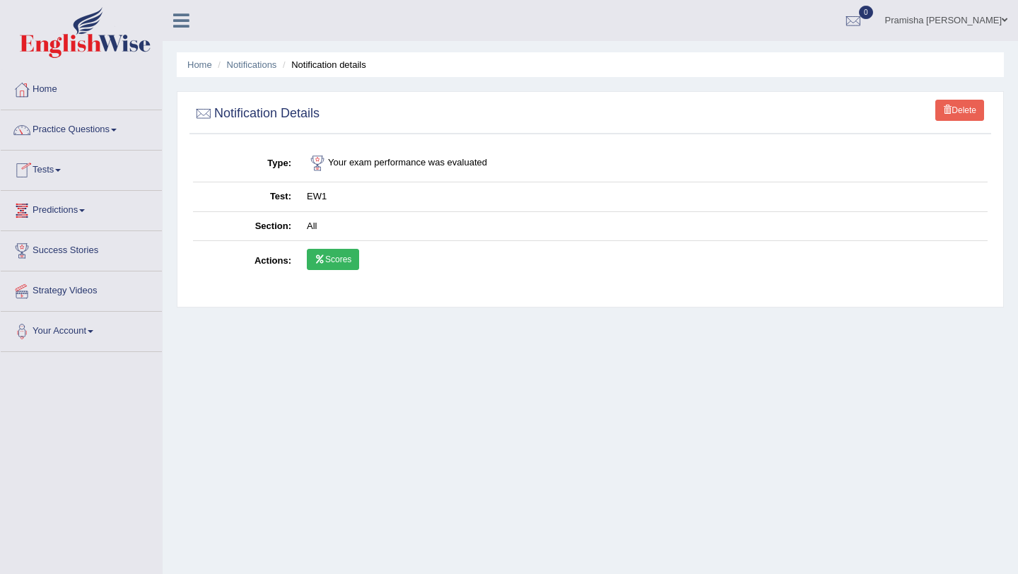
click at [62, 172] on link "Tests" at bounding box center [81, 168] width 161 height 35
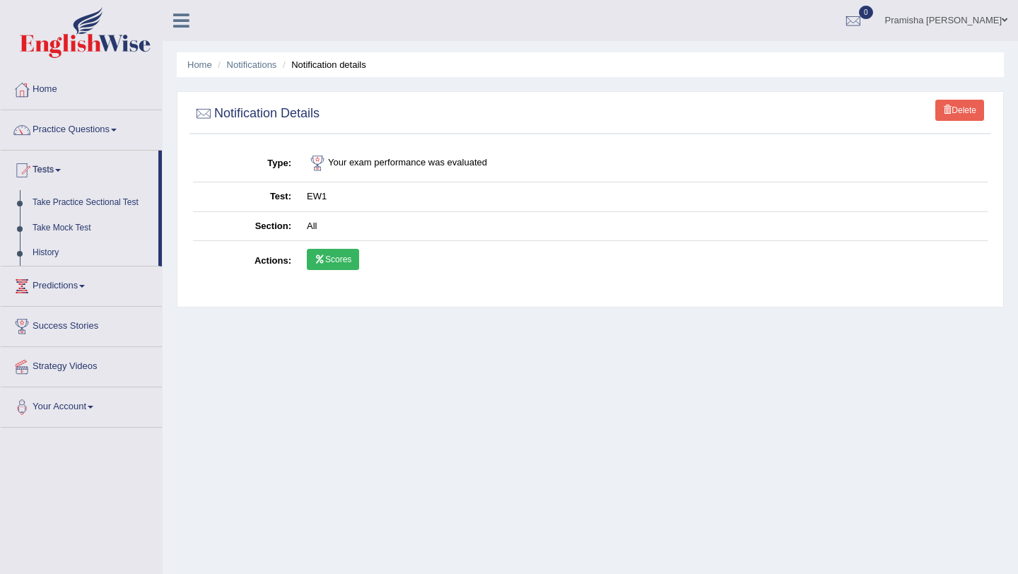
click at [54, 252] on link "History" at bounding box center [92, 252] width 132 height 25
